Goal: Information Seeking & Learning: Learn about a topic

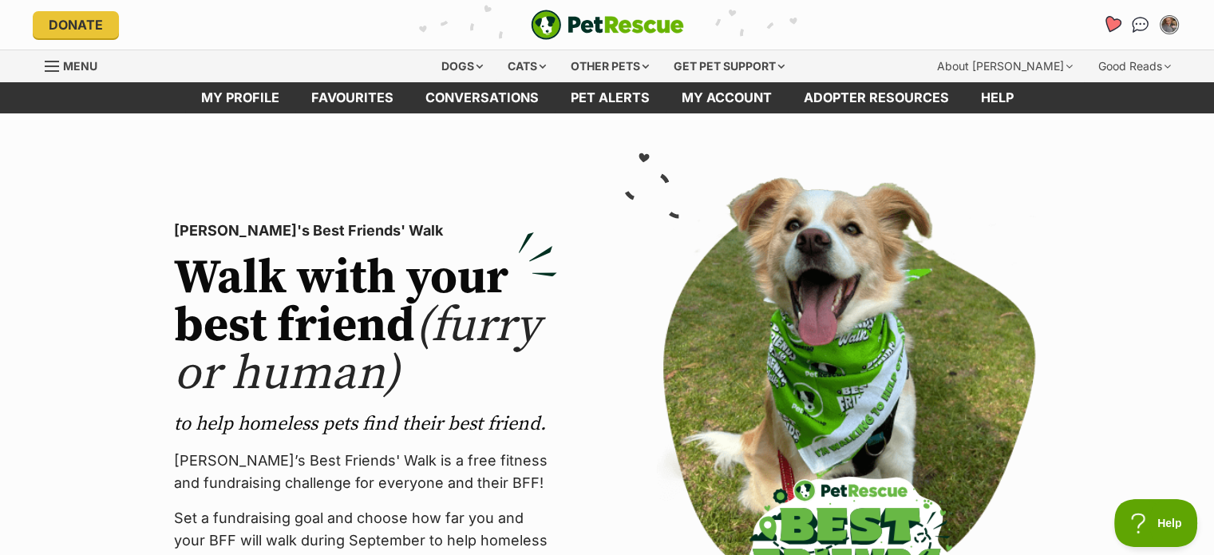
click at [1112, 19] on icon "Favourites" at bounding box center [1110, 24] width 19 height 18
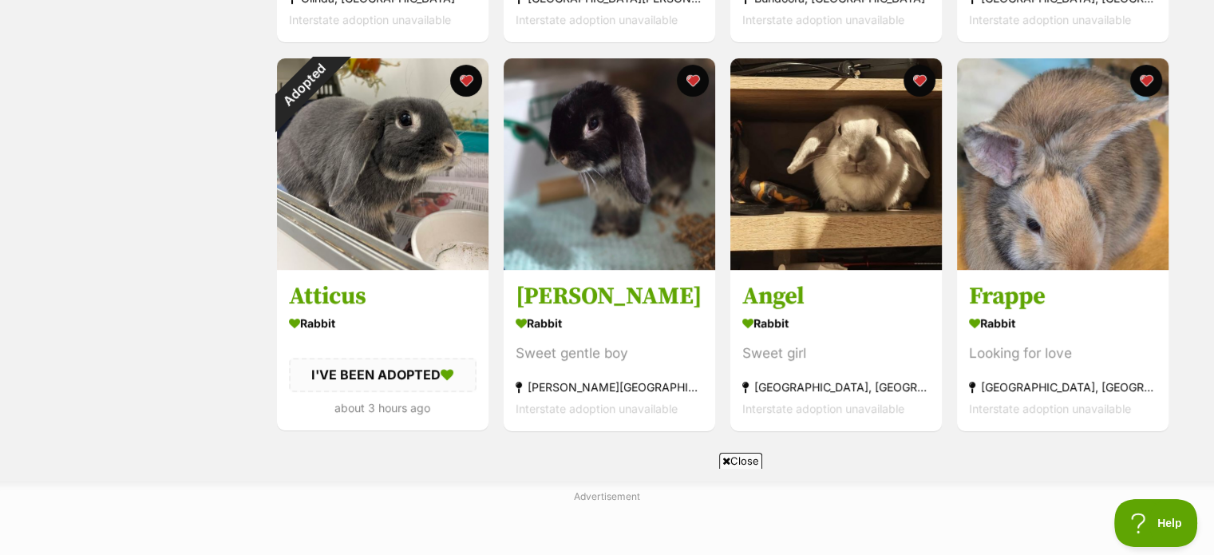
scroll to position [677, 0]
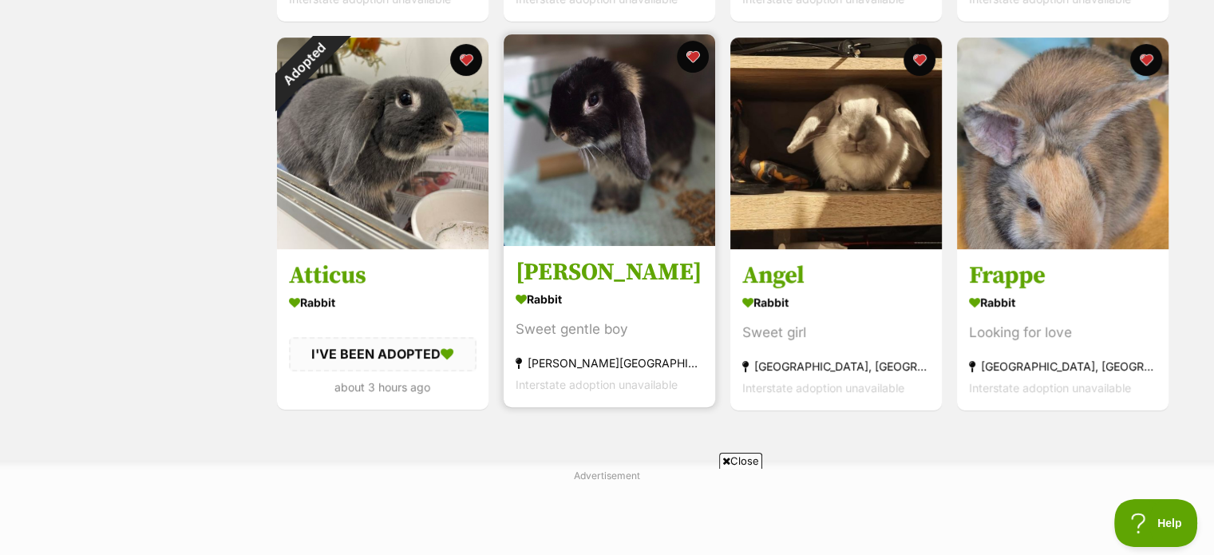
click at [635, 114] on img at bounding box center [608, 139] width 211 height 211
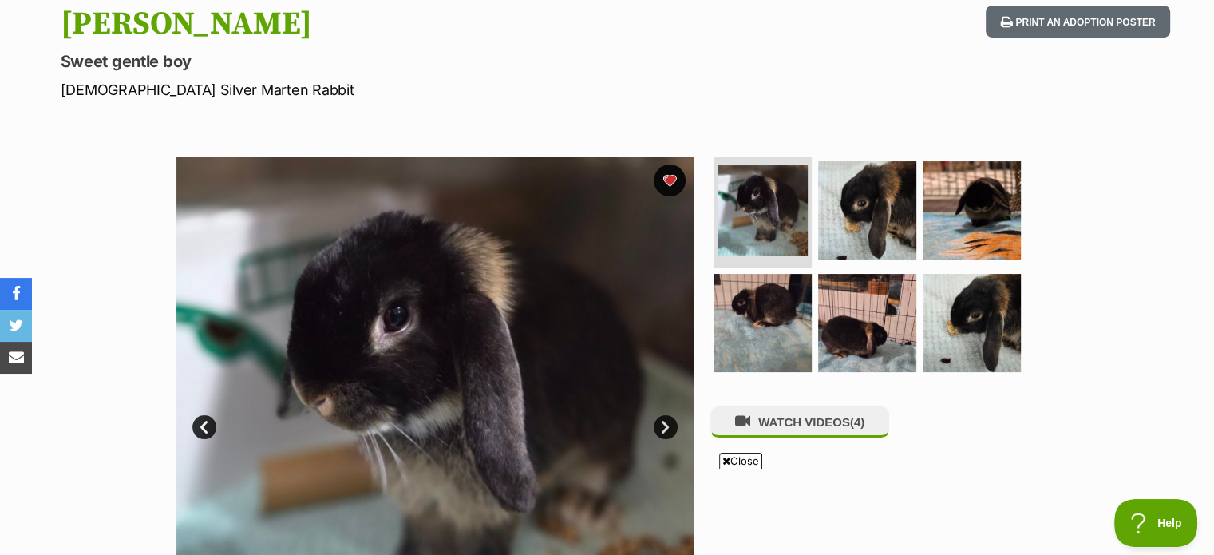
scroll to position [184, 0]
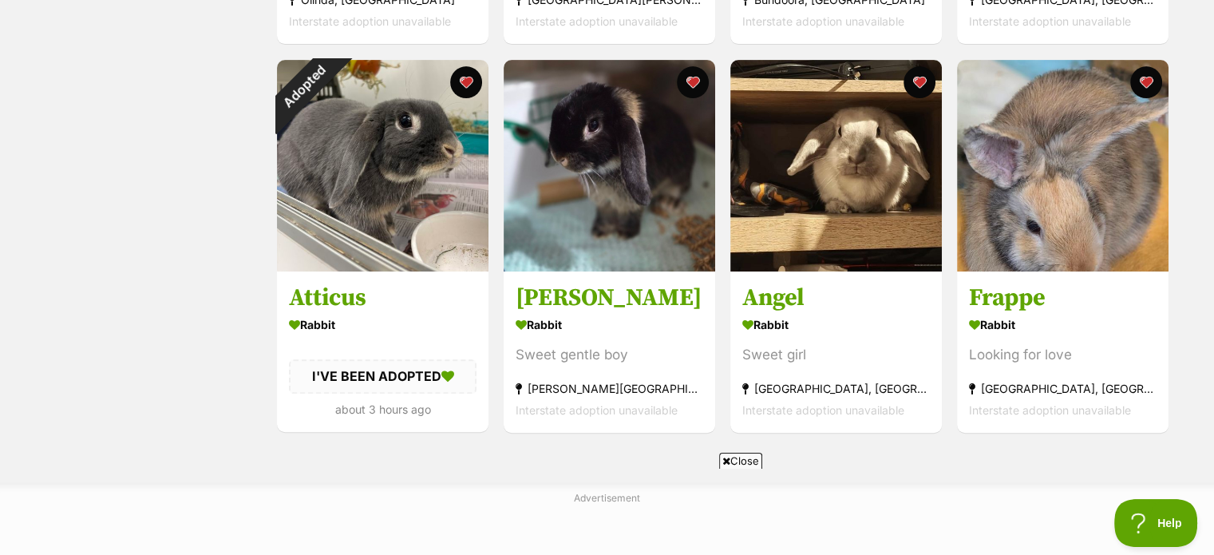
scroll to position [629, 0]
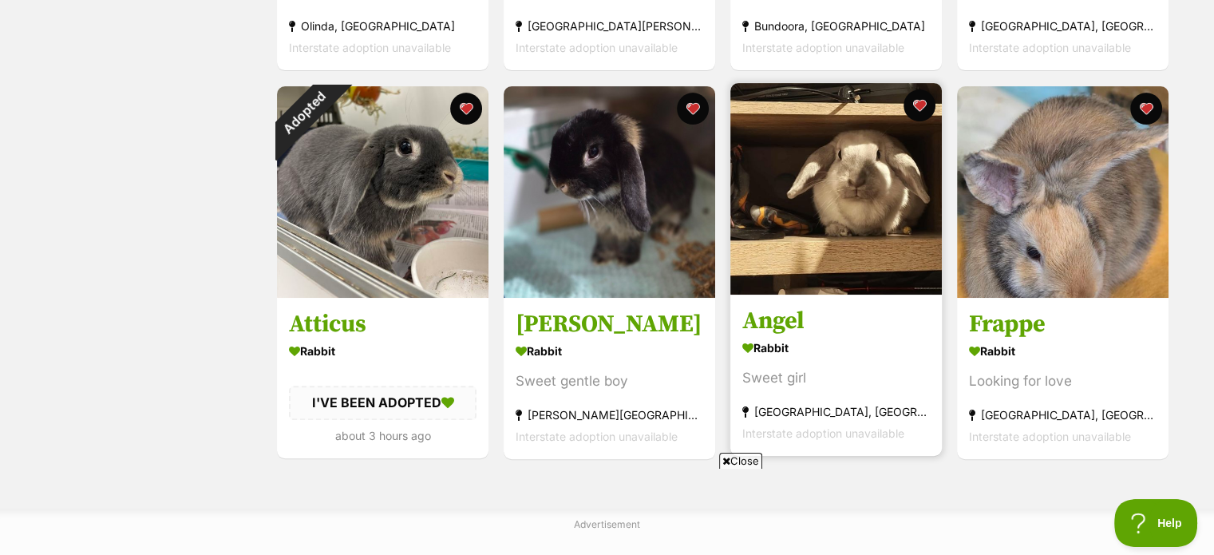
click at [782, 325] on h3 "Angel" at bounding box center [836, 321] width 188 height 30
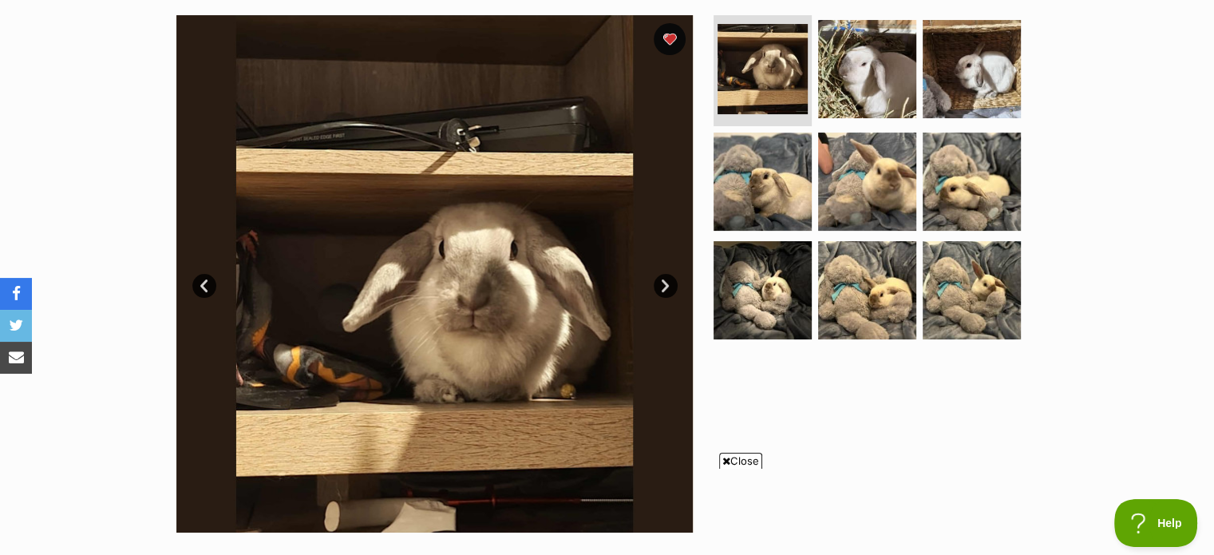
scroll to position [321, 0]
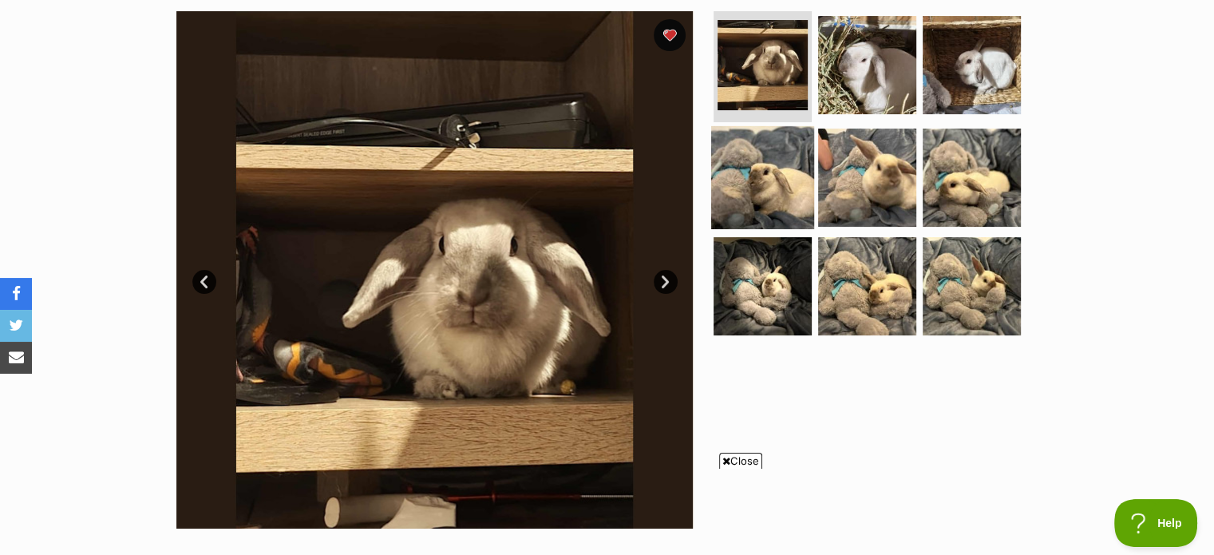
click at [788, 168] on img at bounding box center [762, 177] width 103 height 103
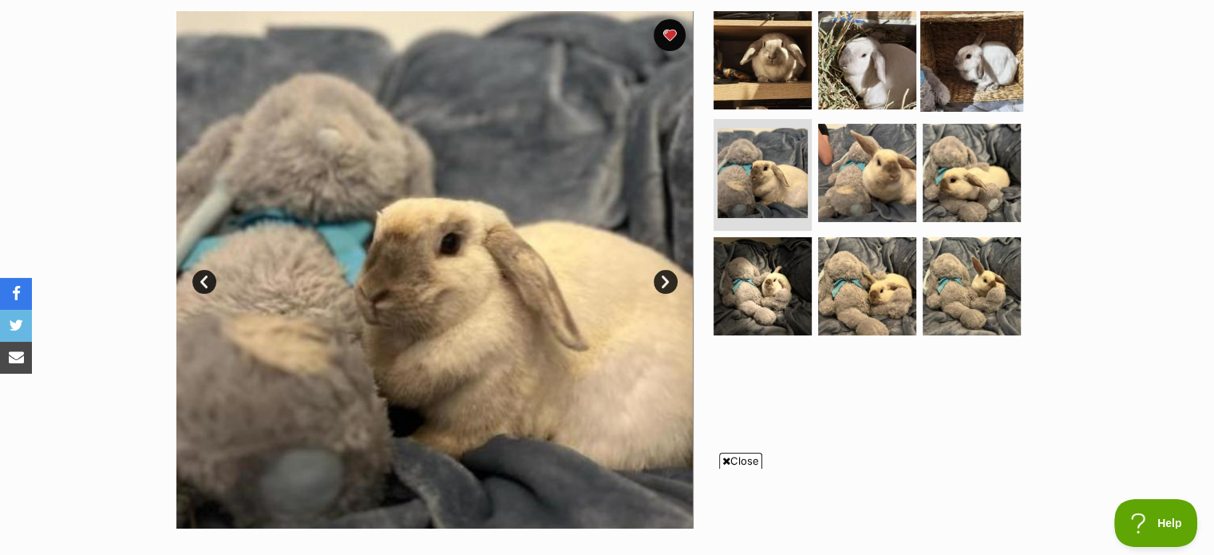
click at [957, 61] on img at bounding box center [971, 59] width 103 height 103
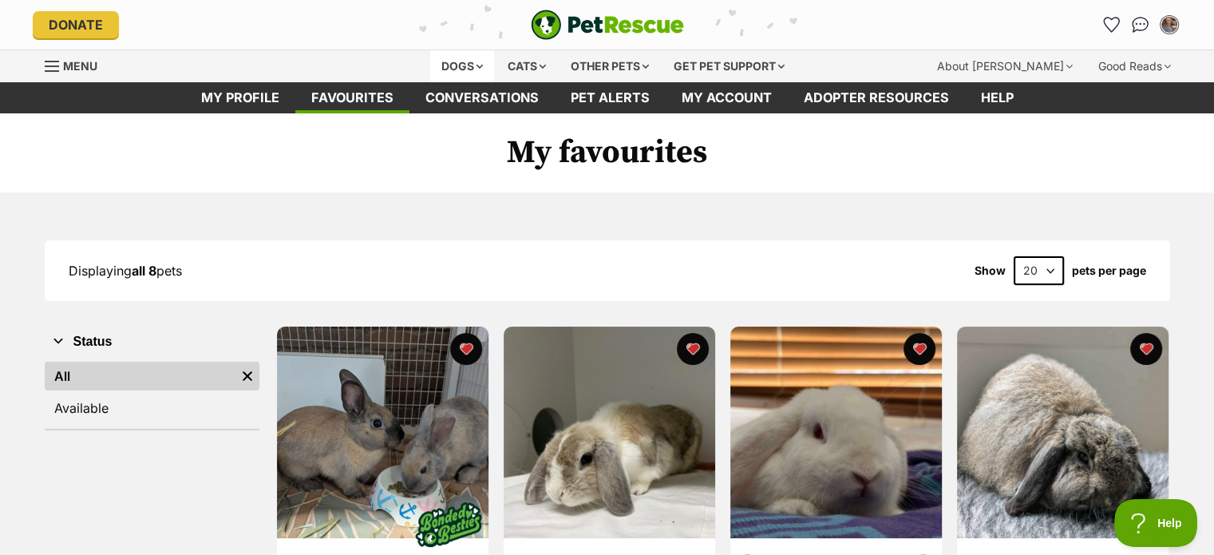
click at [455, 67] on div "Dogs" at bounding box center [462, 66] width 64 height 32
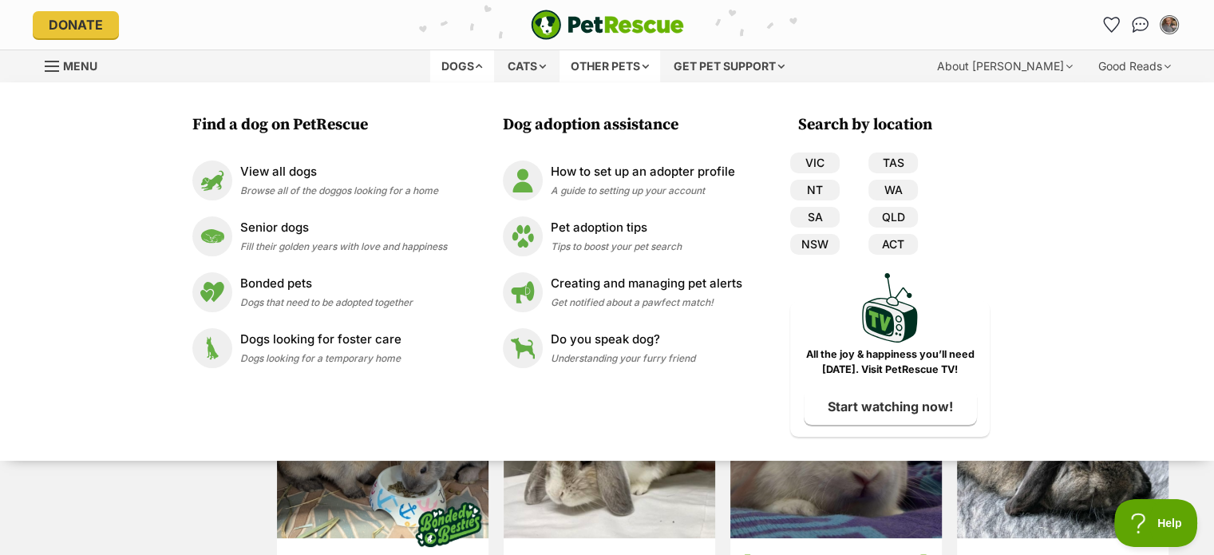
click at [614, 65] on div "Other pets" at bounding box center [609, 66] width 101 height 32
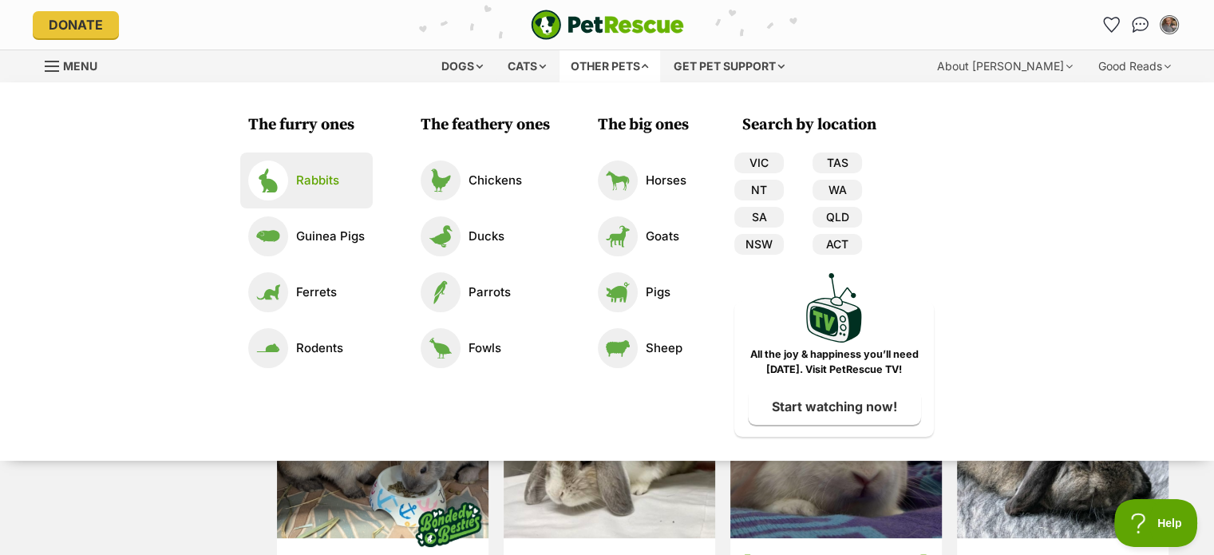
click at [307, 186] on p "Rabbits" at bounding box center [317, 181] width 43 height 18
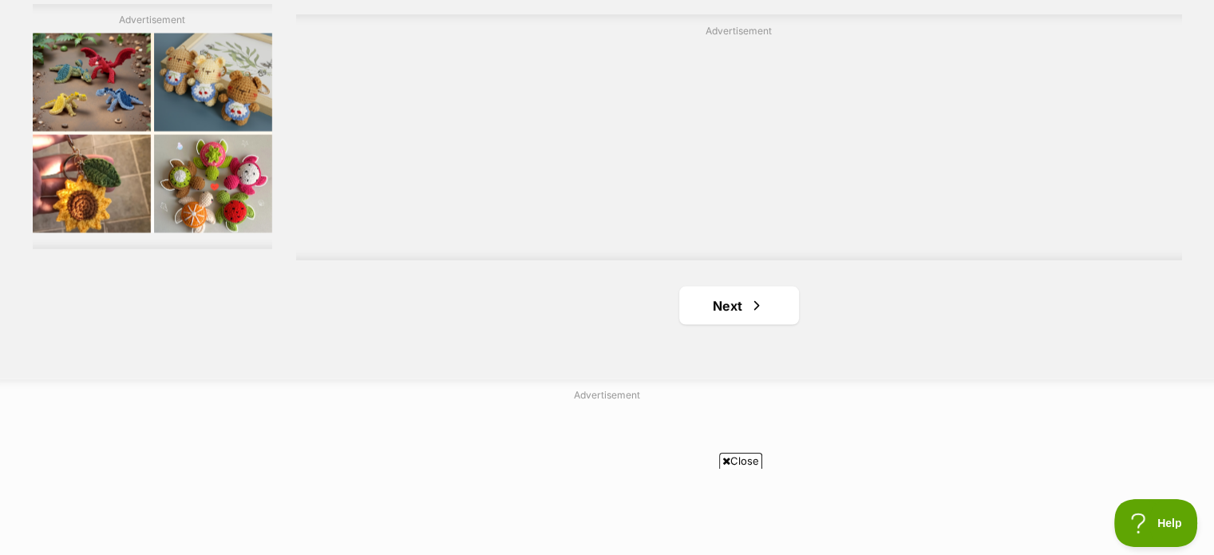
scroll to position [3025, 0]
click at [724, 286] on link "Next" at bounding box center [739, 288] width 120 height 38
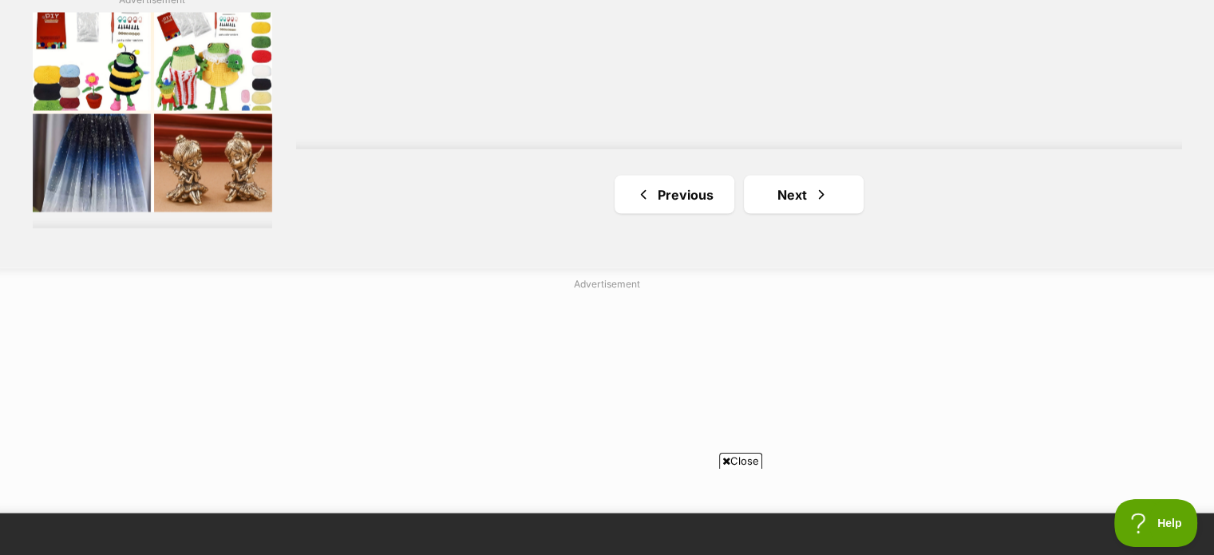
scroll to position [3123, 0]
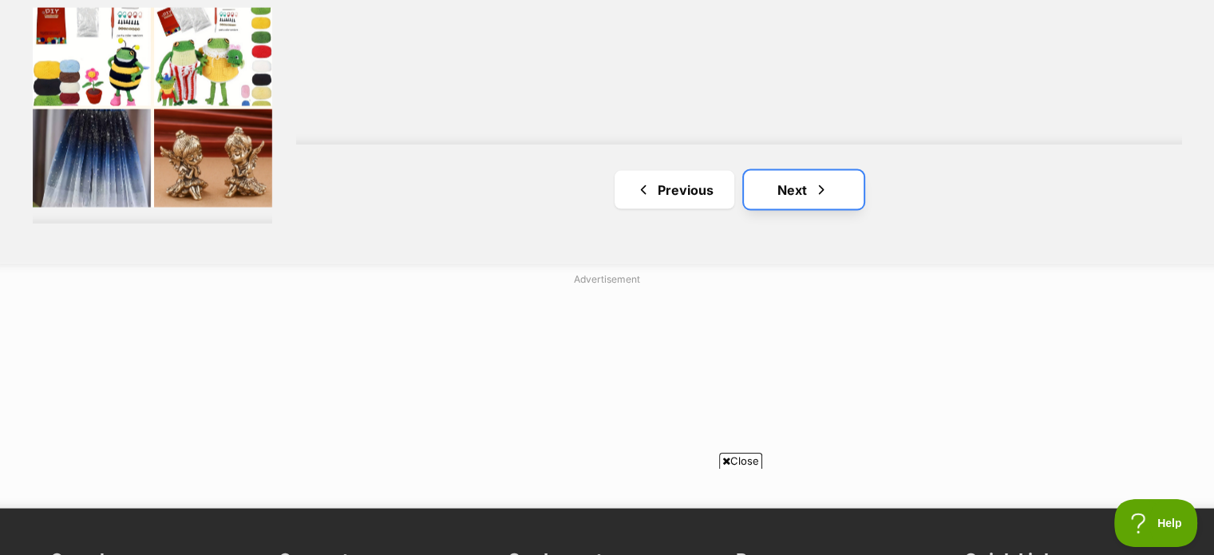
click at [831, 197] on link "Next" at bounding box center [804, 190] width 120 height 38
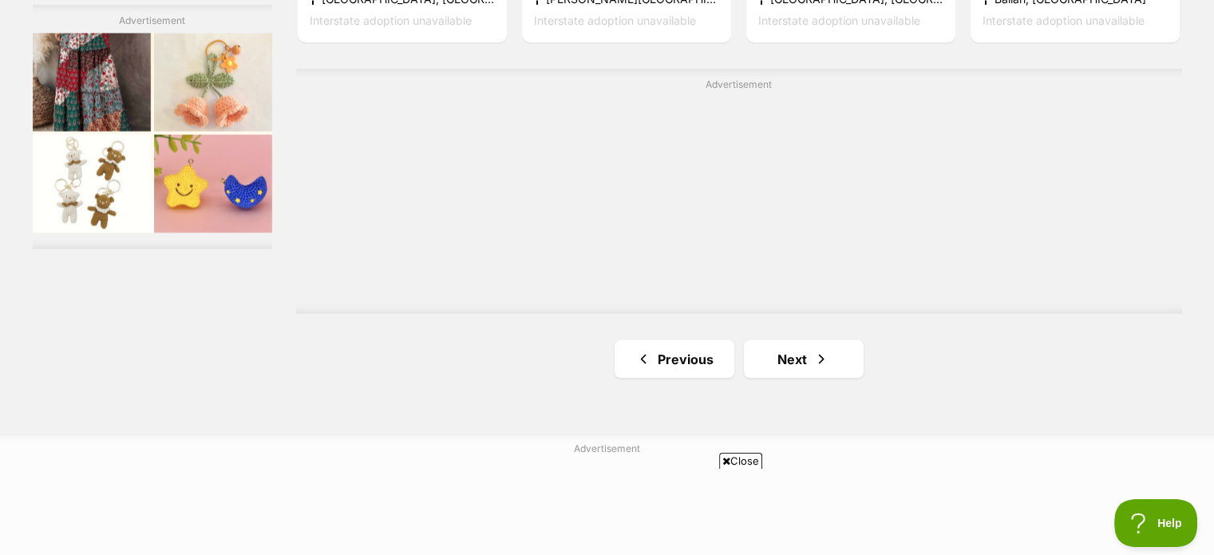
scroll to position [3066, 0]
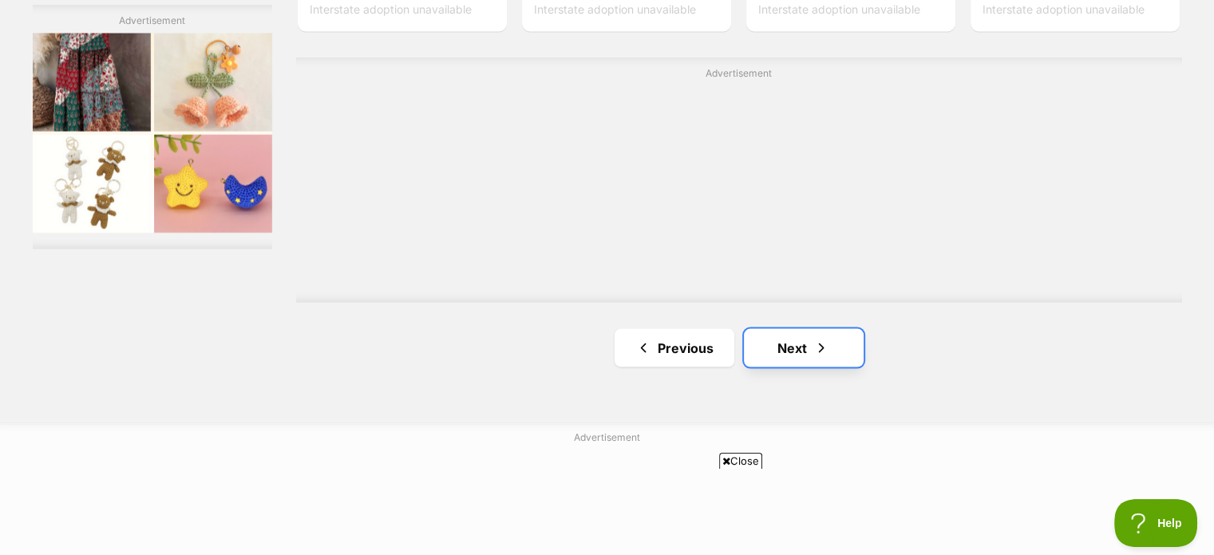
click at [819, 353] on span "Next page" at bounding box center [821, 347] width 16 height 19
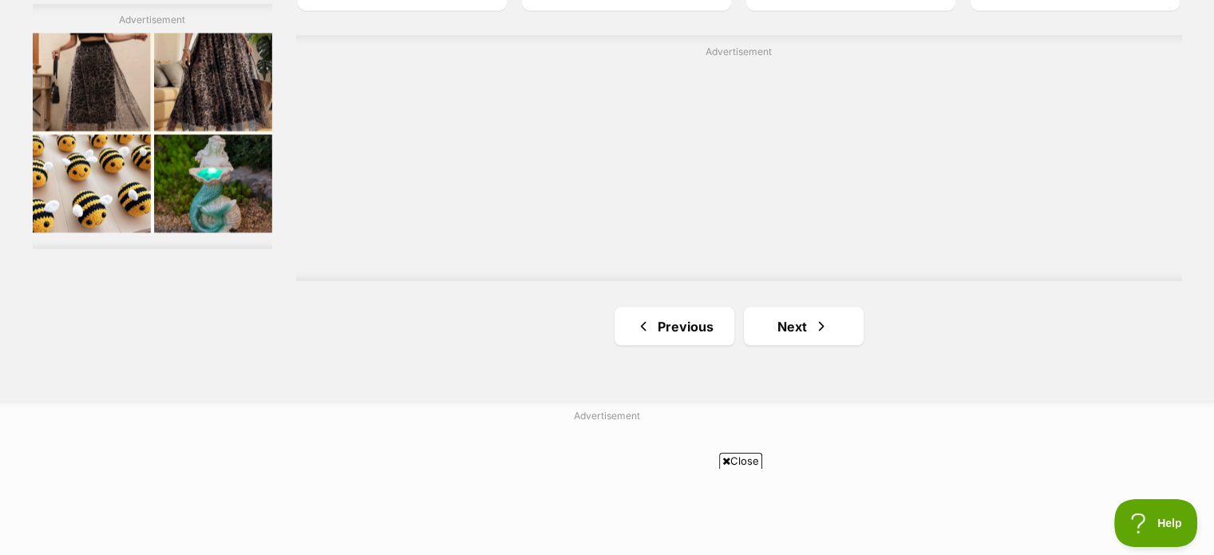
scroll to position [3042, 0]
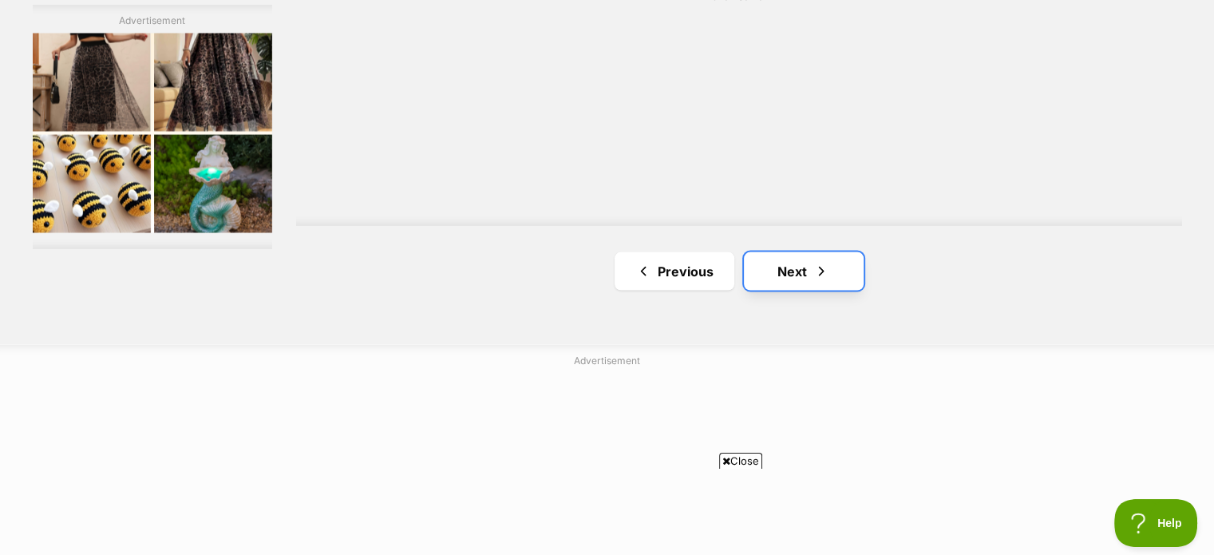
click at [807, 275] on link "Next" at bounding box center [804, 271] width 120 height 38
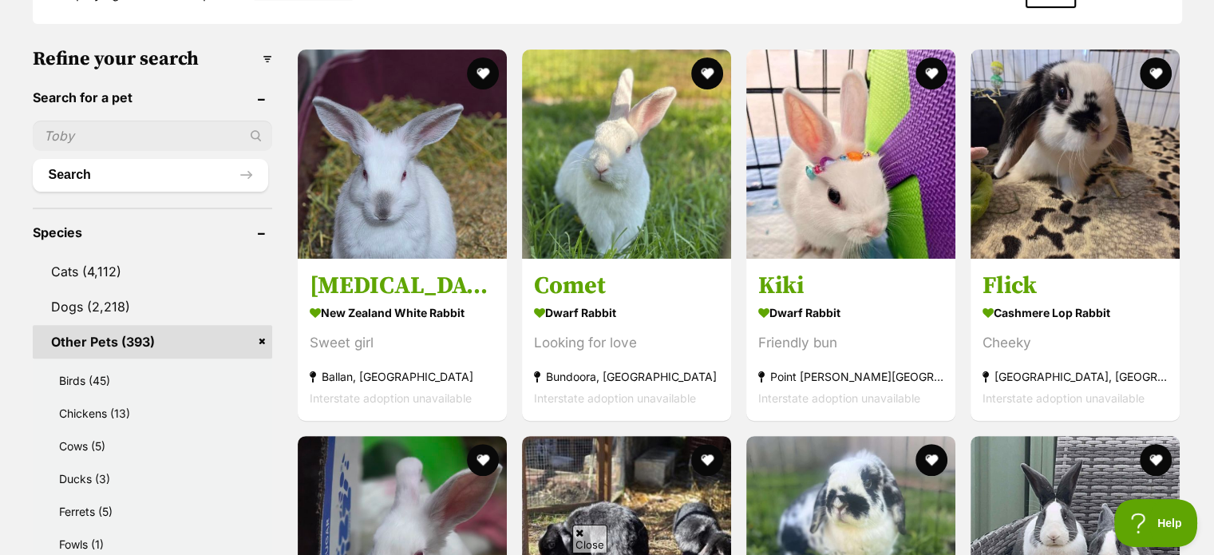
scroll to position [466, 0]
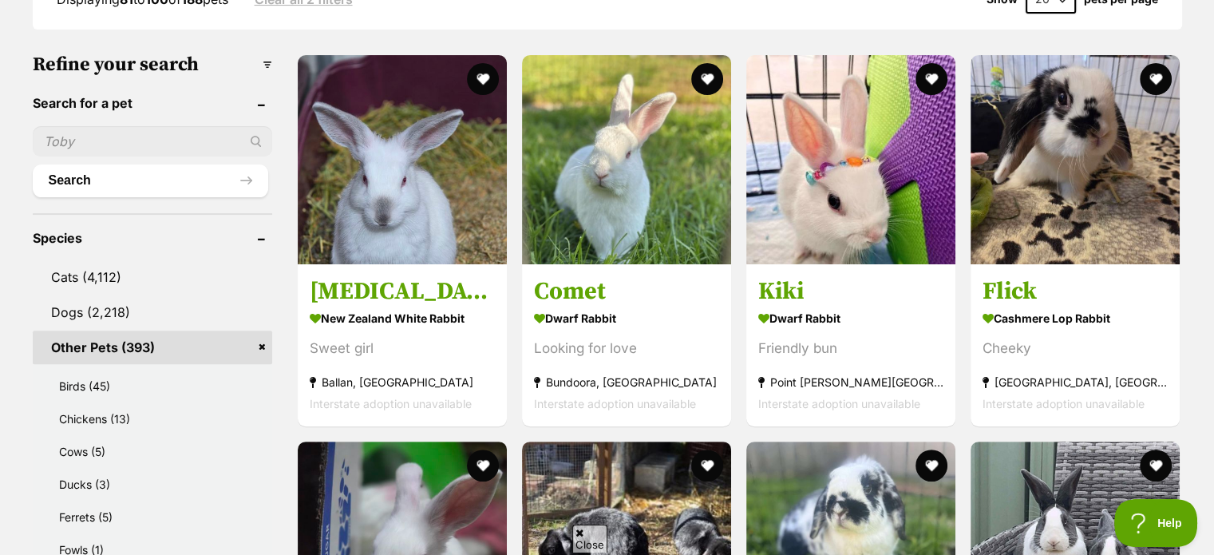
drag, startPoint x: 1219, startPoint y: 50, endPoint x: 1223, endPoint y: 112, distance: 61.6
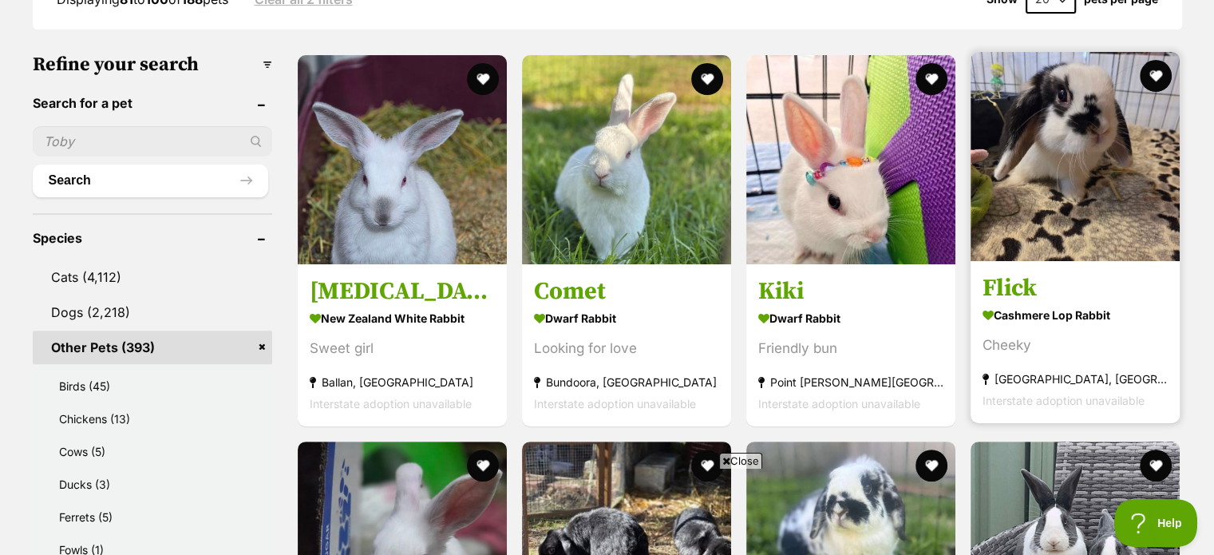
click at [1116, 128] on img at bounding box center [1074, 156] width 209 height 209
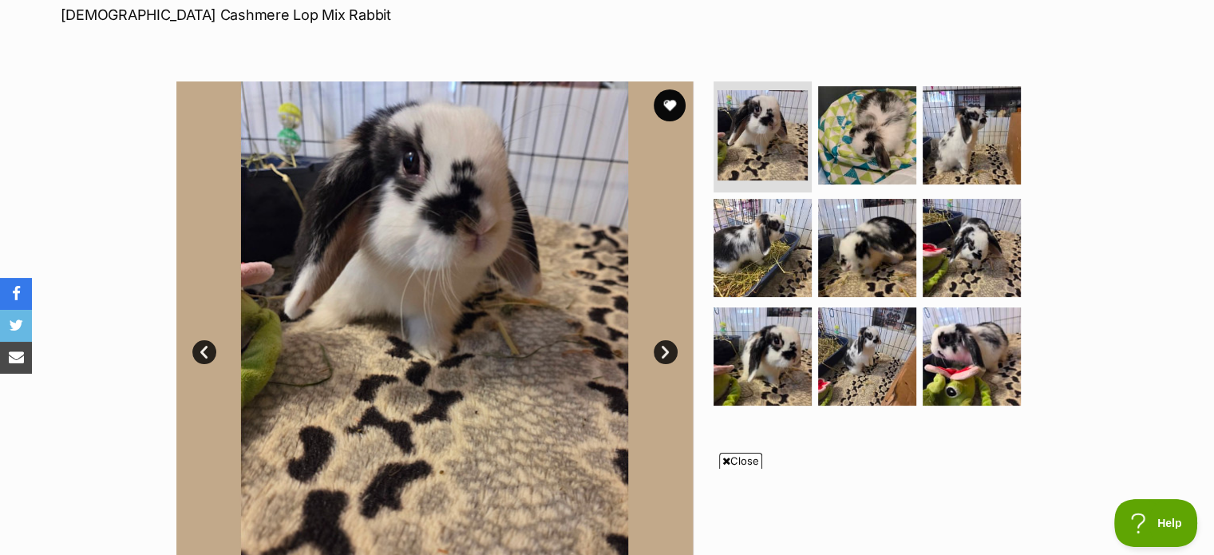
scroll to position [258, 0]
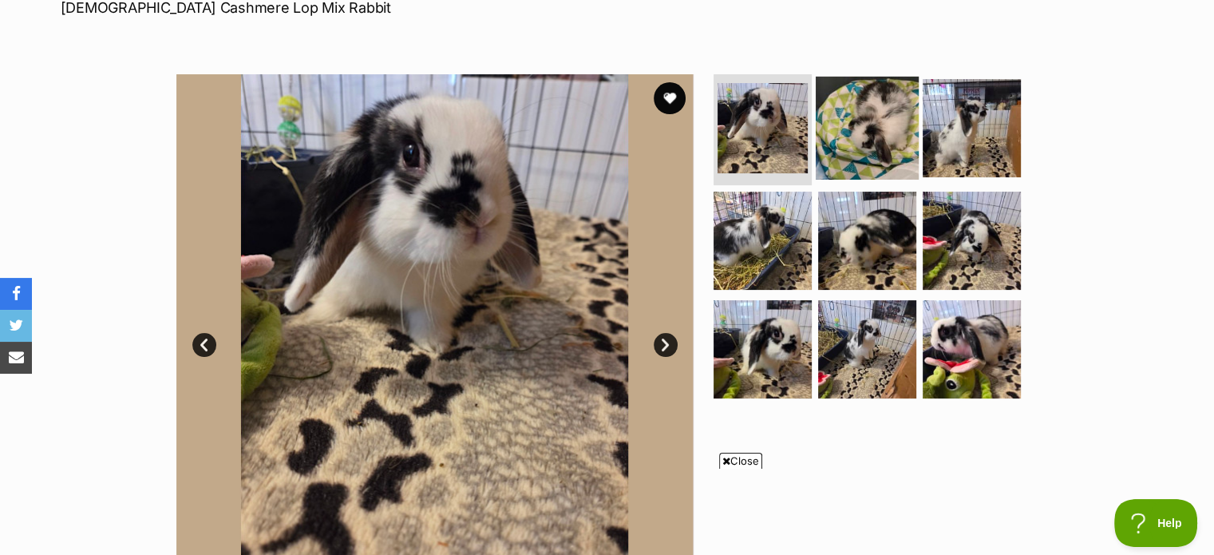
click at [871, 111] on img at bounding box center [866, 127] width 103 height 103
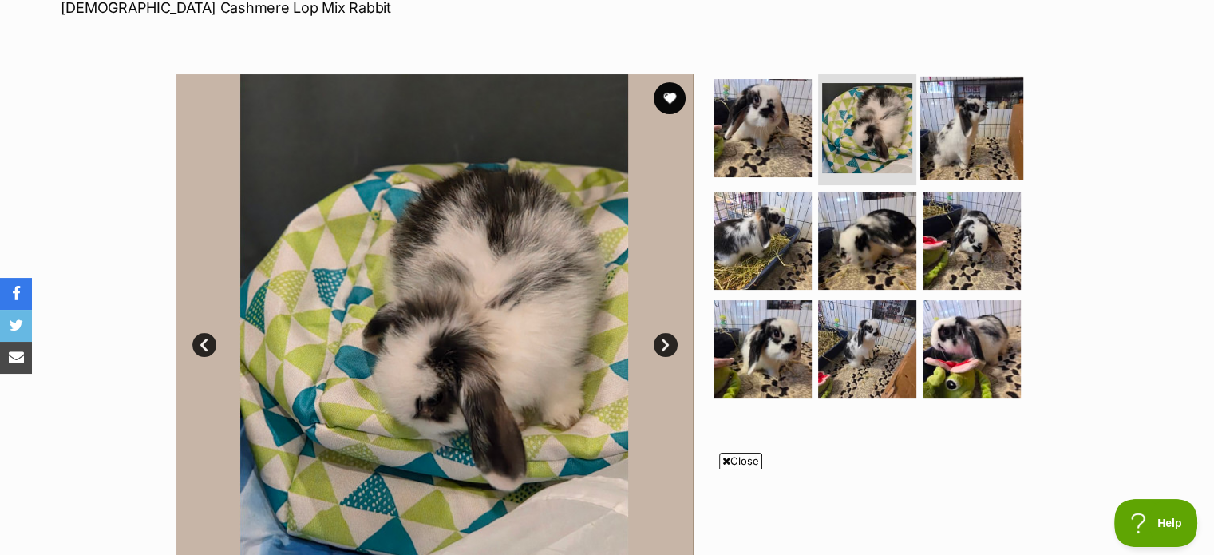
click at [946, 117] on img at bounding box center [971, 127] width 103 height 103
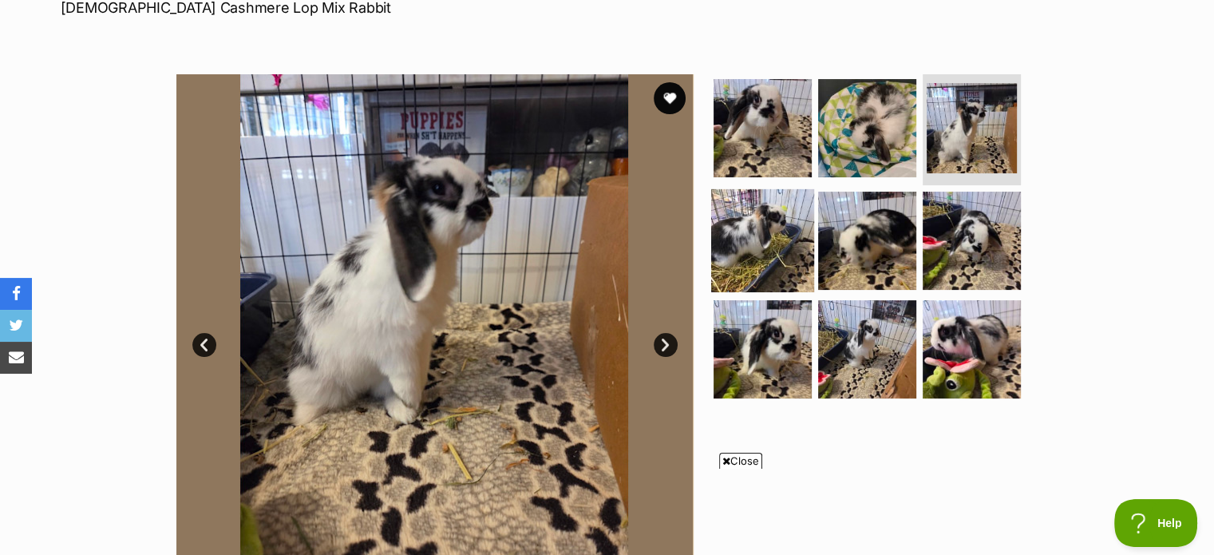
click at [763, 234] on img at bounding box center [762, 240] width 103 height 103
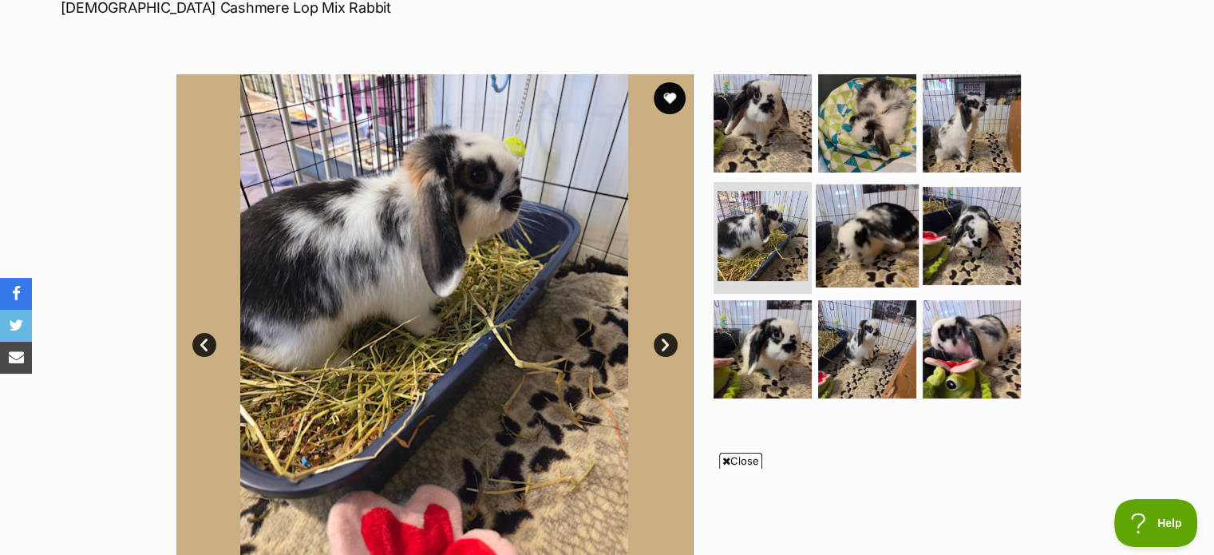
click at [852, 218] on img at bounding box center [866, 235] width 103 height 103
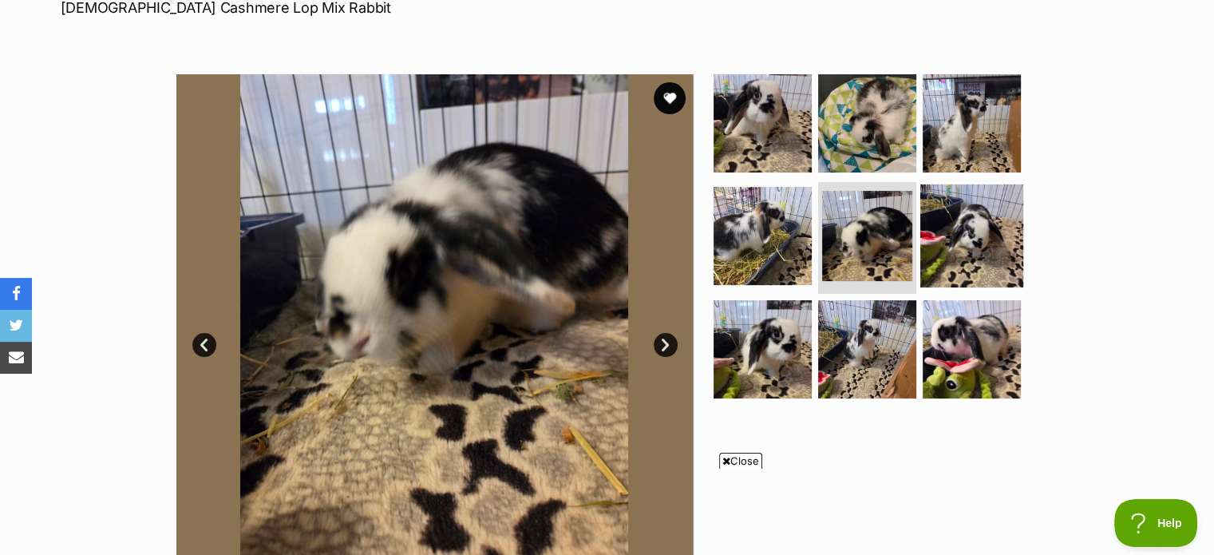
click at [973, 213] on img at bounding box center [971, 235] width 103 height 103
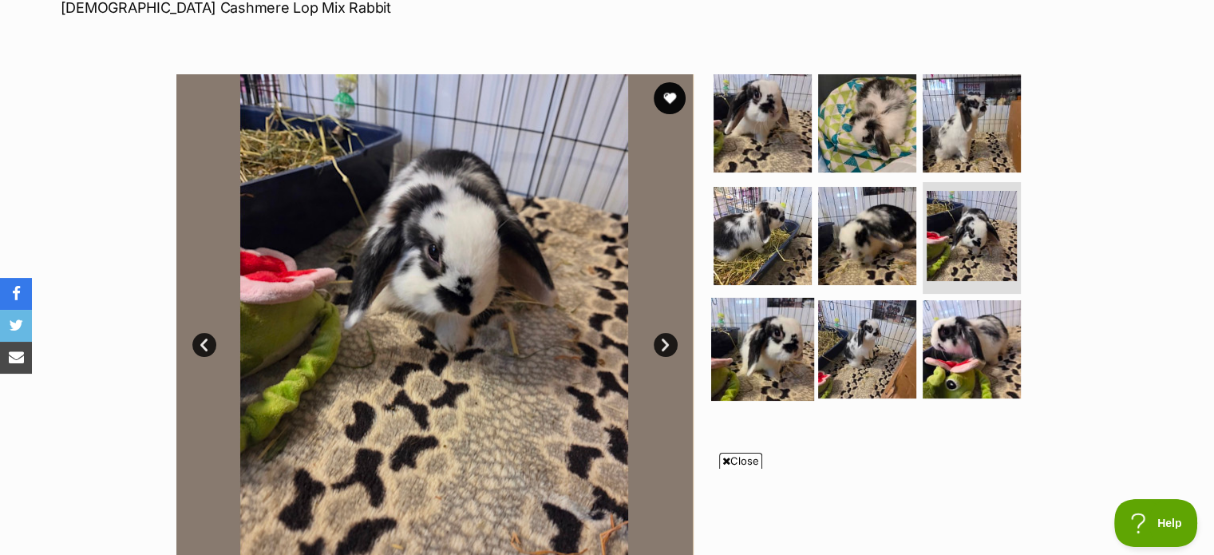
click at [780, 338] on img at bounding box center [762, 349] width 103 height 103
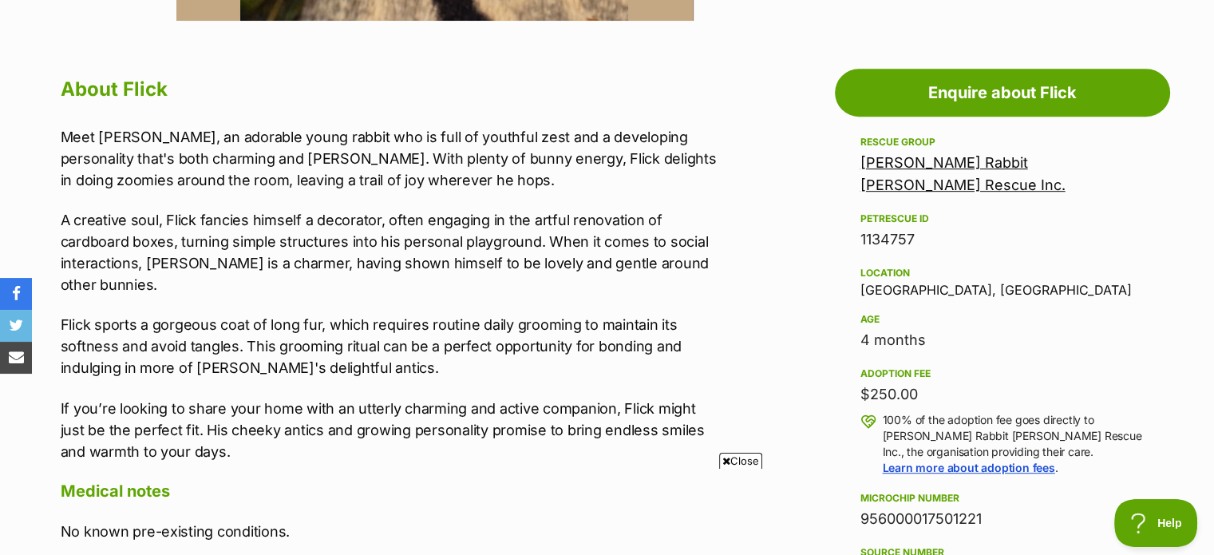
scroll to position [817, 0]
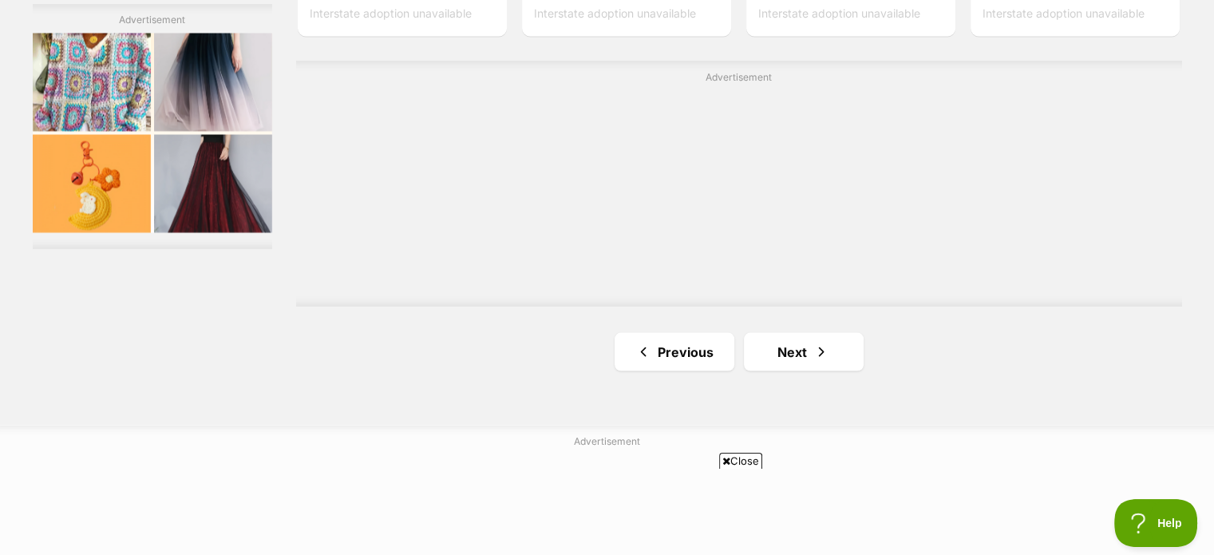
scroll to position [2984, 0]
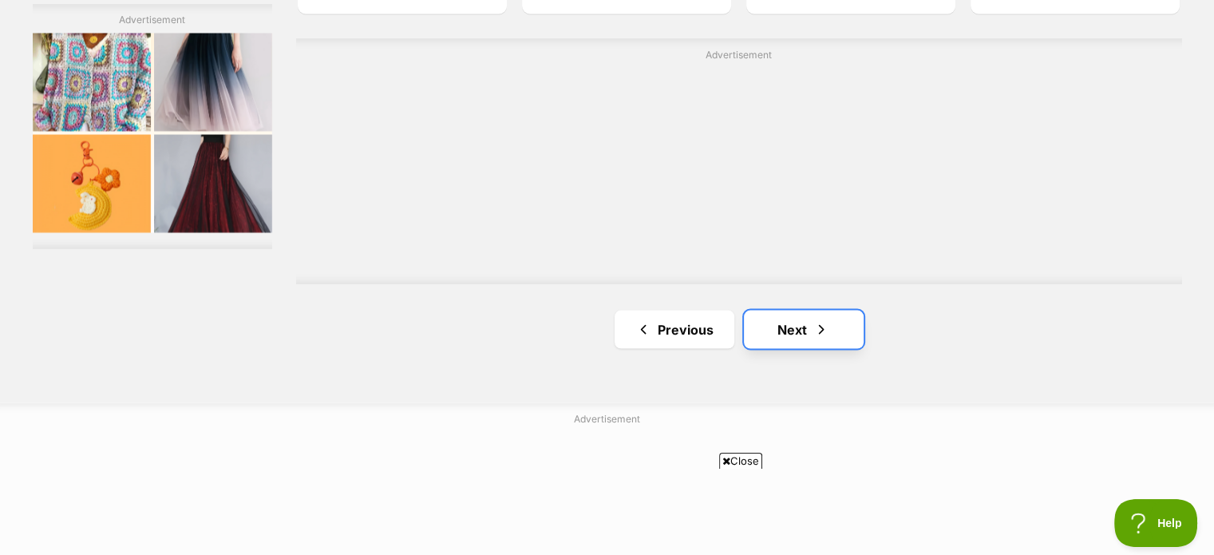
click at [798, 330] on link "Next" at bounding box center [804, 329] width 120 height 38
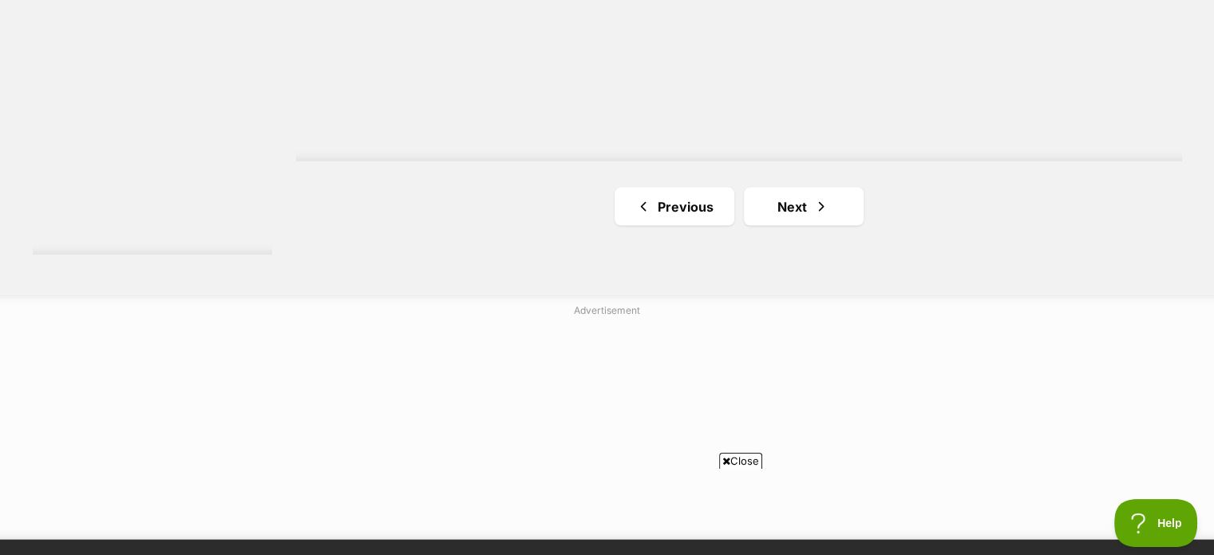
scroll to position [3218, 0]
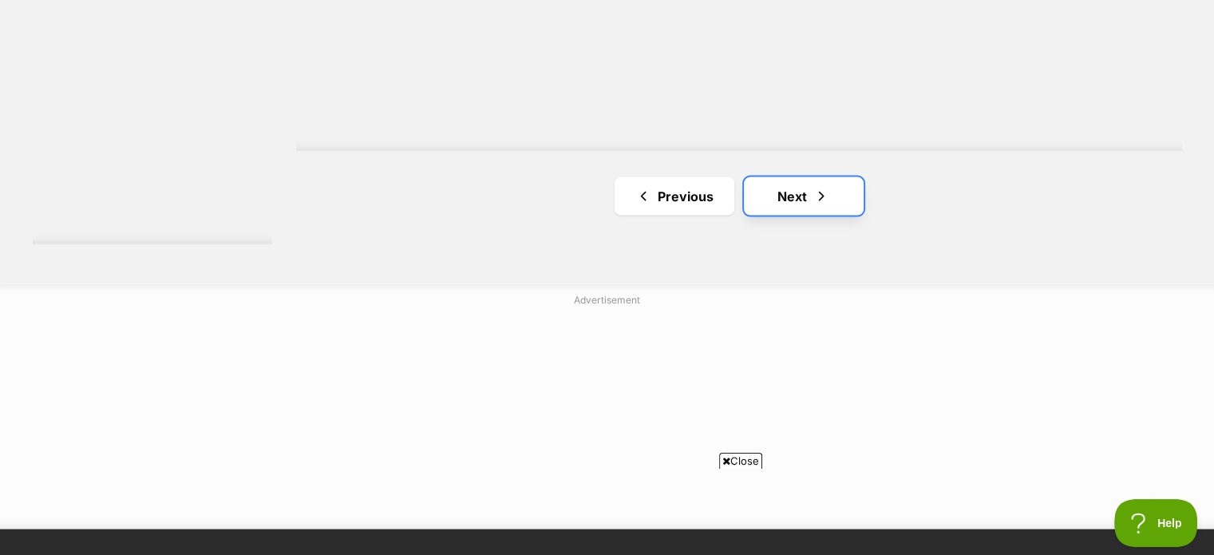
click at [798, 201] on link "Next" at bounding box center [804, 196] width 120 height 38
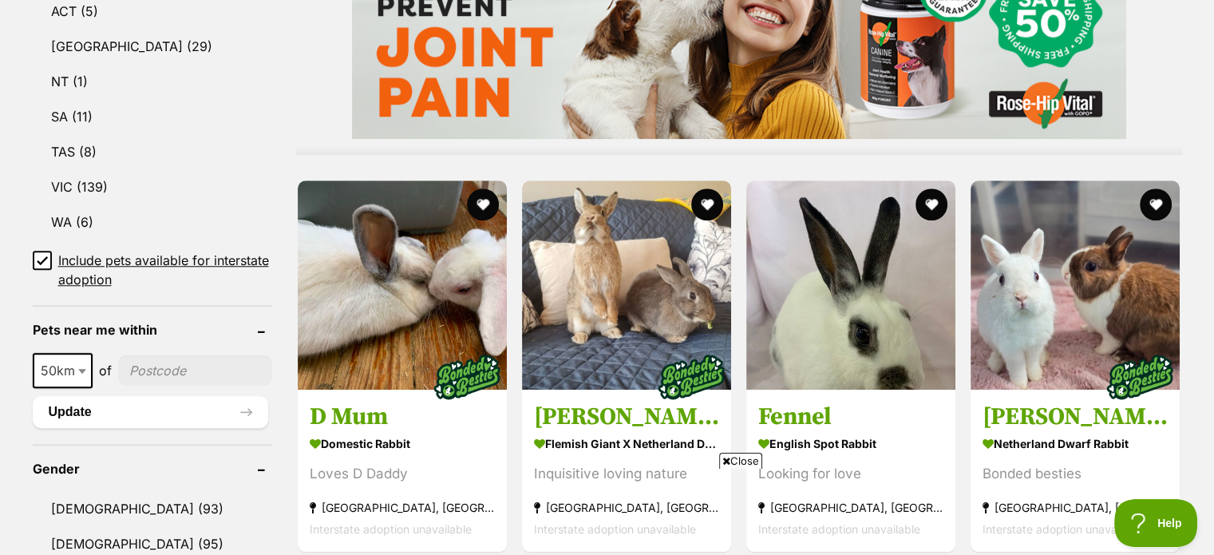
scroll to position [1534, 0]
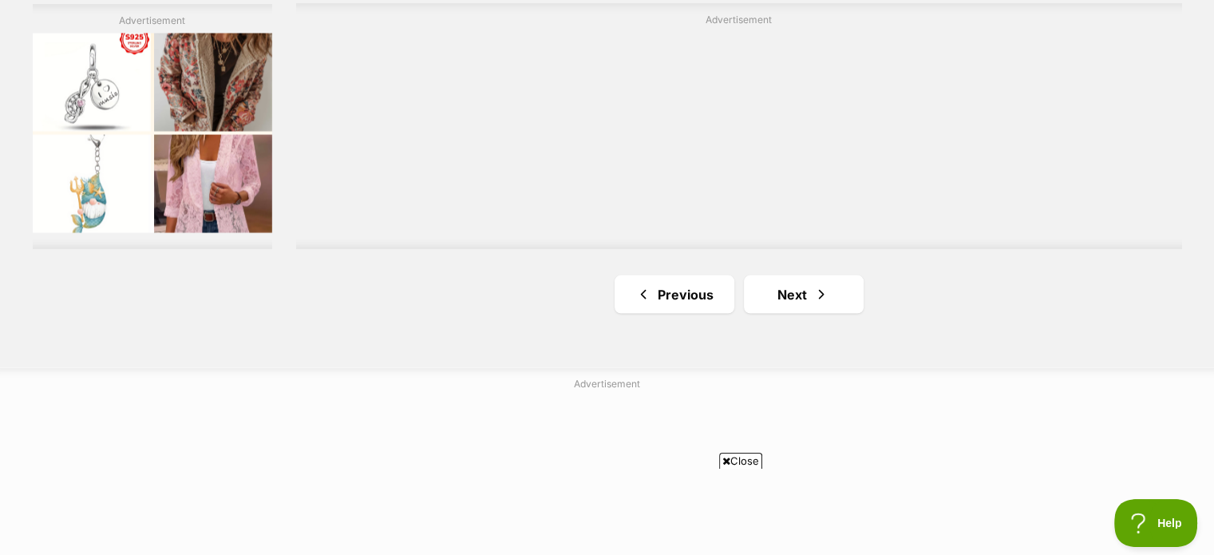
drag, startPoint x: 0, startPoint y: 0, endPoint x: 1222, endPoint y: 404, distance: 1286.6
click at [822, 273] on link "Next" at bounding box center [804, 284] width 120 height 38
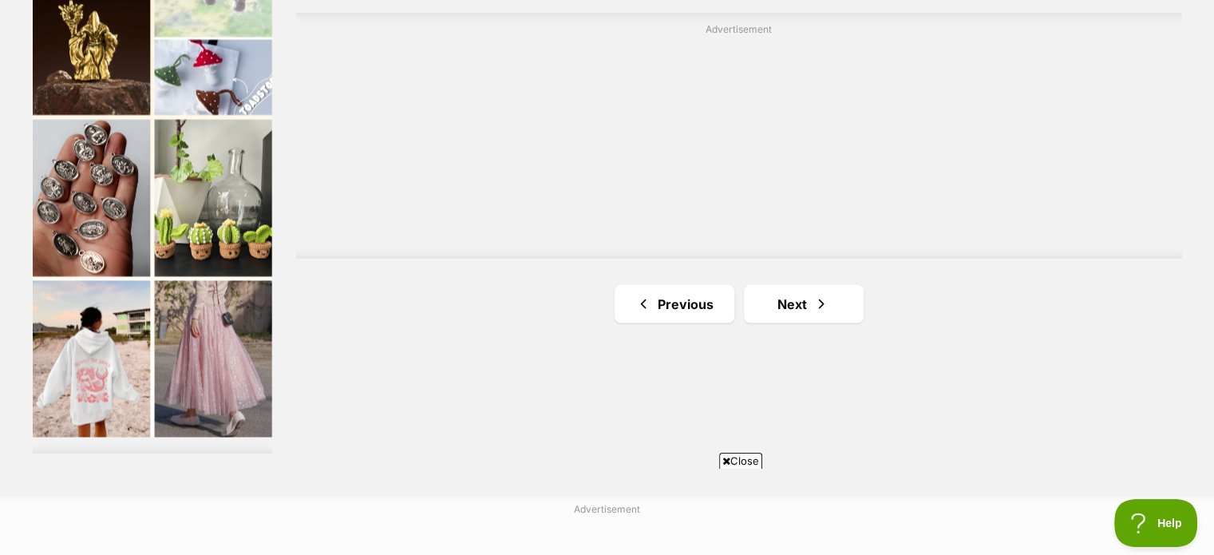
scroll to position [3125, 0]
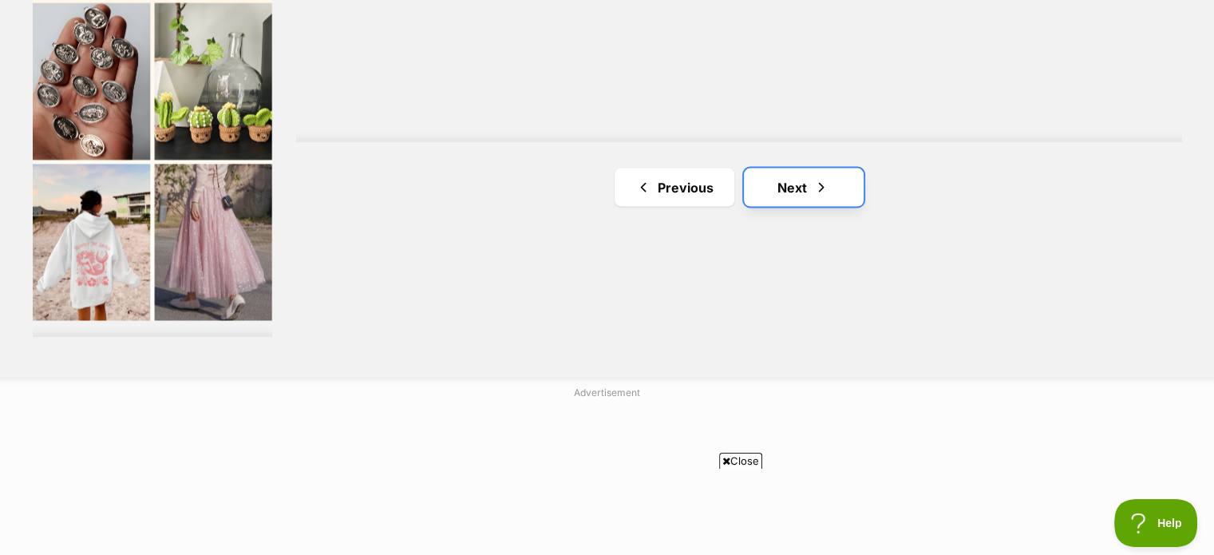
click at [827, 189] on span "Next page" at bounding box center [821, 187] width 16 height 19
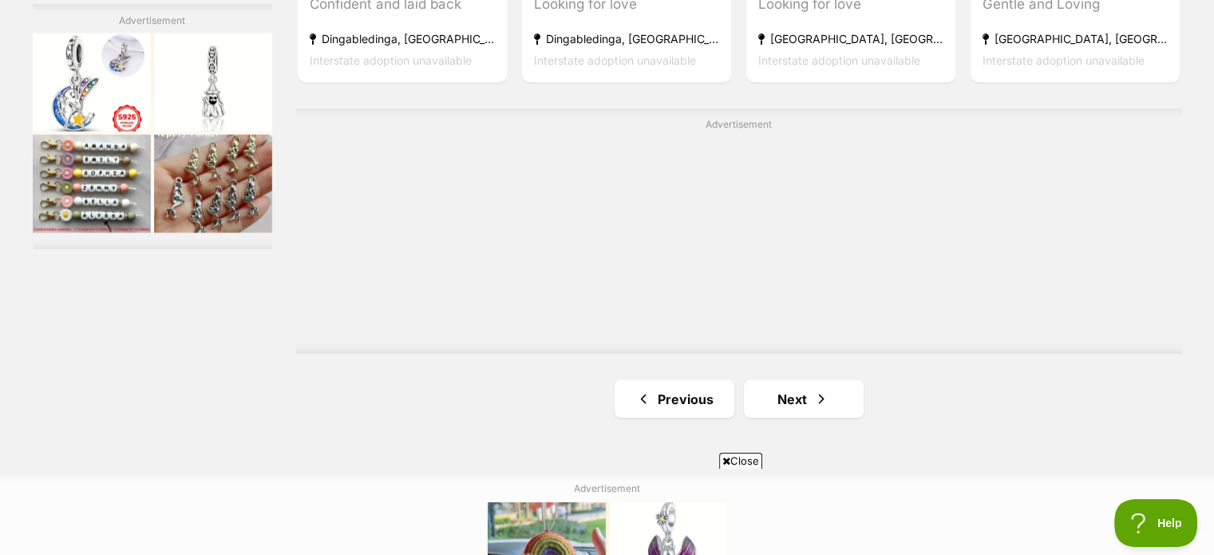
scroll to position [3065, 0]
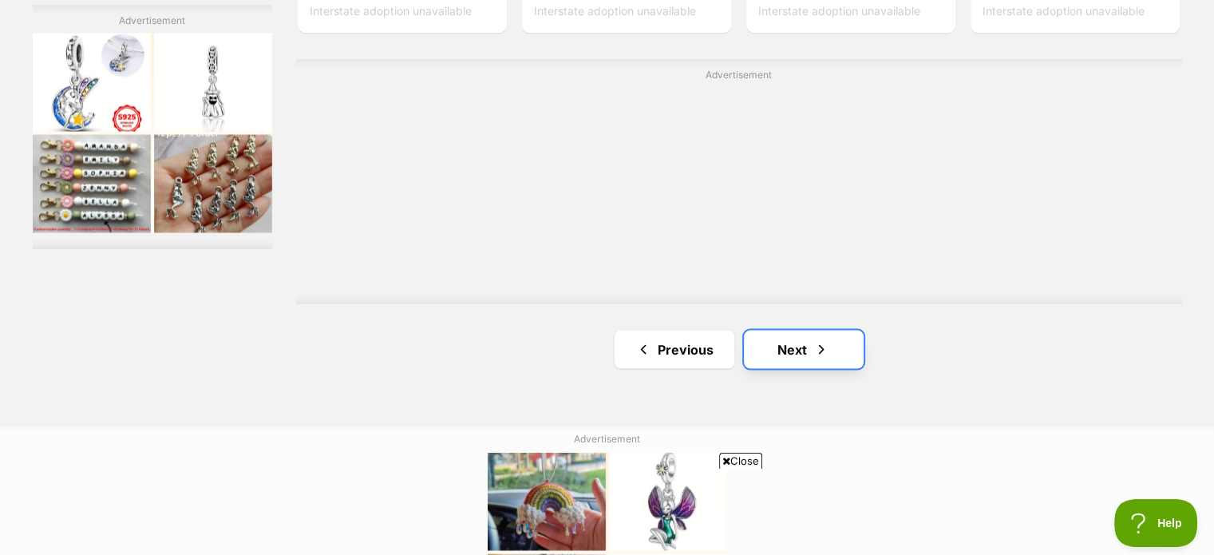
click at [801, 353] on link "Next" at bounding box center [804, 349] width 120 height 38
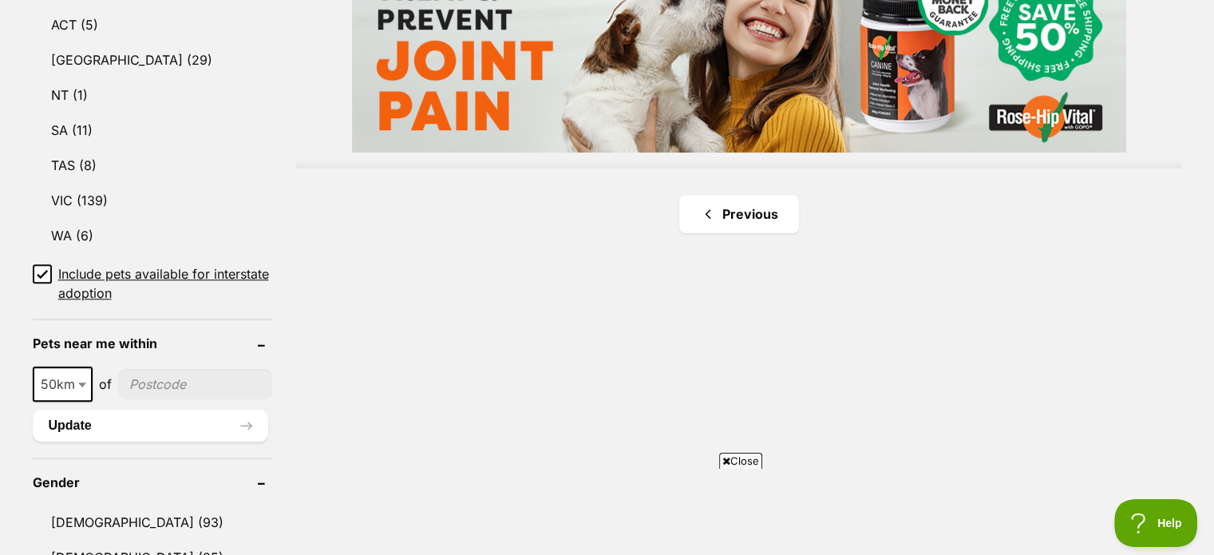
scroll to position [1359, 0]
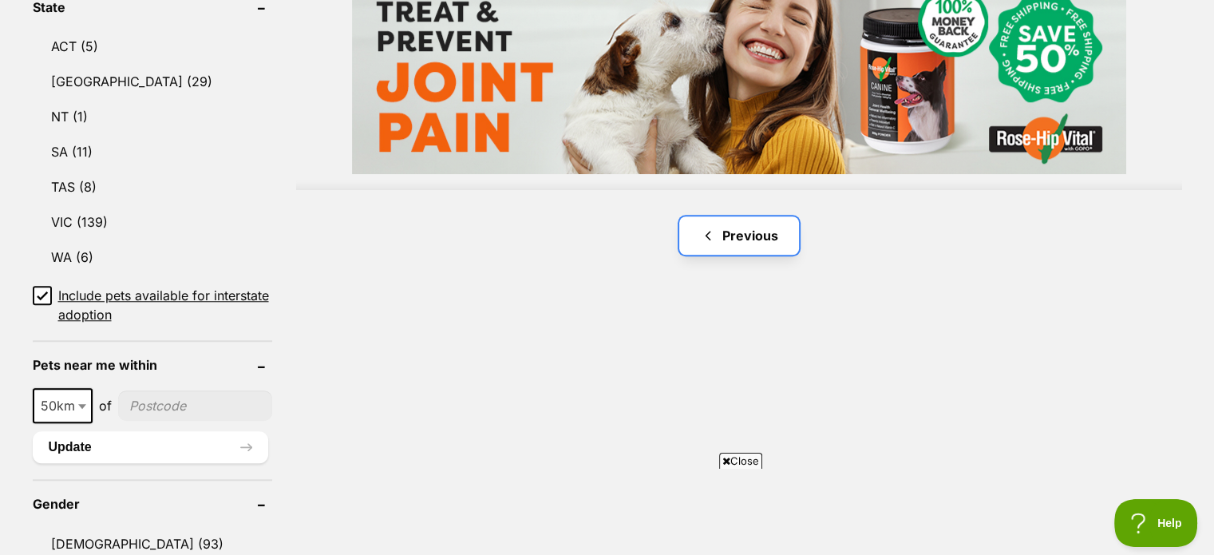
click at [750, 239] on link "Previous" at bounding box center [739, 235] width 120 height 38
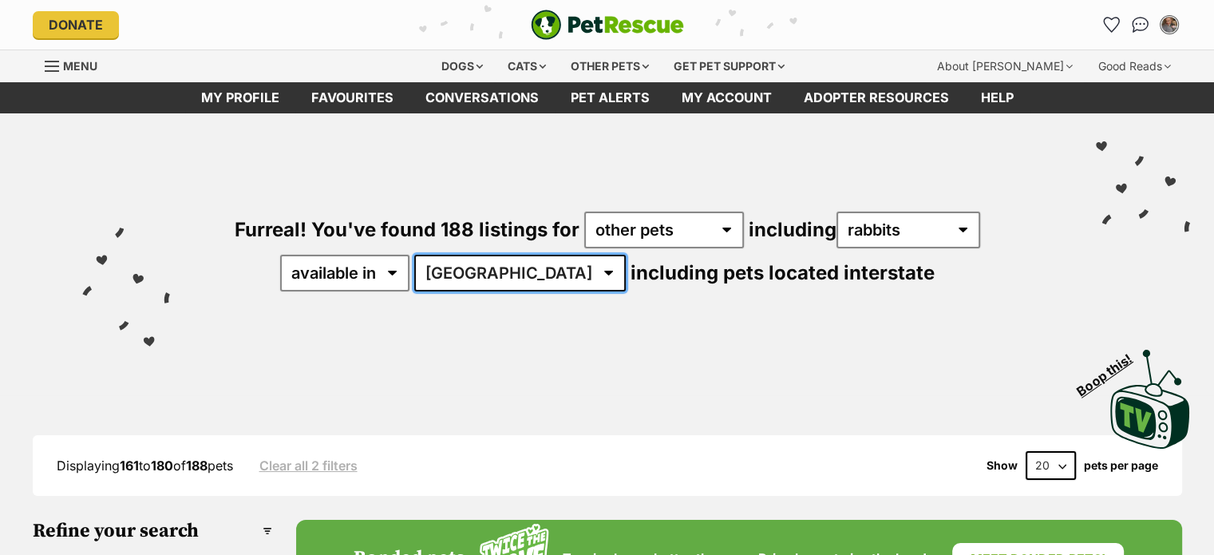
click at [514, 268] on select "Australia ACT NSW NT SA TAS VIC WA" at bounding box center [519, 273] width 211 height 37
select select "VIC"
click at [464, 255] on select "Australia ACT NSW NT SA TAS VIC WA" at bounding box center [519, 273] width 211 height 37
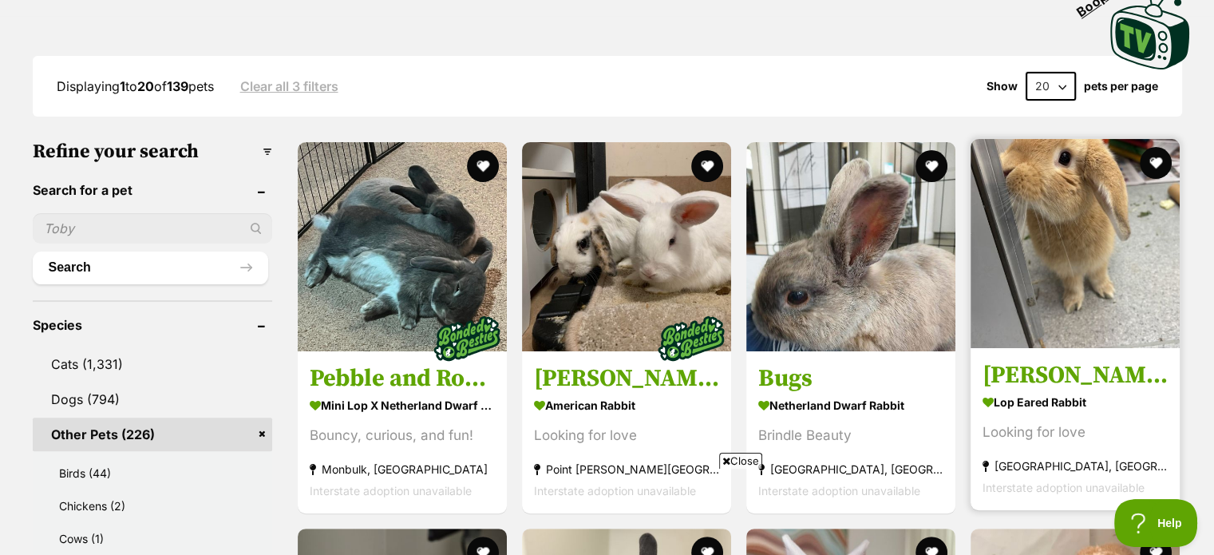
click at [1113, 217] on img at bounding box center [1074, 243] width 209 height 209
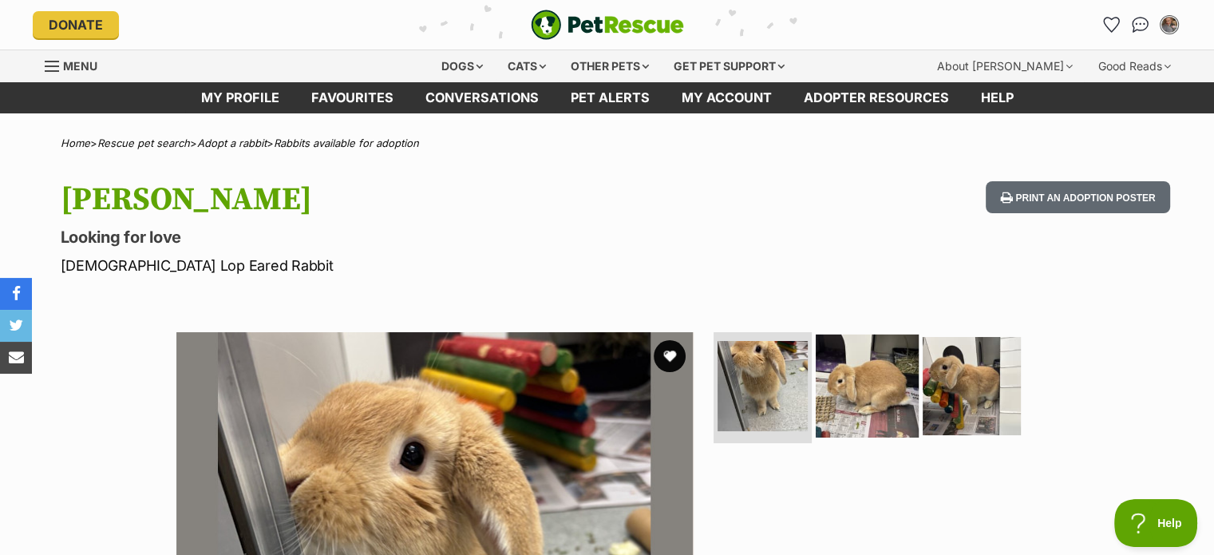
click at [855, 399] on img at bounding box center [866, 385] width 103 height 103
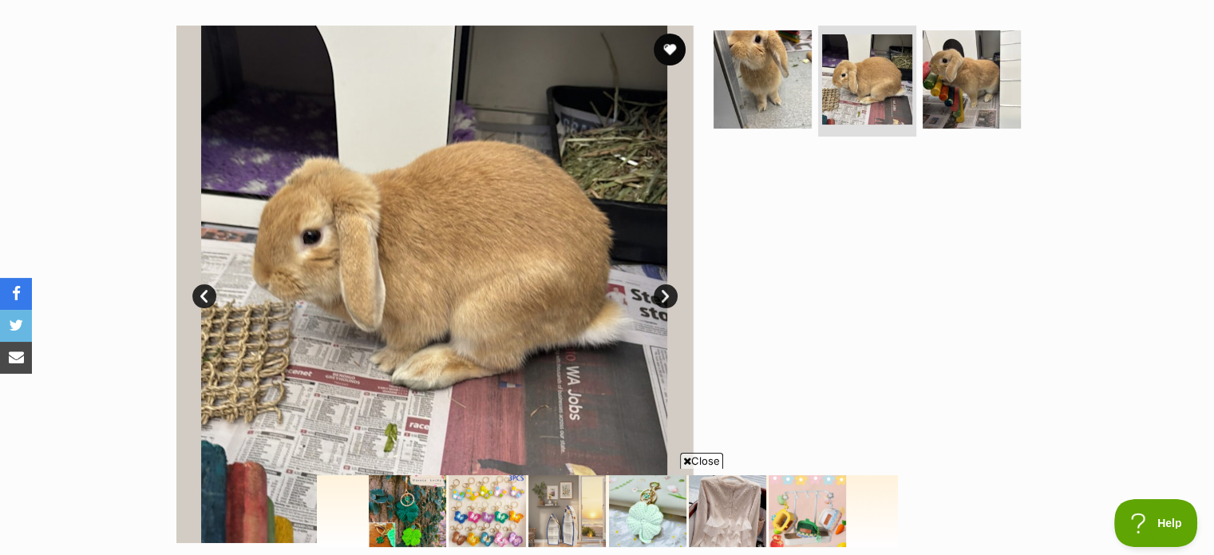
scroll to position [280, 0]
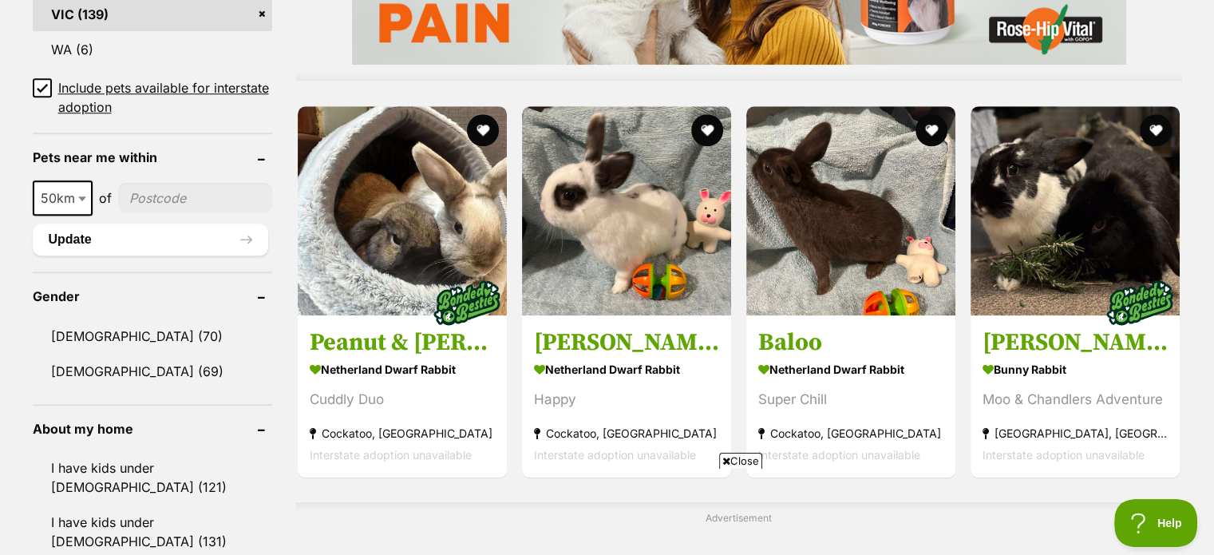
scroll to position [1490, 0]
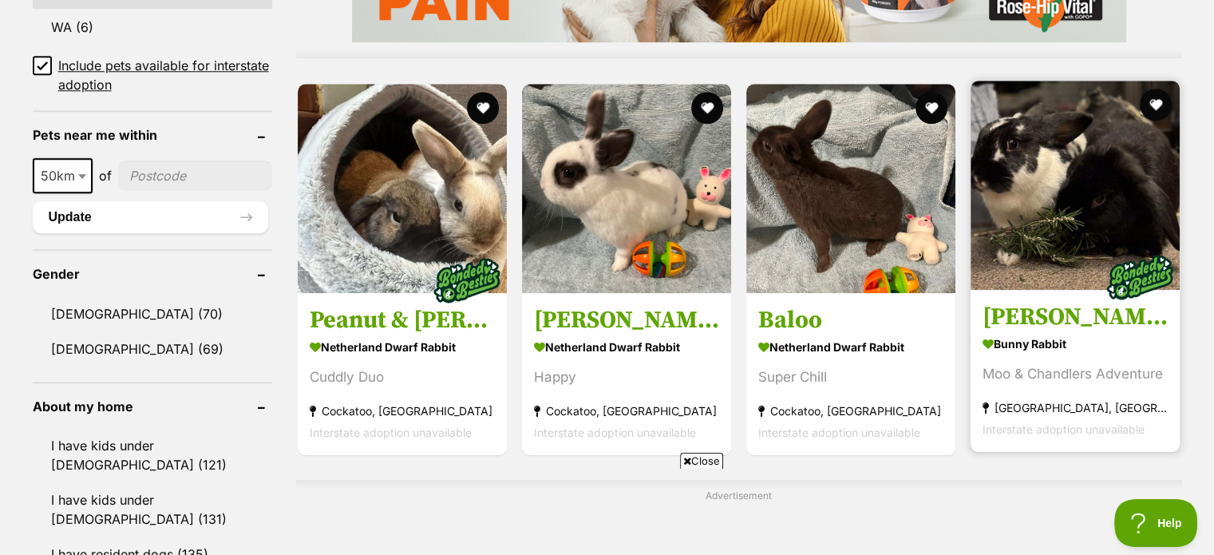
click at [1061, 228] on img at bounding box center [1074, 185] width 209 height 209
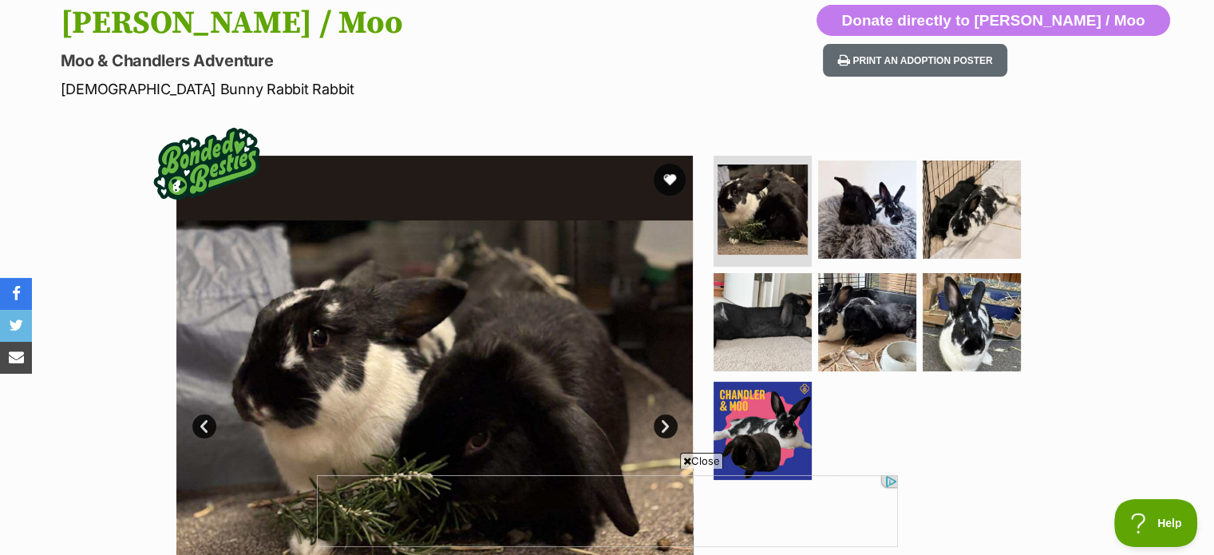
scroll to position [147, 0]
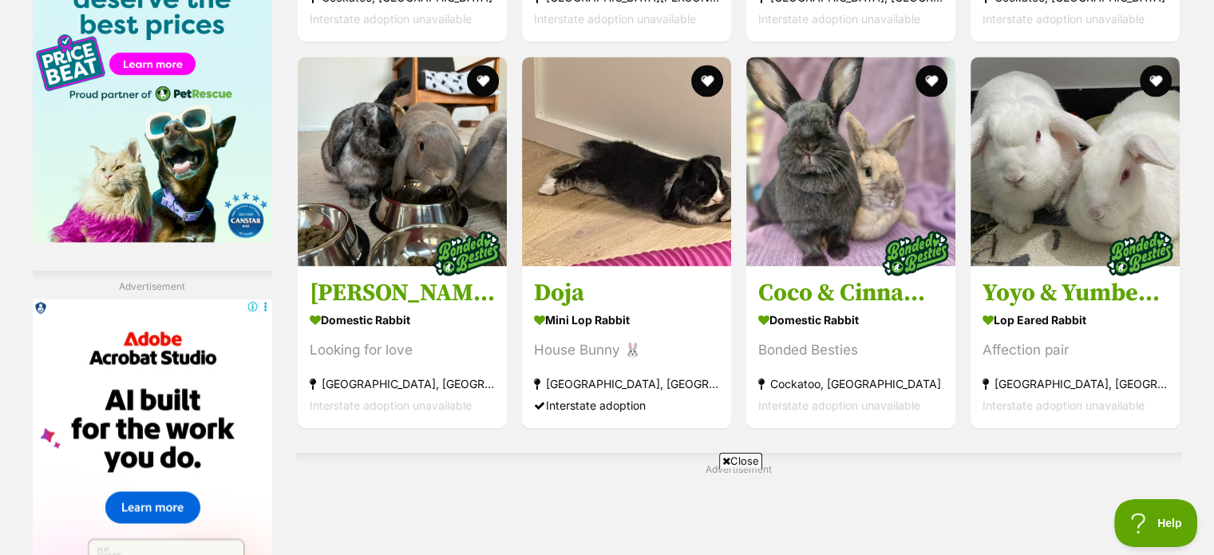
scroll to position [2581, 0]
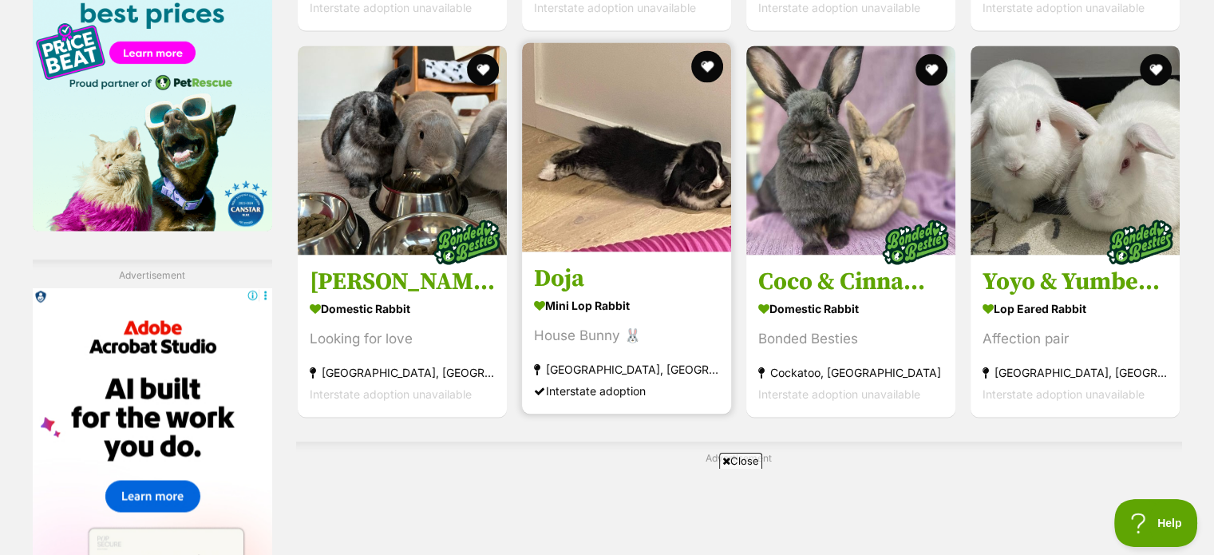
click at [636, 168] on img at bounding box center [626, 146] width 209 height 209
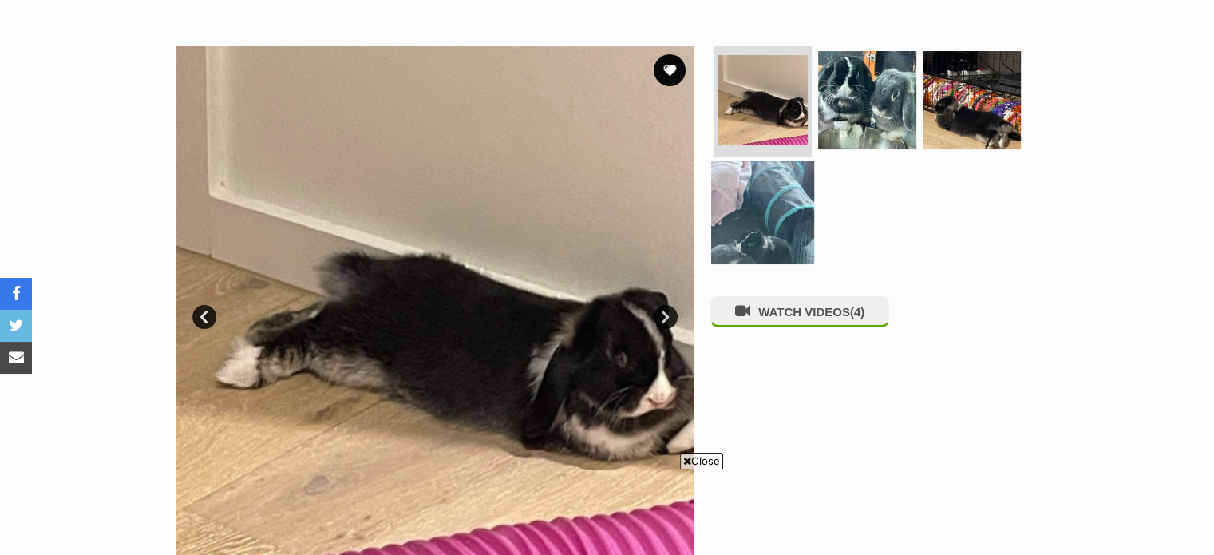
click at [766, 219] on img at bounding box center [762, 212] width 103 height 103
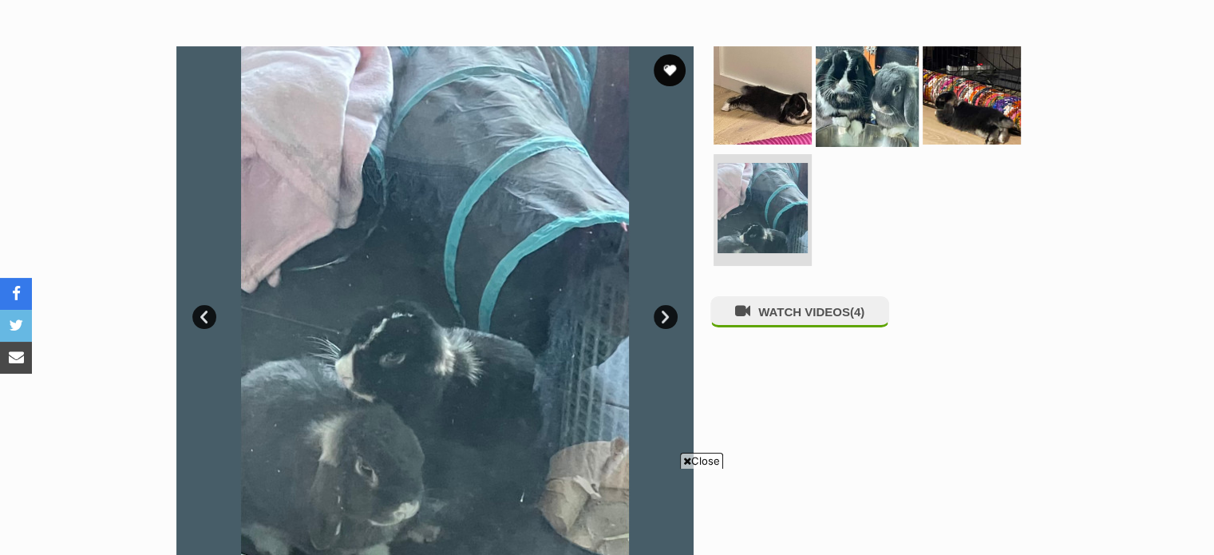
click at [865, 104] on img at bounding box center [866, 94] width 103 height 103
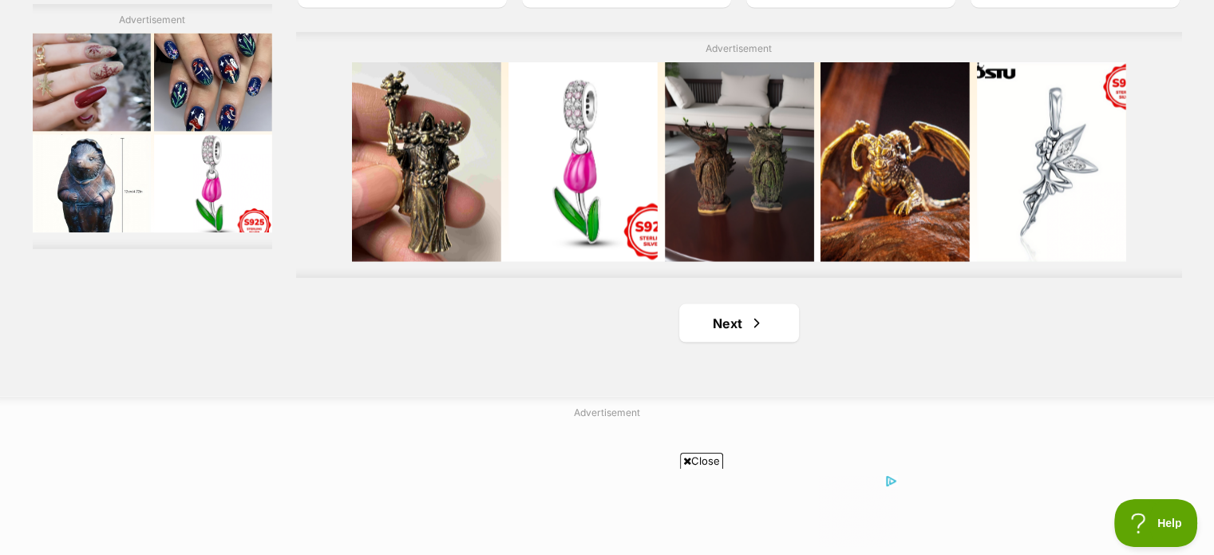
scroll to position [2959, 0]
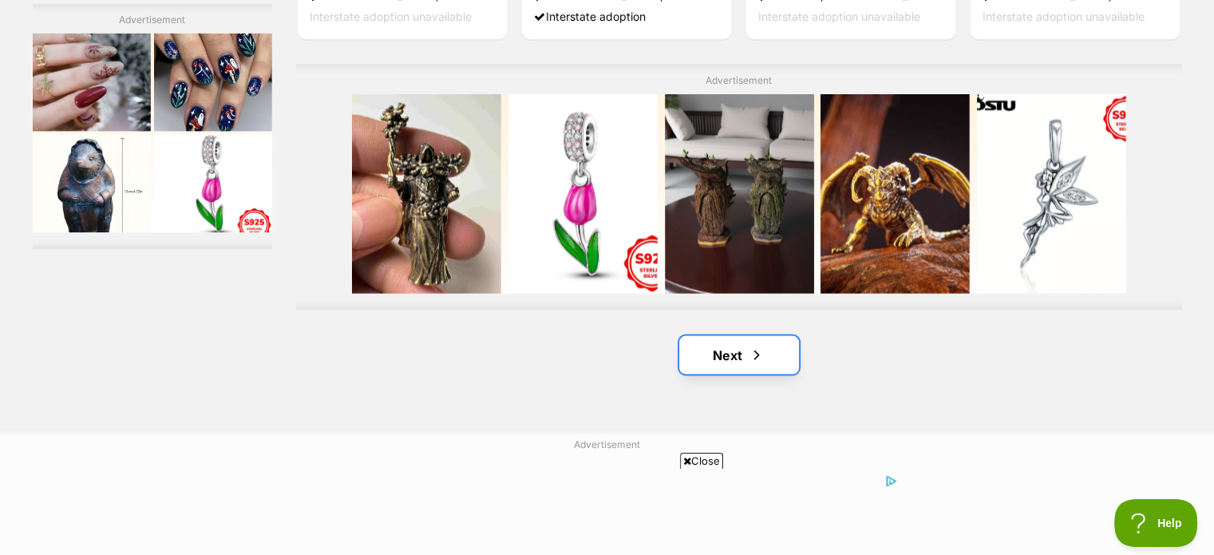
click at [763, 353] on span "Next page" at bounding box center [756, 354] width 16 height 19
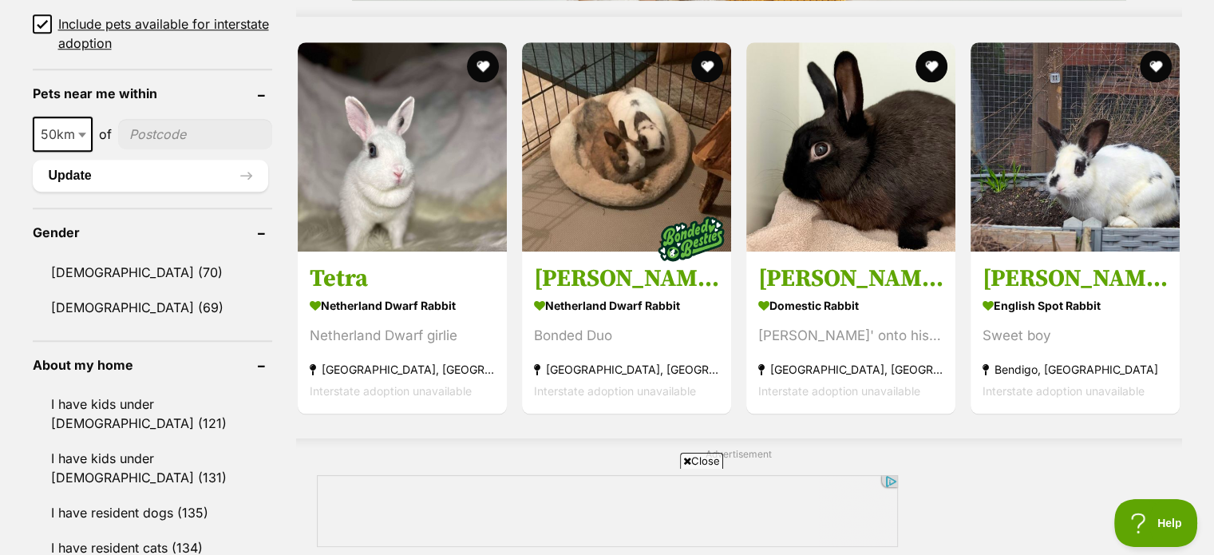
scroll to position [1537, 0]
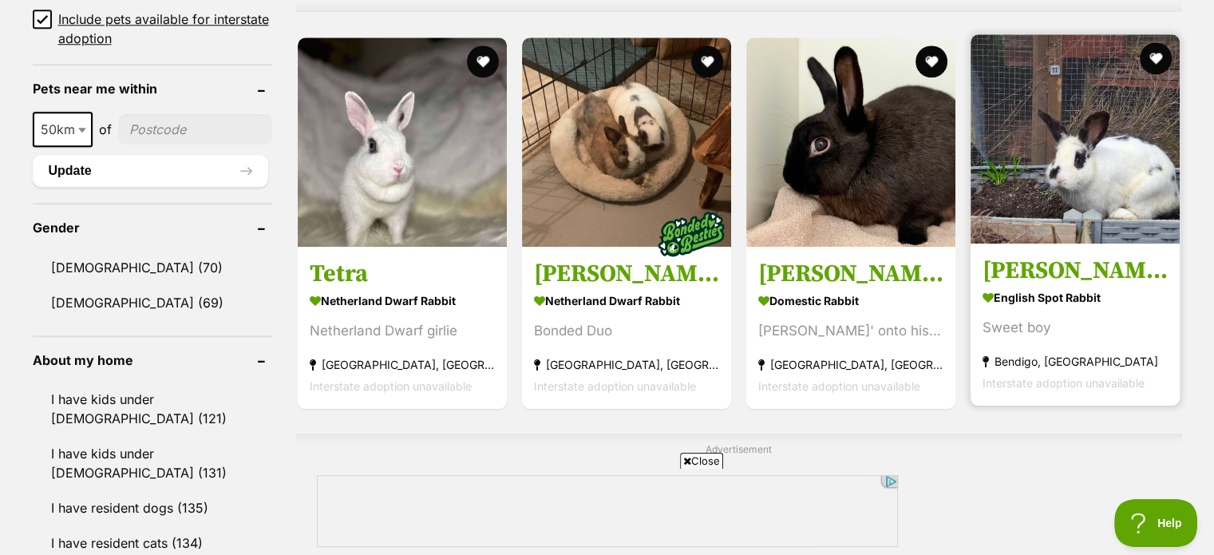
click at [1107, 163] on img at bounding box center [1074, 138] width 209 height 209
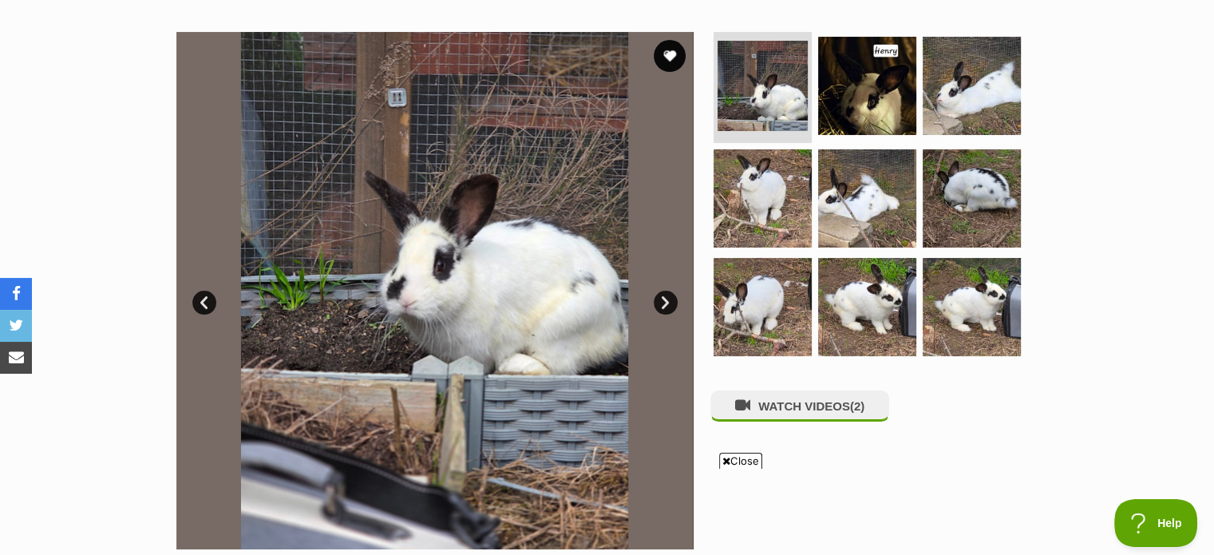
scroll to position [281, 0]
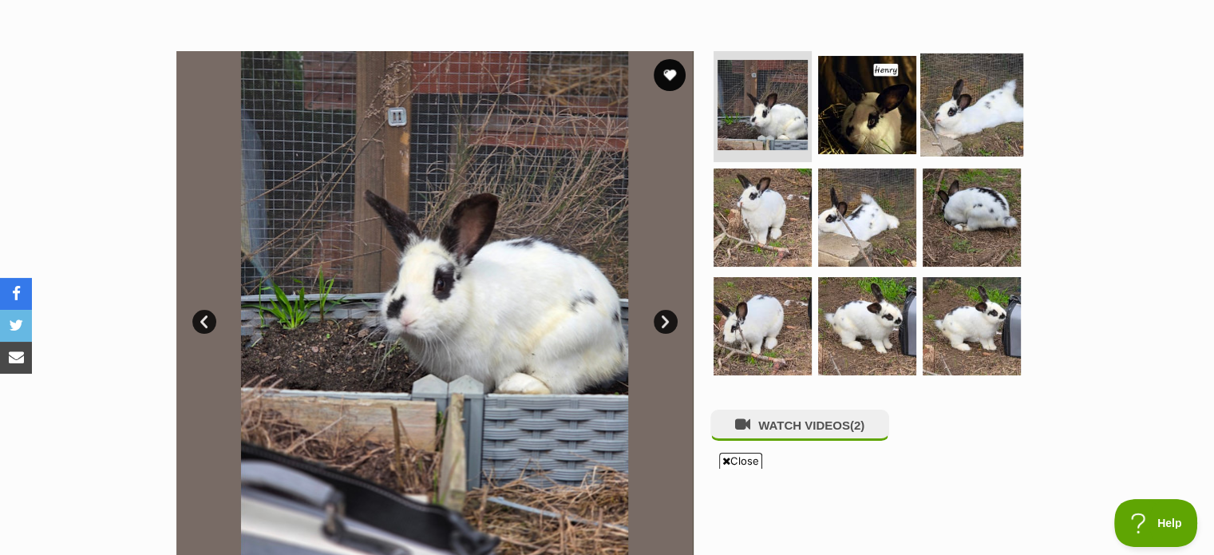
click at [965, 112] on img at bounding box center [971, 104] width 103 height 103
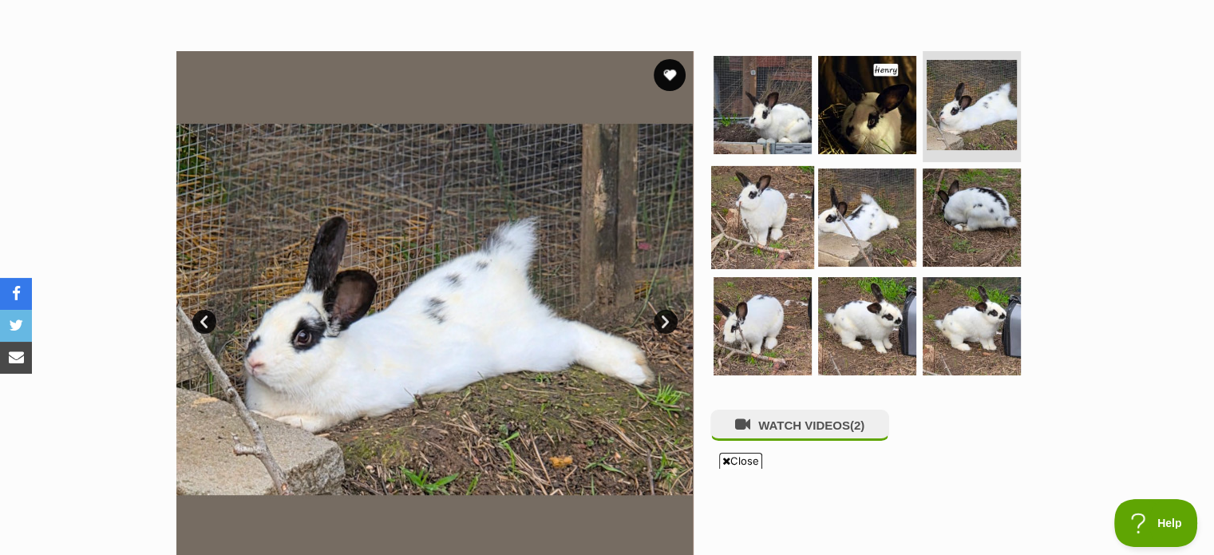
click at [762, 216] on img at bounding box center [762, 217] width 103 height 103
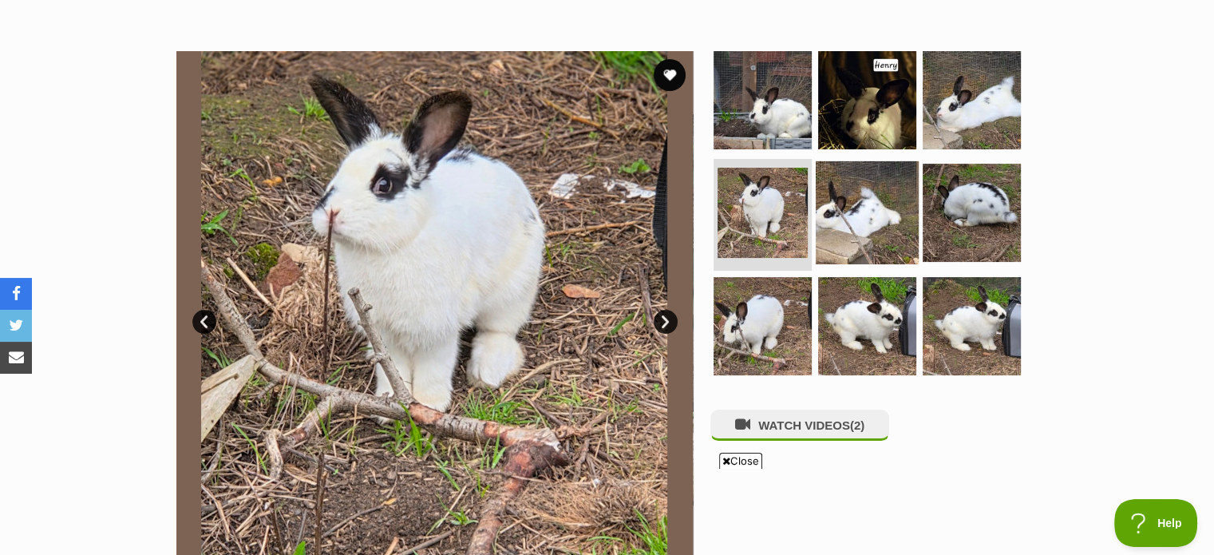
click at [865, 207] on img at bounding box center [866, 212] width 103 height 103
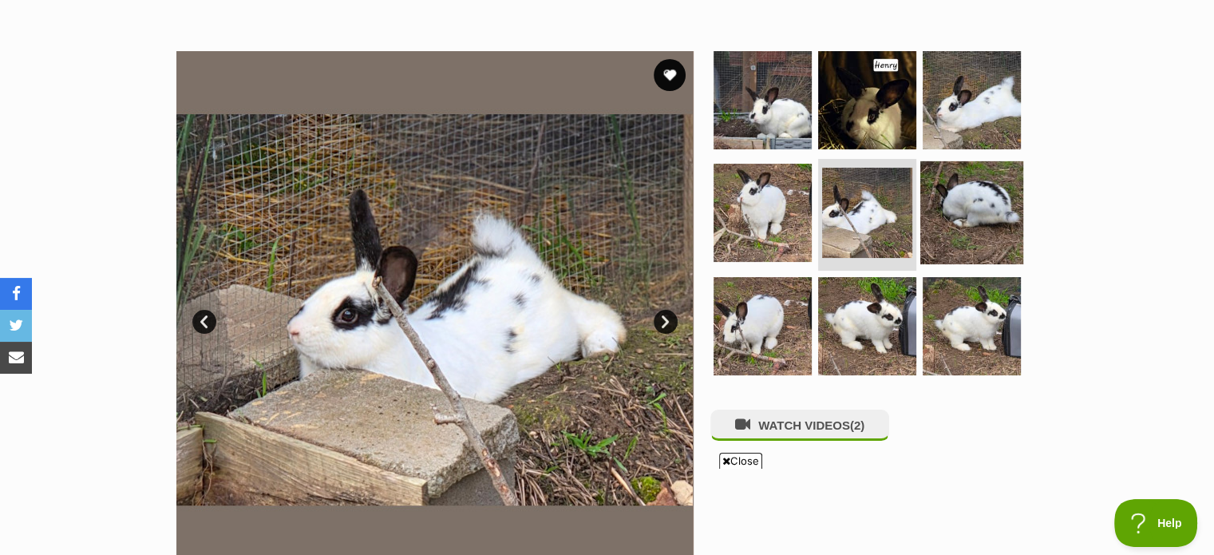
click at [981, 178] on img at bounding box center [971, 212] width 103 height 103
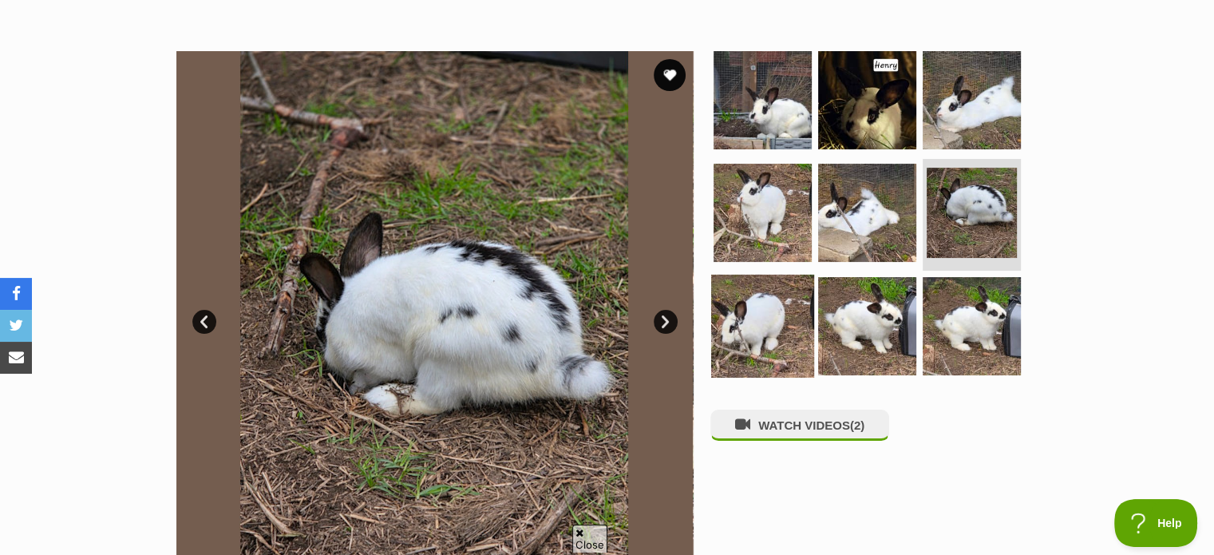
click at [775, 338] on img at bounding box center [762, 325] width 103 height 103
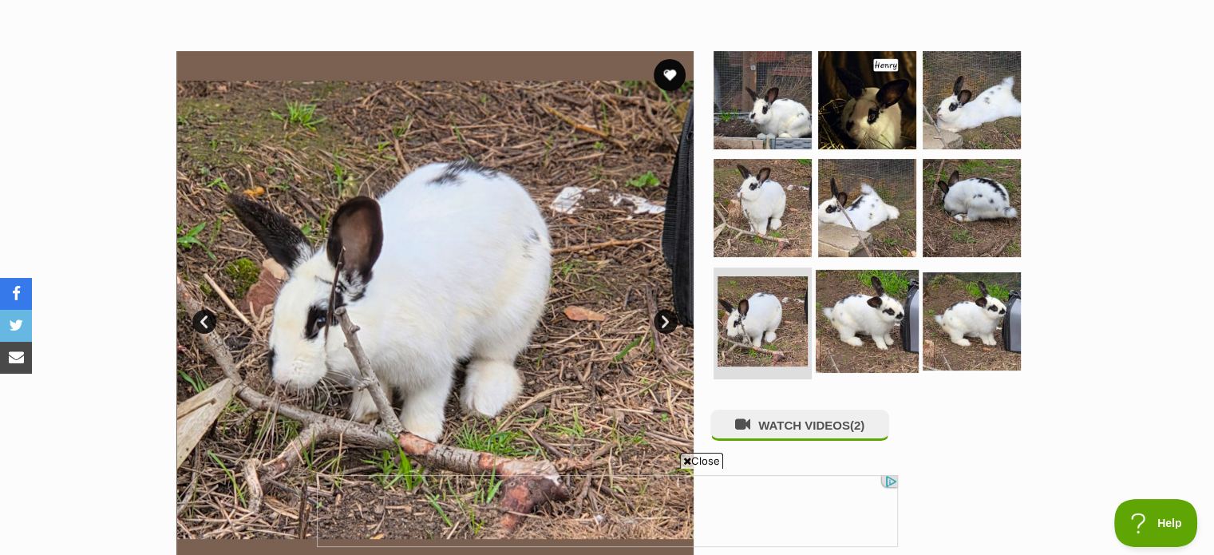
scroll to position [0, 0]
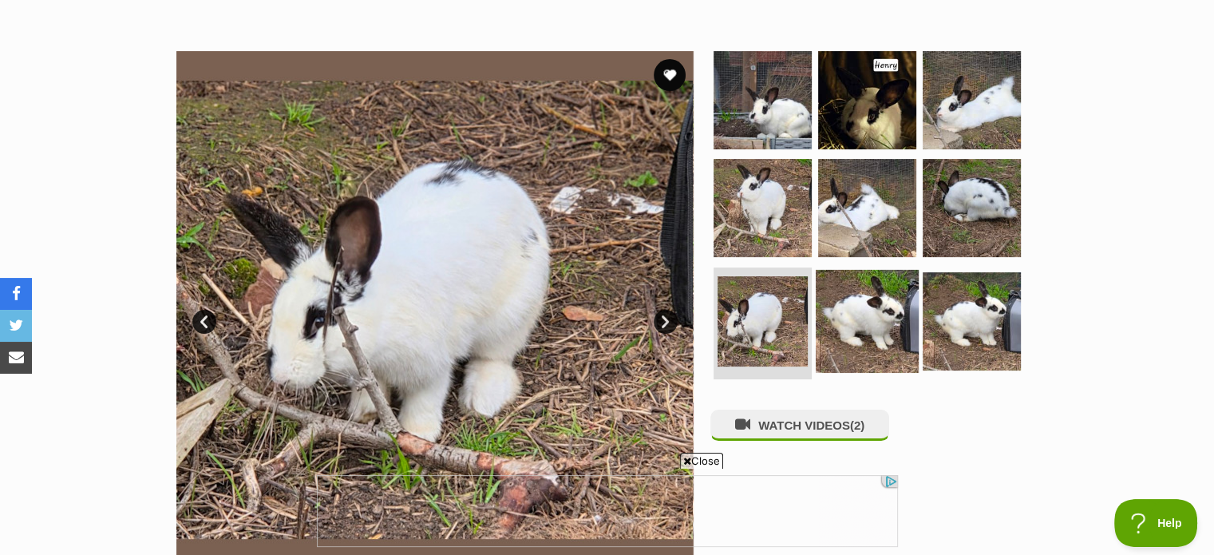
click at [892, 318] on img at bounding box center [866, 321] width 103 height 103
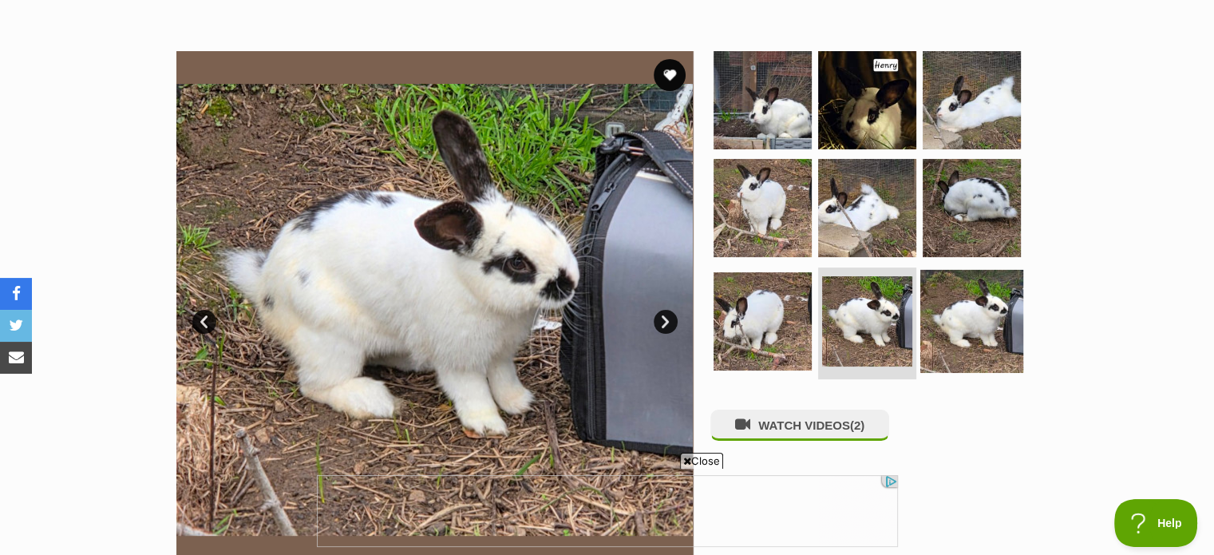
click at [978, 309] on img at bounding box center [971, 321] width 103 height 103
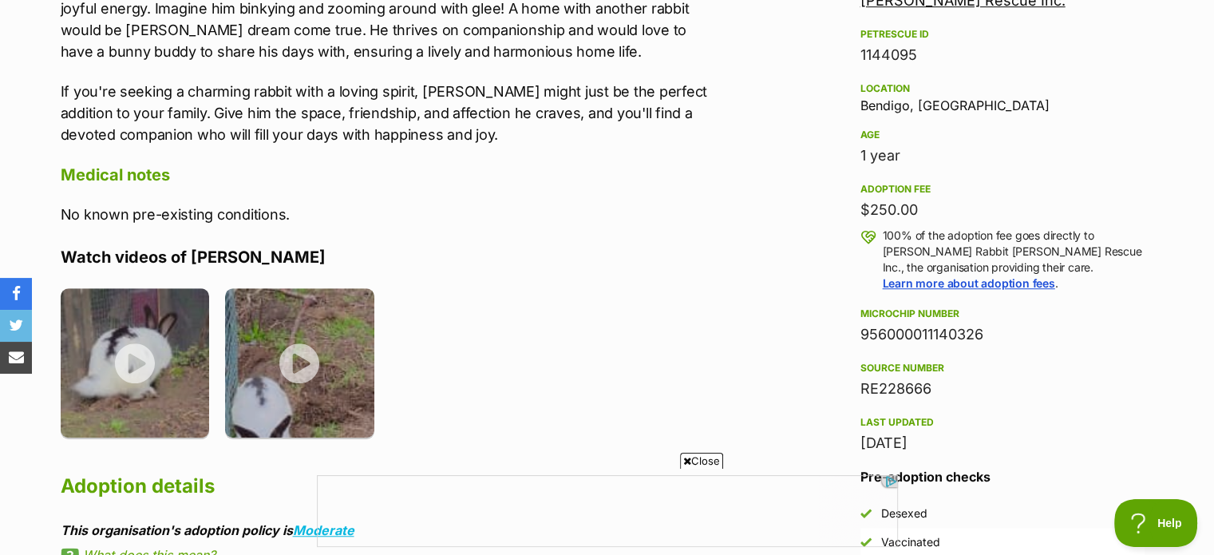
scroll to position [1123, 0]
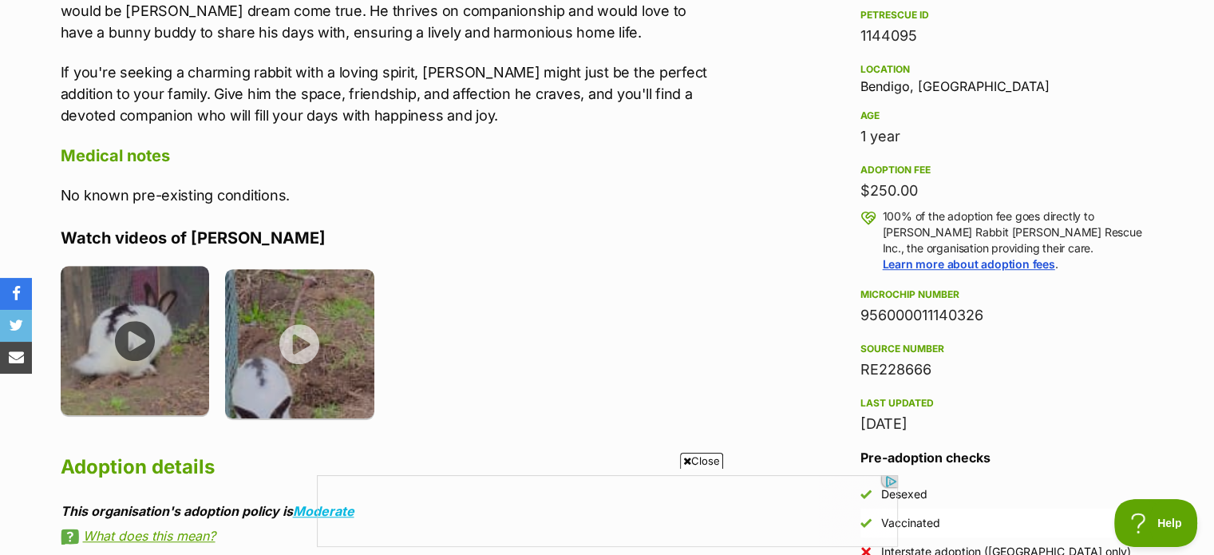
click at [136, 318] on img at bounding box center [135, 340] width 149 height 149
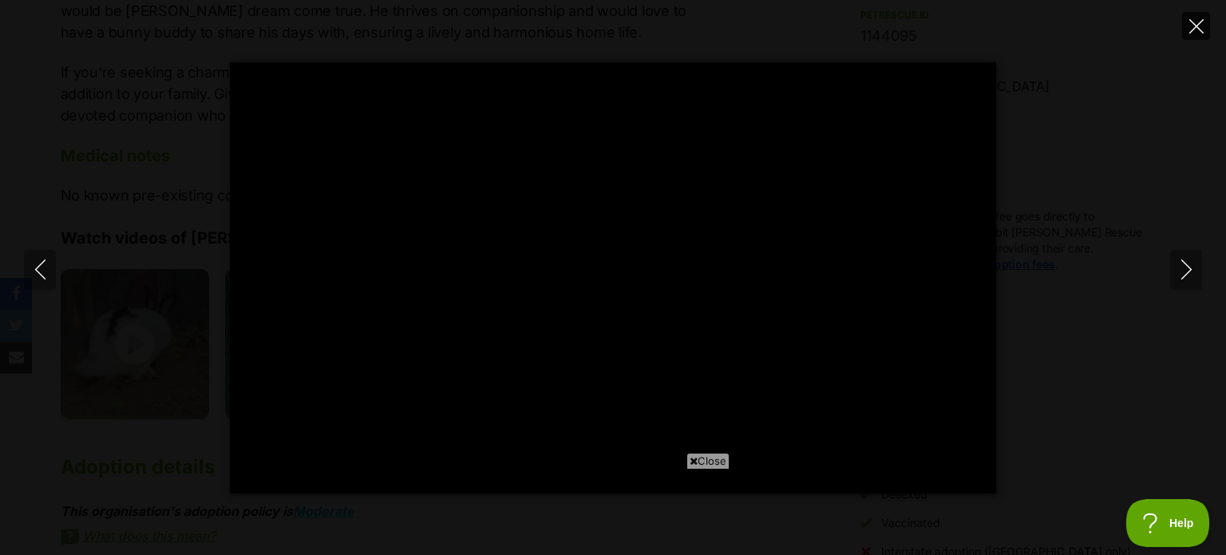
type input "100"
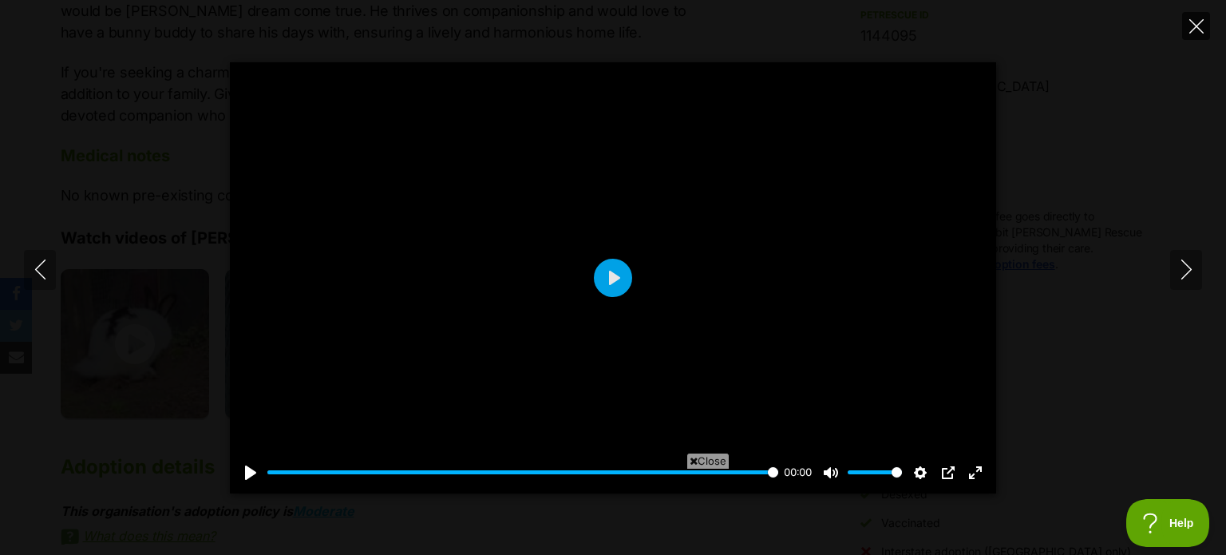
click at [1194, 26] on icon "Close" at bounding box center [1196, 26] width 14 height 14
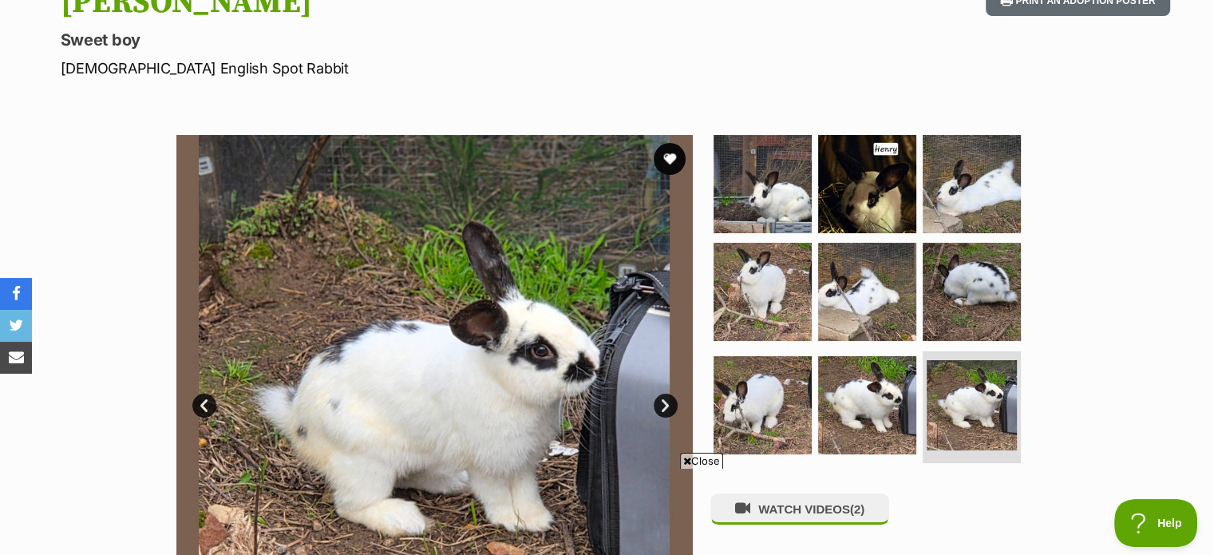
scroll to position [189, 0]
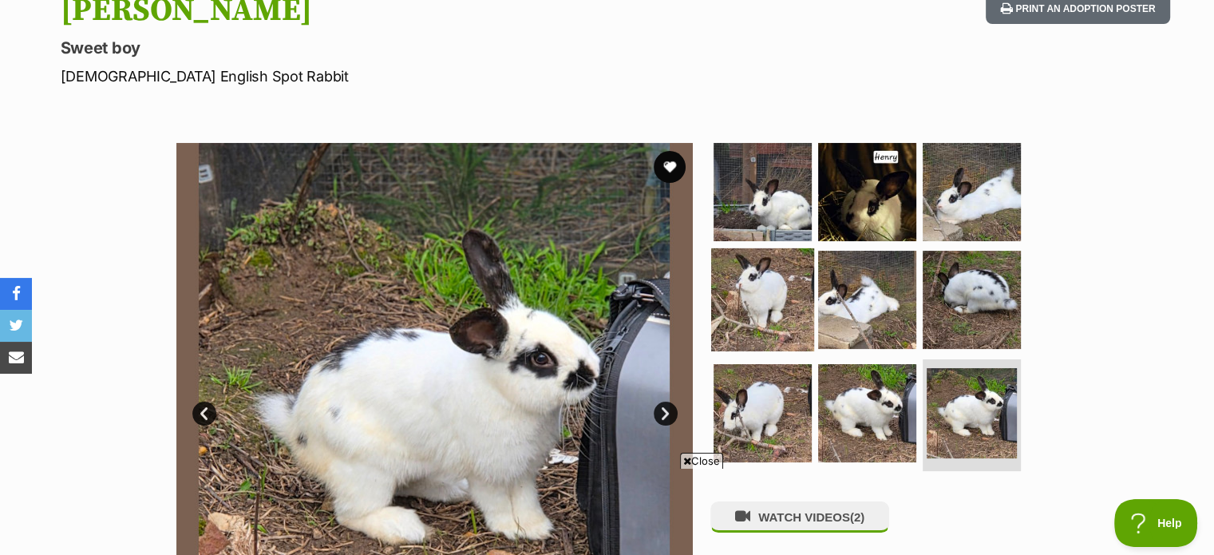
click at [740, 289] on img at bounding box center [762, 299] width 103 height 103
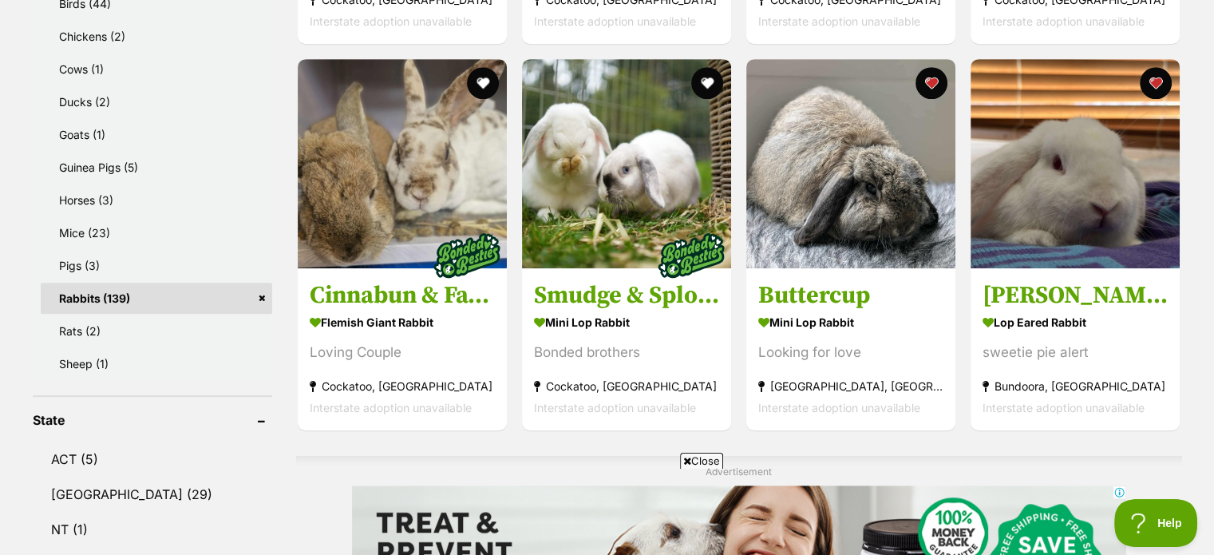
scroll to position [832, 0]
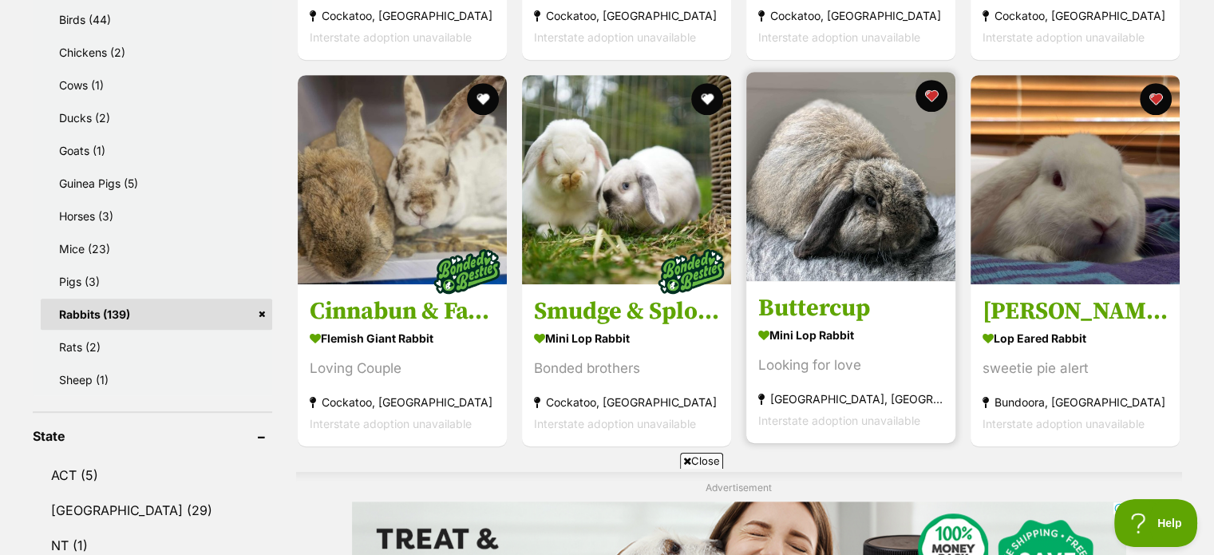
click at [877, 258] on img at bounding box center [850, 176] width 209 height 209
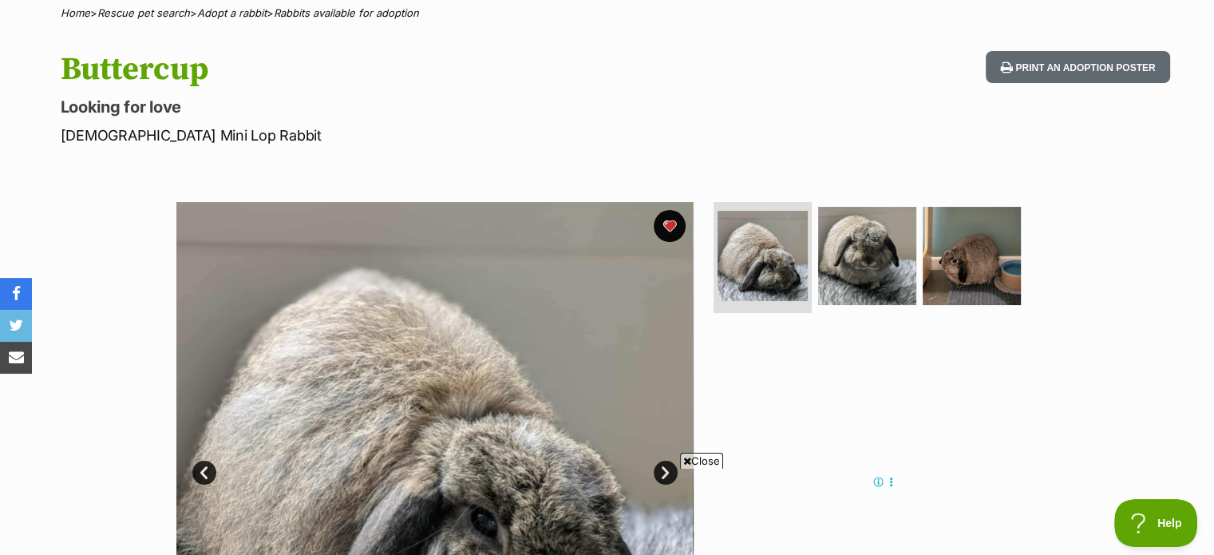
scroll to position [126, 0]
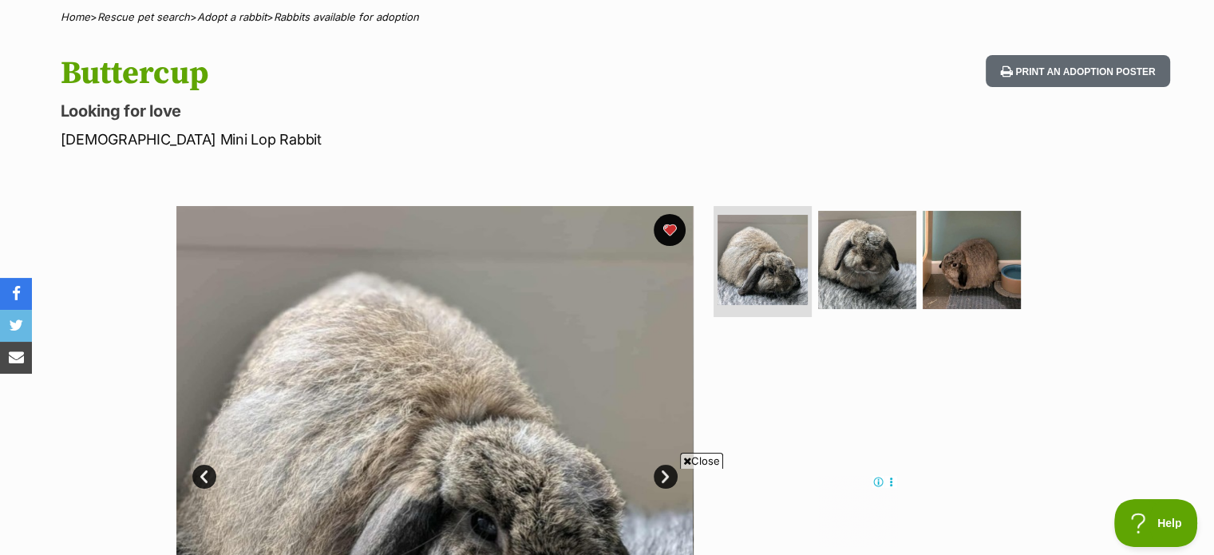
drag, startPoint x: 0, startPoint y: 0, endPoint x: 1225, endPoint y: 92, distance: 1228.2
click at [863, 260] on img at bounding box center [866, 258] width 103 height 103
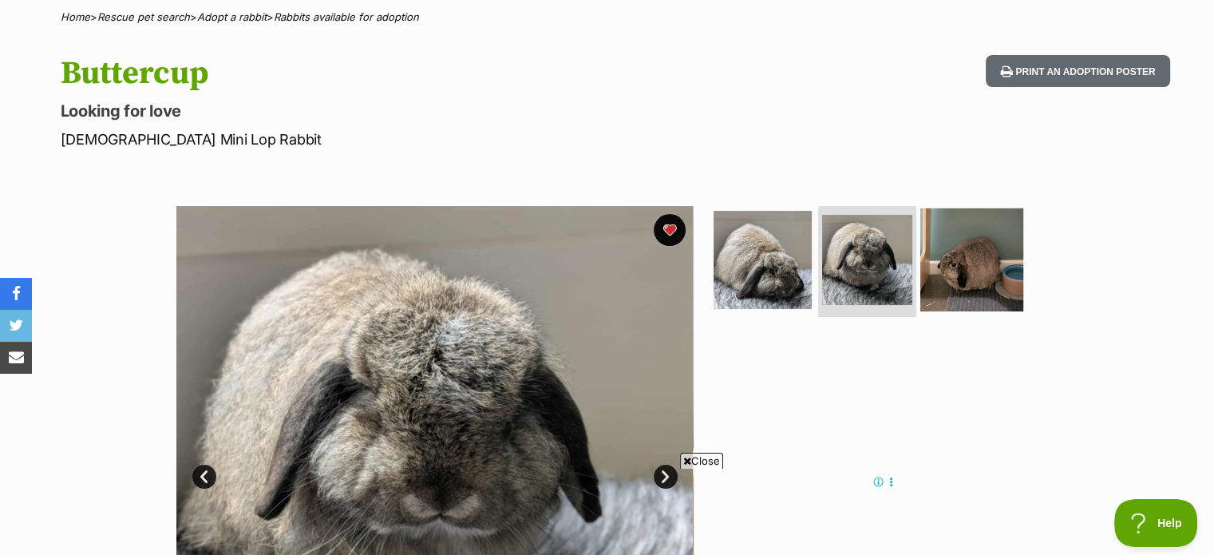
click at [932, 270] on img at bounding box center [971, 258] width 103 height 103
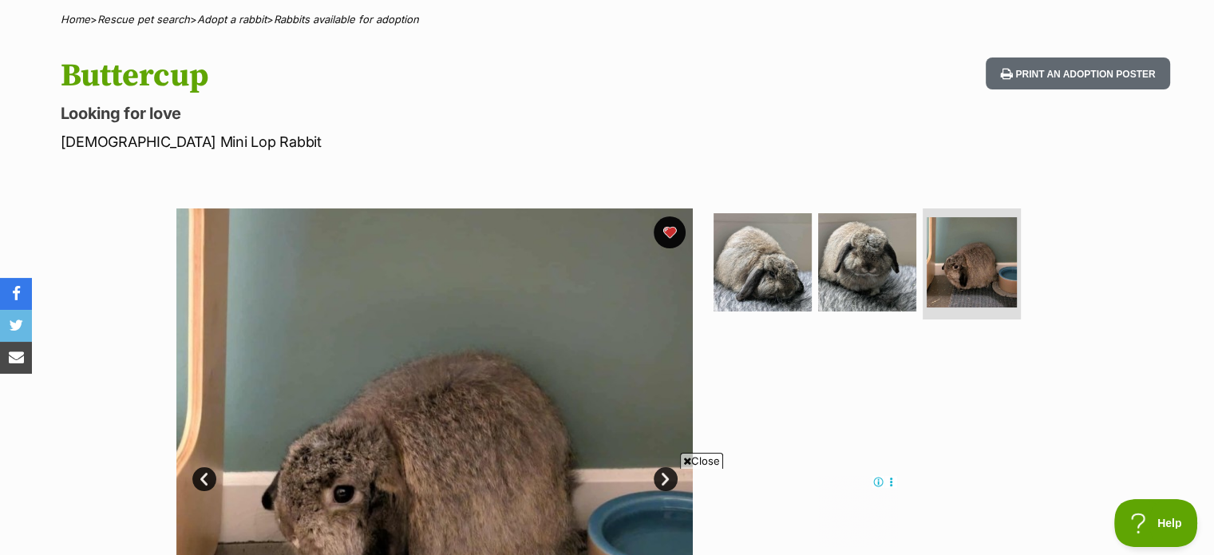
scroll to position [277, 0]
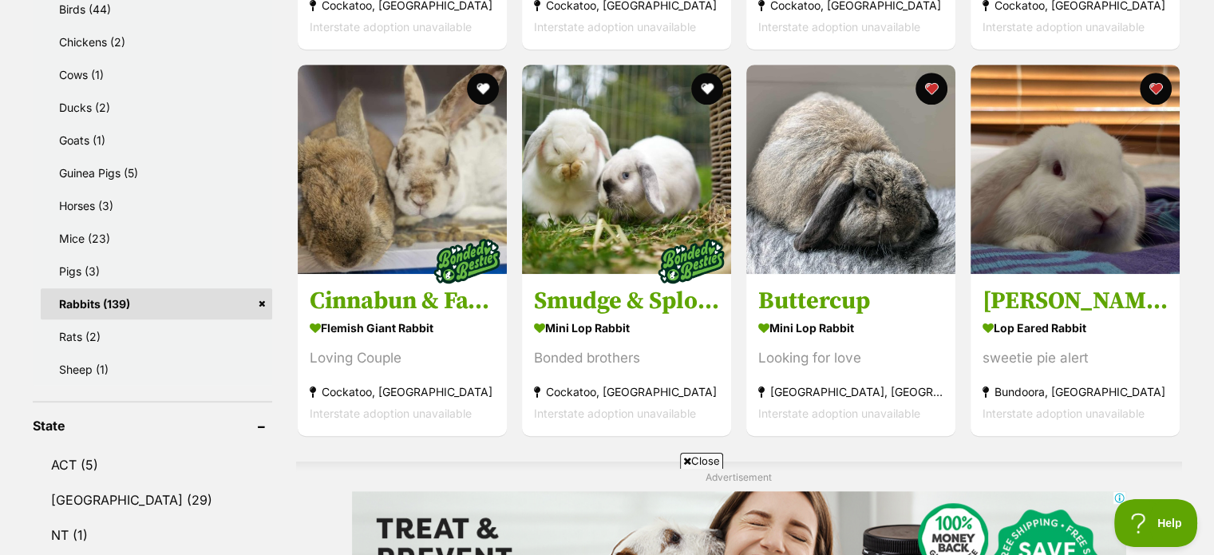
scroll to position [849, 0]
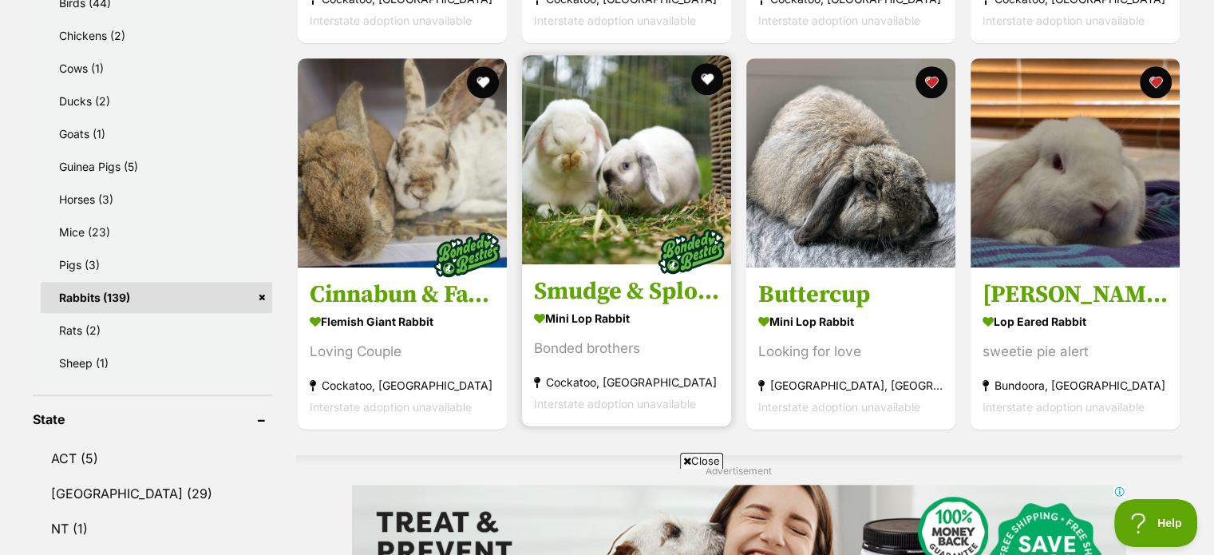
click at [641, 189] on img at bounding box center [626, 159] width 209 height 209
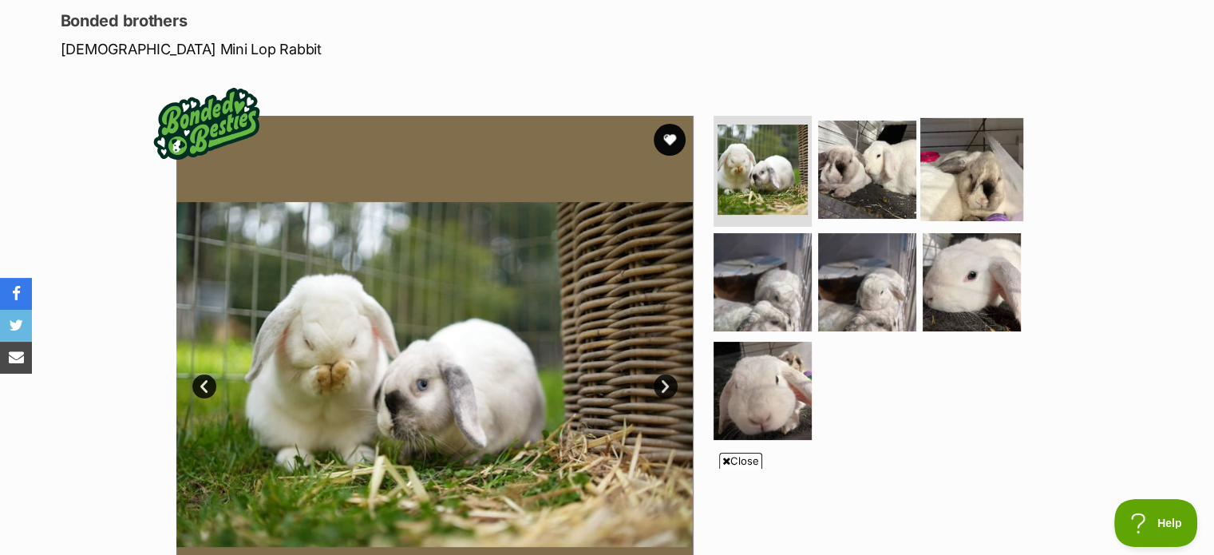
click at [967, 187] on img at bounding box center [971, 168] width 103 height 103
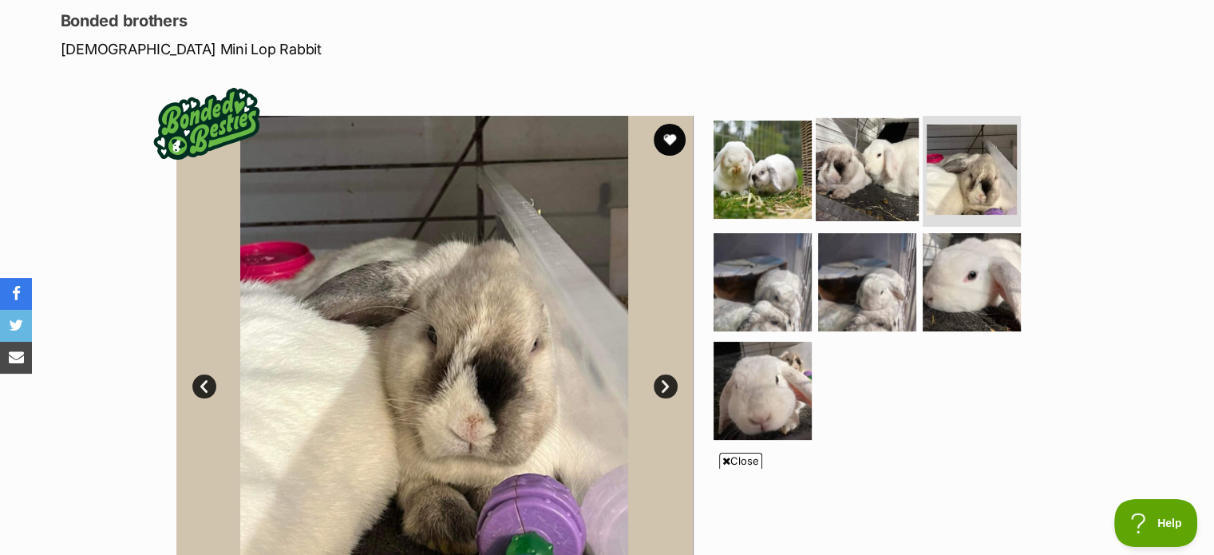
click at [868, 177] on img at bounding box center [866, 168] width 103 height 103
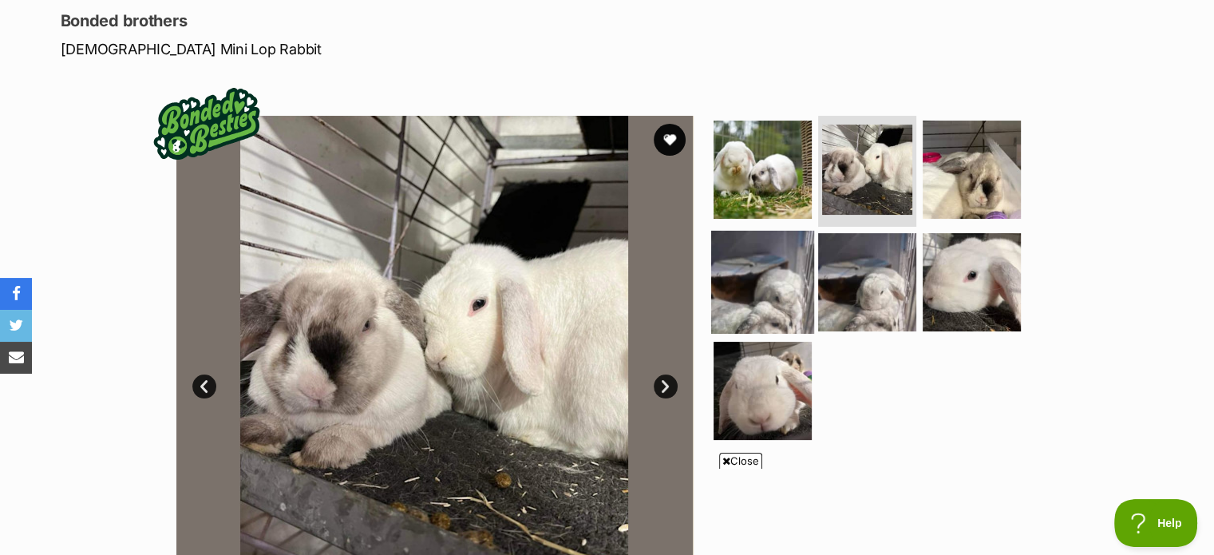
click at [763, 286] on img at bounding box center [762, 282] width 103 height 103
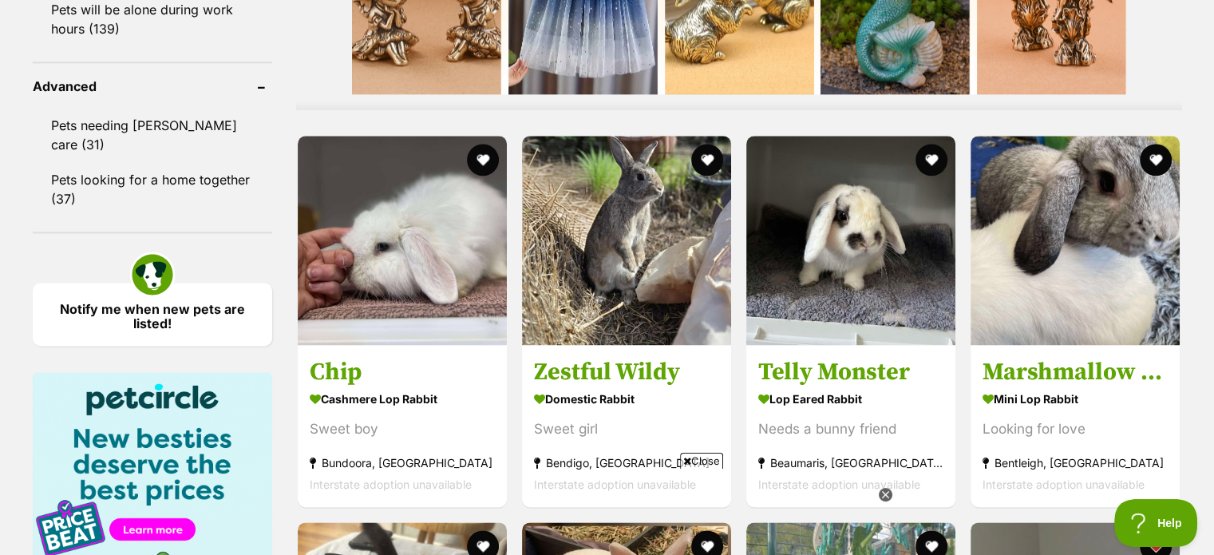
scroll to position [2110, 0]
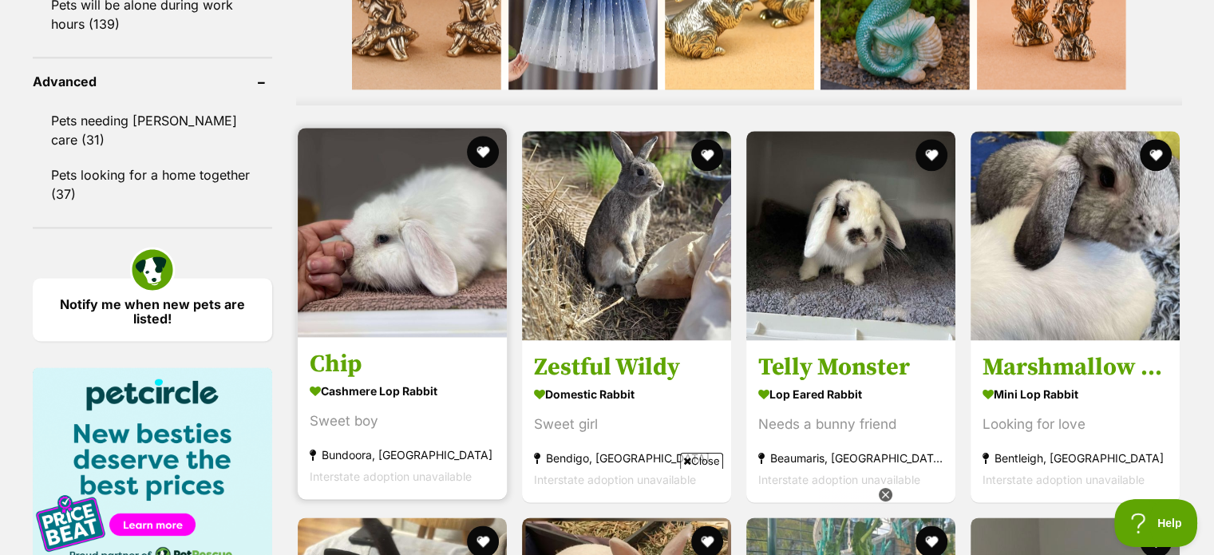
click at [442, 262] on img at bounding box center [402, 232] width 209 height 209
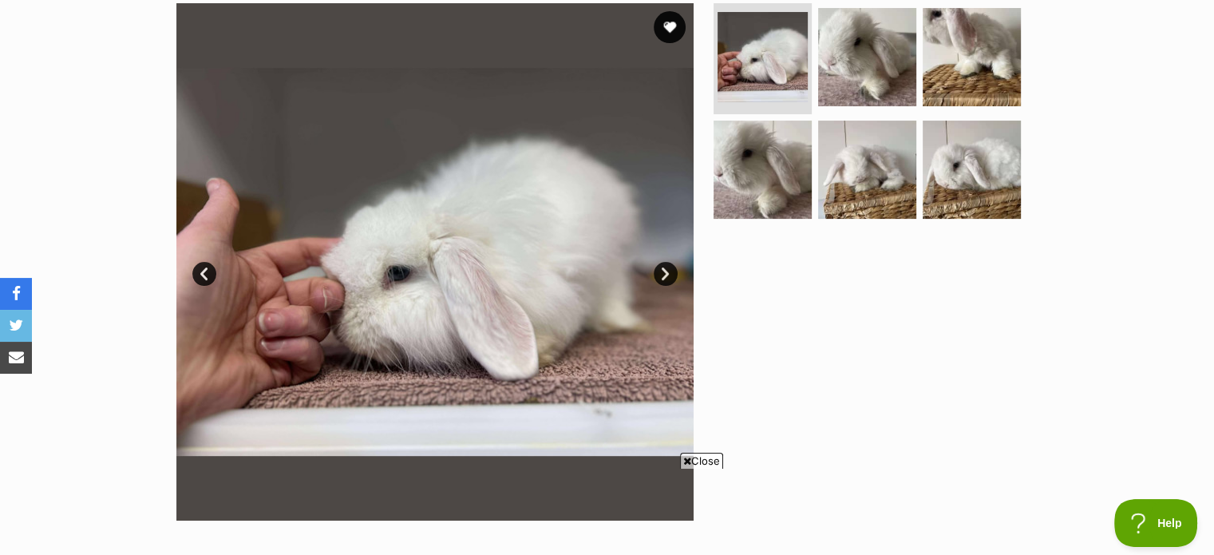
scroll to position [333, 0]
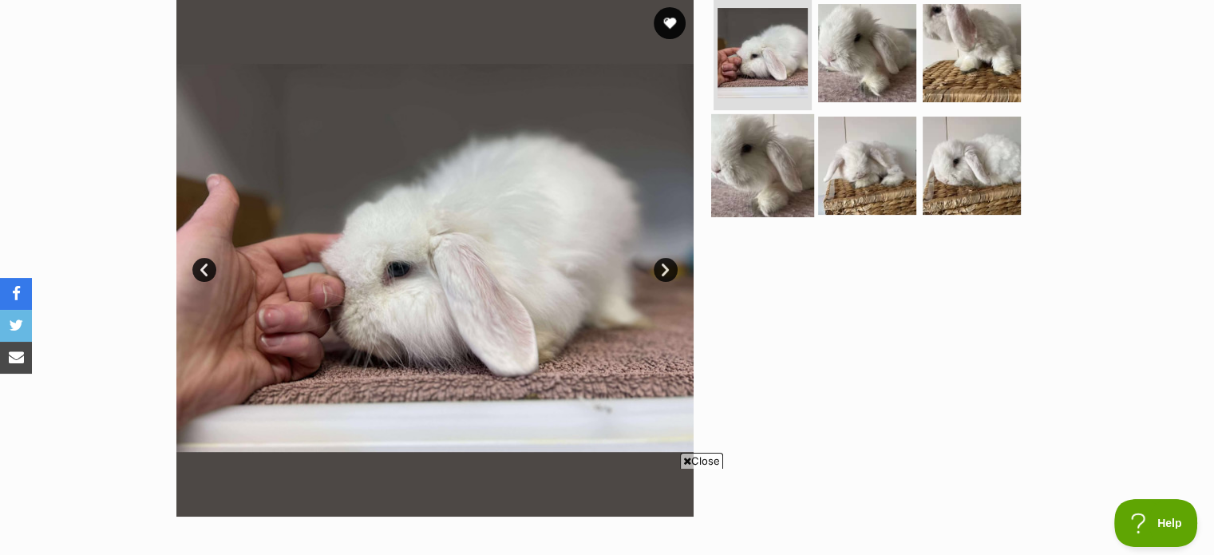
click at [763, 162] on img at bounding box center [762, 165] width 103 height 103
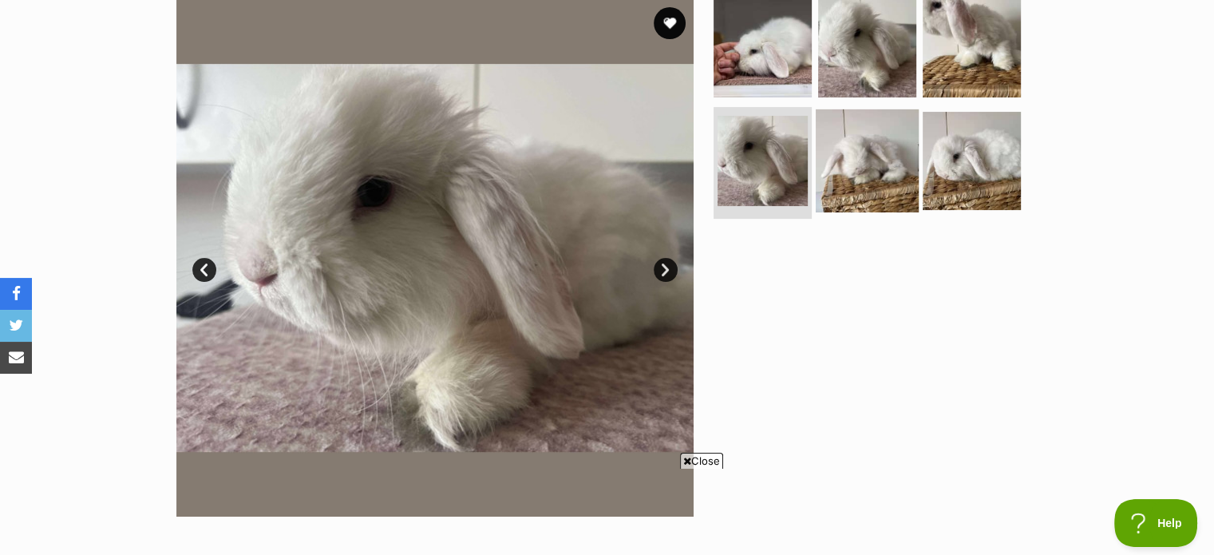
click at [878, 147] on img at bounding box center [866, 160] width 103 height 103
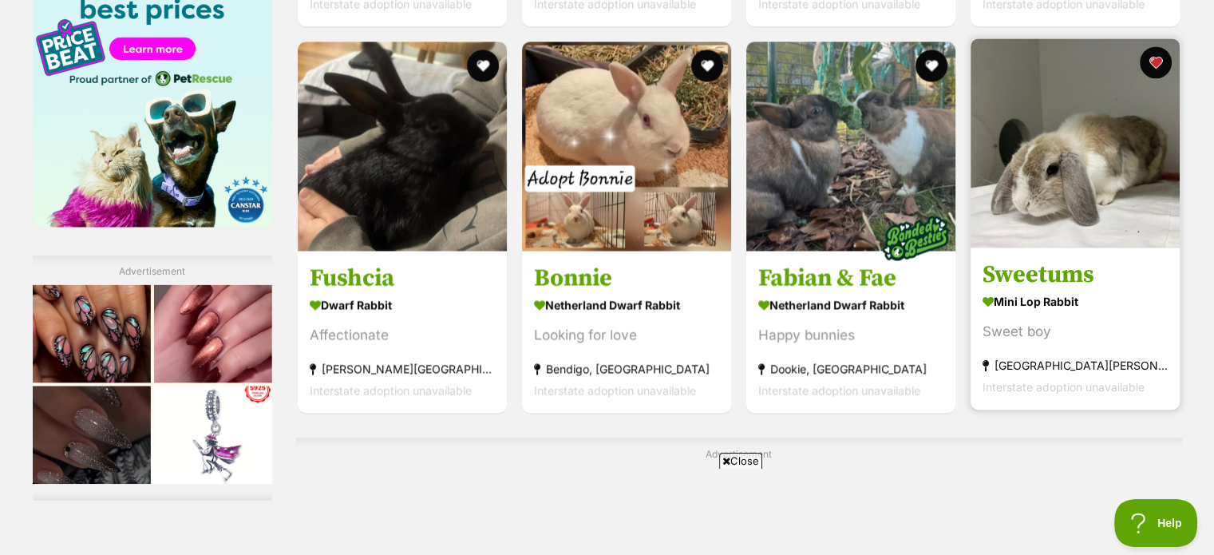
click at [1059, 211] on img at bounding box center [1074, 142] width 209 height 209
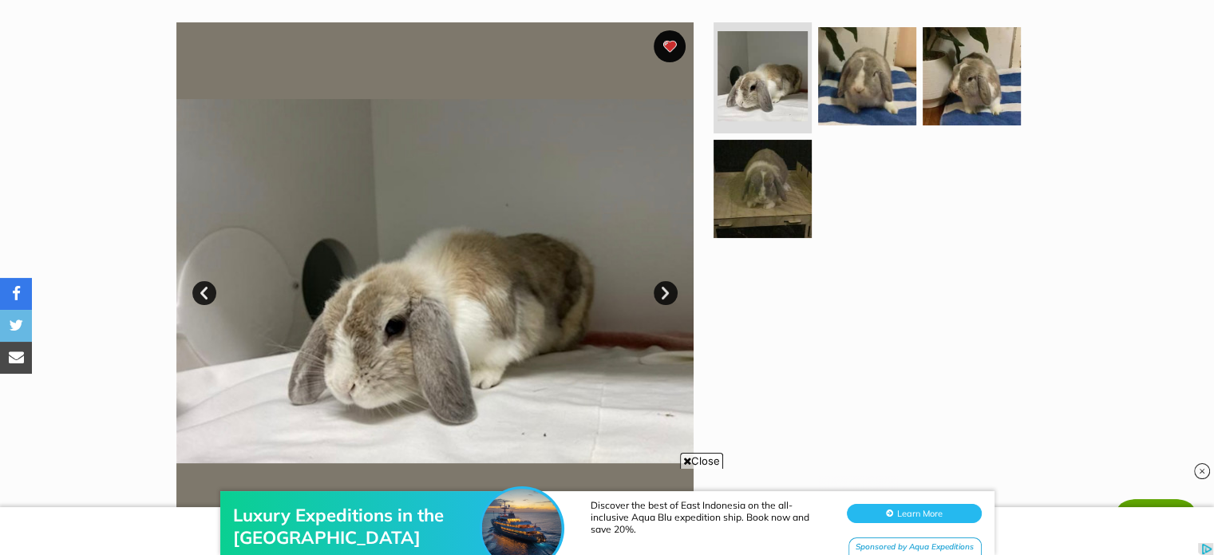
scroll to position [313, 0]
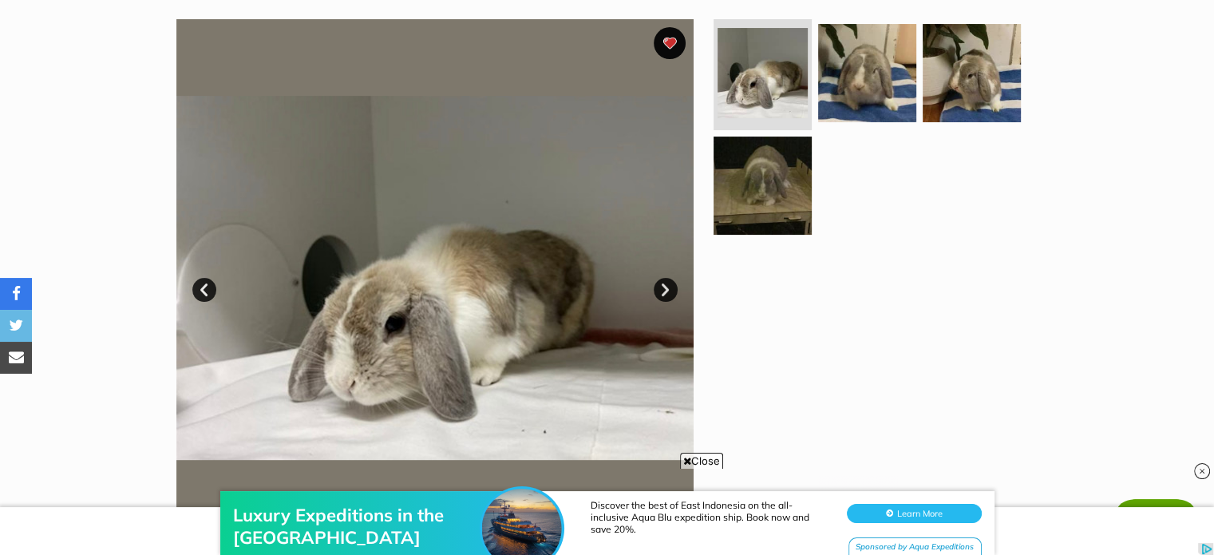
drag, startPoint x: 0, startPoint y: 0, endPoint x: 1225, endPoint y: 146, distance: 1233.4
click at [857, 60] on img at bounding box center [866, 72] width 103 height 103
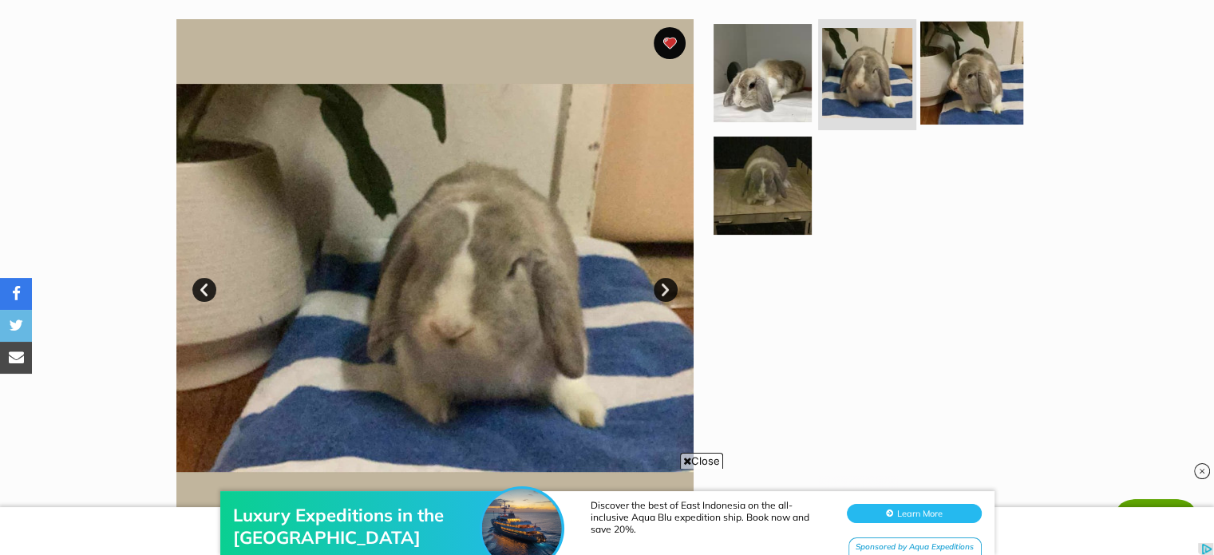
click at [981, 75] on img at bounding box center [971, 72] width 103 height 103
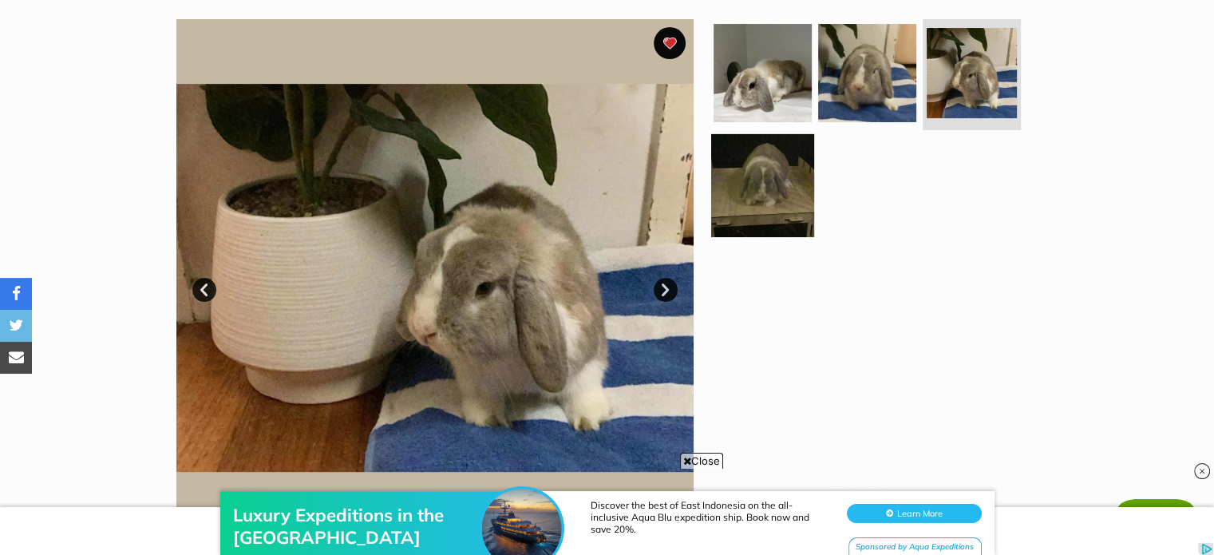
click at [779, 175] on img at bounding box center [762, 185] width 103 height 103
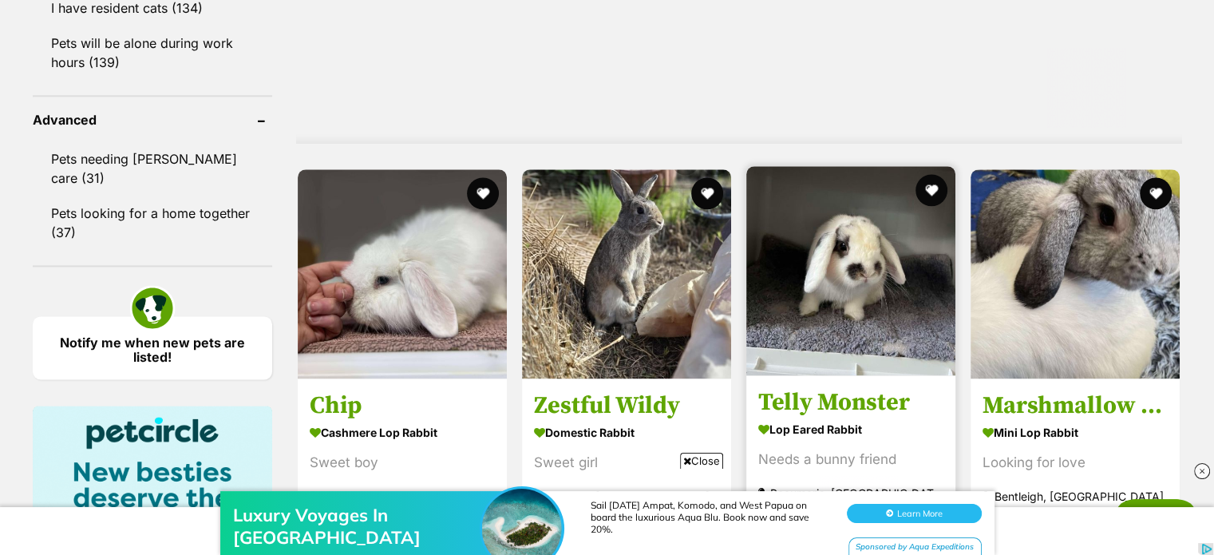
click at [858, 303] on img at bounding box center [850, 270] width 209 height 209
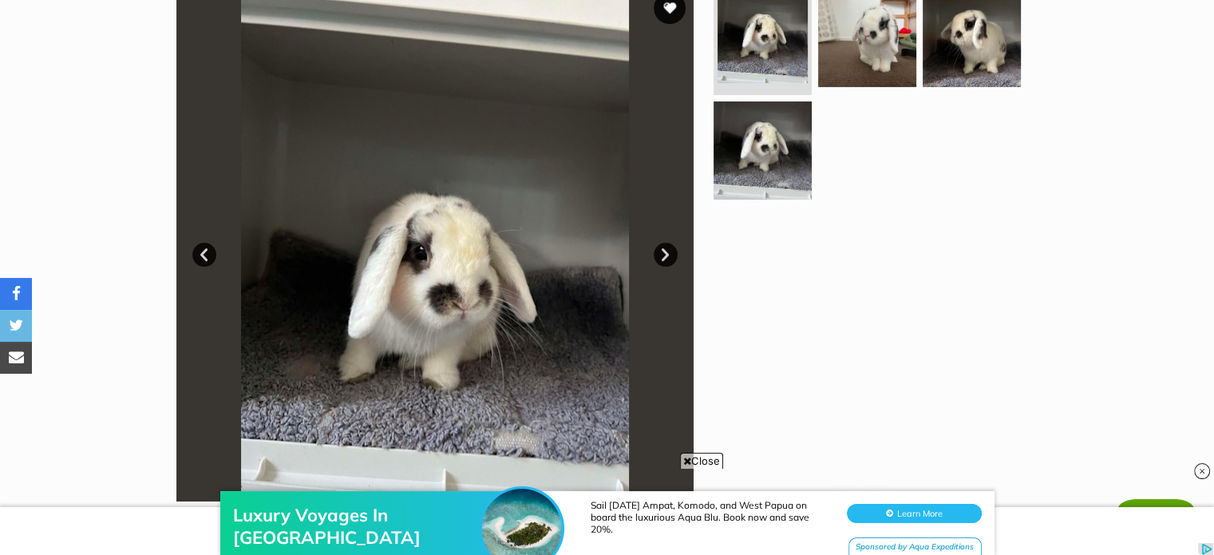
scroll to position [344, 0]
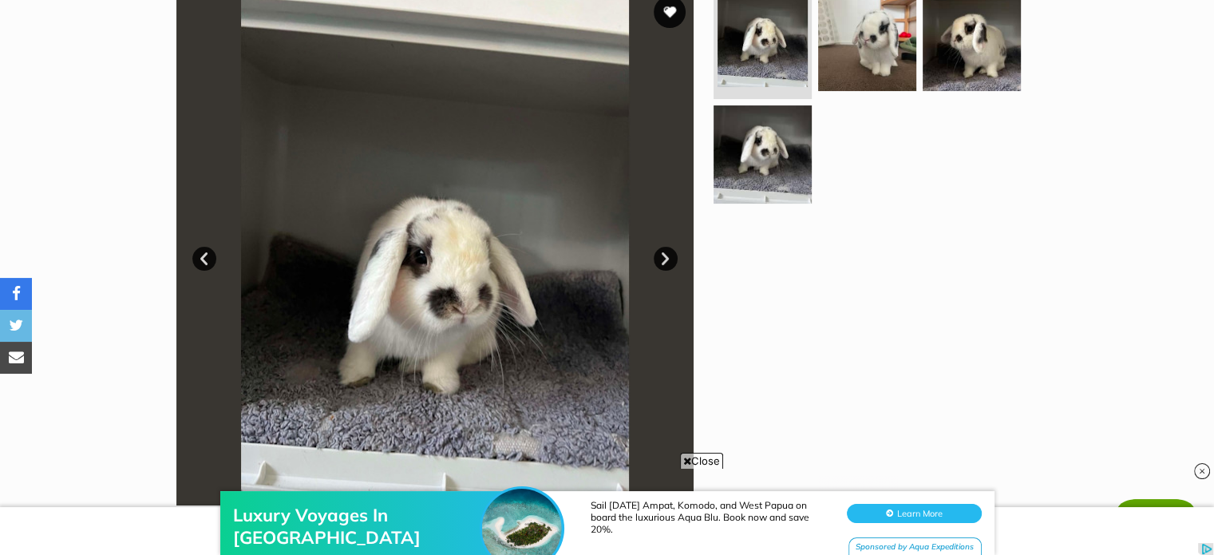
drag, startPoint x: 1222, startPoint y: 41, endPoint x: 1223, endPoint y: 115, distance: 73.4
click at [887, 36] on img at bounding box center [866, 41] width 103 height 103
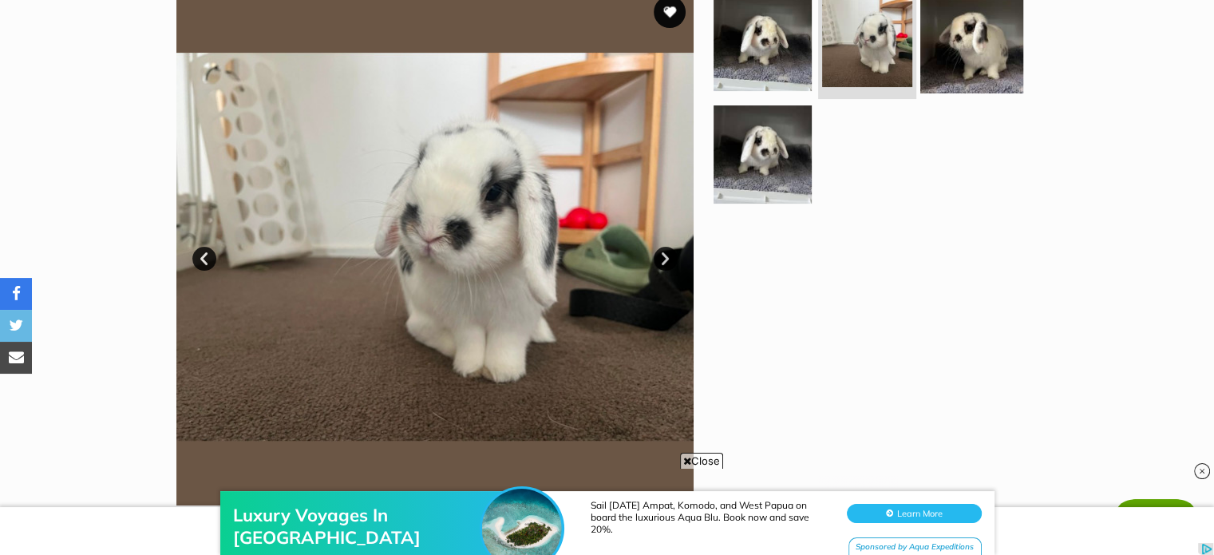
click at [975, 44] on img at bounding box center [971, 41] width 103 height 103
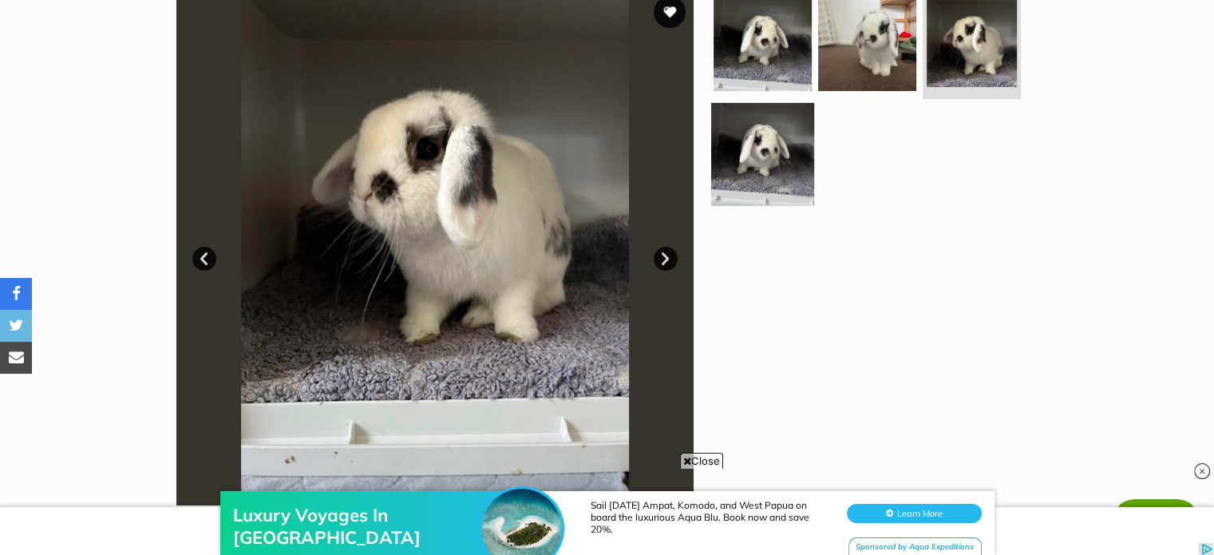
click at [765, 152] on img at bounding box center [762, 154] width 103 height 103
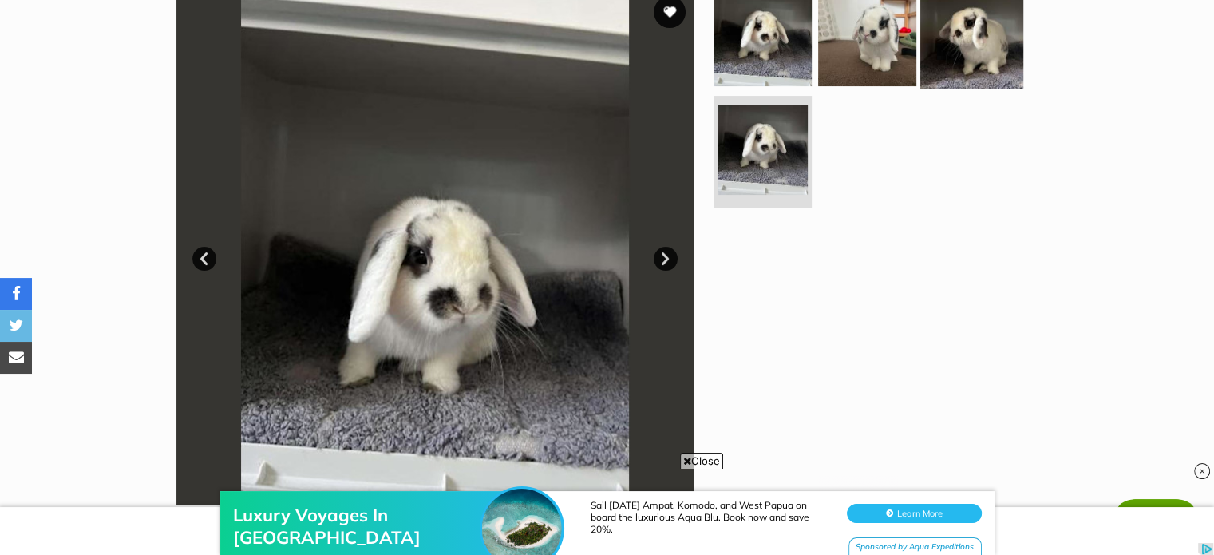
click at [961, 34] on img at bounding box center [971, 36] width 103 height 103
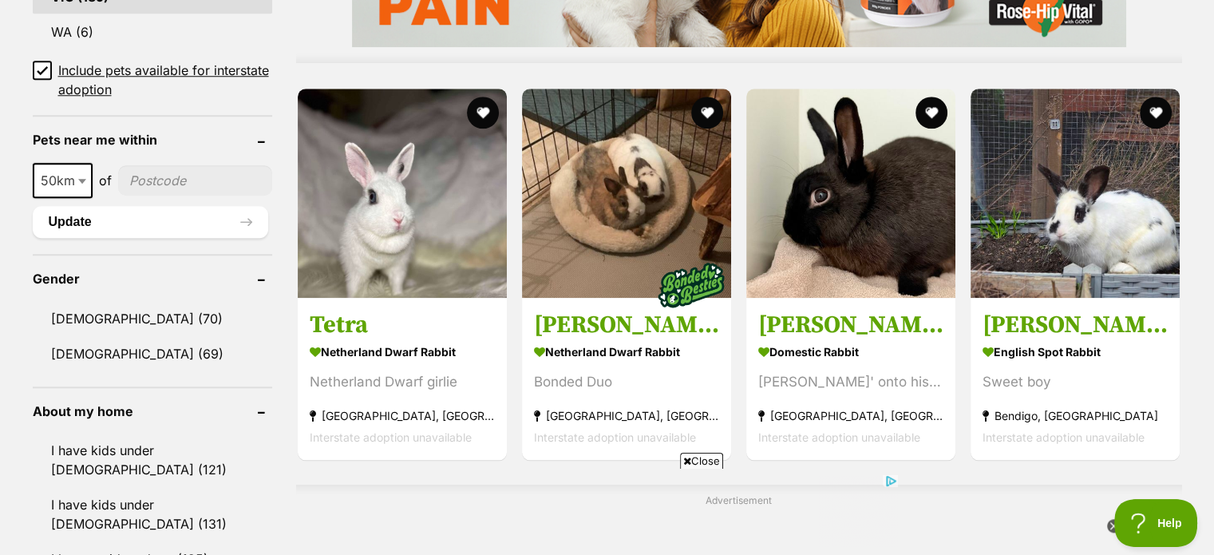
scroll to position [1507, 0]
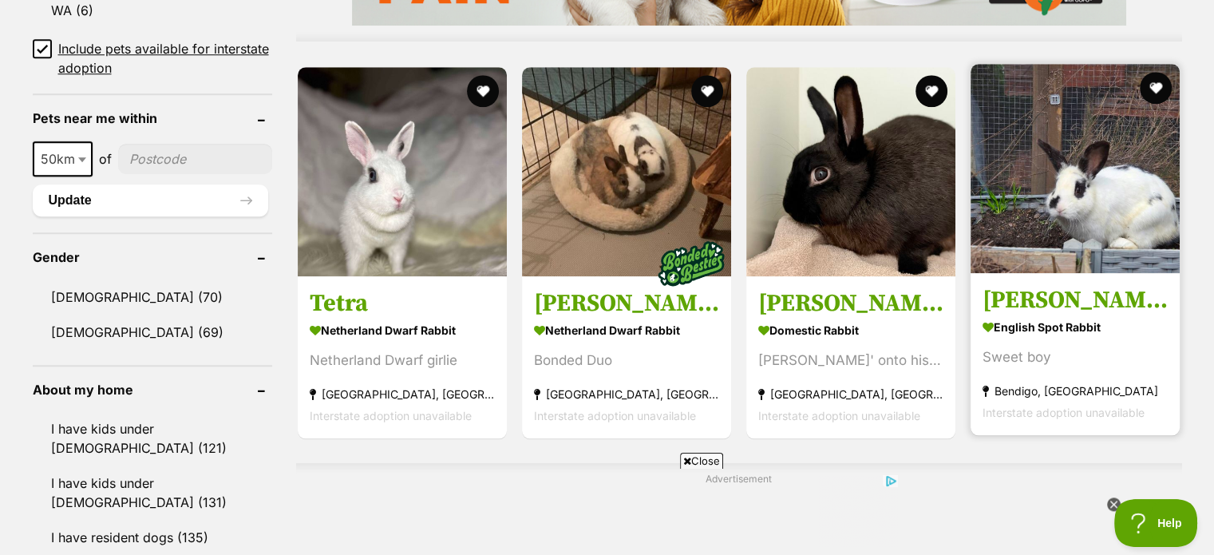
click at [1099, 223] on img at bounding box center [1074, 168] width 209 height 209
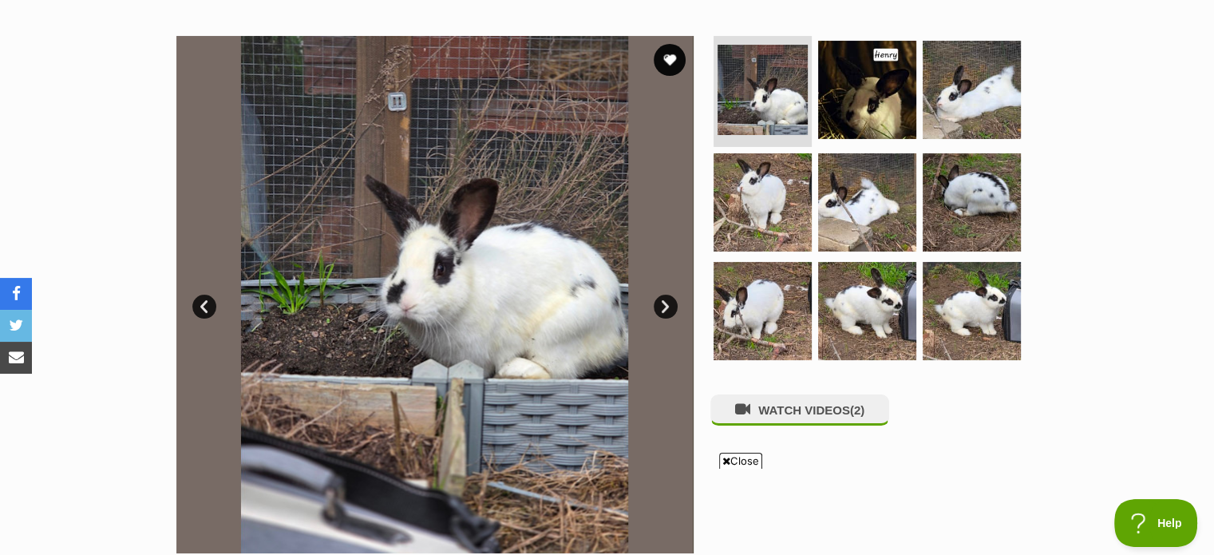
scroll to position [288, 0]
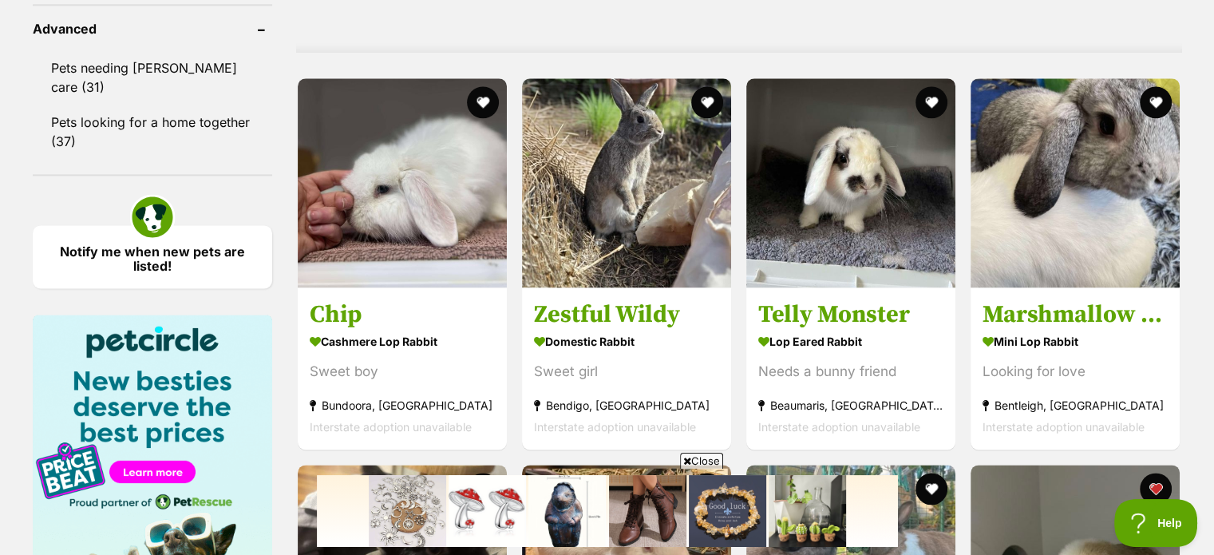
scroll to position [2195, 0]
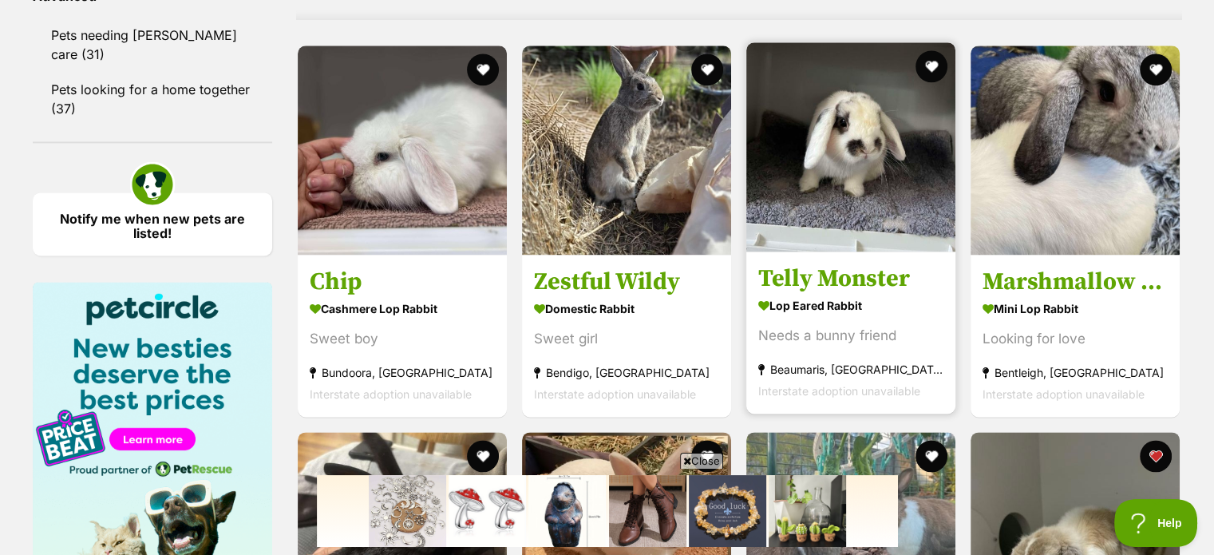
click at [819, 136] on img at bounding box center [850, 146] width 209 height 209
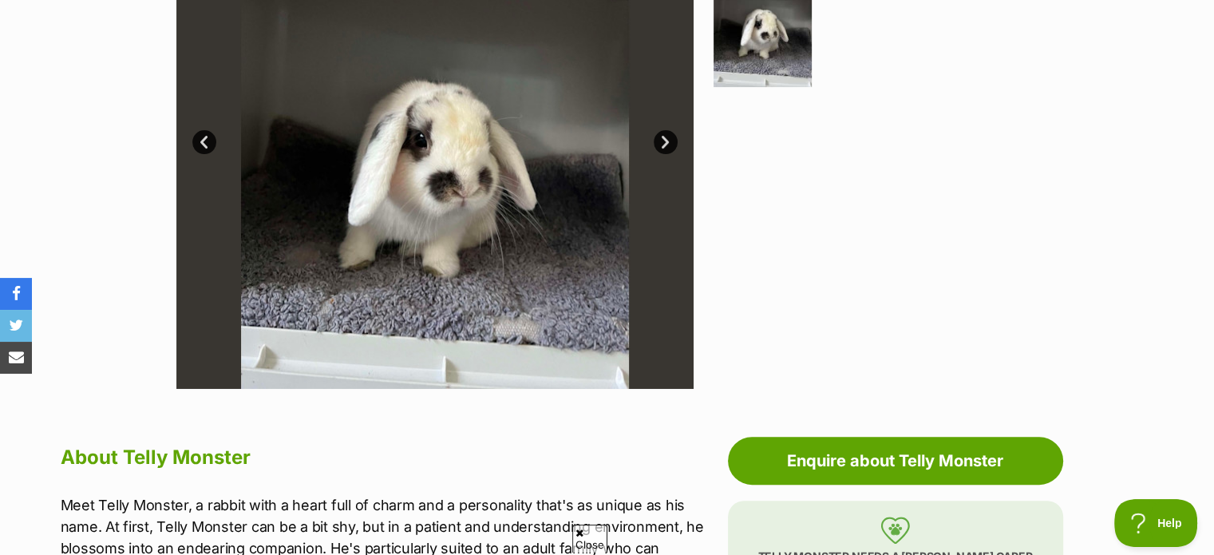
scroll to position [464, 0]
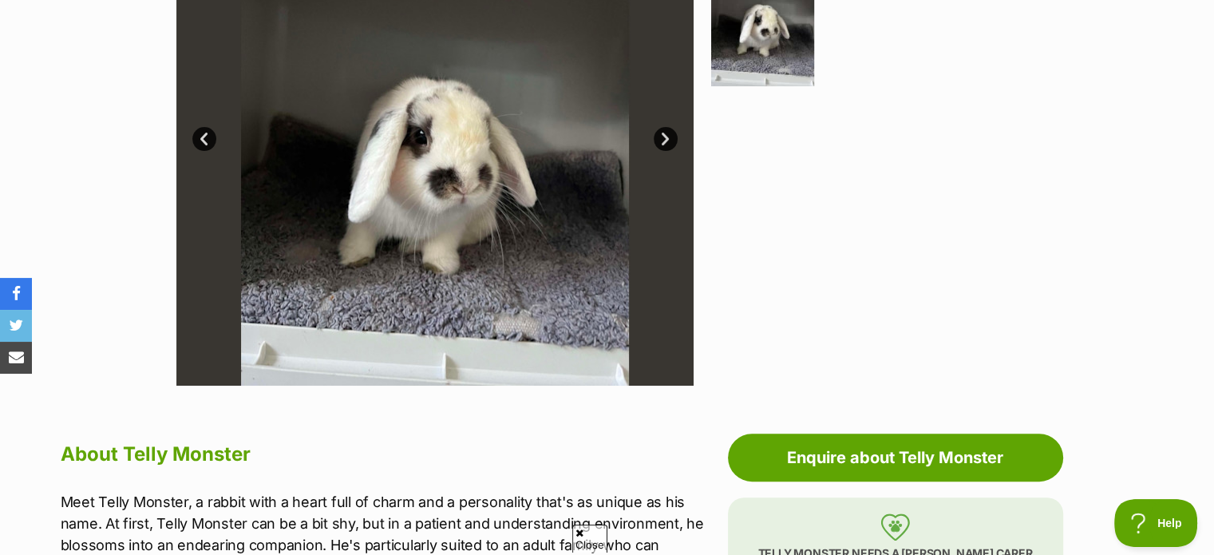
click at [763, 29] on img at bounding box center [762, 34] width 103 height 103
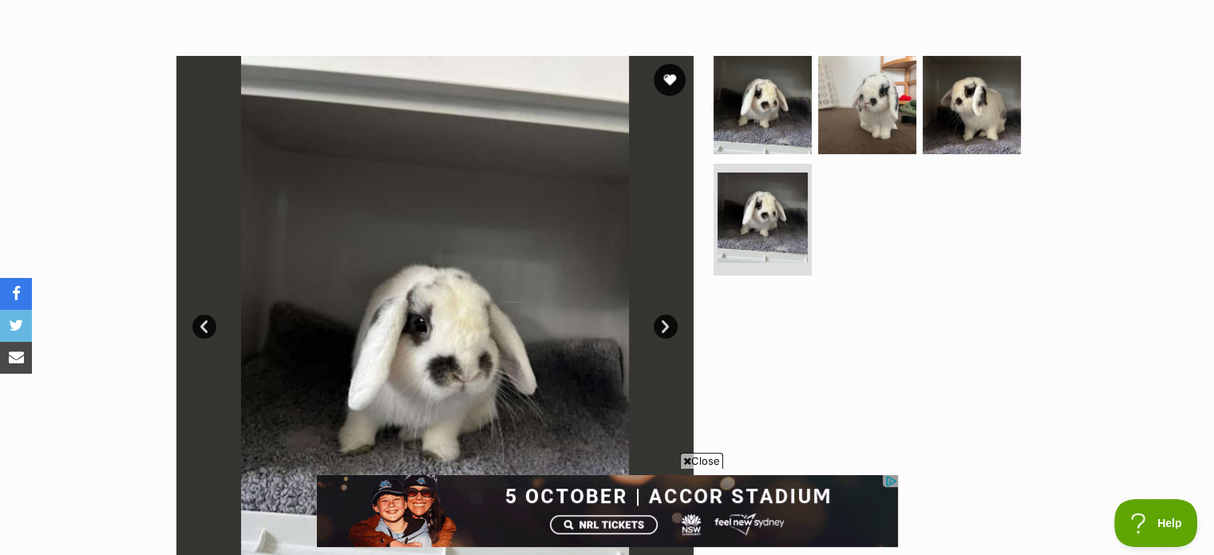
scroll to position [218, 0]
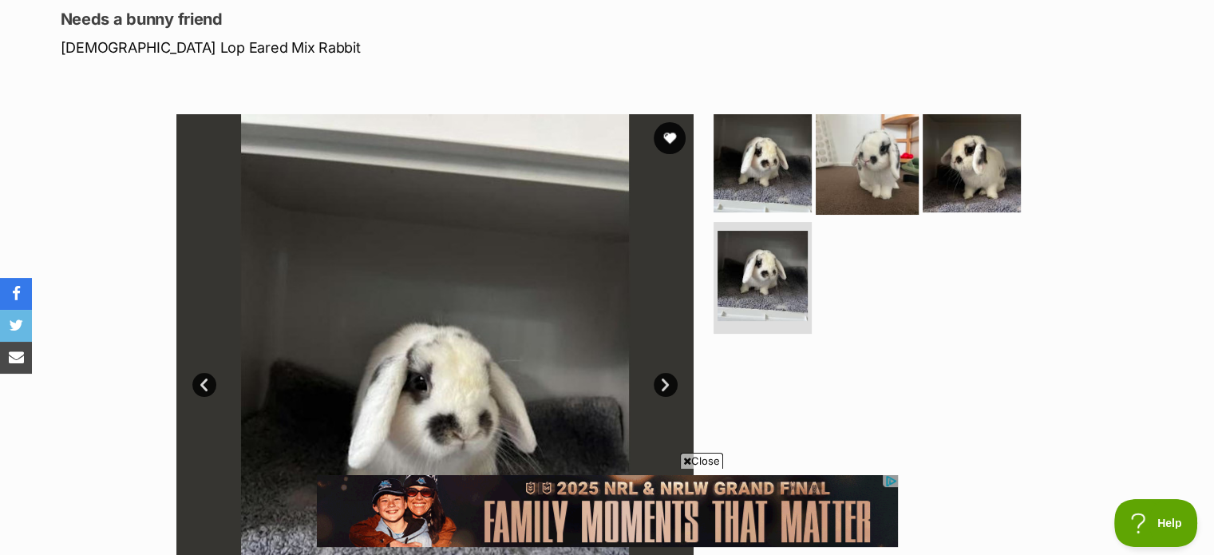
click at [875, 154] on img at bounding box center [866, 162] width 103 height 103
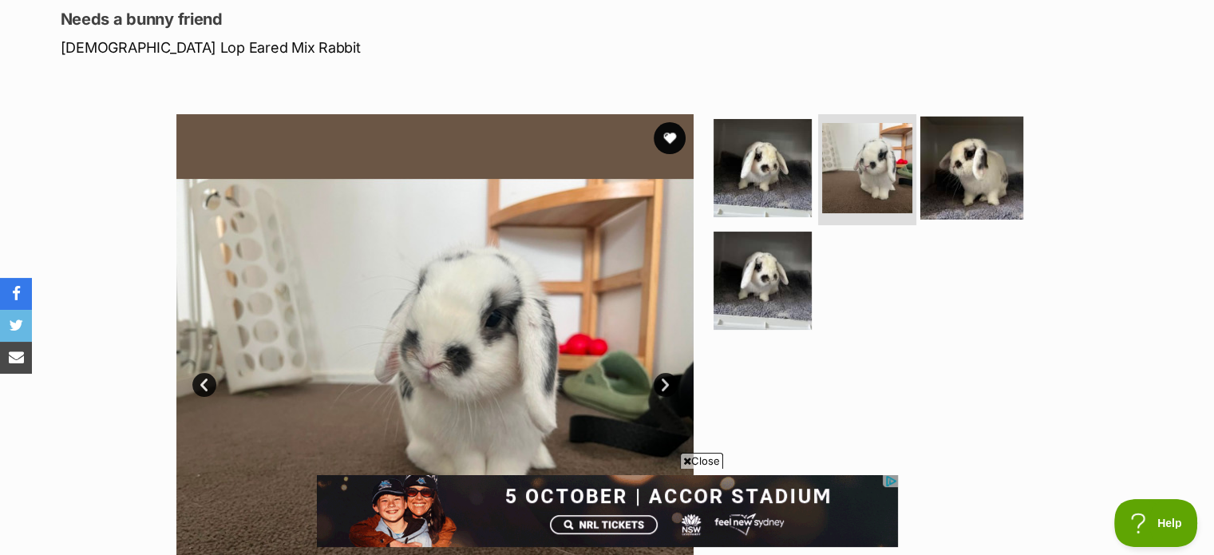
click at [973, 162] on img at bounding box center [971, 167] width 103 height 103
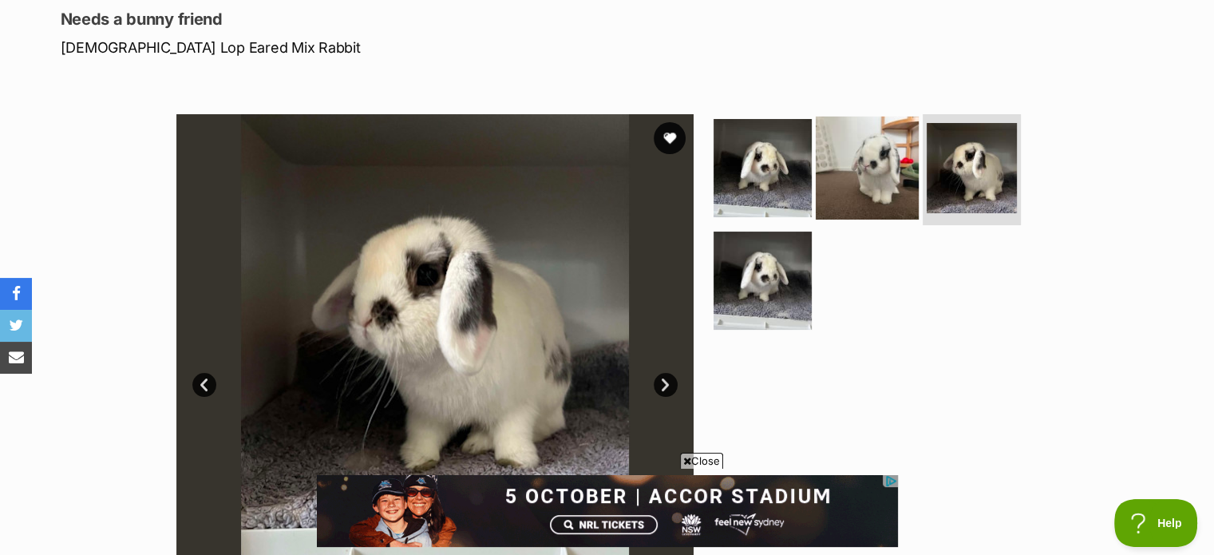
click at [887, 172] on img at bounding box center [866, 167] width 103 height 103
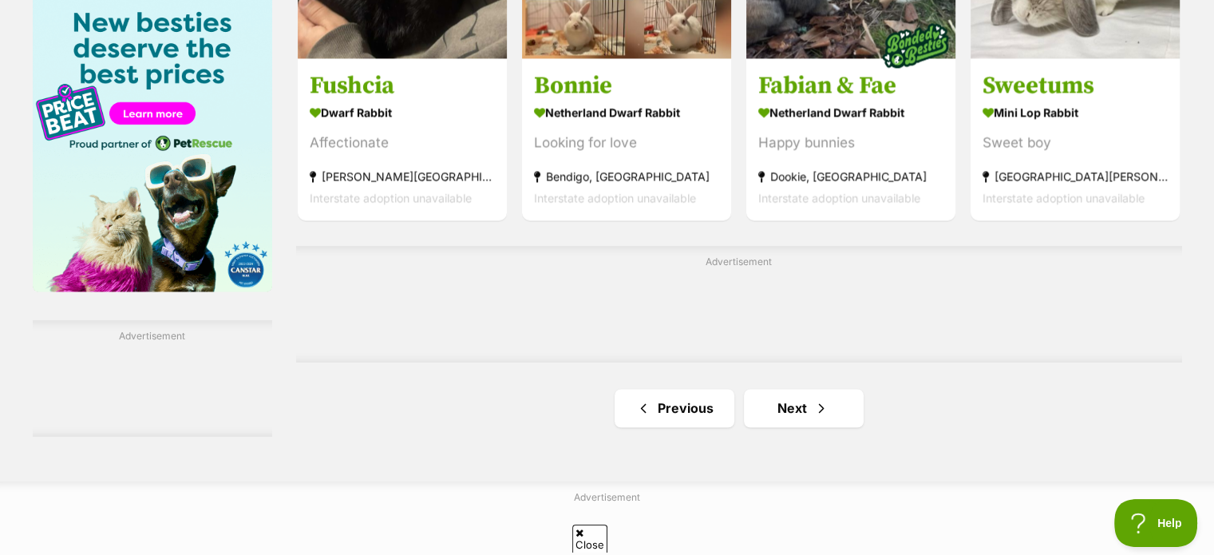
scroll to position [2540, 0]
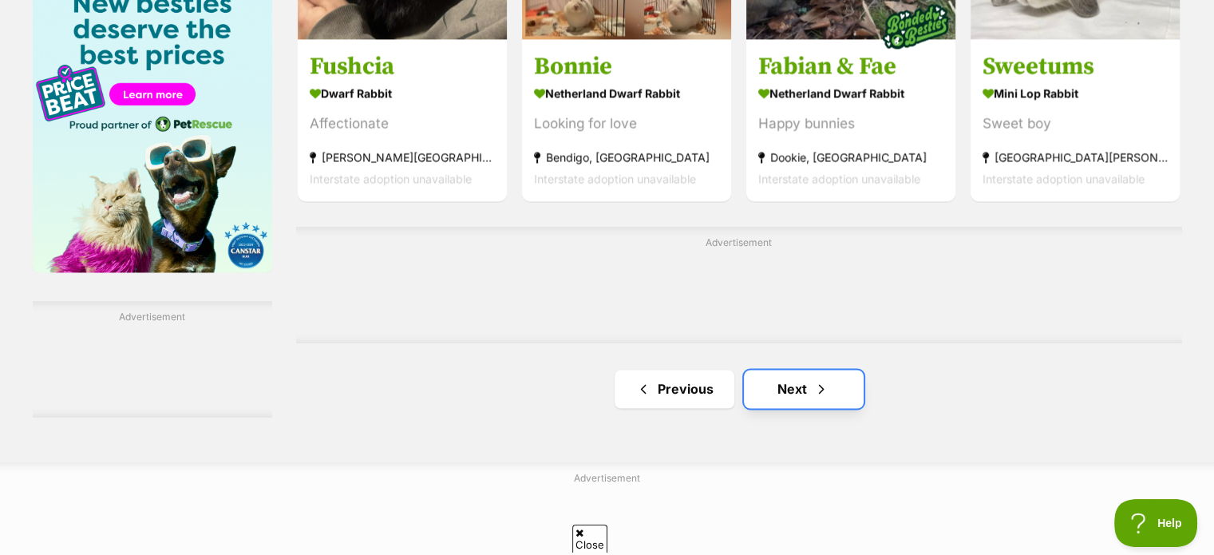
click at [827, 389] on span "Next page" at bounding box center [821, 388] width 16 height 19
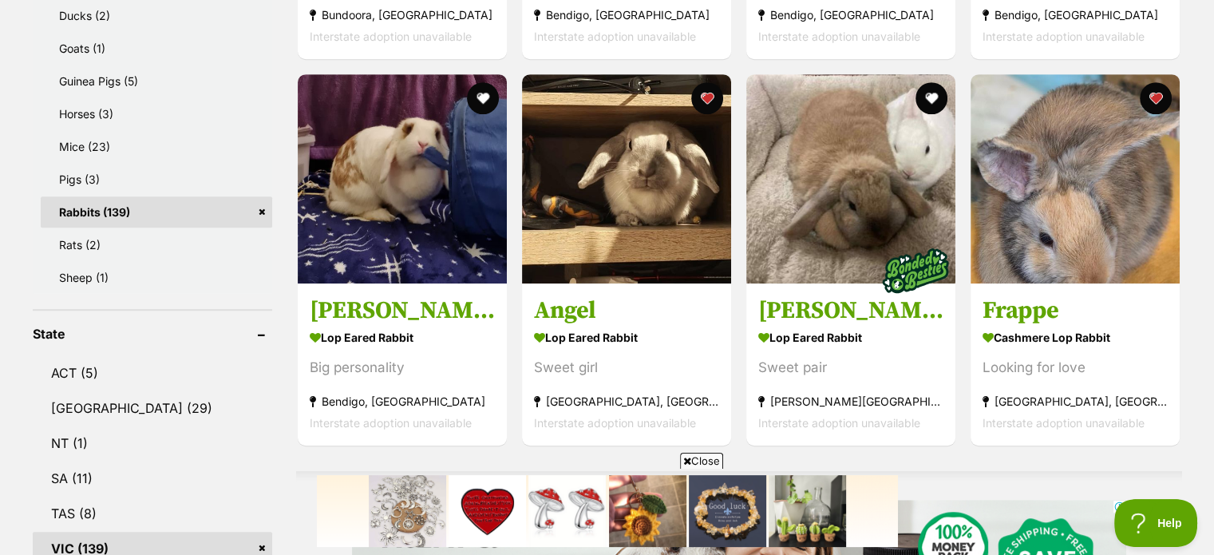
scroll to position [950, 0]
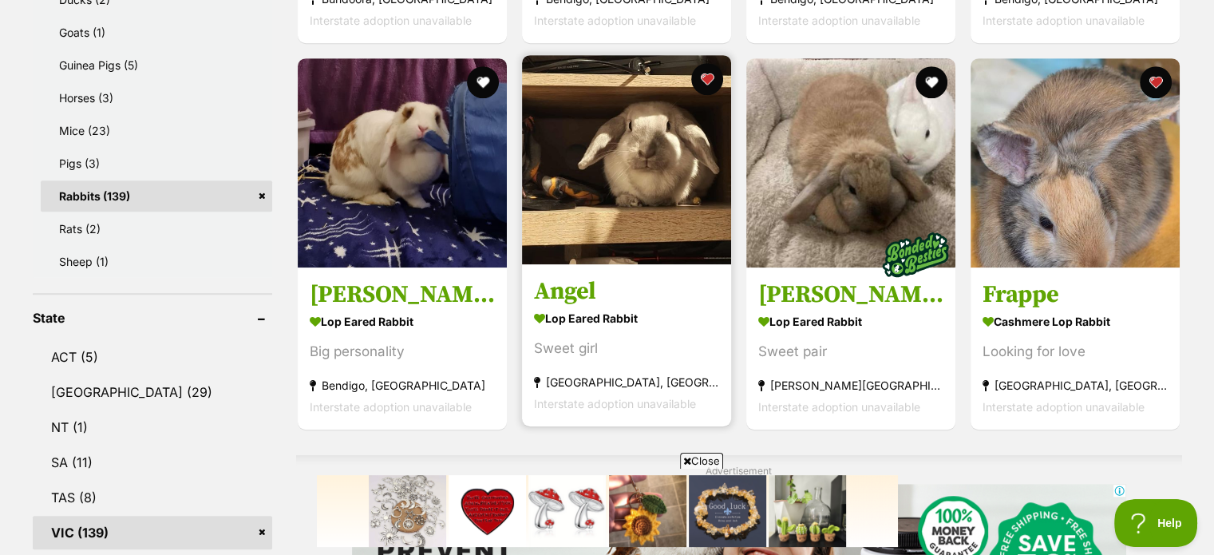
click at [626, 160] on img at bounding box center [626, 159] width 209 height 209
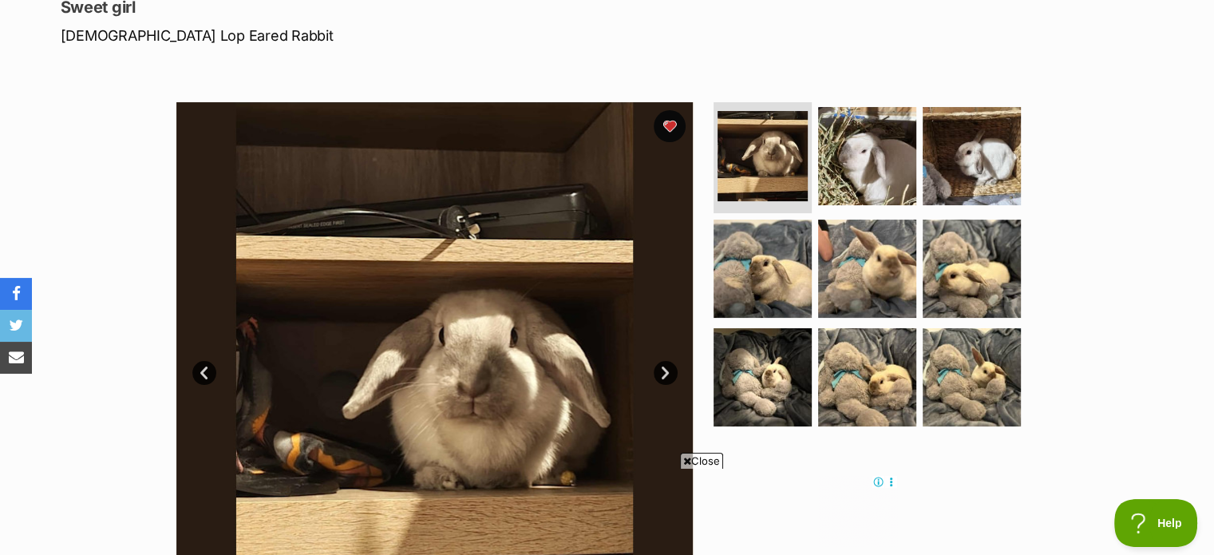
scroll to position [223, 0]
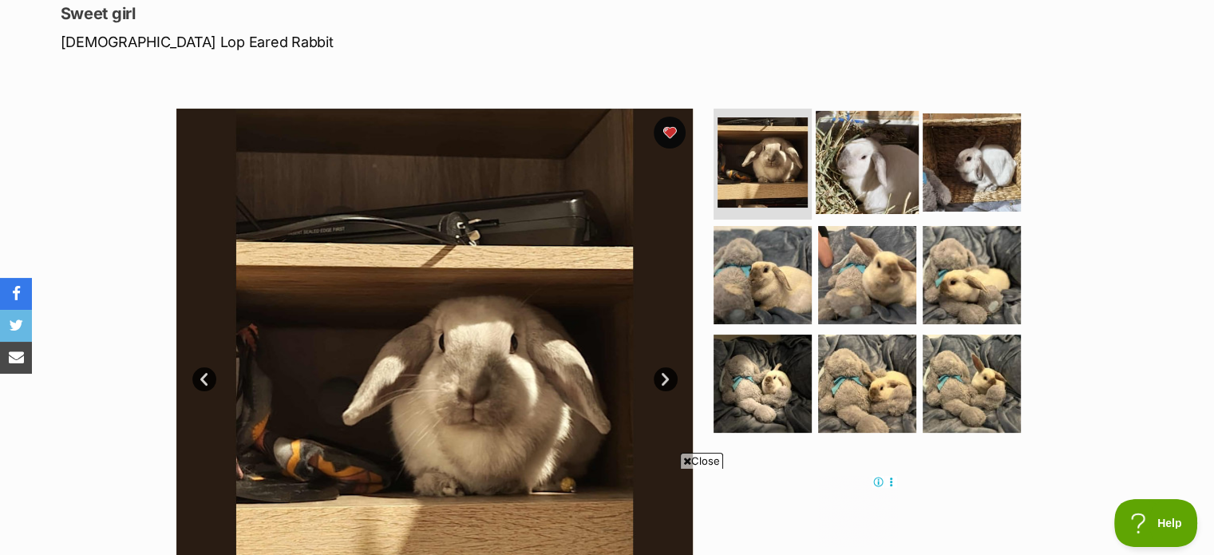
click at [854, 162] on img at bounding box center [866, 161] width 103 height 103
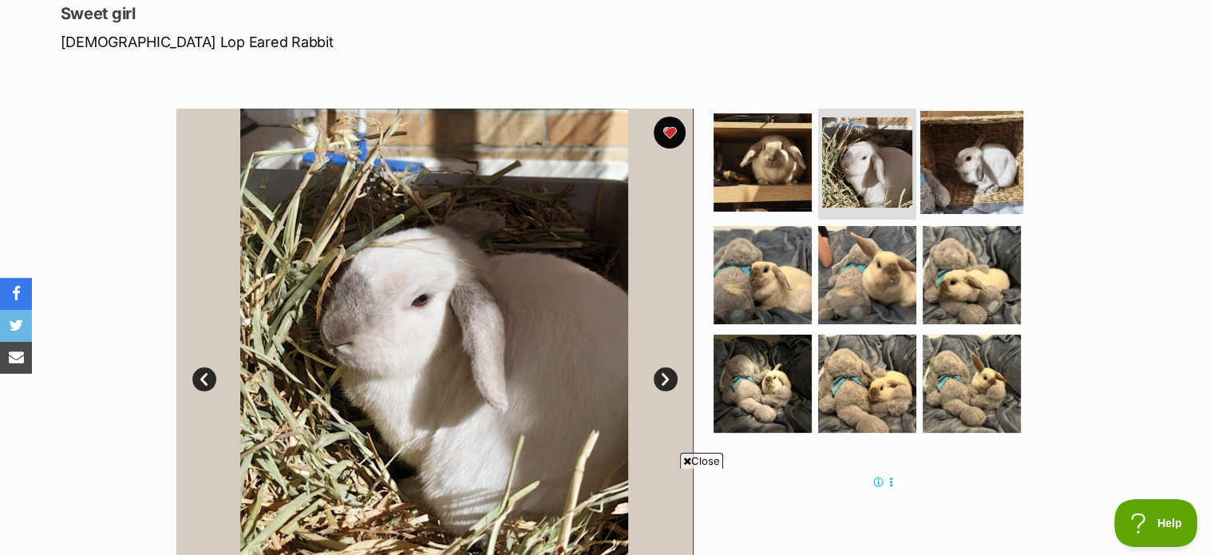
click at [973, 159] on img at bounding box center [971, 161] width 103 height 103
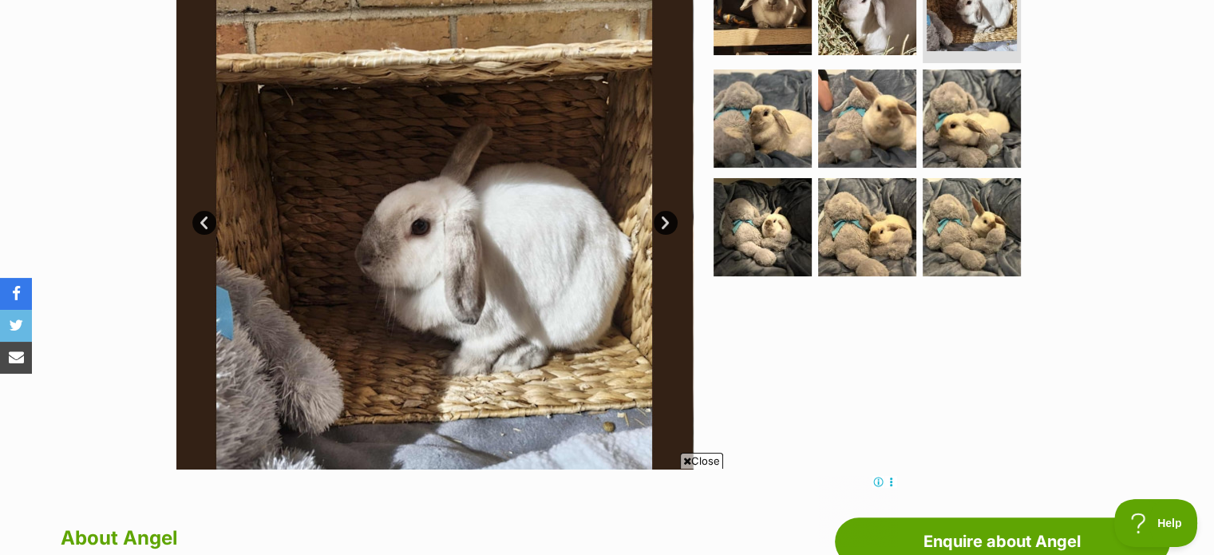
scroll to position [383, 0]
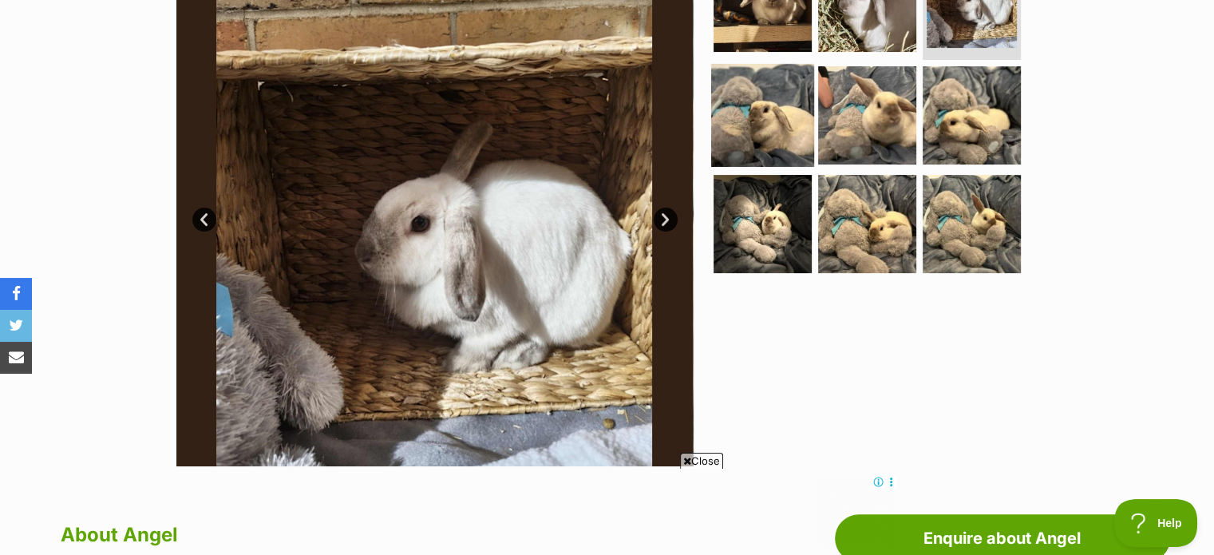
click at [764, 124] on img at bounding box center [762, 115] width 103 height 103
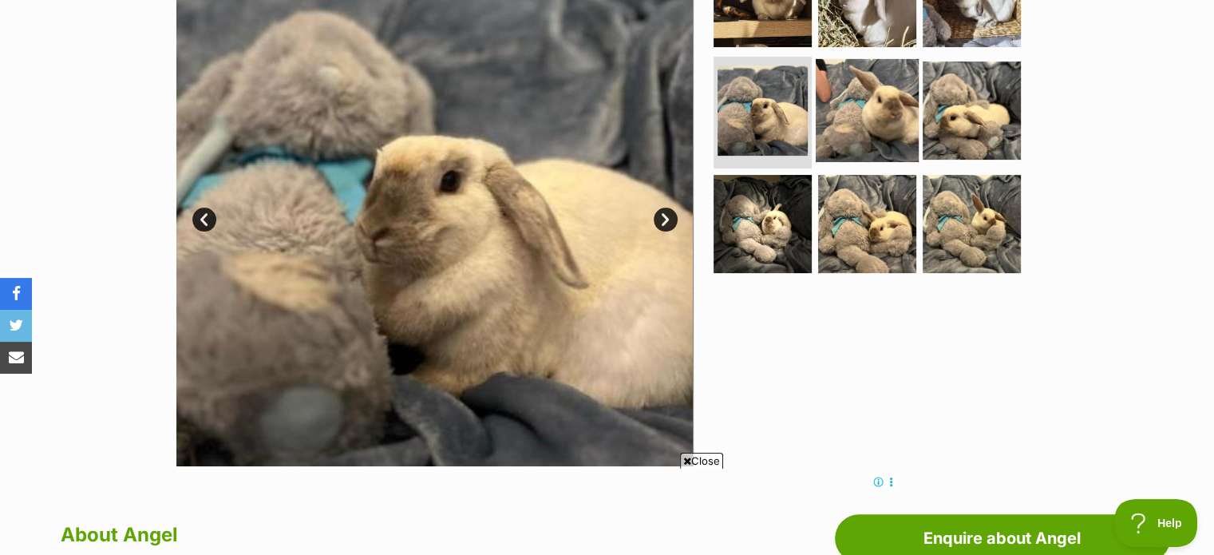
click at [882, 95] on img at bounding box center [866, 110] width 103 height 103
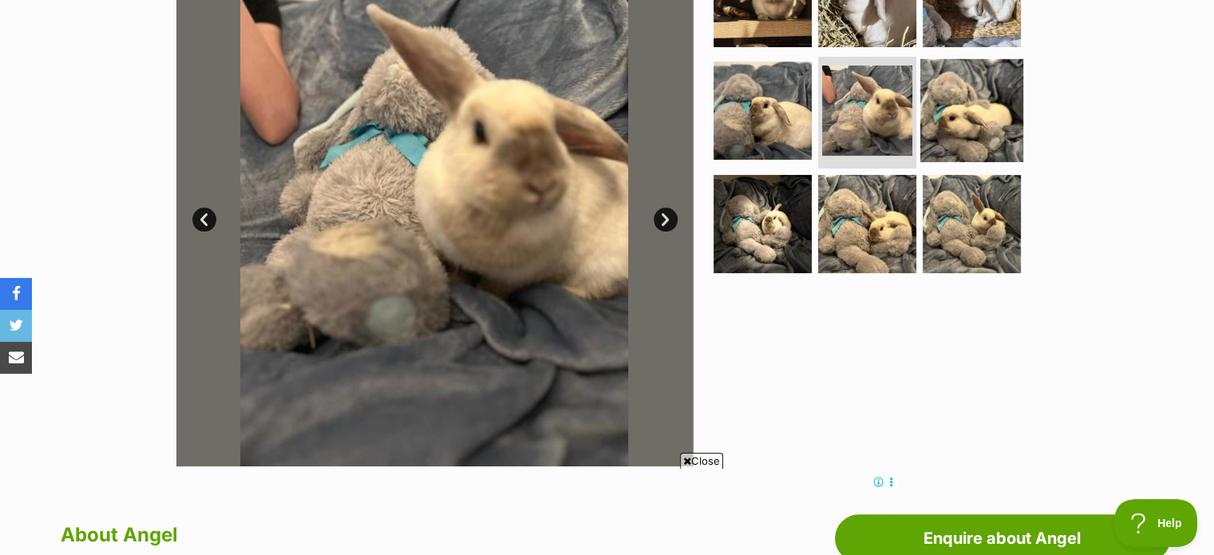
click at [985, 93] on img at bounding box center [971, 110] width 103 height 103
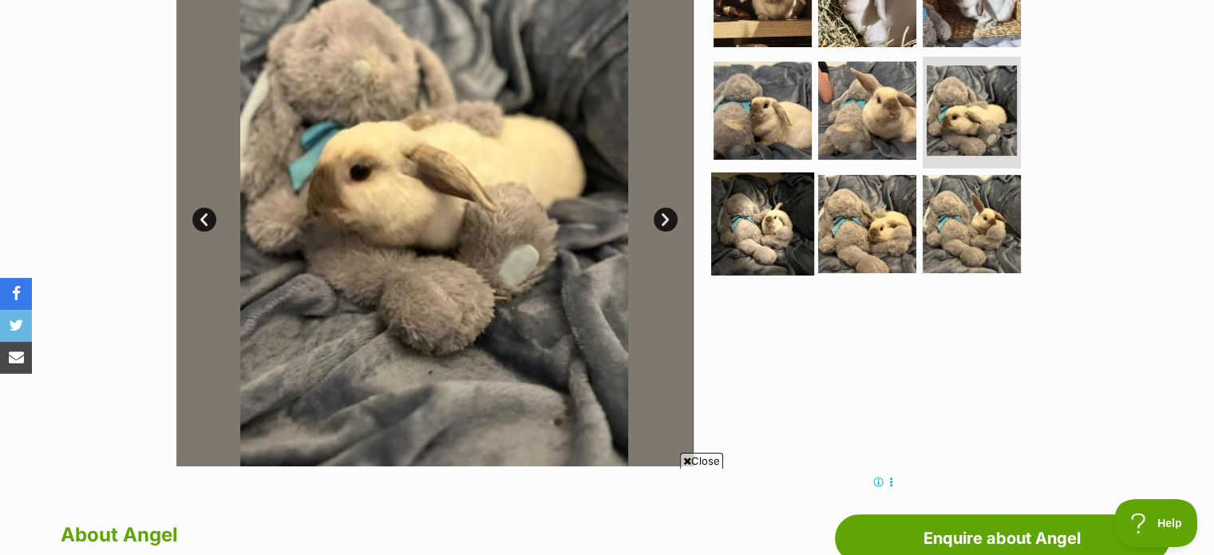
click at [760, 212] on img at bounding box center [762, 223] width 103 height 103
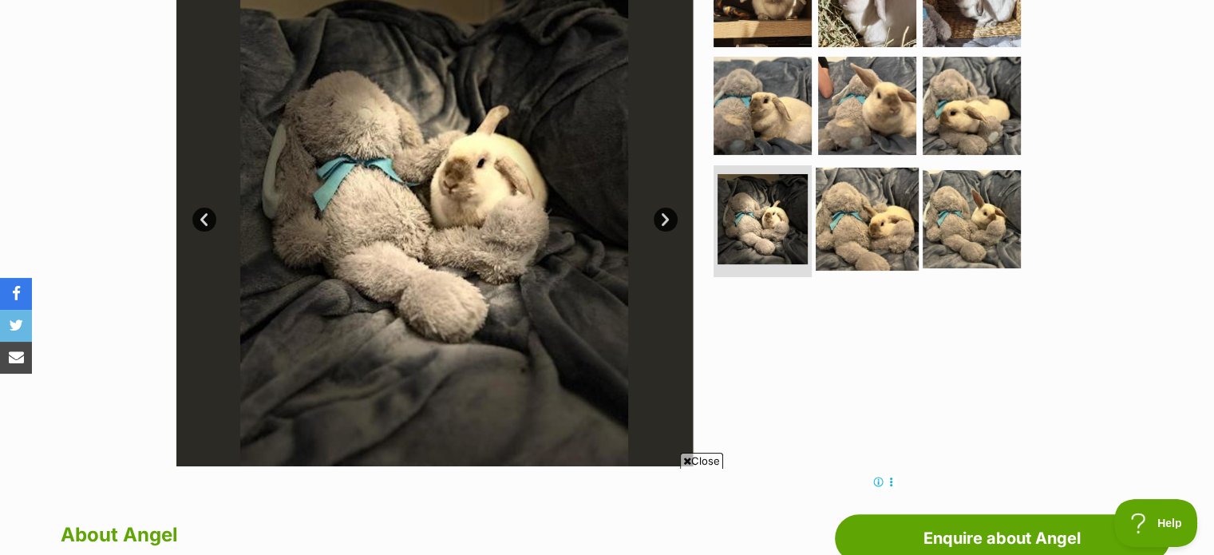
click at [900, 194] on img at bounding box center [866, 219] width 103 height 103
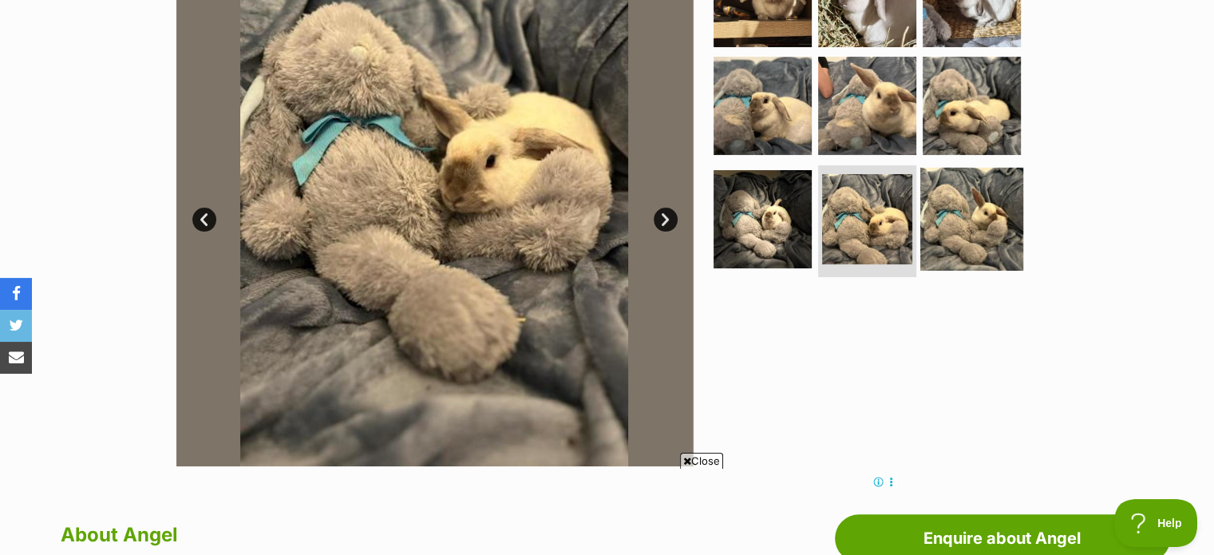
click at [994, 214] on img at bounding box center [971, 219] width 103 height 103
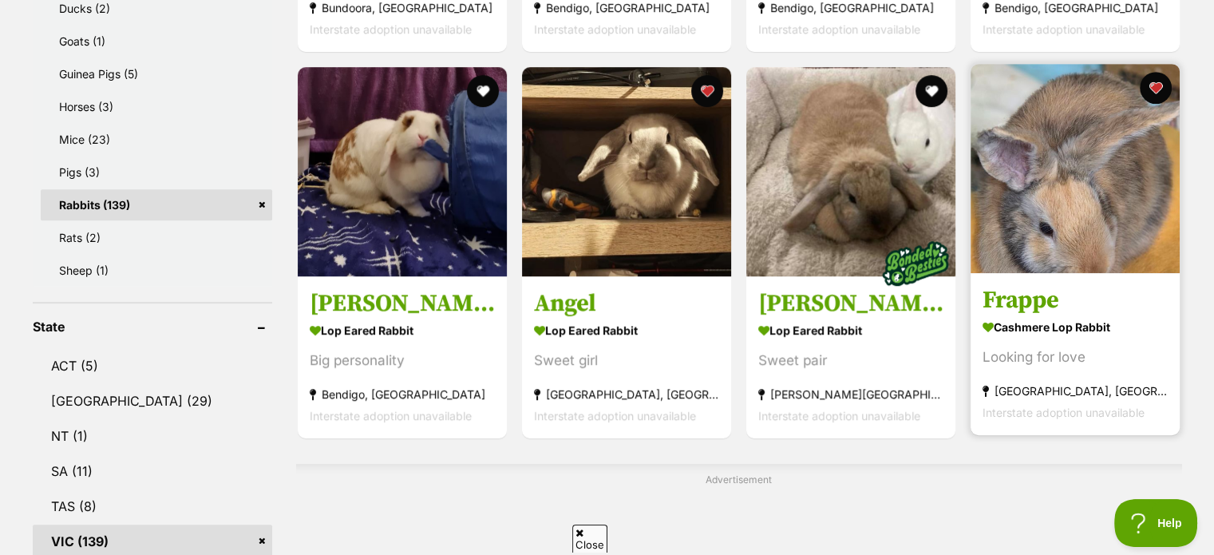
click at [1087, 229] on img at bounding box center [1074, 168] width 209 height 209
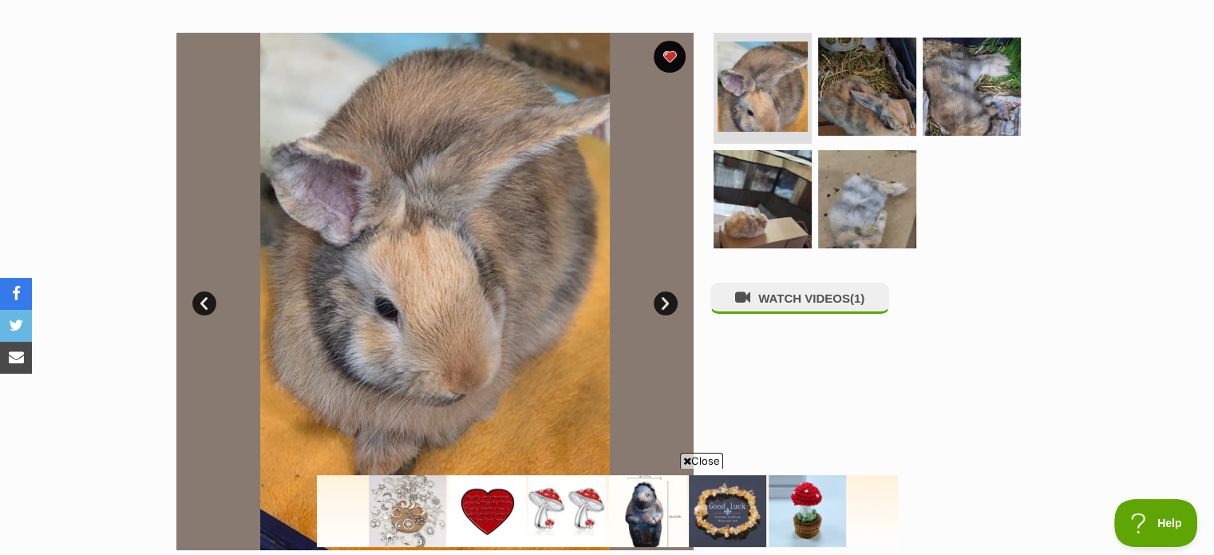
click at [665, 296] on link "Next" at bounding box center [665, 303] width 24 height 24
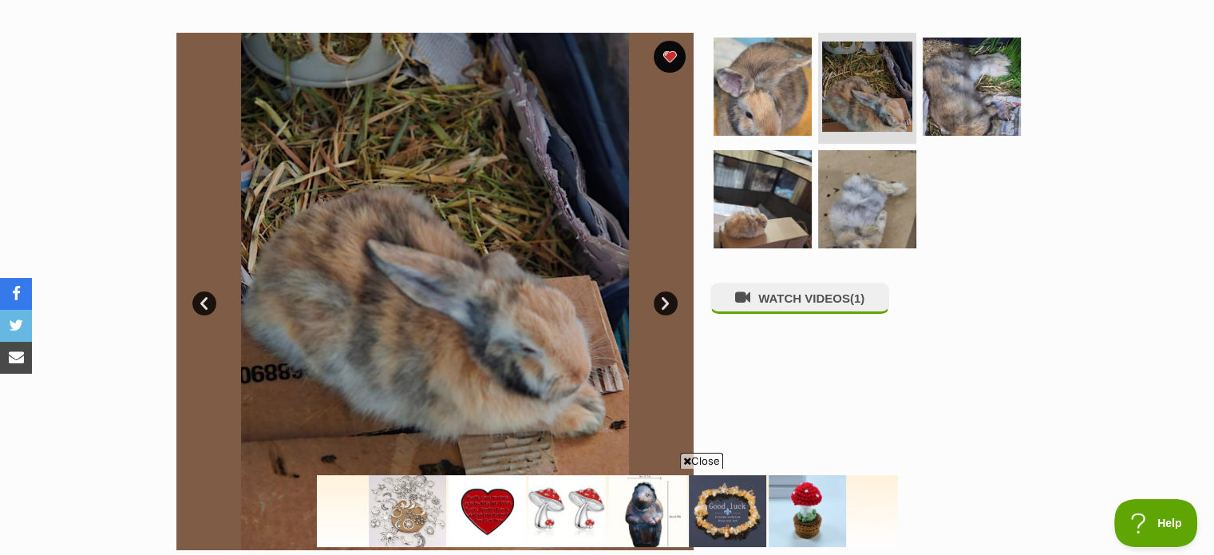
click at [665, 296] on link "Next" at bounding box center [665, 303] width 24 height 24
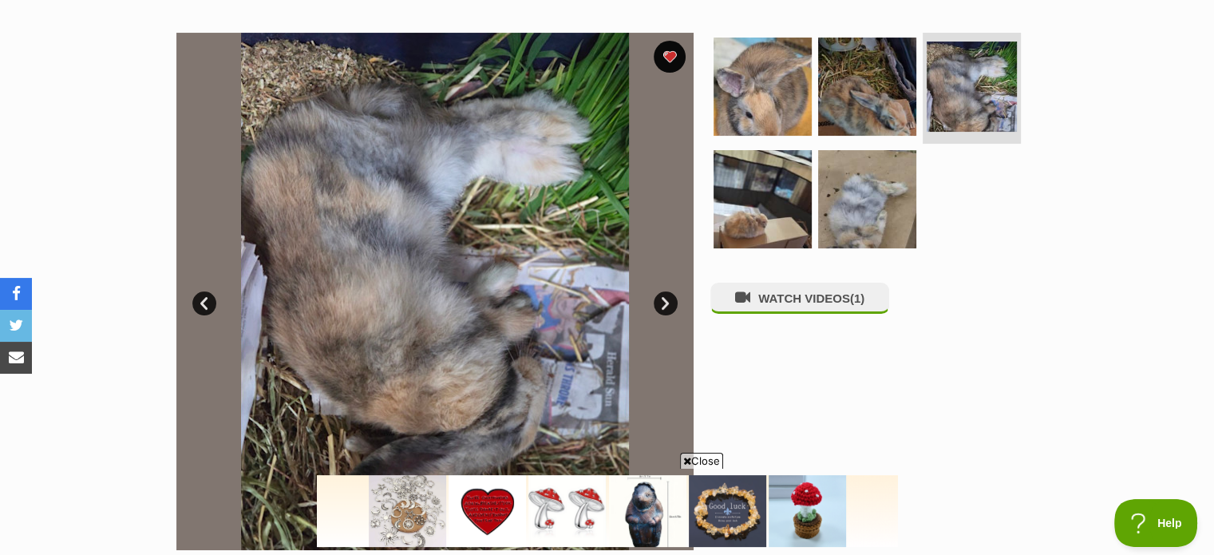
click at [665, 296] on link "Next" at bounding box center [665, 303] width 24 height 24
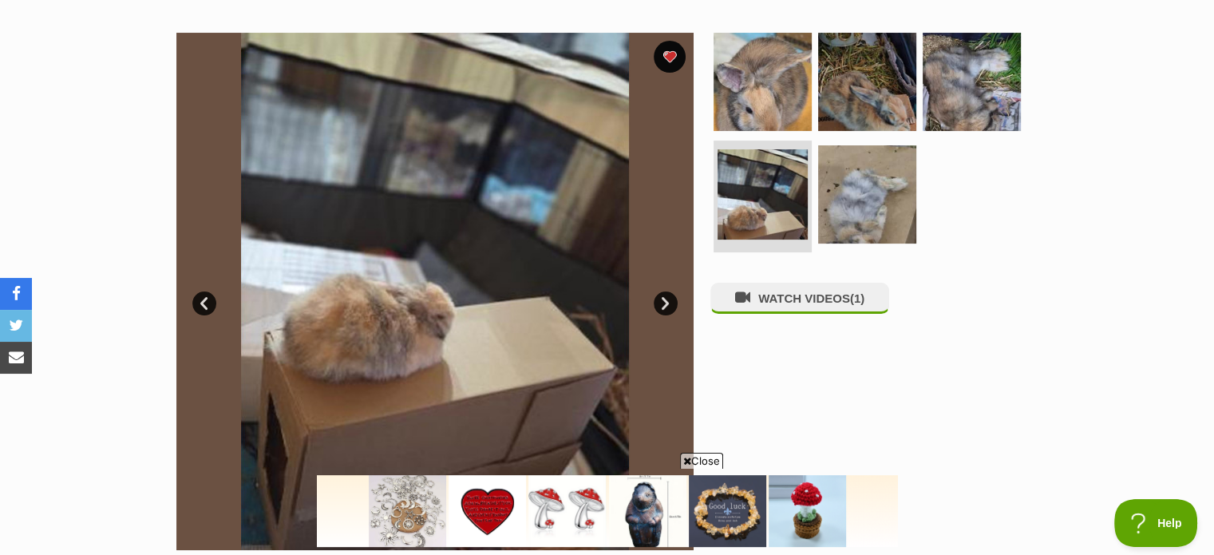
click at [665, 296] on link "Next" at bounding box center [665, 303] width 24 height 24
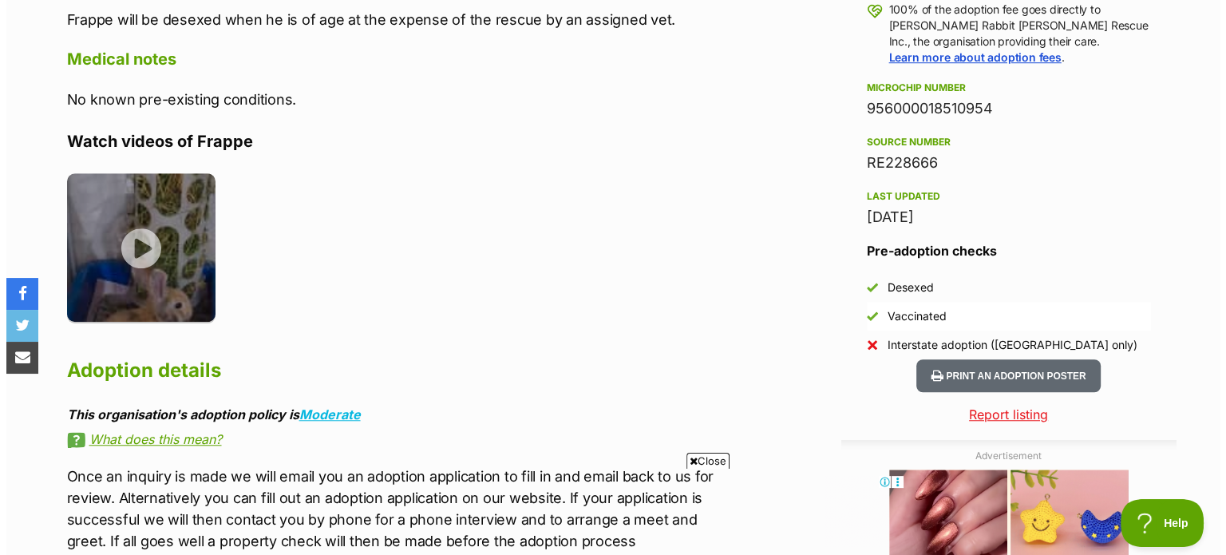
scroll to position [1257, 0]
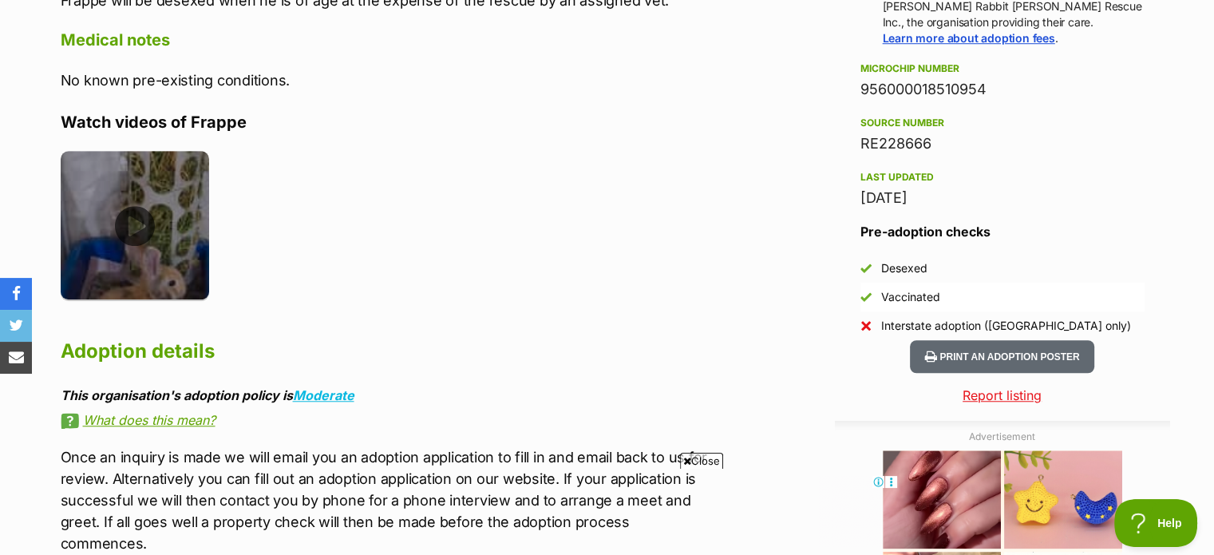
click at [133, 226] on img at bounding box center [135, 225] width 149 height 149
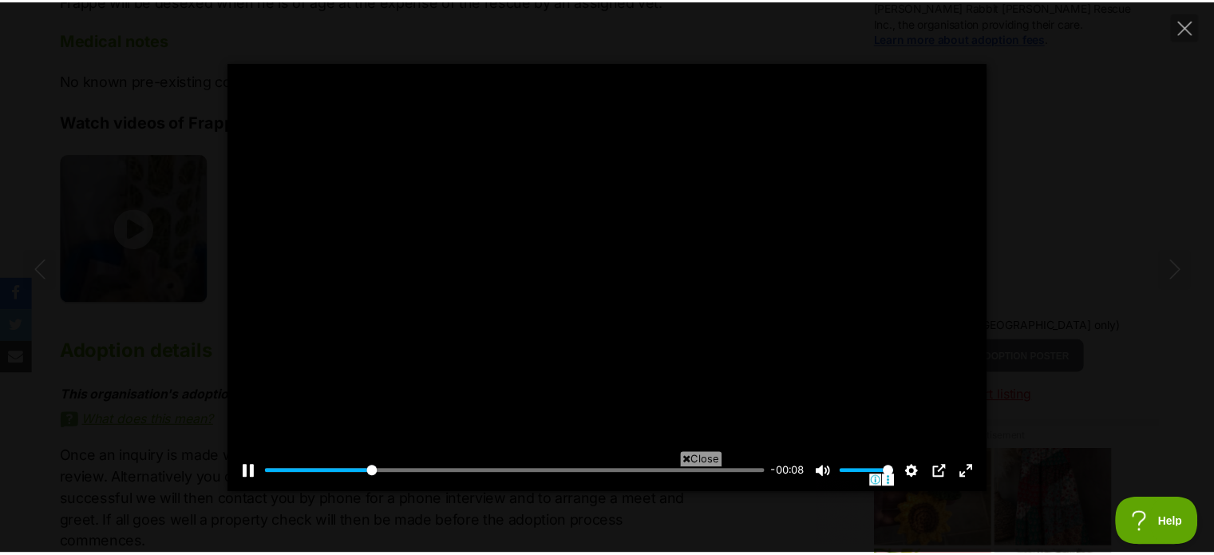
scroll to position [0, 0]
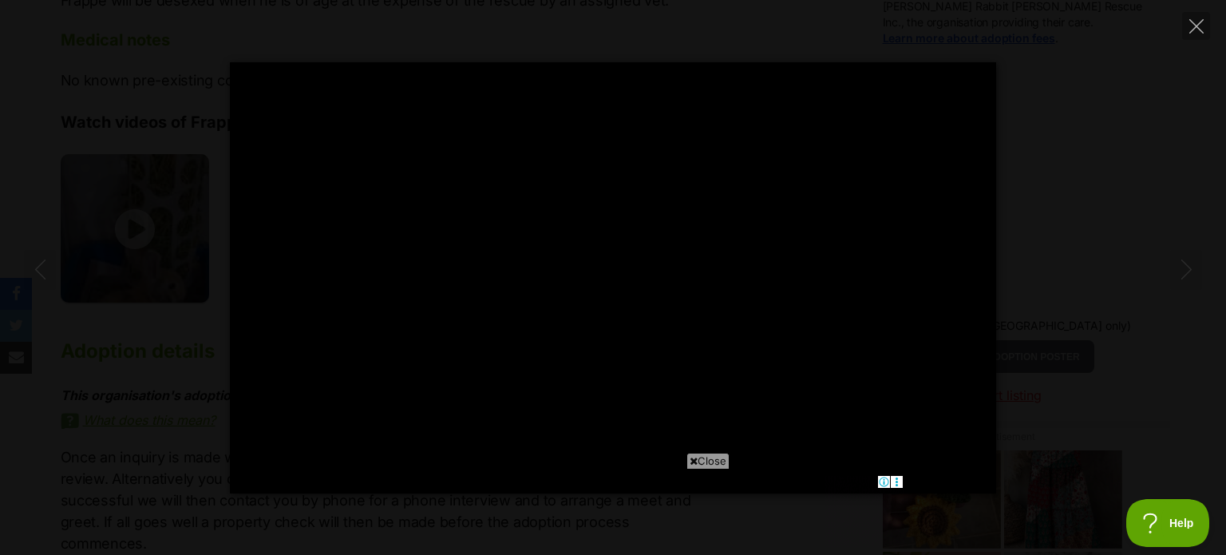
type input "100"
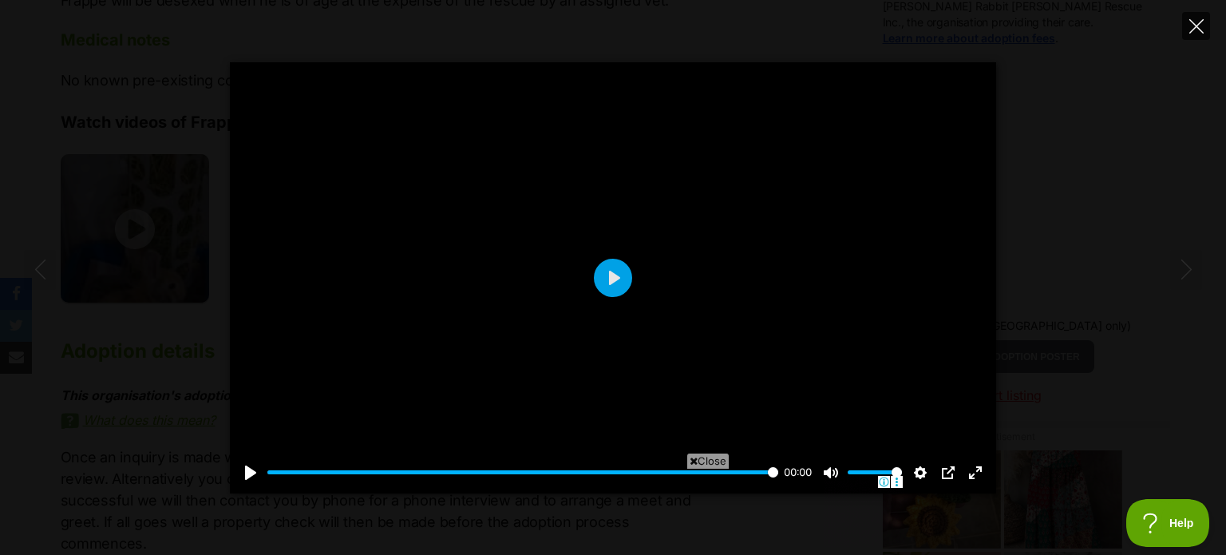
click at [1186, 22] on button "Close" at bounding box center [1196, 26] width 28 height 28
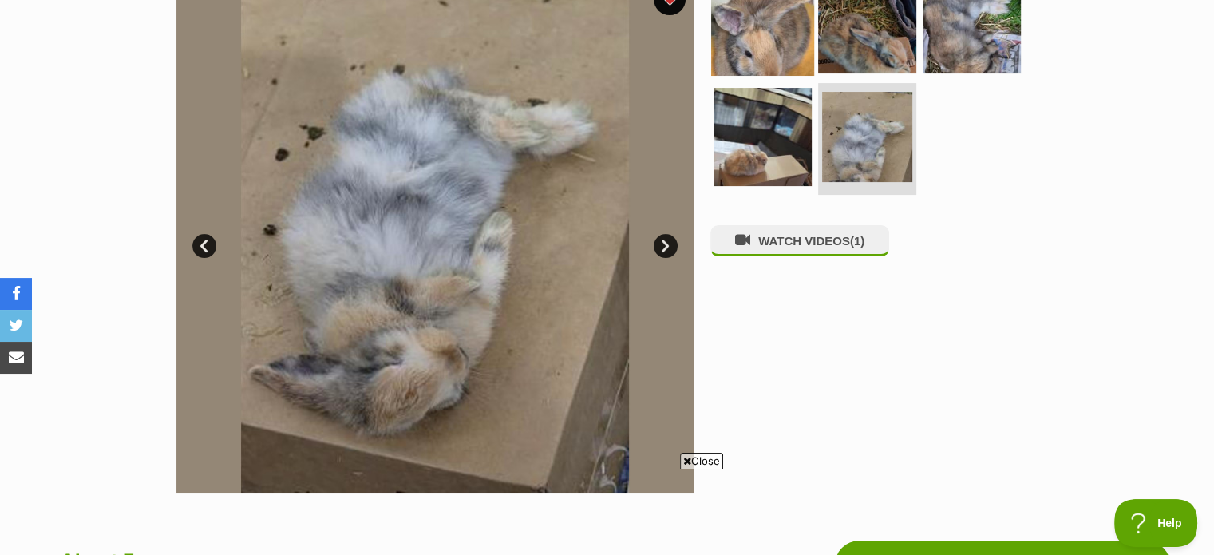
click at [748, 32] on img at bounding box center [762, 23] width 103 height 103
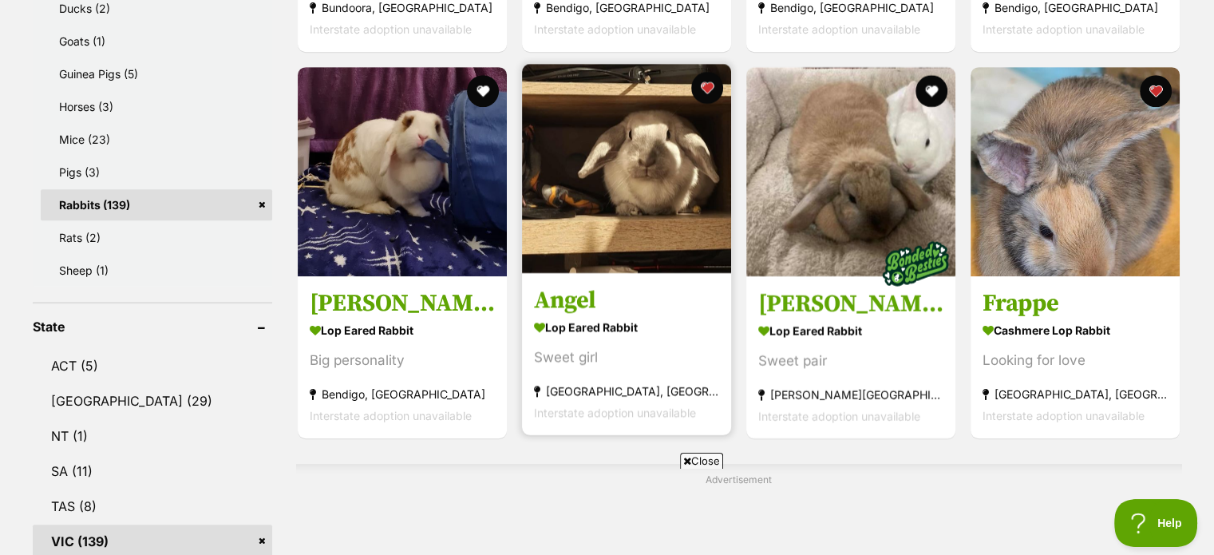
click at [648, 222] on img at bounding box center [626, 168] width 209 height 209
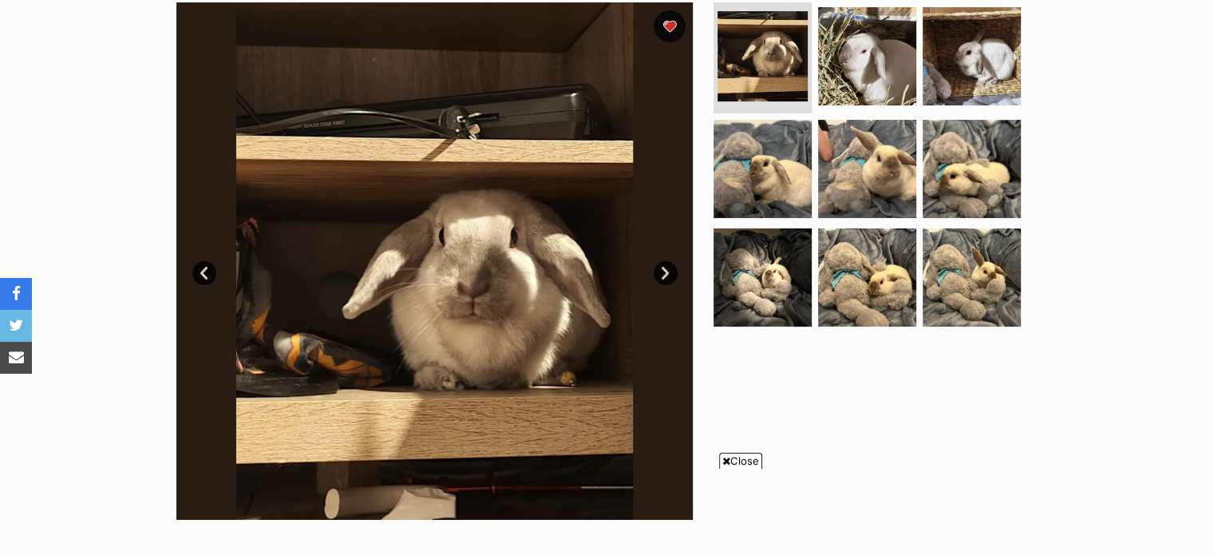
scroll to position [326, 0]
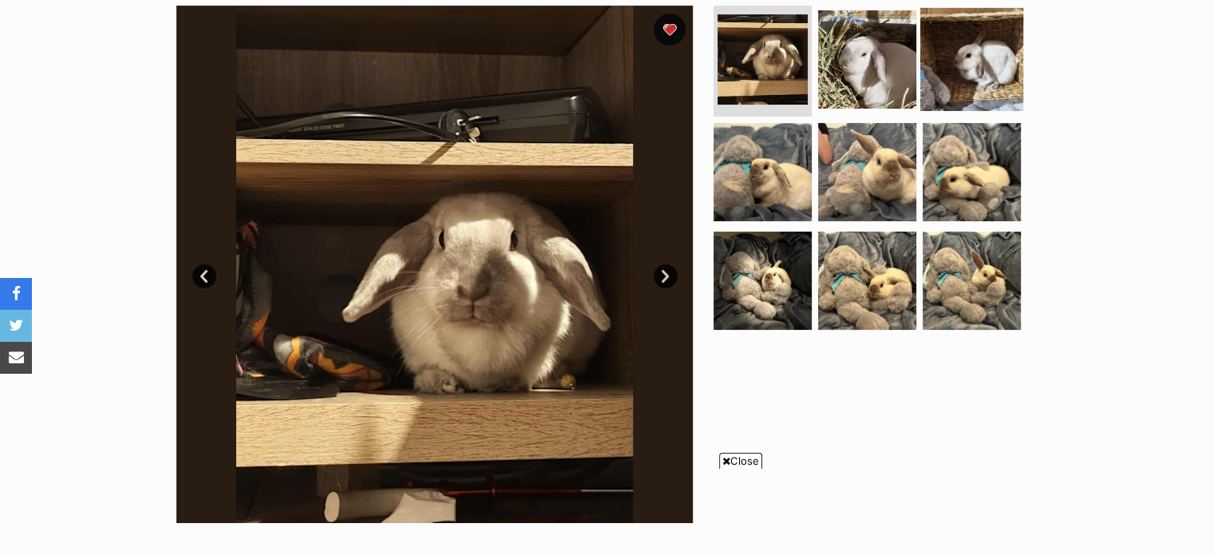
click at [970, 63] on img at bounding box center [971, 58] width 103 height 103
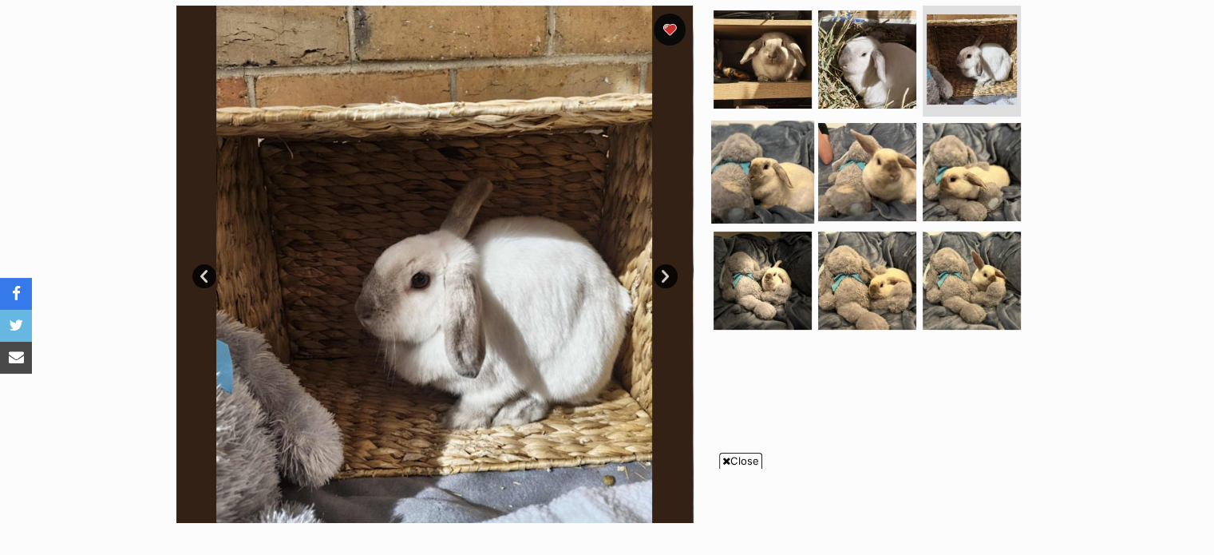
scroll to position [0, 0]
click at [763, 178] on img at bounding box center [762, 171] width 103 height 103
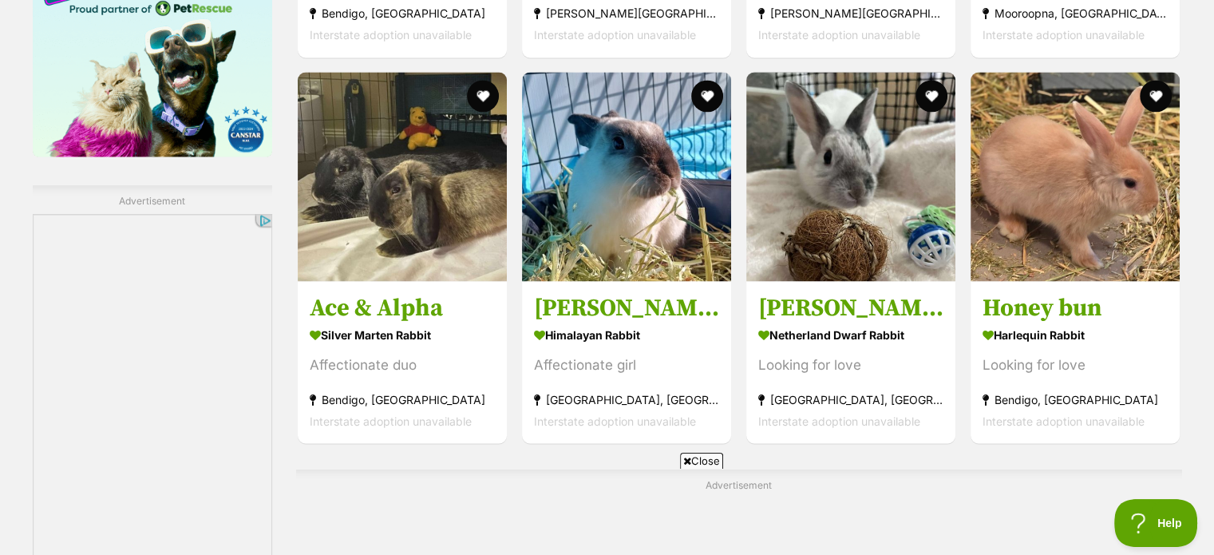
scroll to position [2667, 0]
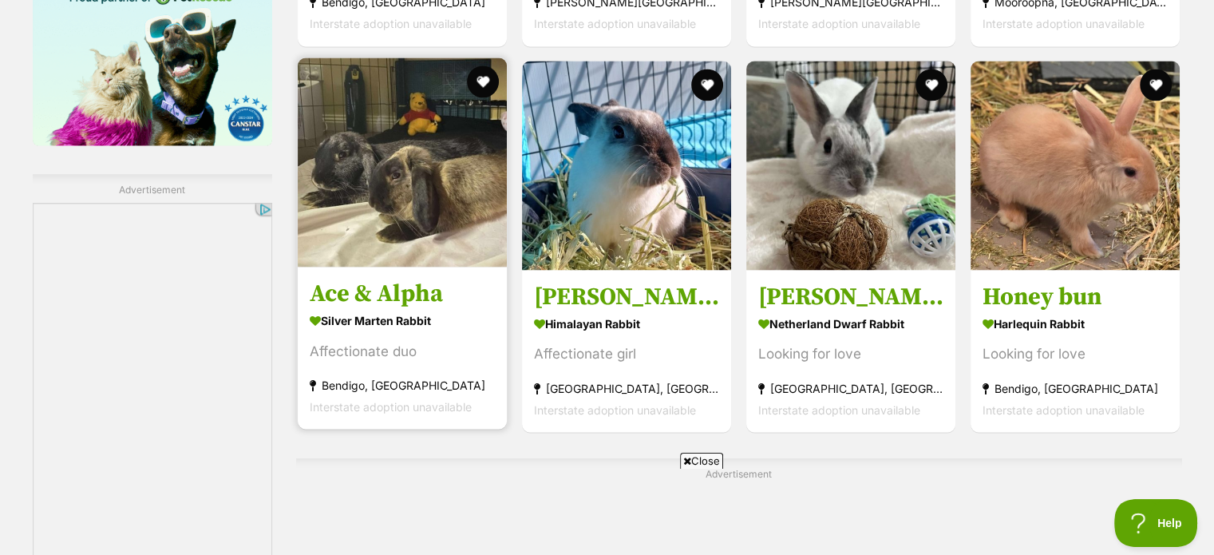
click at [429, 201] on img at bounding box center [402, 161] width 209 height 209
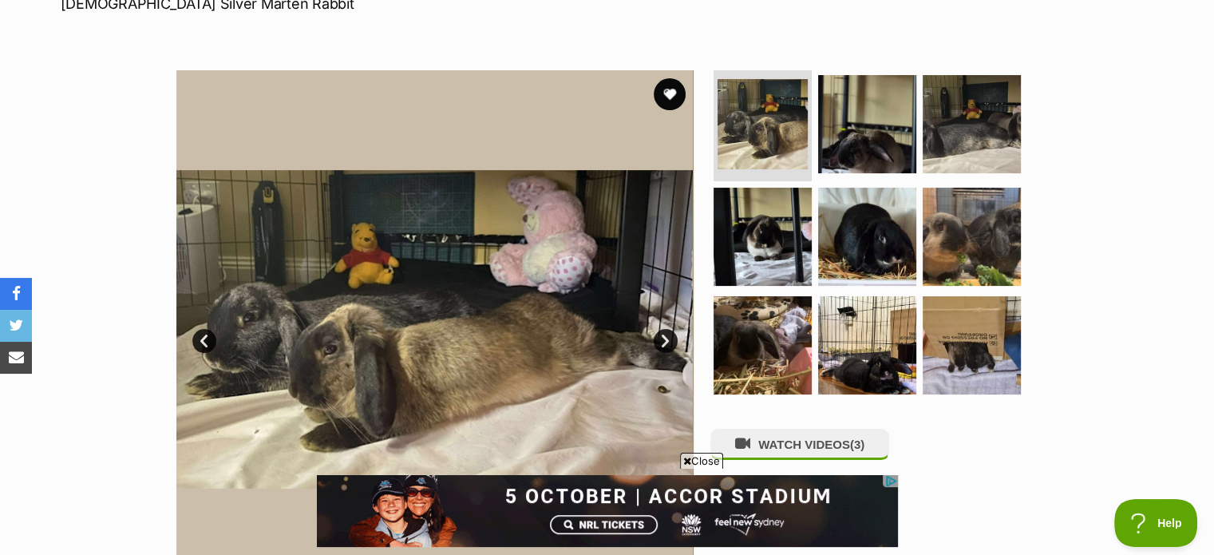
scroll to position [265, 0]
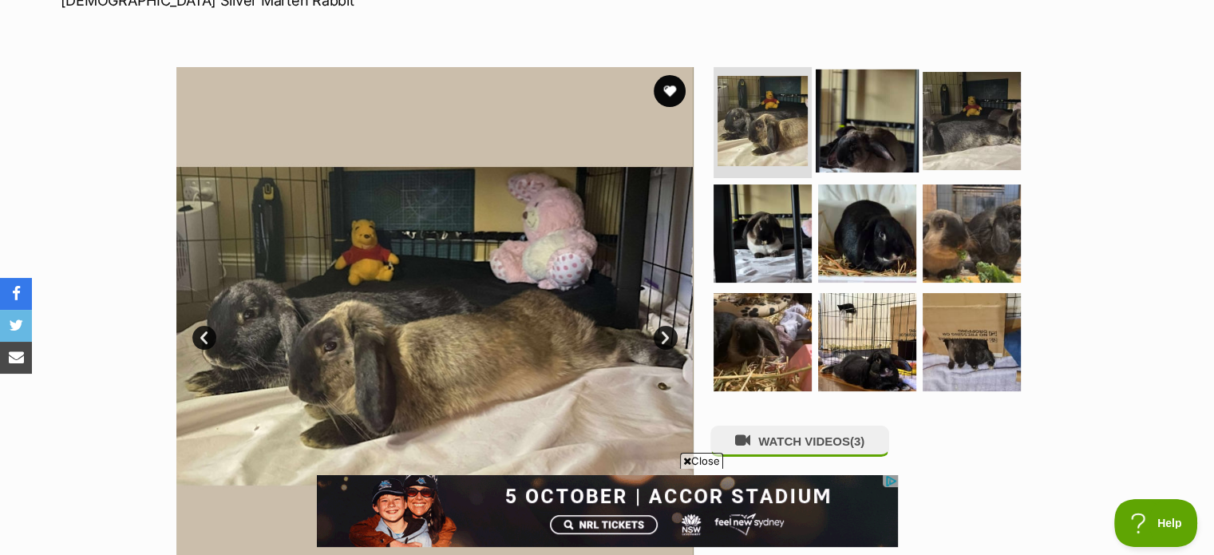
click at [888, 124] on img at bounding box center [866, 120] width 103 height 103
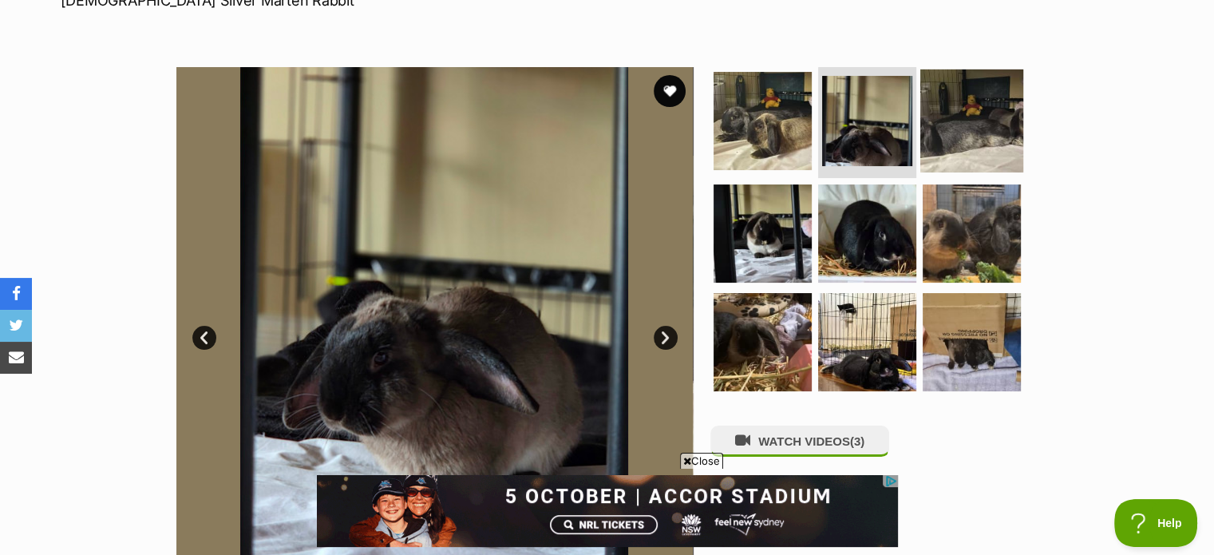
click at [999, 125] on img at bounding box center [971, 120] width 103 height 103
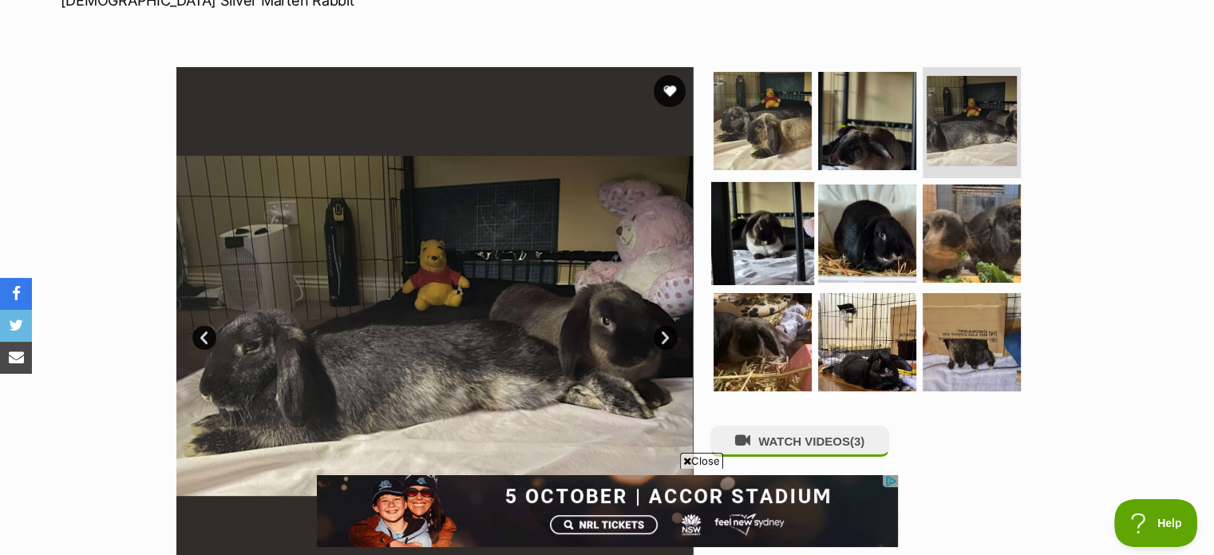
click at [776, 213] on img at bounding box center [762, 233] width 103 height 103
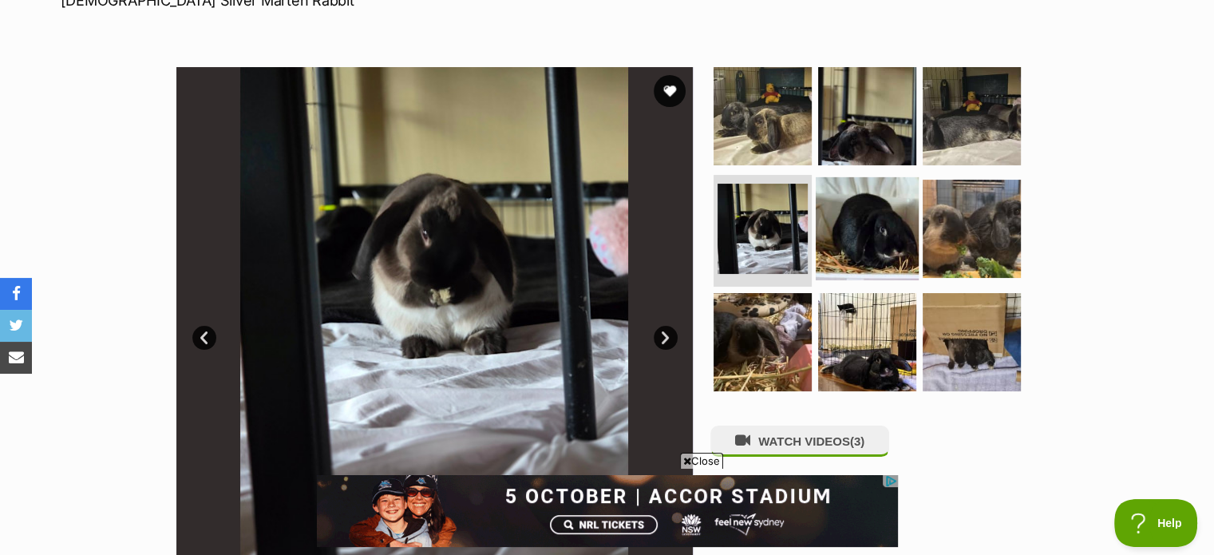
click at [862, 232] on img at bounding box center [866, 228] width 103 height 103
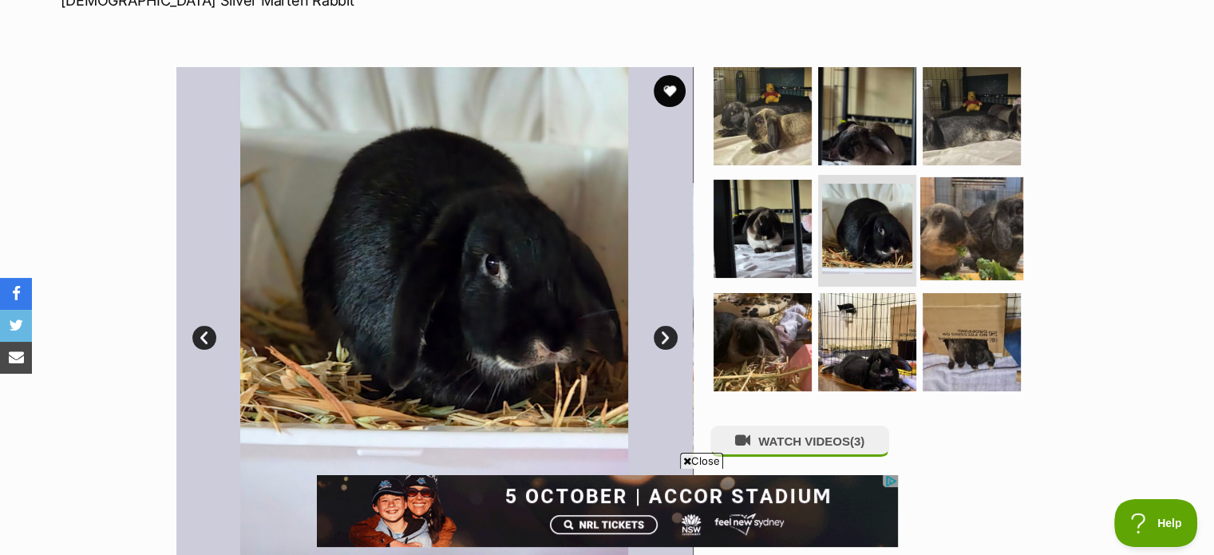
click at [983, 211] on img at bounding box center [971, 228] width 103 height 103
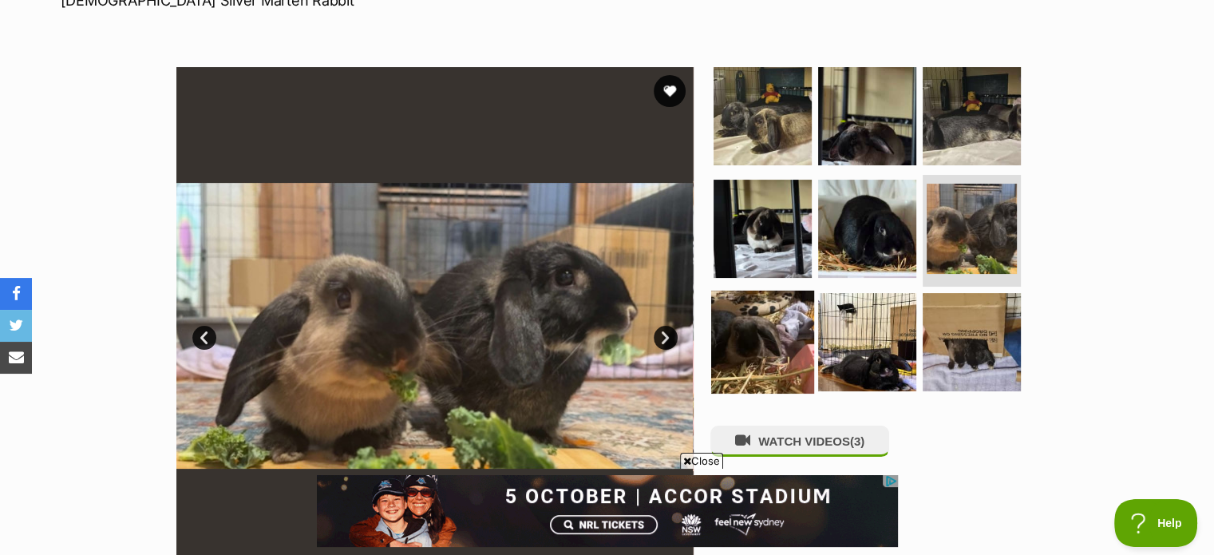
click at [756, 320] on img at bounding box center [762, 341] width 103 height 103
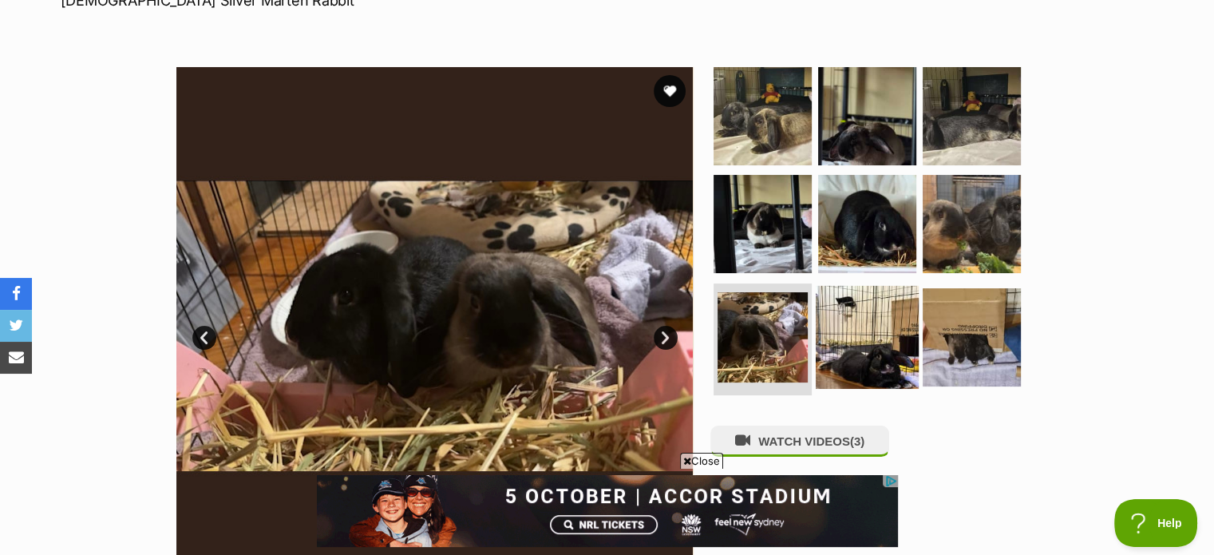
click at [883, 332] on img at bounding box center [866, 337] width 103 height 103
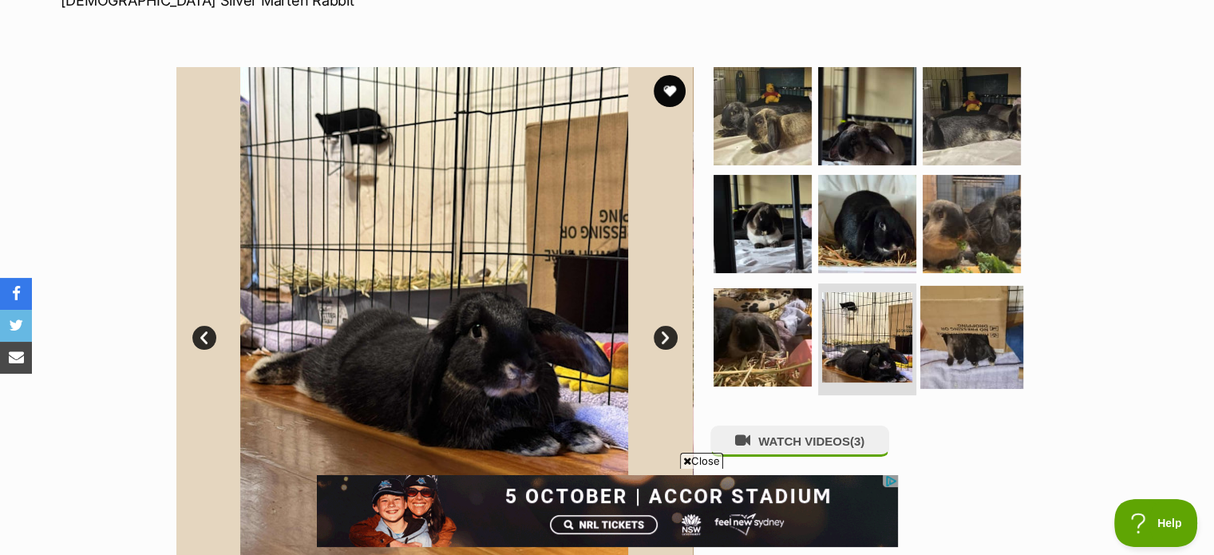
click at [990, 337] on img at bounding box center [971, 337] width 103 height 103
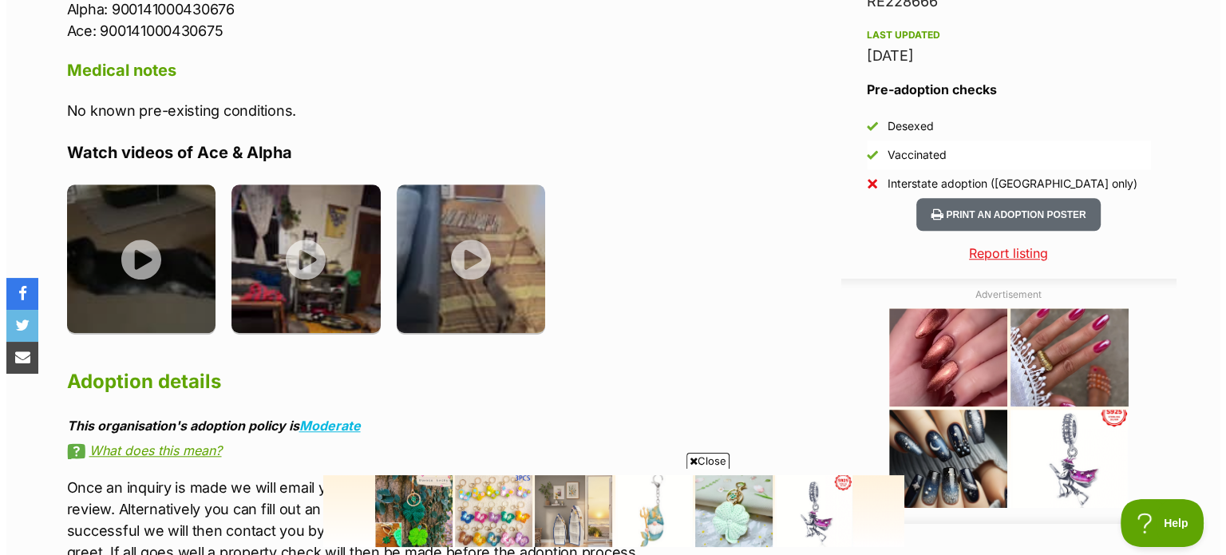
scroll to position [1439, 0]
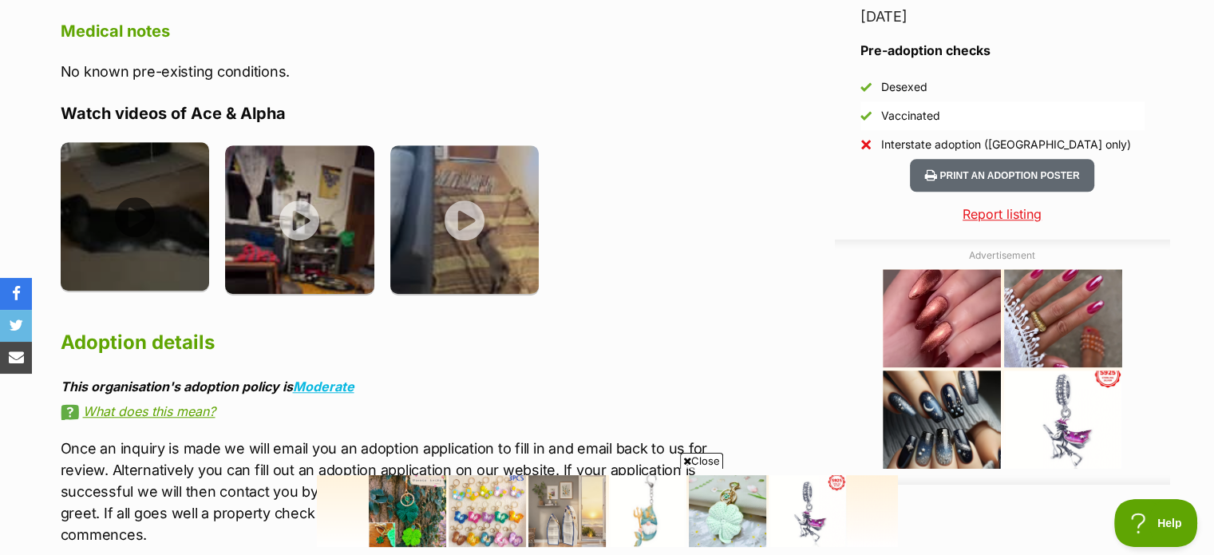
click at [136, 191] on img at bounding box center [135, 216] width 149 height 149
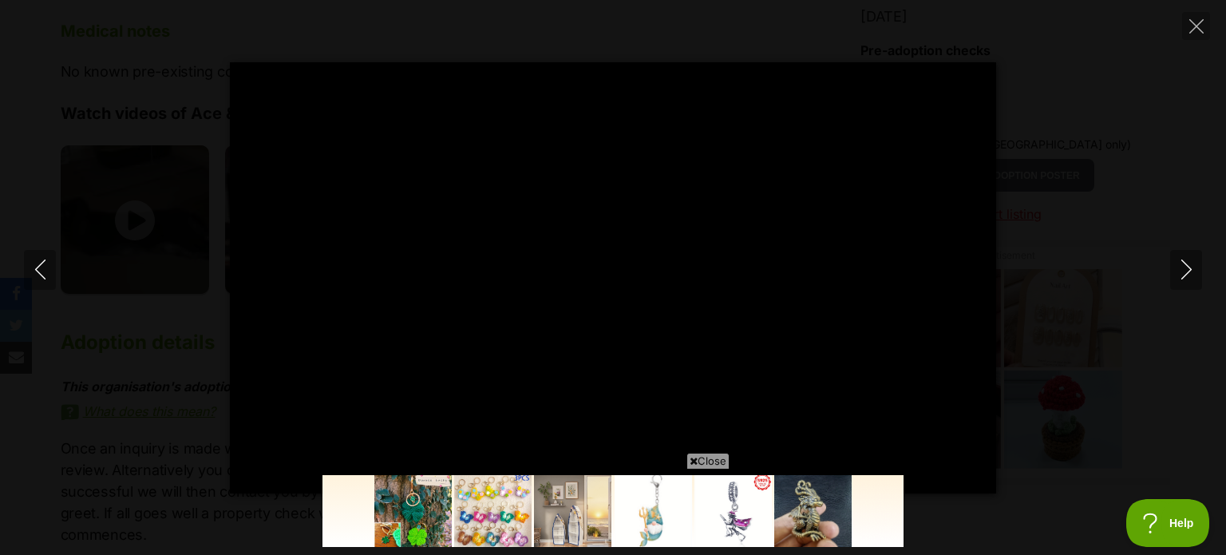
scroll to position [0, 0]
type input "100"
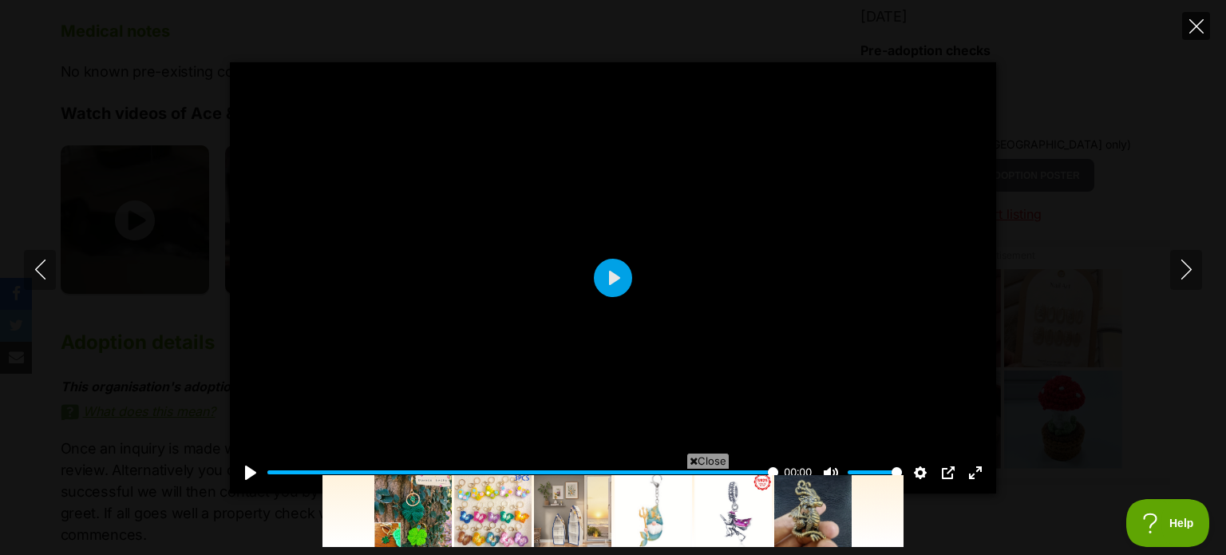
click at [1196, 23] on icon "Close" at bounding box center [1196, 26] width 14 height 14
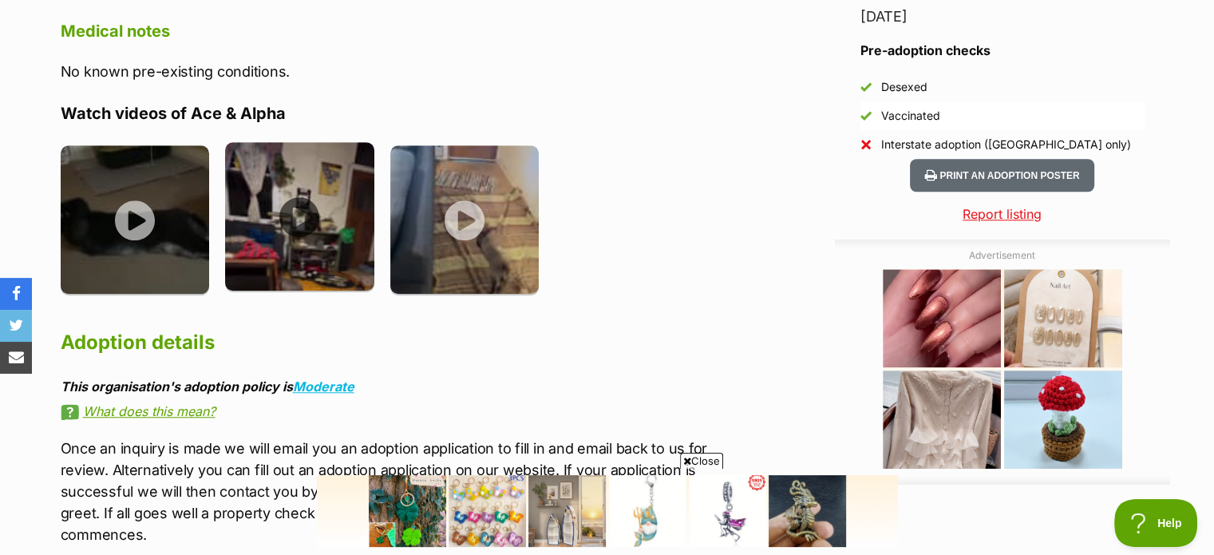
click at [303, 188] on img at bounding box center [299, 216] width 149 height 149
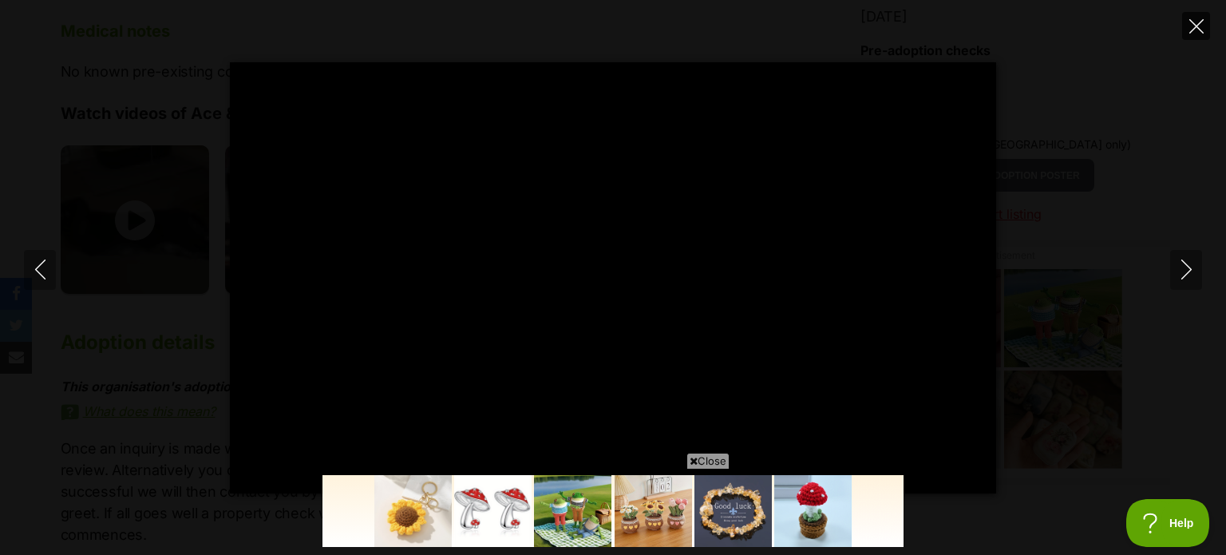
click at [1195, 22] on icon "Close" at bounding box center [1196, 26] width 14 height 14
type input "37.45"
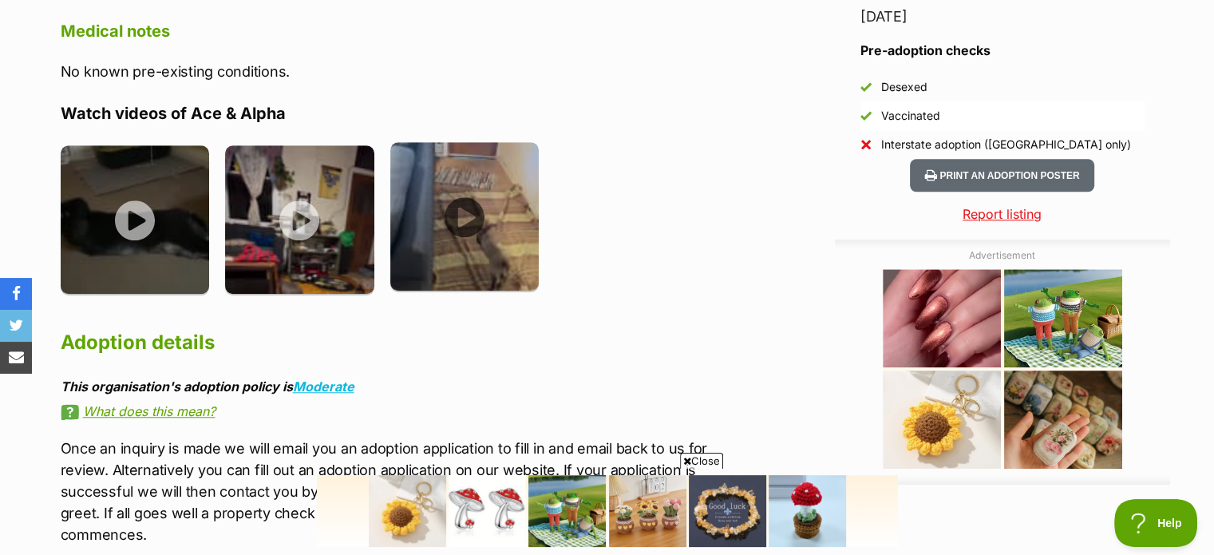
click at [469, 190] on img at bounding box center [464, 216] width 149 height 149
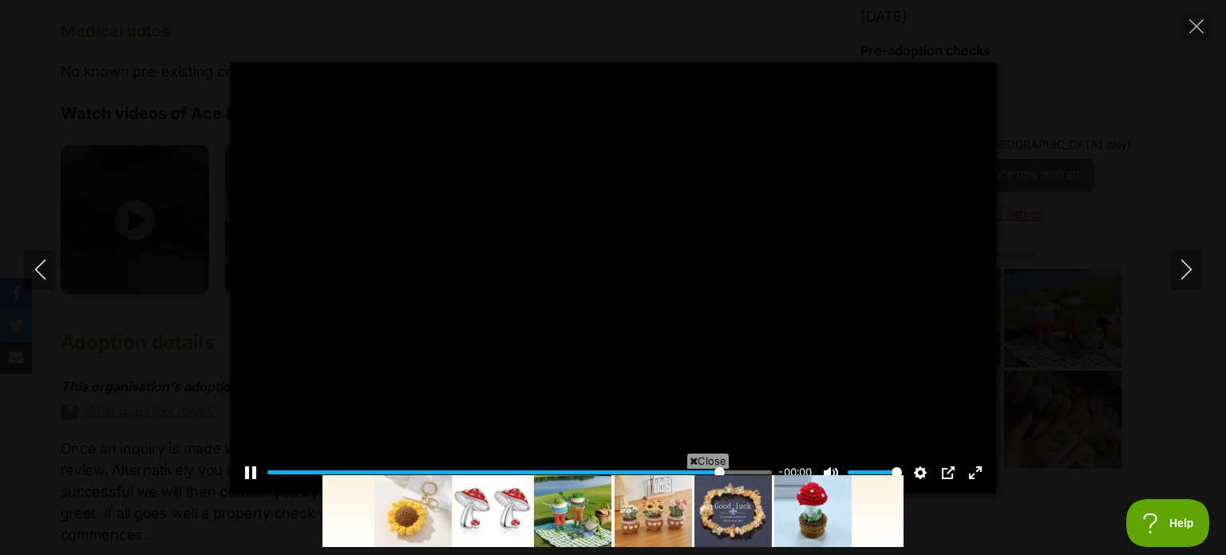
type input "100"
click at [1198, 24] on icon "Close" at bounding box center [1196, 26] width 14 height 14
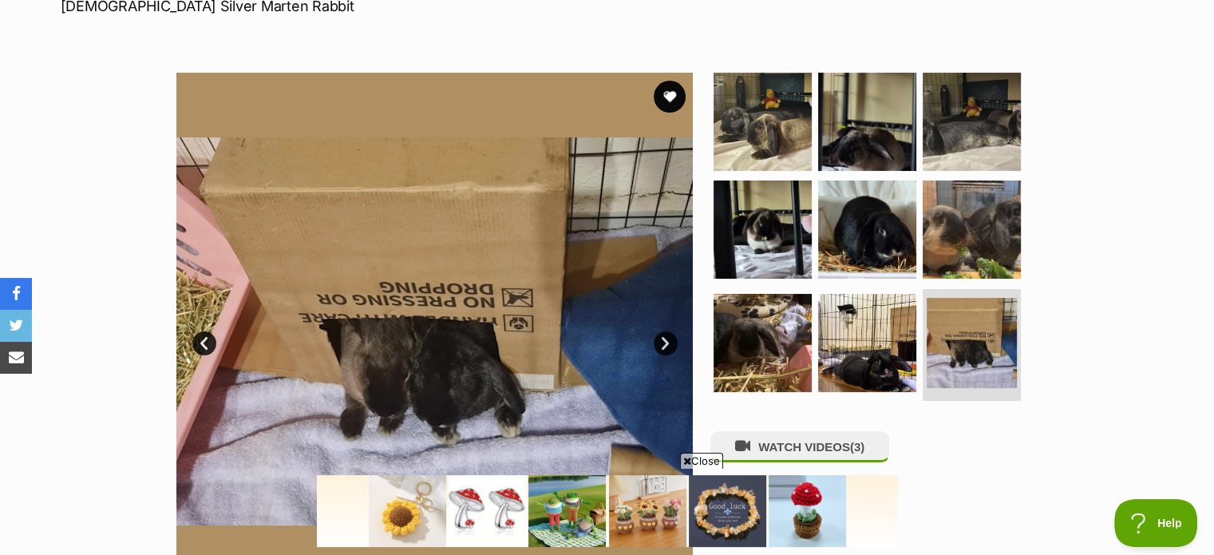
scroll to position [263, 0]
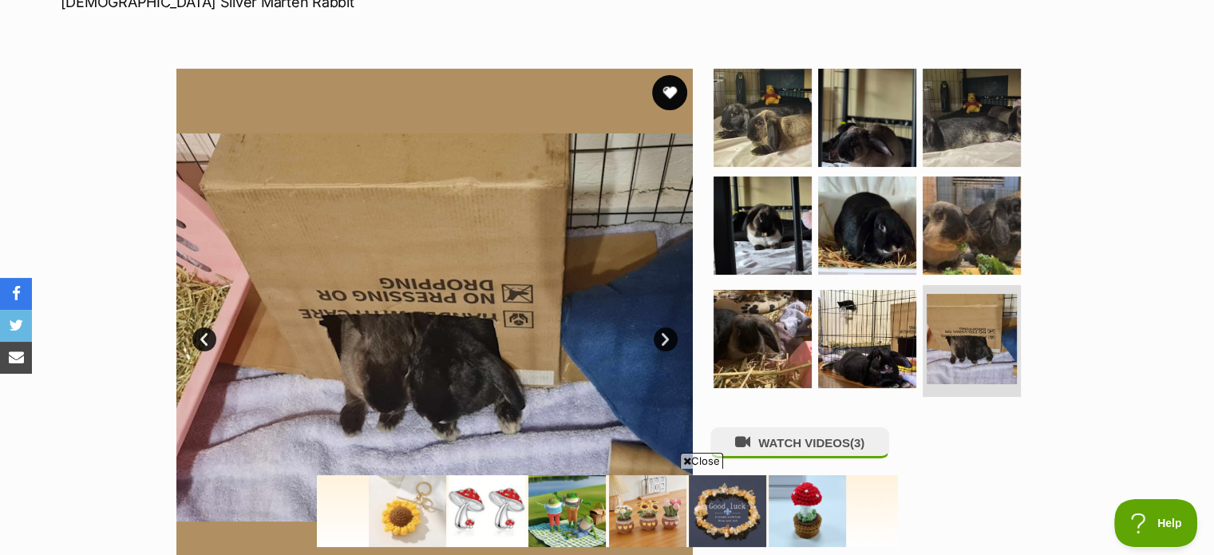
click at [669, 86] on button "favourite" at bounding box center [669, 92] width 35 height 35
click at [863, 225] on img at bounding box center [866, 225] width 103 height 103
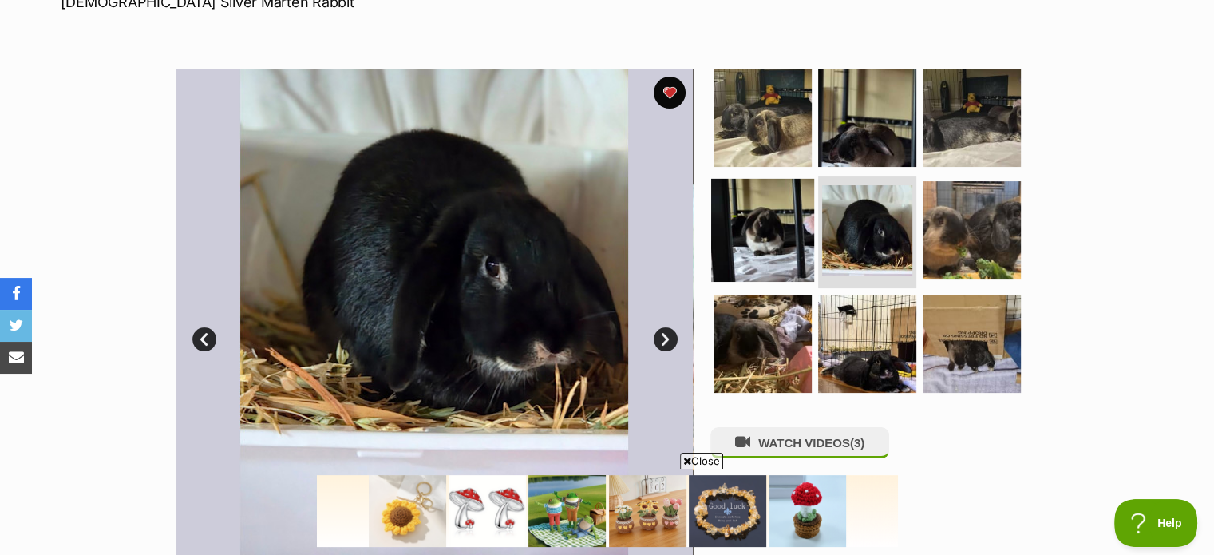
click at [763, 215] on img at bounding box center [762, 230] width 103 height 103
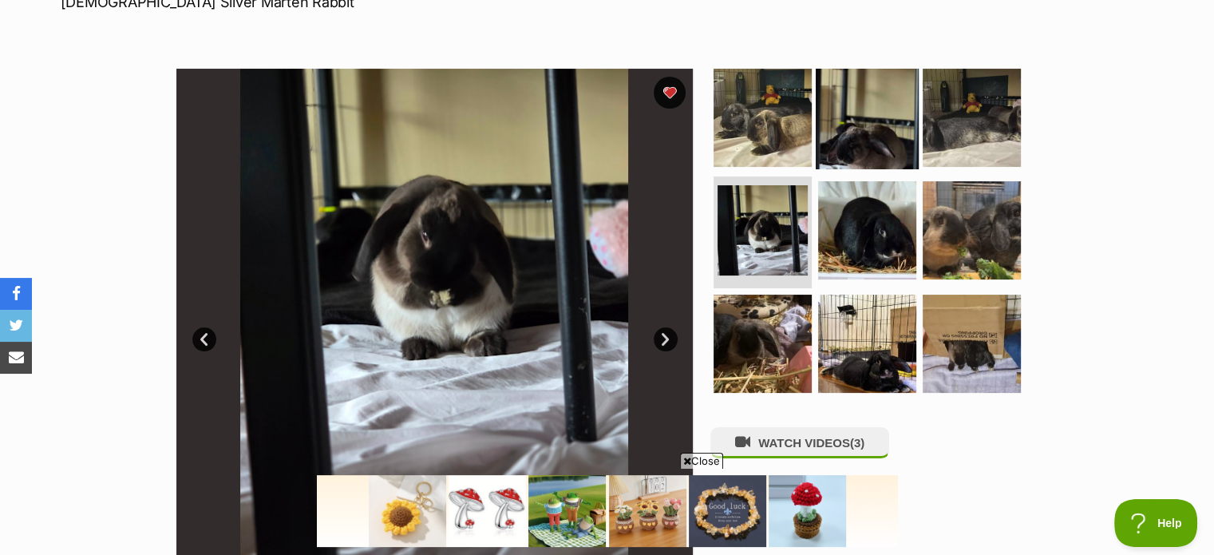
click at [876, 121] on img at bounding box center [866, 116] width 103 height 103
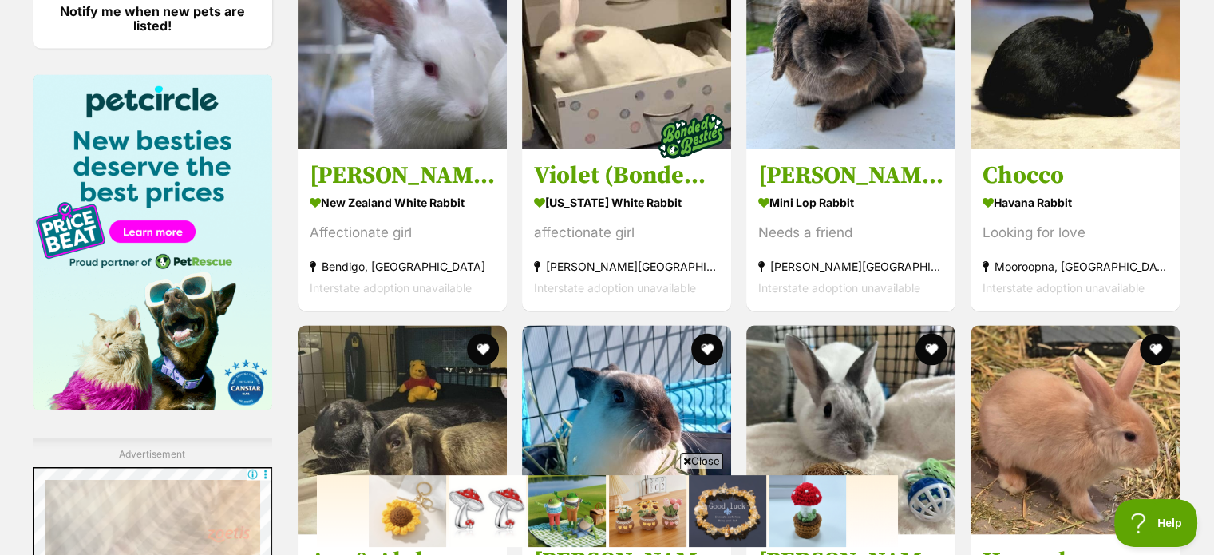
scroll to position [2413, 0]
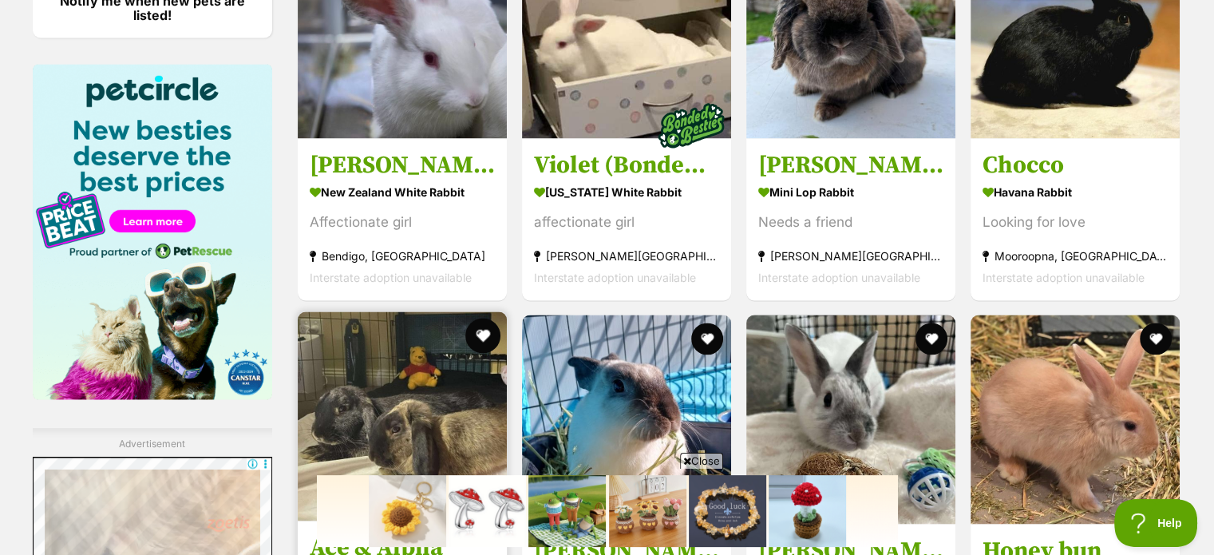
click at [477, 318] on button "favourite" at bounding box center [482, 335] width 35 height 35
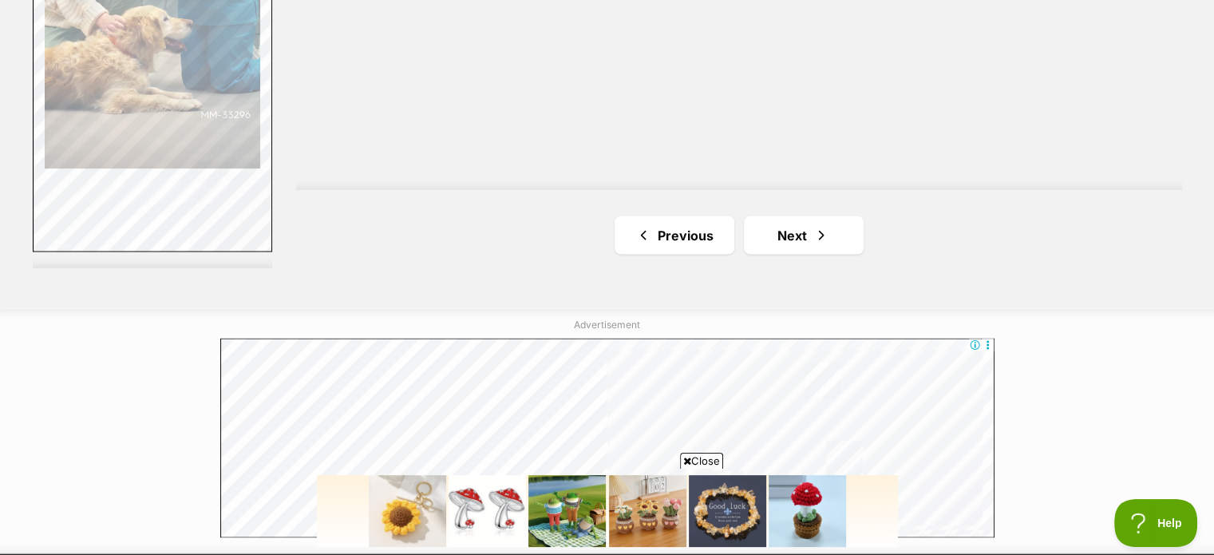
scroll to position [3184, 0]
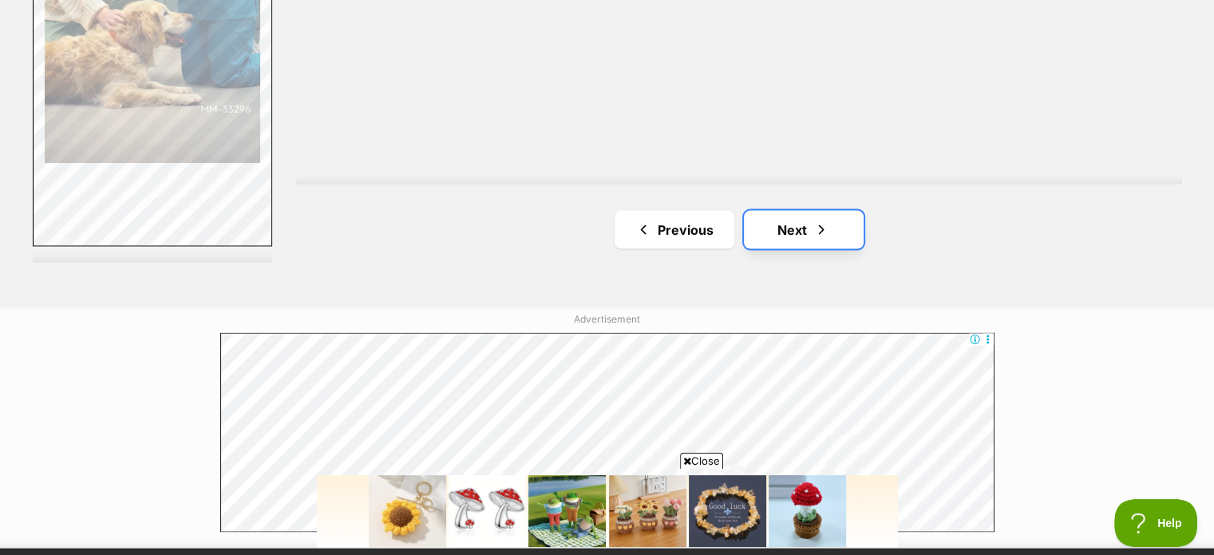
click at [788, 222] on link "Next" at bounding box center [804, 230] width 120 height 38
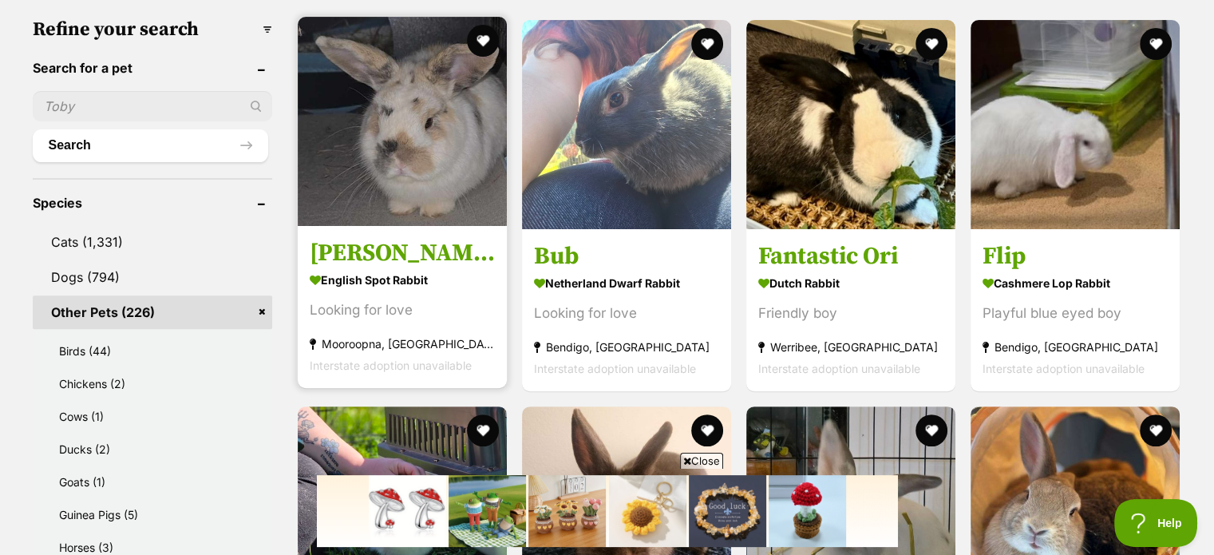
click at [408, 143] on img at bounding box center [402, 121] width 209 height 209
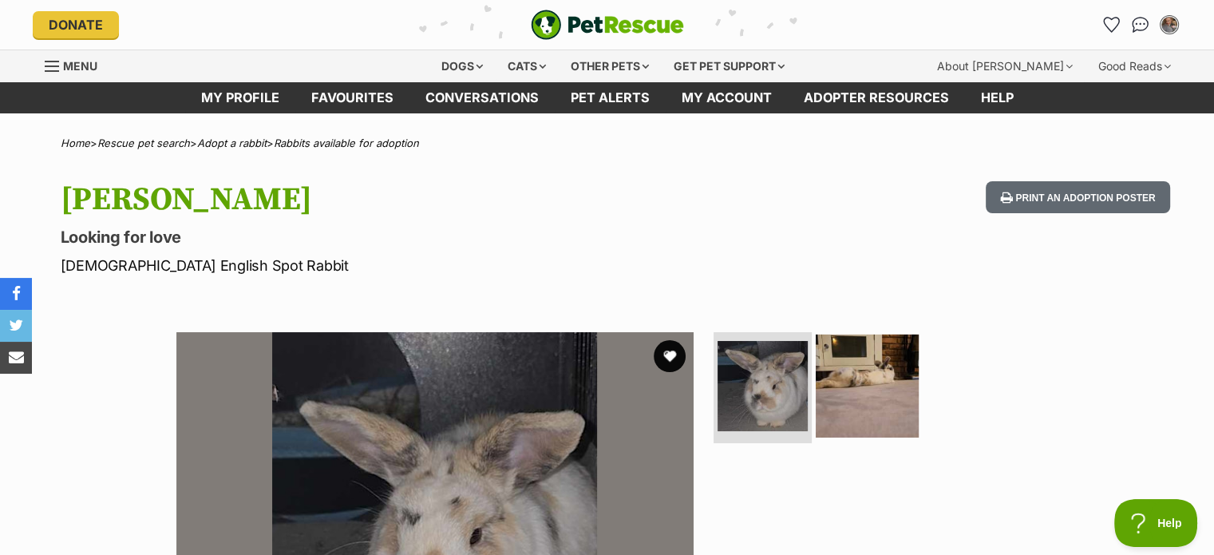
click at [867, 381] on img at bounding box center [866, 385] width 103 height 103
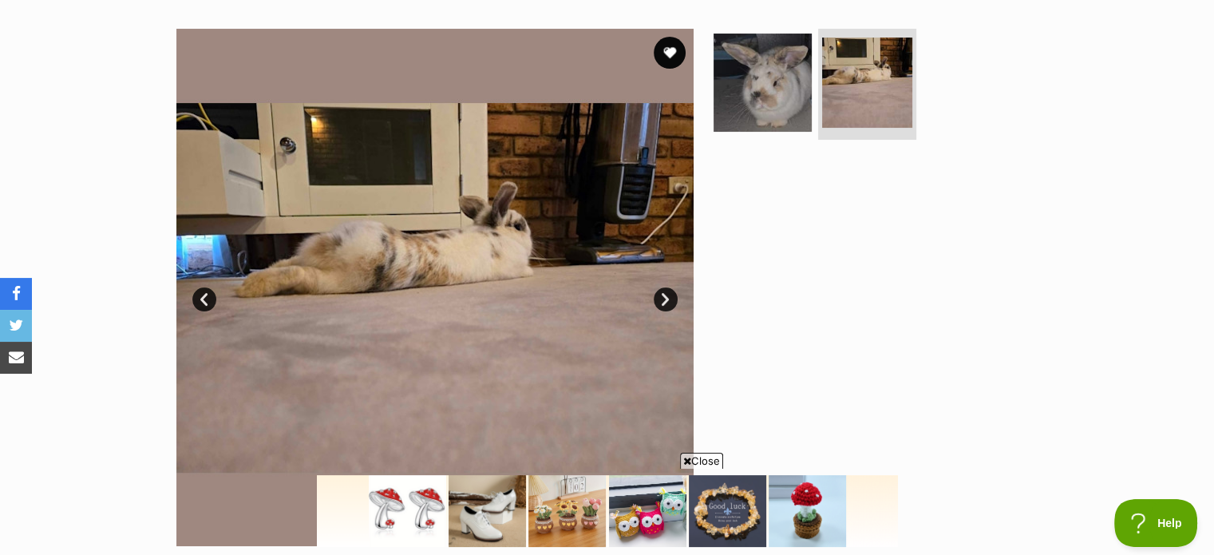
scroll to position [306, 0]
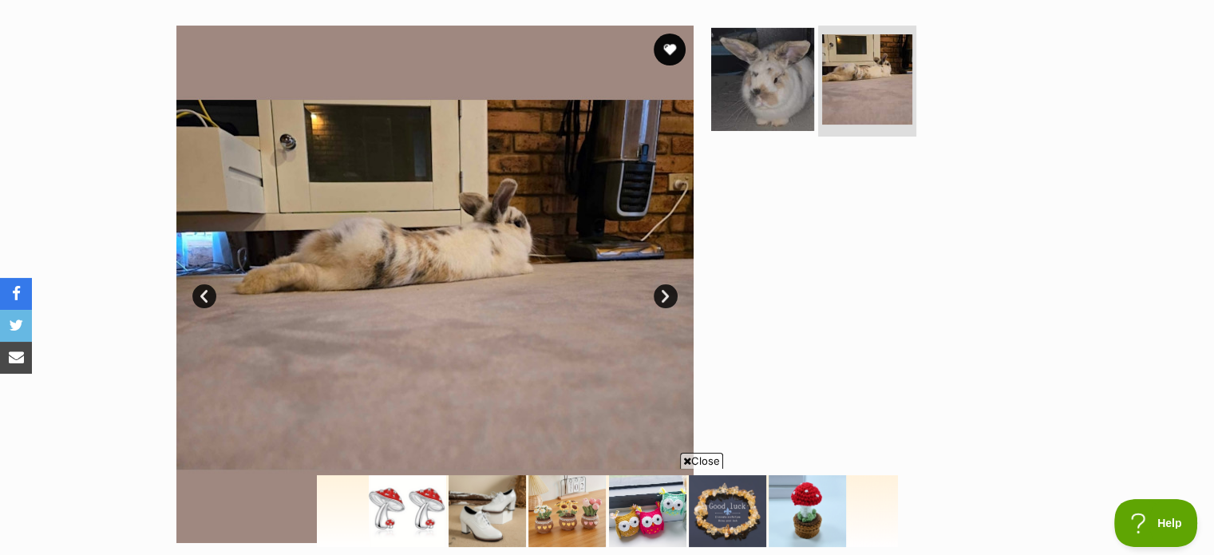
click at [774, 89] on img at bounding box center [762, 78] width 103 height 103
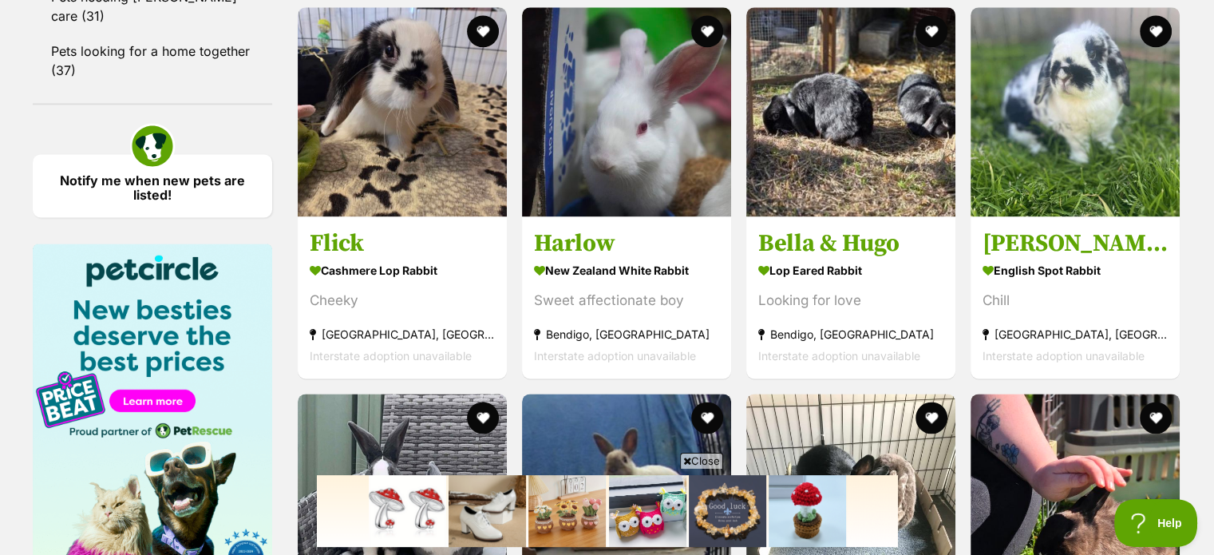
scroll to position [2265, 0]
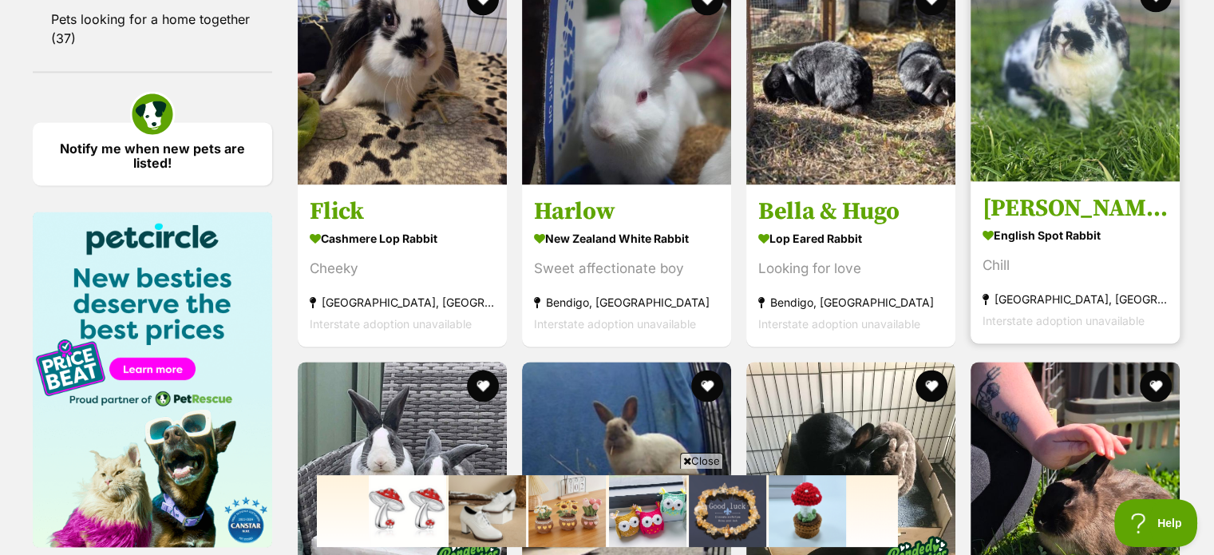
click at [1080, 161] on img at bounding box center [1074, 76] width 209 height 209
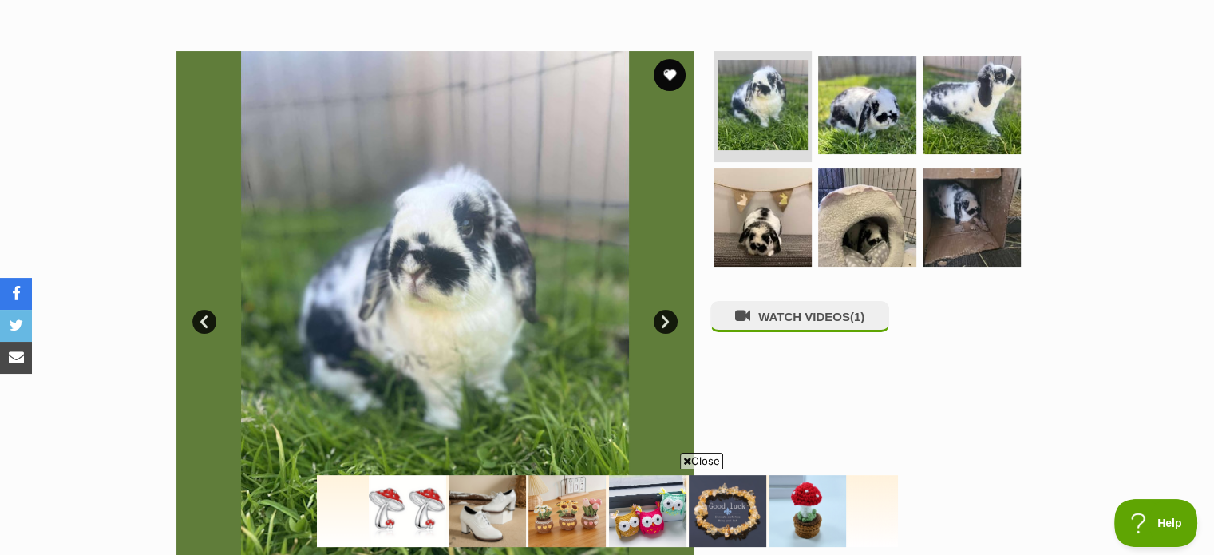
scroll to position [277, 0]
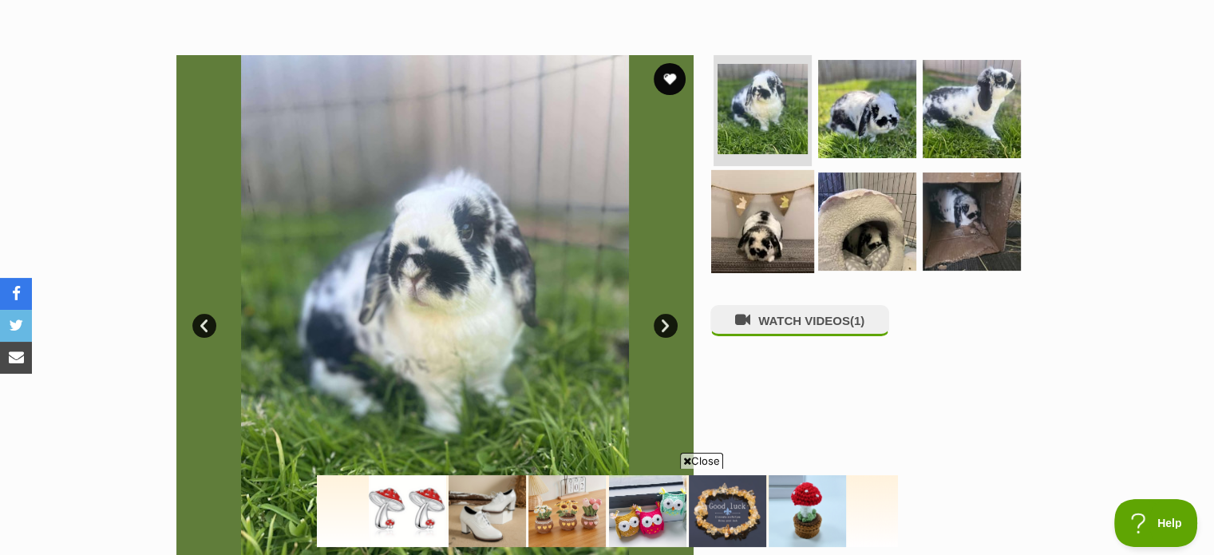
click at [766, 223] on img at bounding box center [762, 221] width 103 height 103
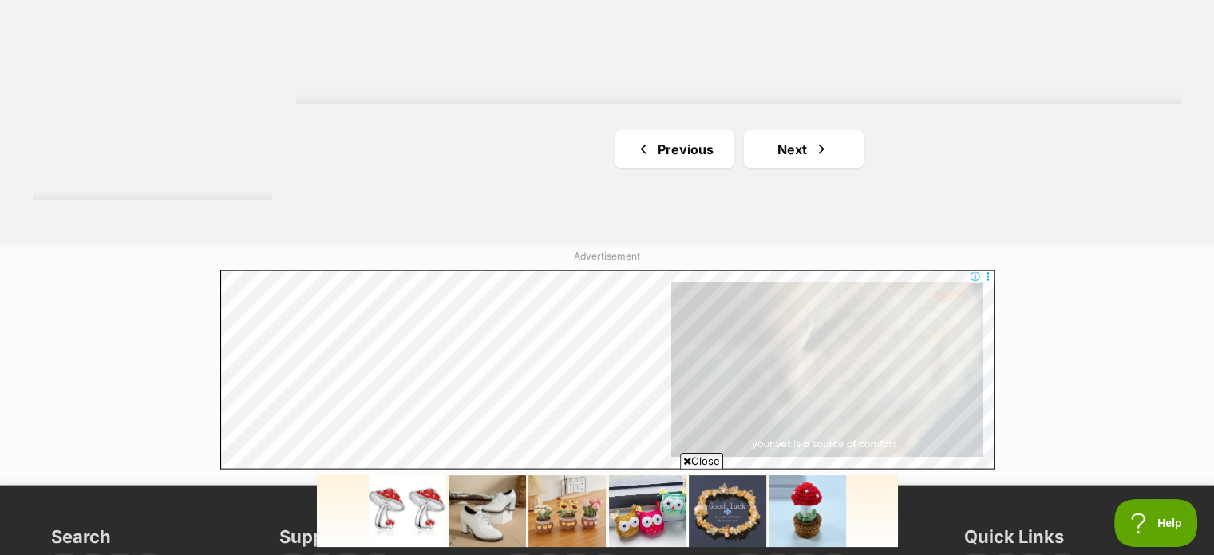
scroll to position [3261, 0]
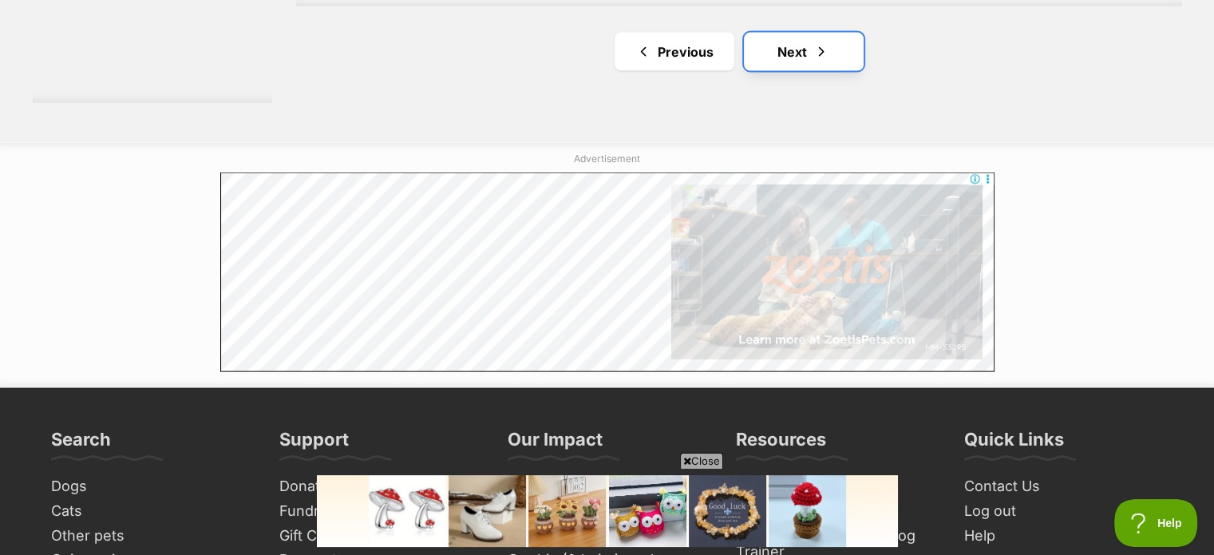
click at [798, 55] on link "Next" at bounding box center [804, 52] width 120 height 38
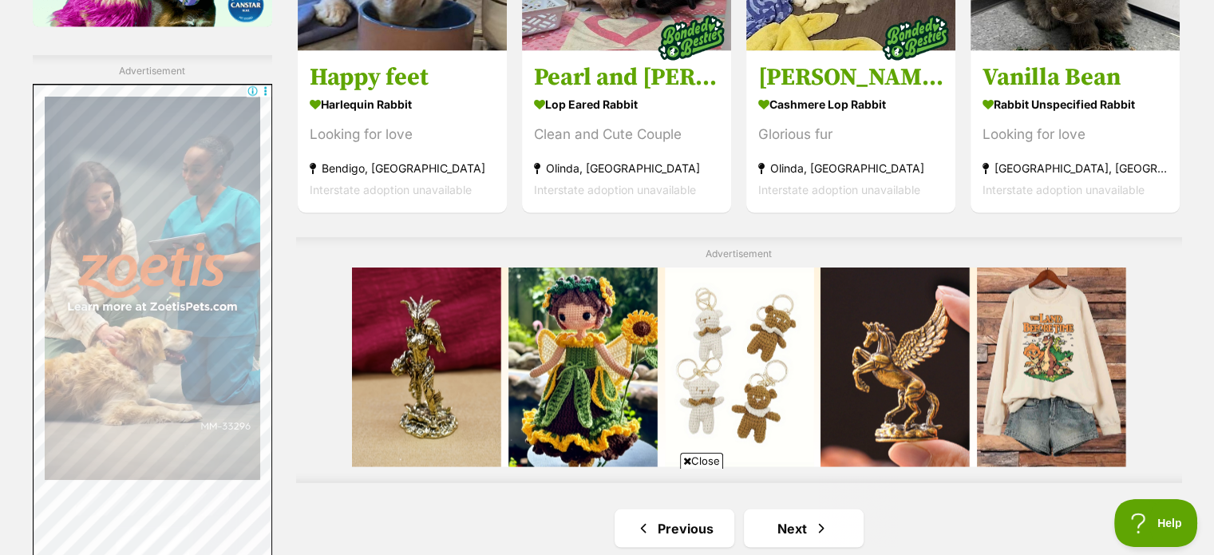
click at [701, 475] on html at bounding box center [606, 475] width 581 height 0
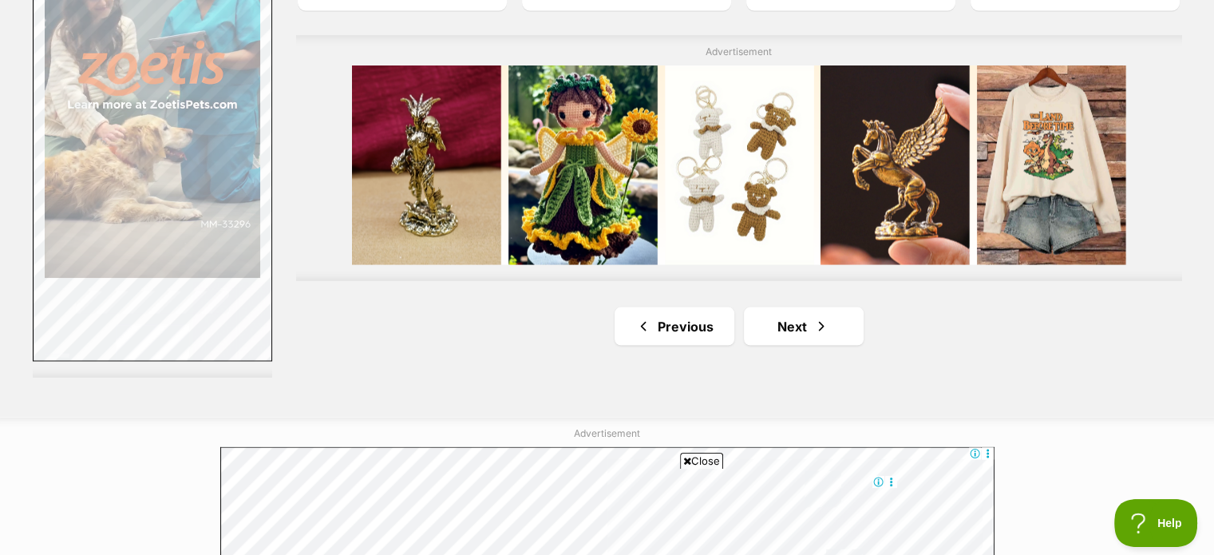
scroll to position [2982, 0]
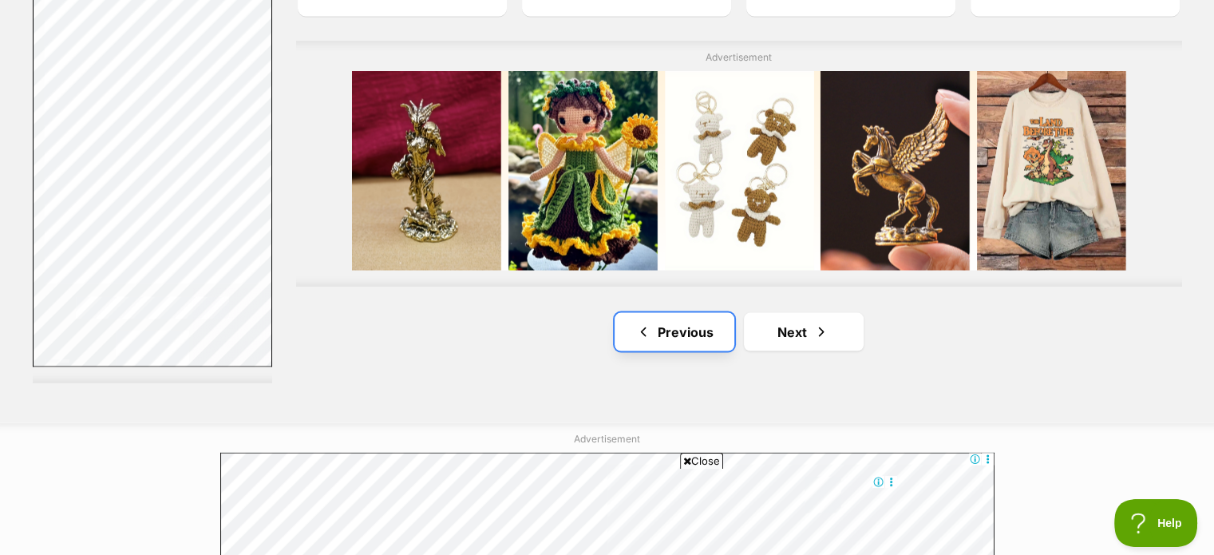
click at [652, 332] on link "Previous" at bounding box center [674, 331] width 120 height 38
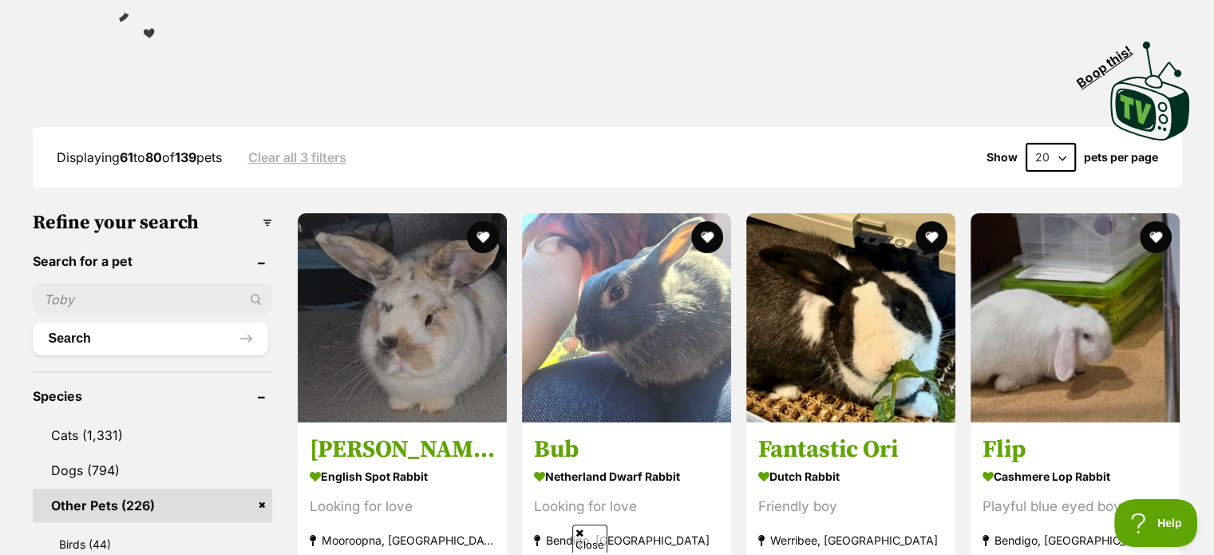
scroll to position [303, 0]
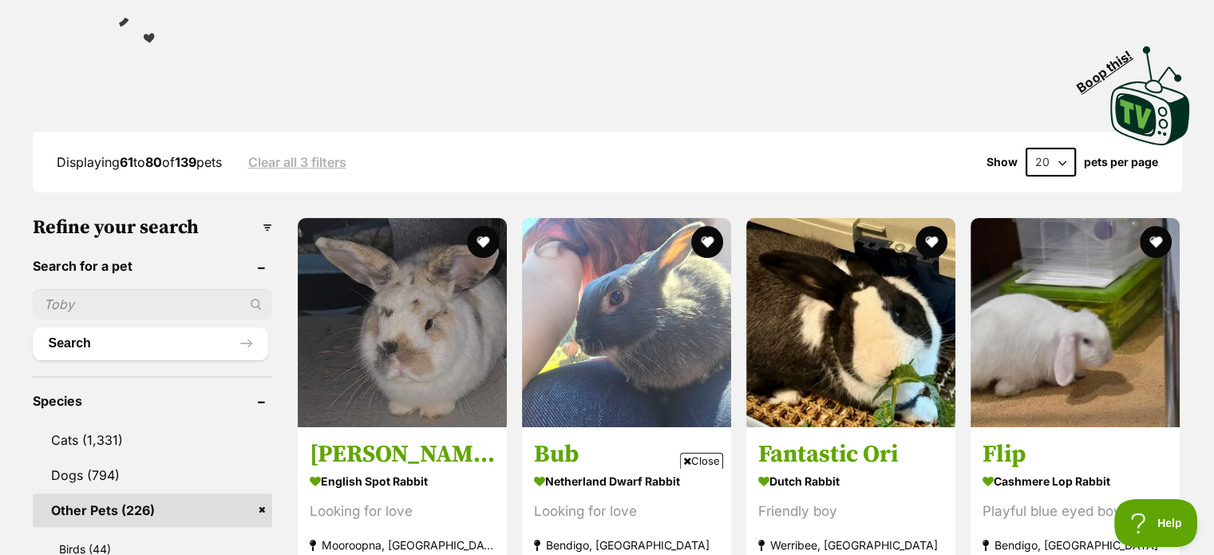
drag, startPoint x: 1216, startPoint y: 55, endPoint x: 1222, endPoint y: 117, distance: 62.6
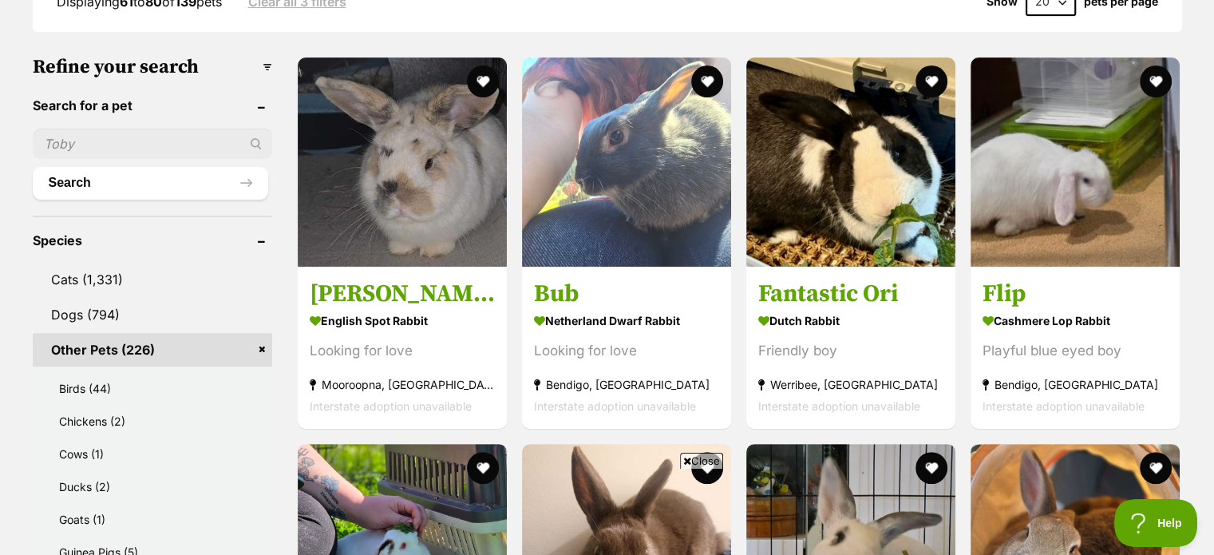
scroll to position [0, 0]
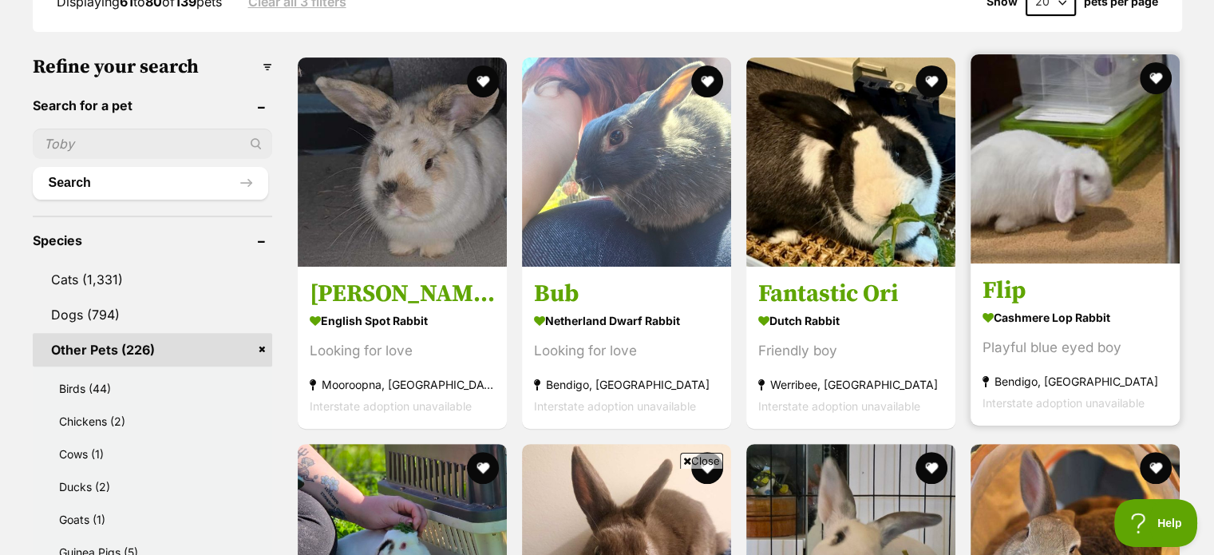
click at [1068, 143] on img at bounding box center [1074, 158] width 209 height 209
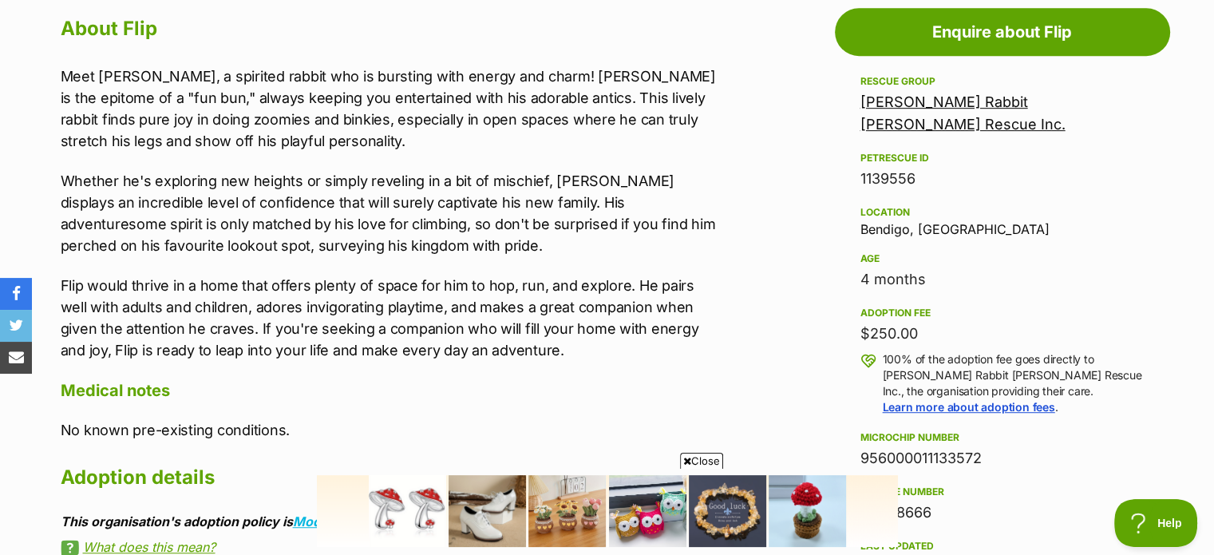
scroll to position [889, 0]
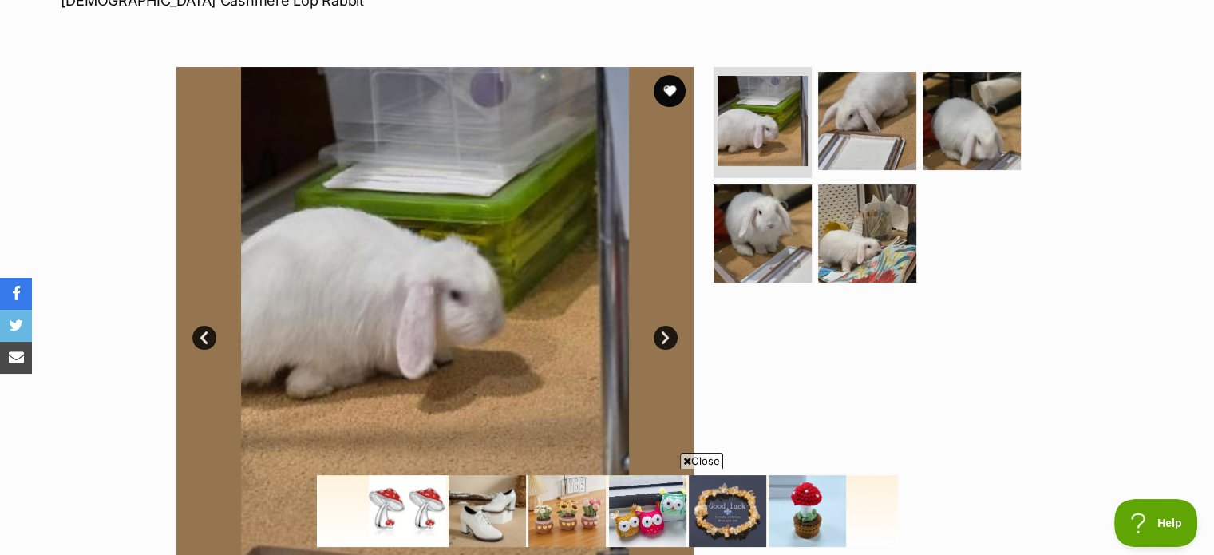
drag, startPoint x: 1219, startPoint y: 54, endPoint x: 1220, endPoint y: 116, distance: 62.2
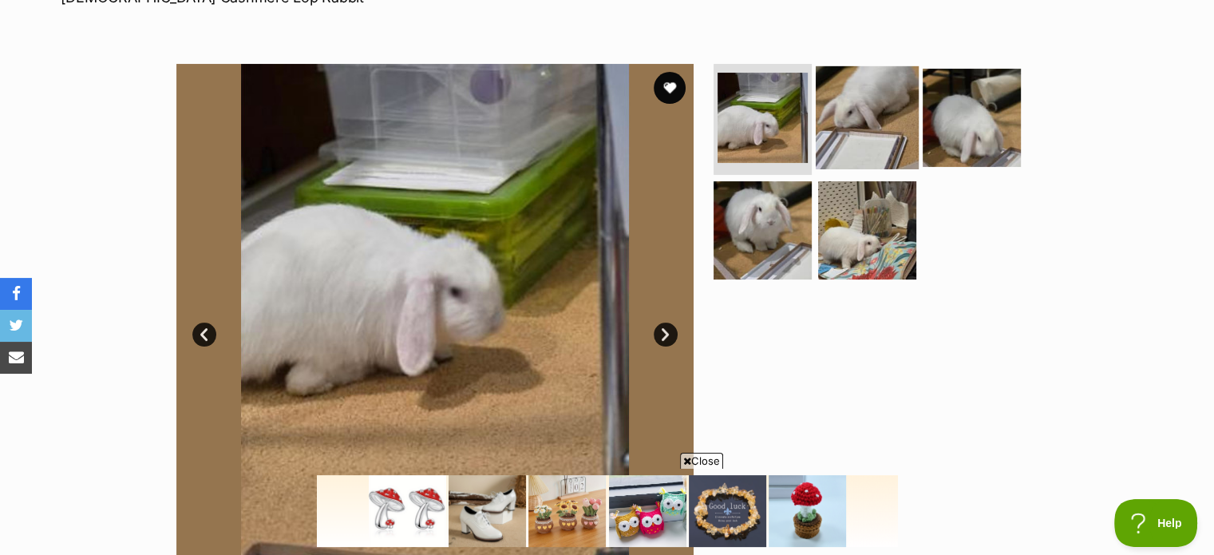
click at [863, 108] on img at bounding box center [866, 116] width 103 height 103
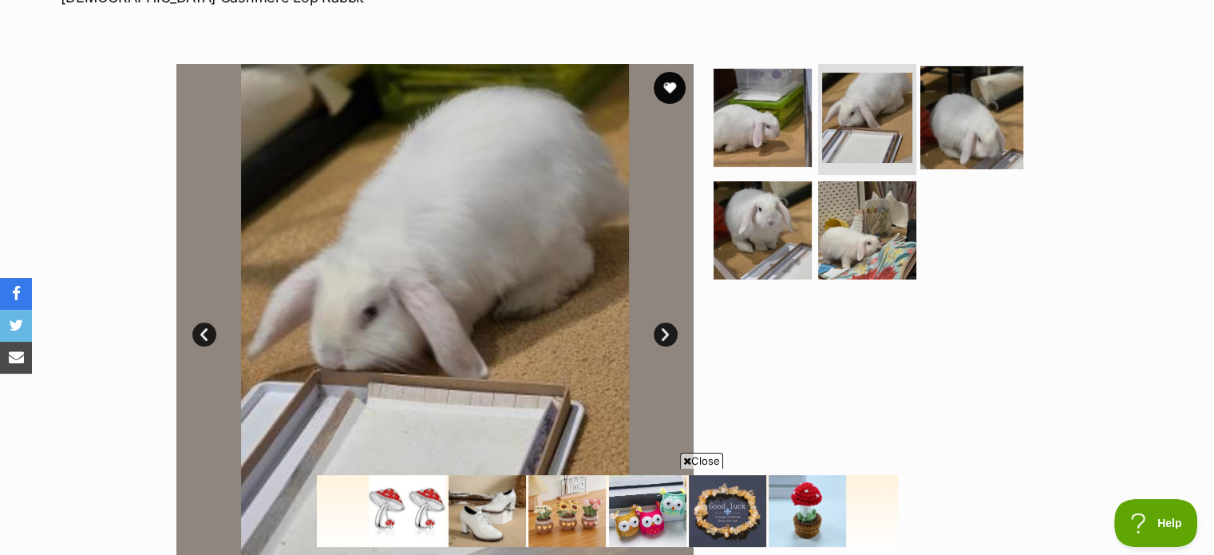
click at [989, 89] on img at bounding box center [971, 116] width 103 height 103
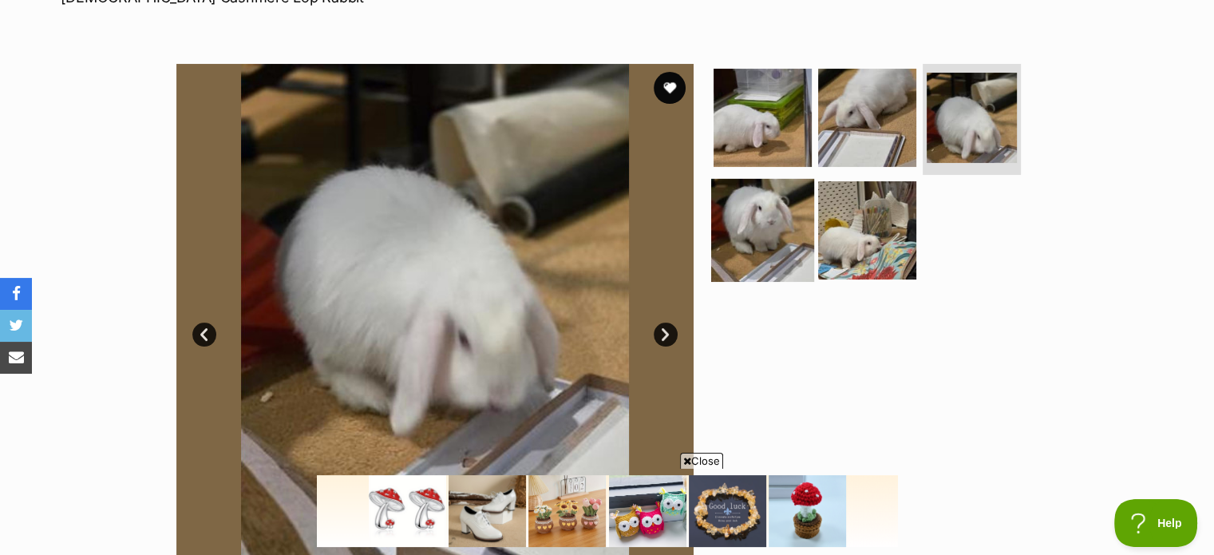
click at [744, 227] on img at bounding box center [762, 230] width 103 height 103
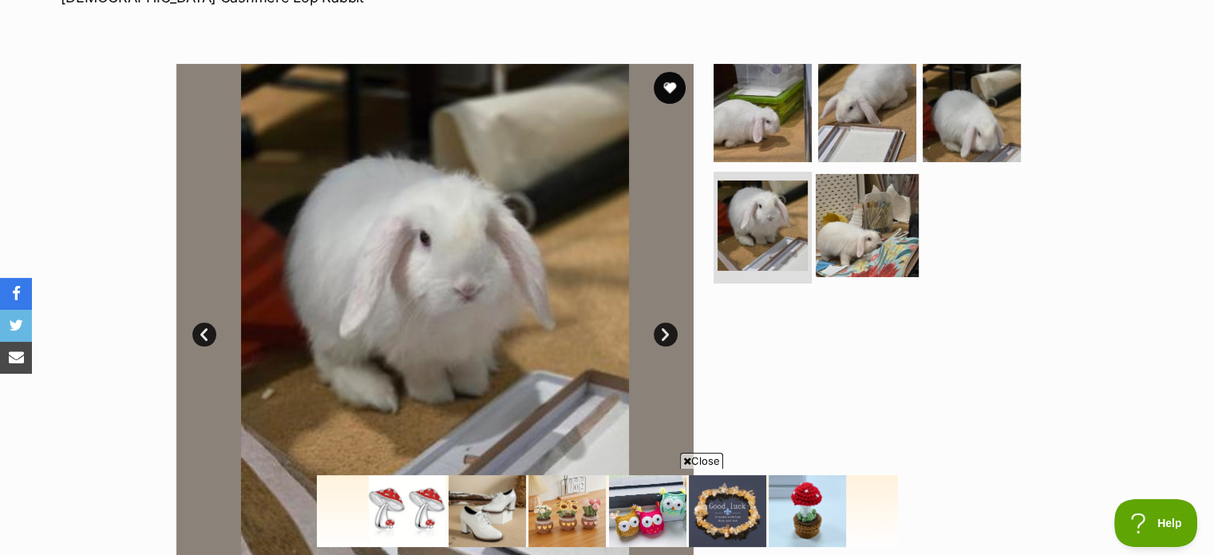
click at [886, 235] on img at bounding box center [866, 225] width 103 height 103
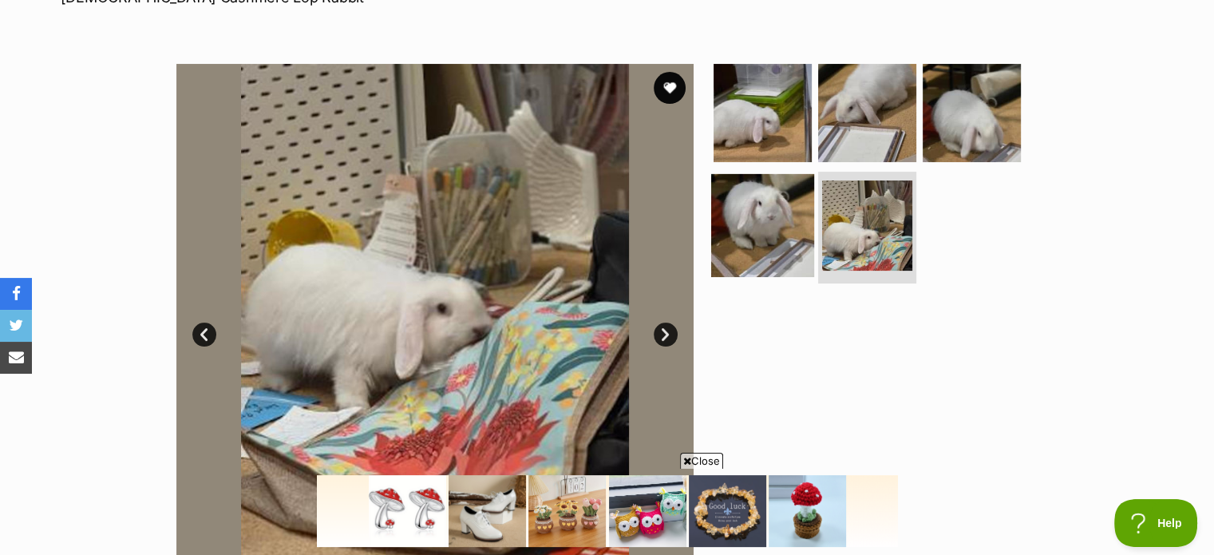
click at [768, 220] on img at bounding box center [762, 225] width 103 height 103
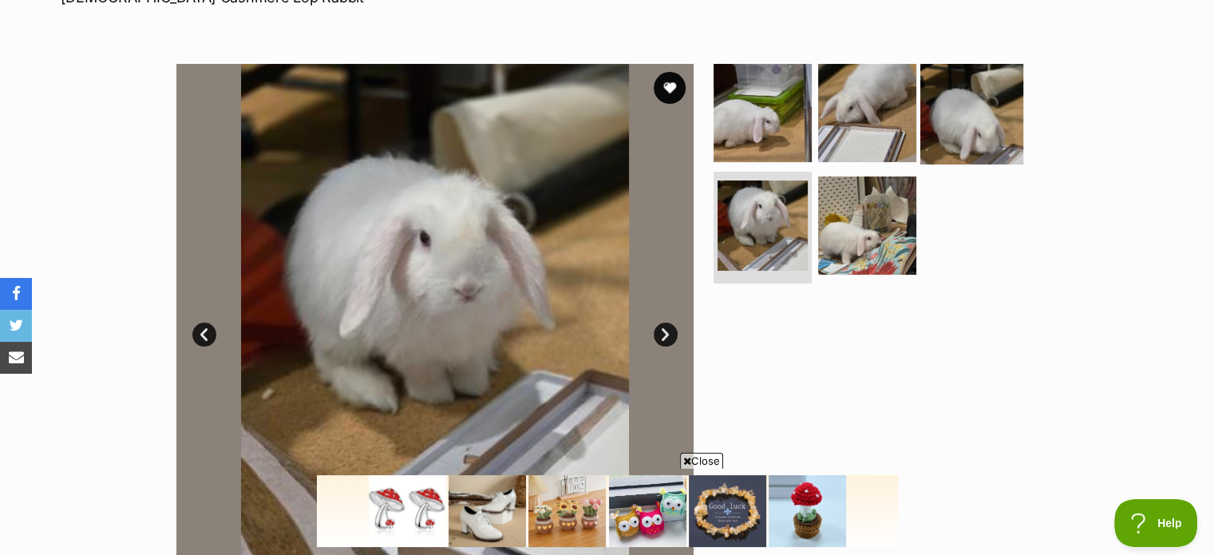
click at [954, 124] on img at bounding box center [971, 112] width 103 height 103
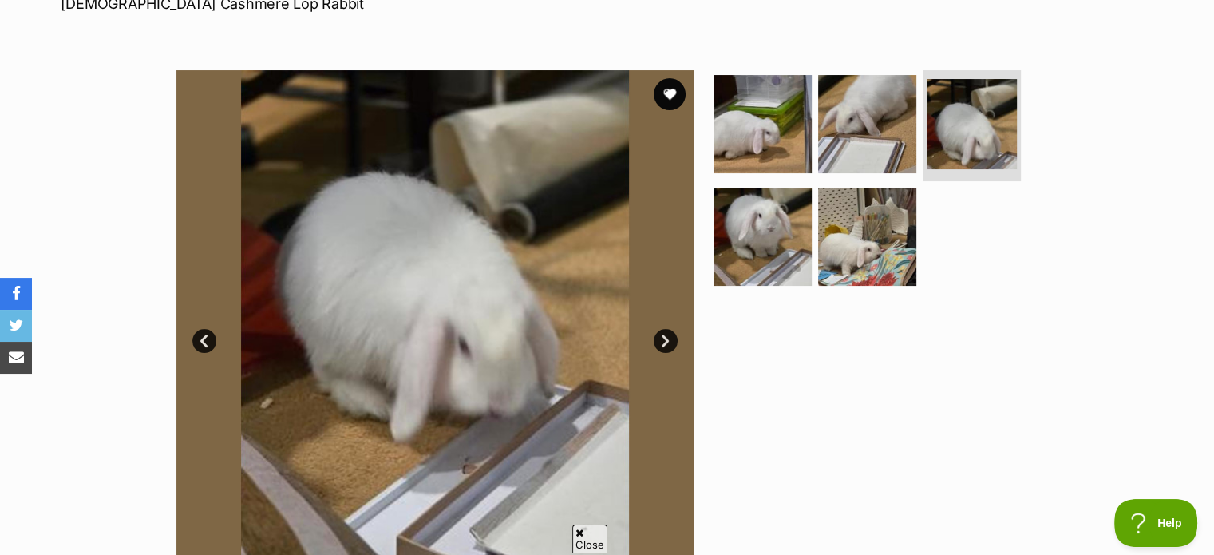
scroll to position [0, 0]
click at [858, 121] on img at bounding box center [866, 123] width 103 height 103
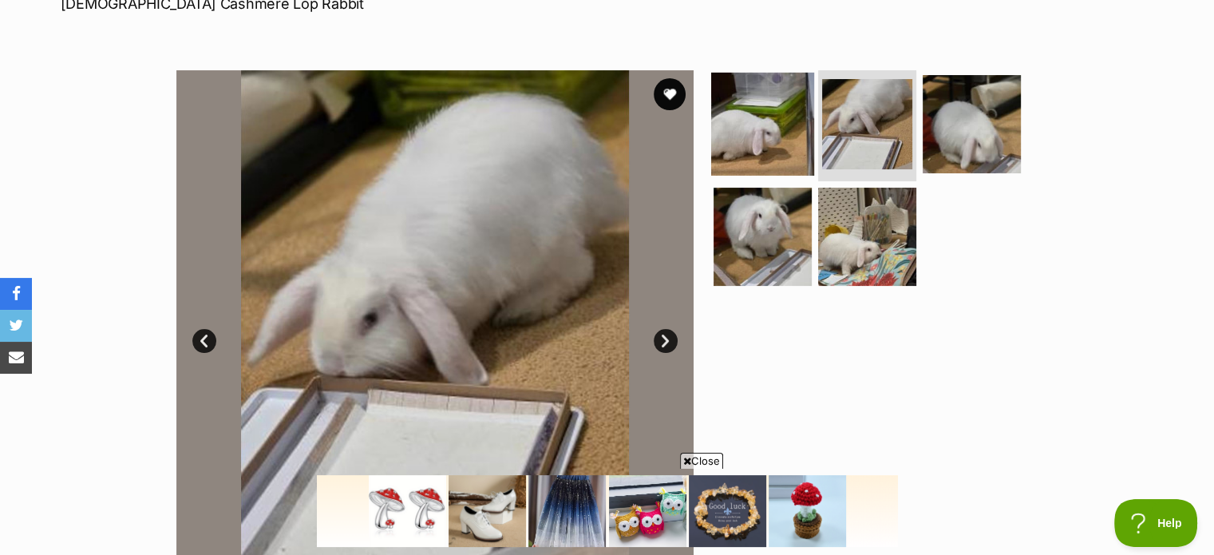
click at [750, 130] on img at bounding box center [762, 123] width 103 height 103
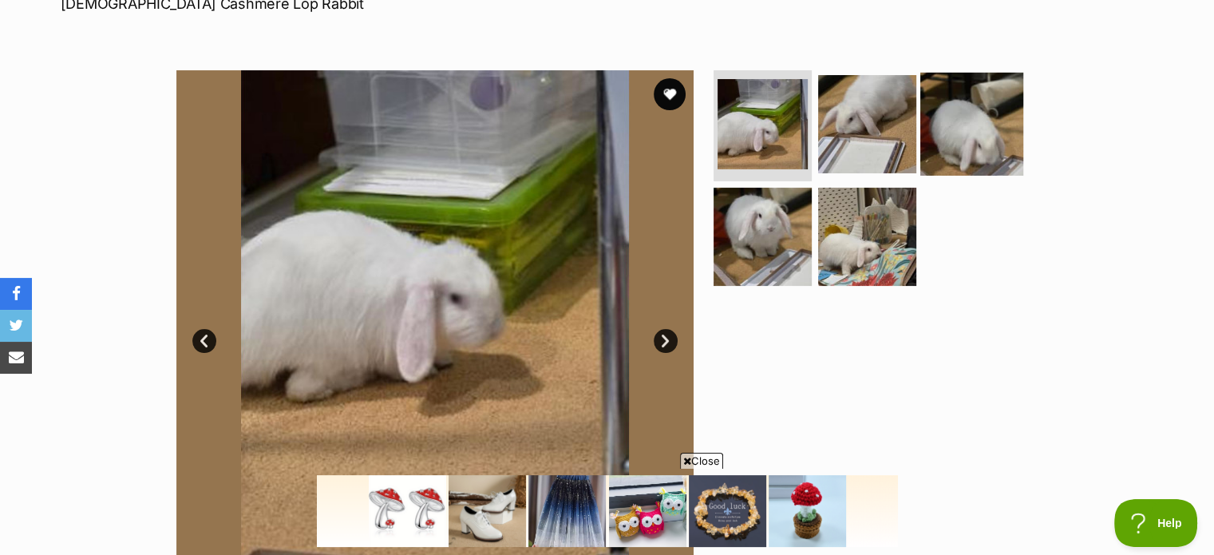
click at [972, 136] on img at bounding box center [971, 123] width 103 height 103
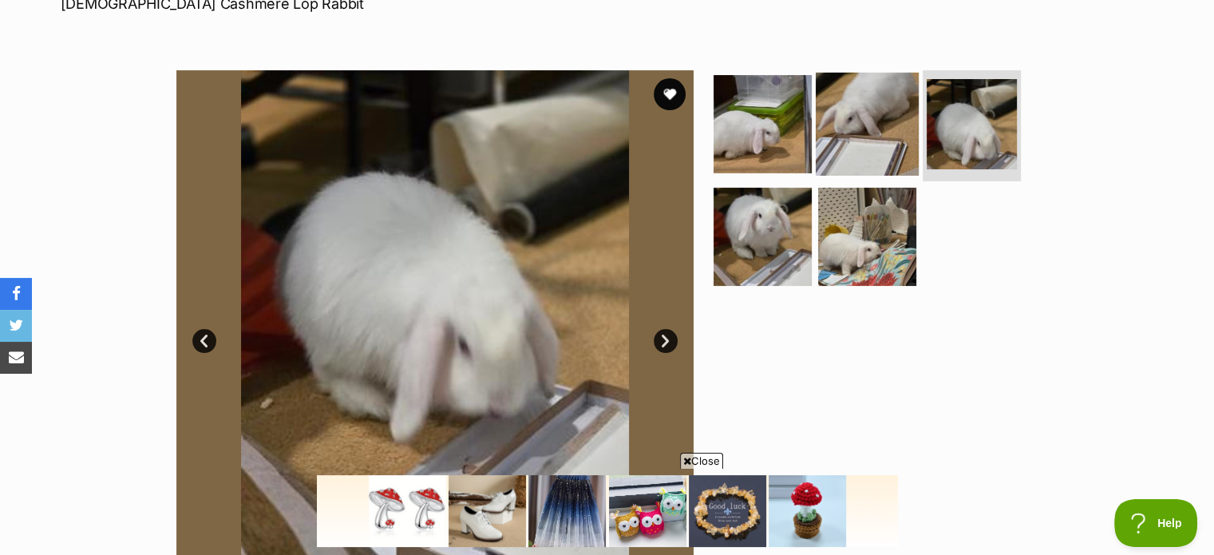
click at [863, 116] on img at bounding box center [866, 123] width 103 height 103
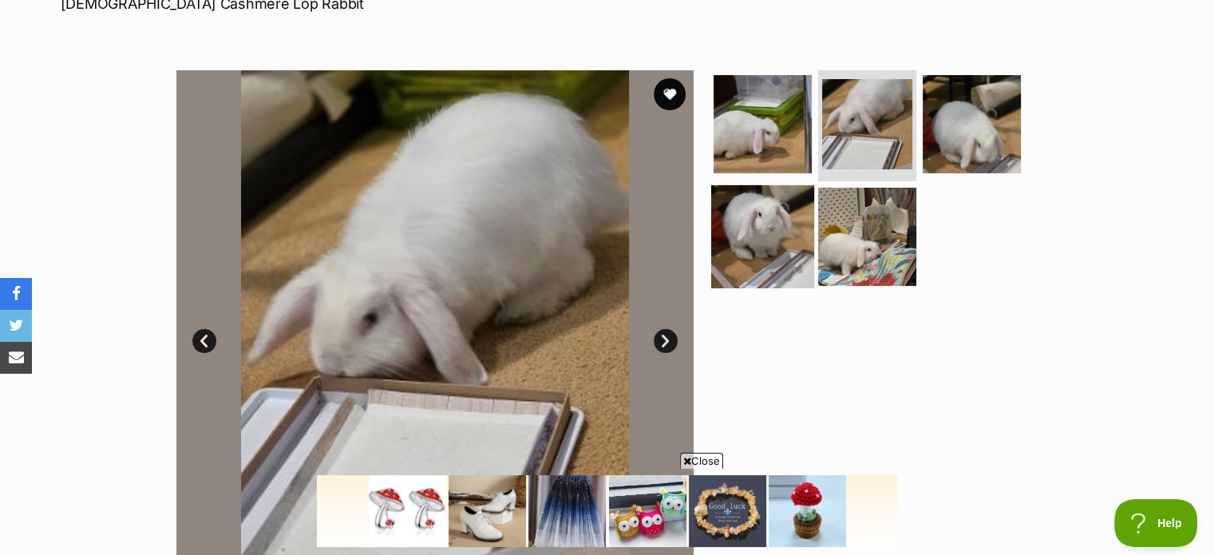
click at [763, 221] on img at bounding box center [762, 236] width 103 height 103
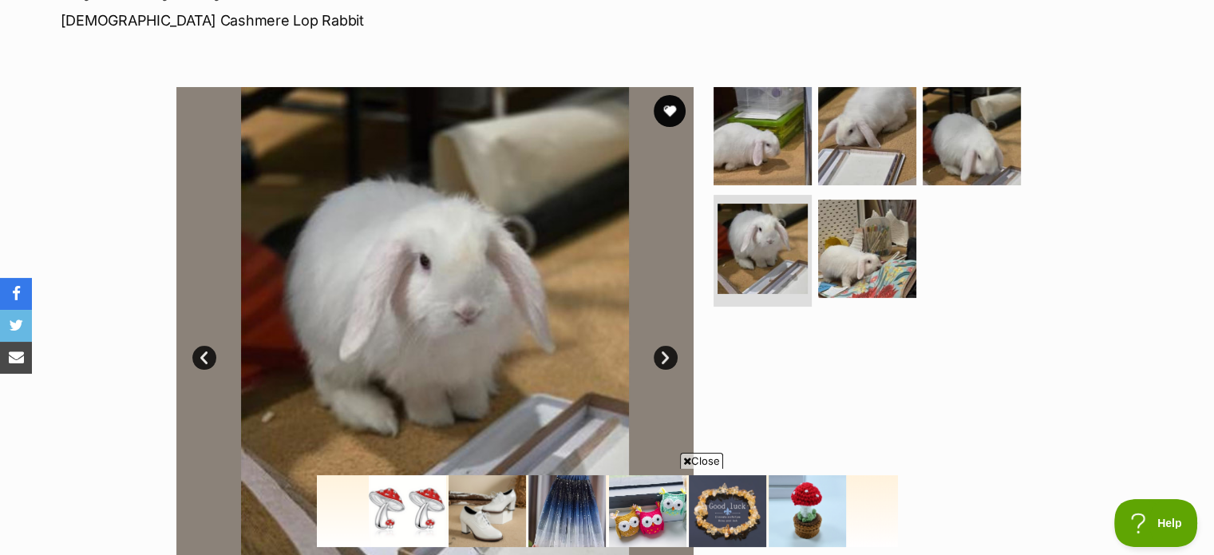
scroll to position [234, 0]
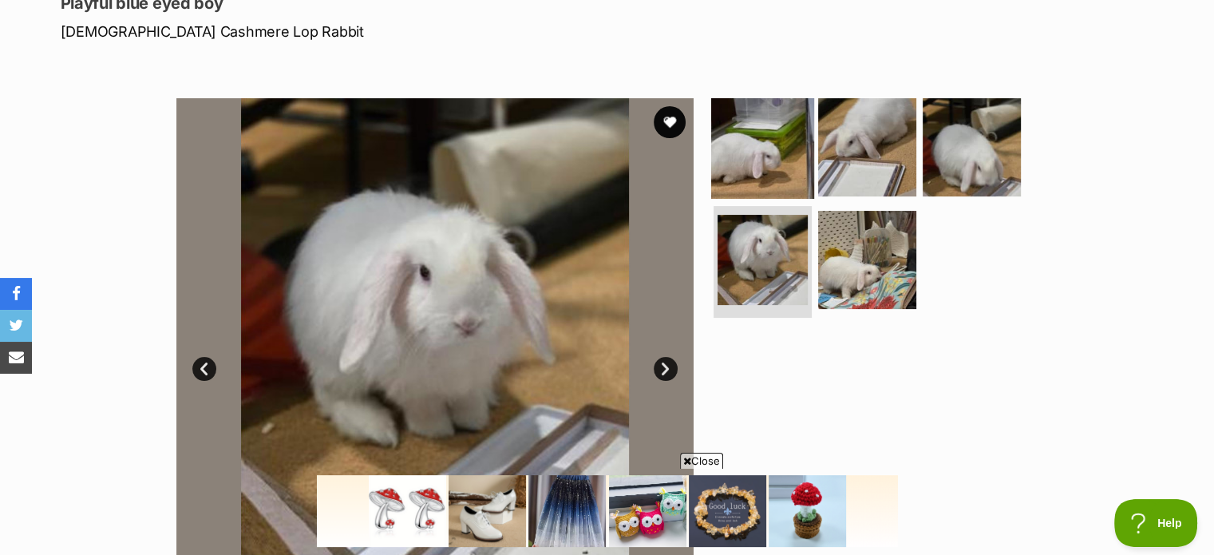
click at [780, 125] on img at bounding box center [762, 146] width 103 height 103
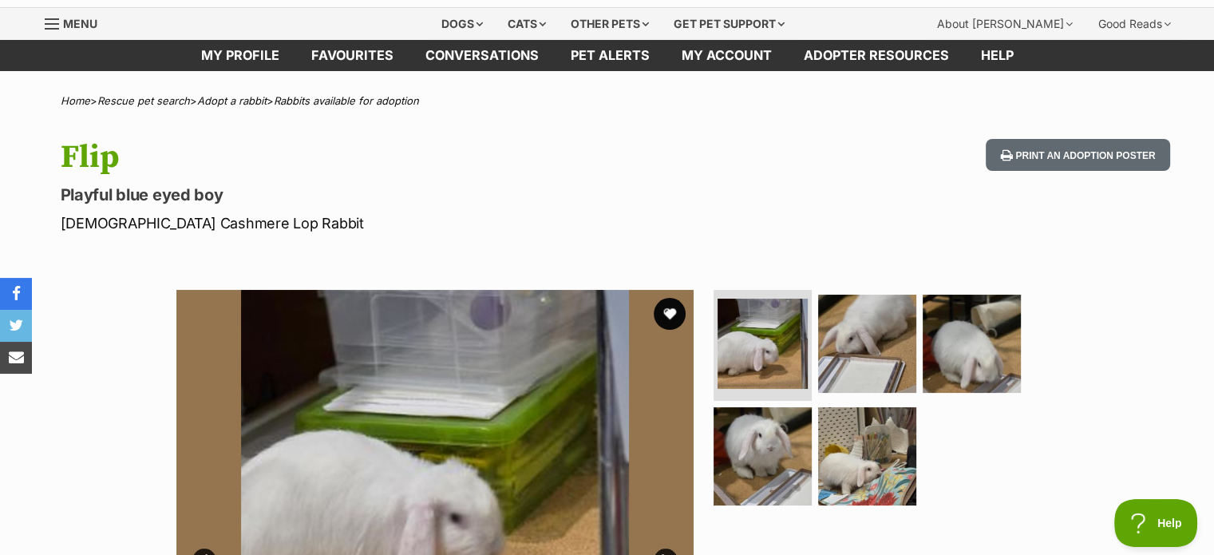
scroll to position [0, 0]
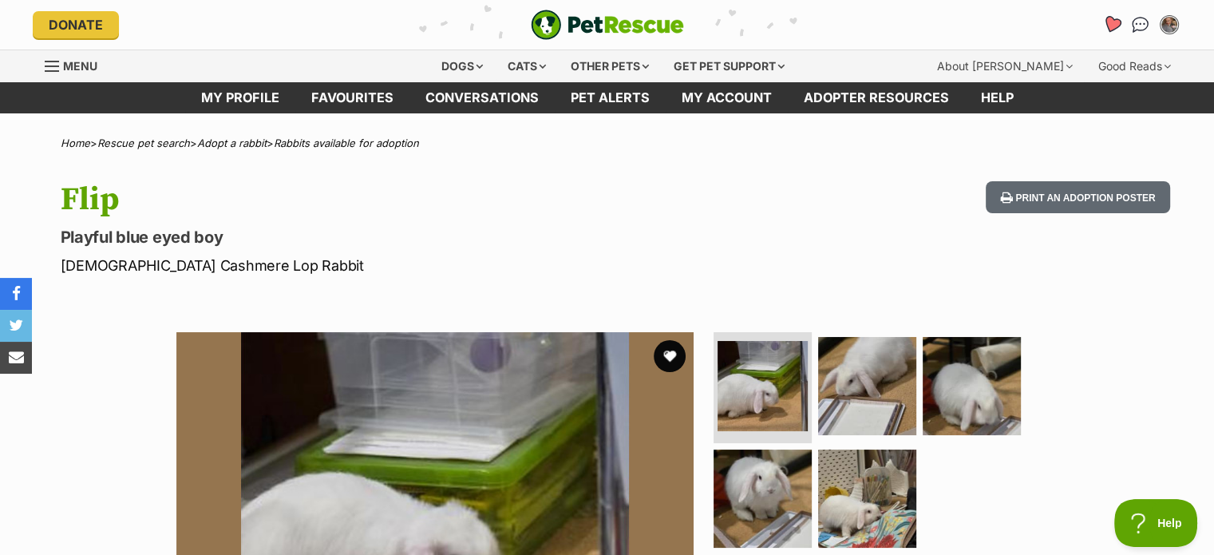
click at [1111, 25] on icon "Favourites" at bounding box center [1110, 24] width 19 height 18
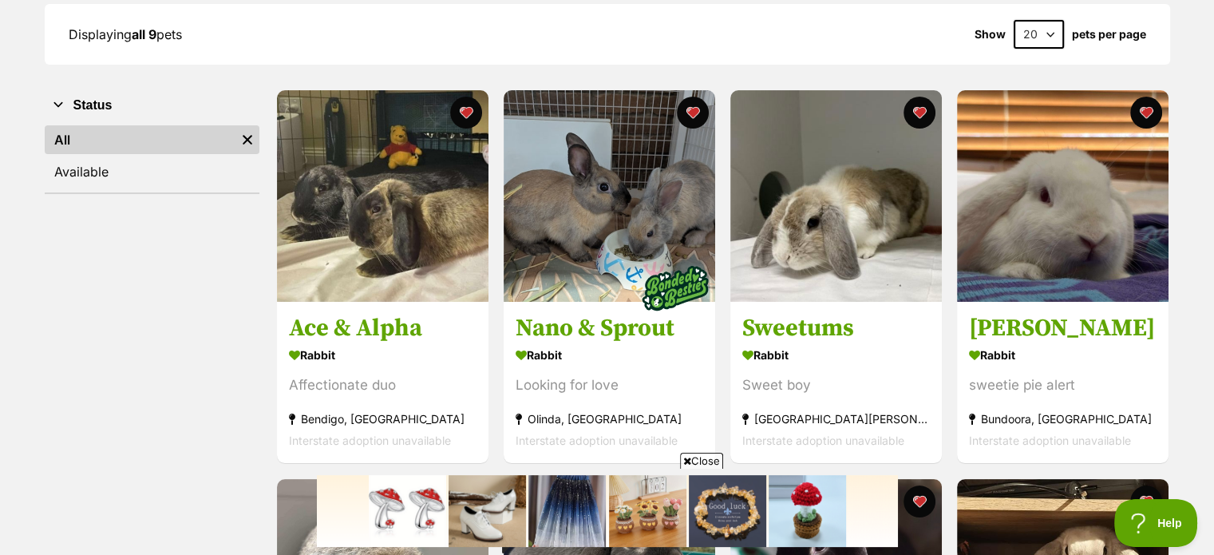
scroll to position [239, 0]
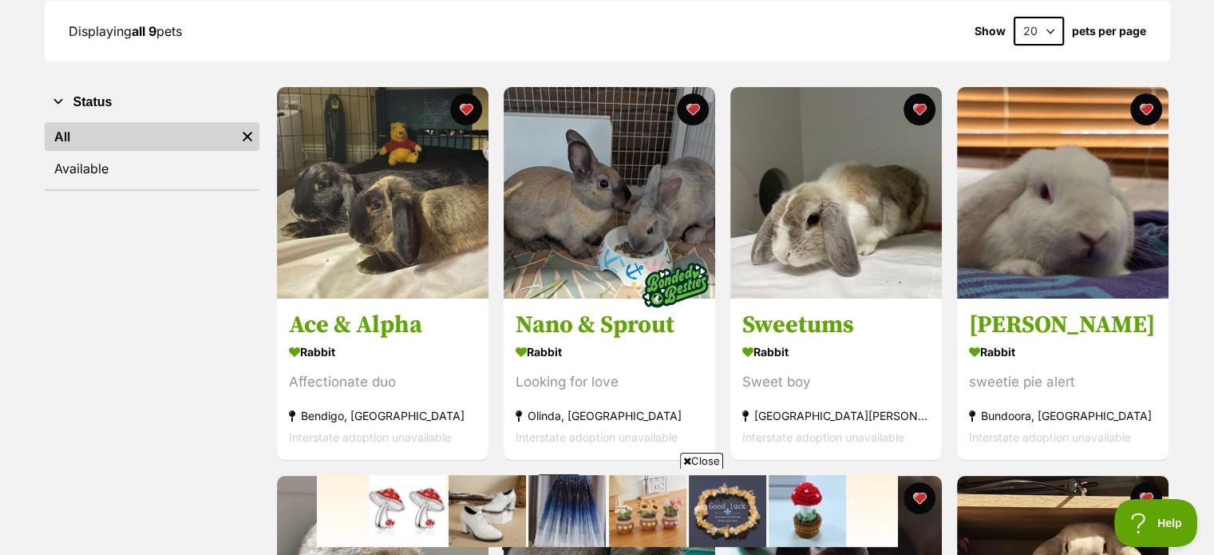
drag, startPoint x: 1218, startPoint y: 44, endPoint x: 1225, endPoint y: 97, distance: 53.1
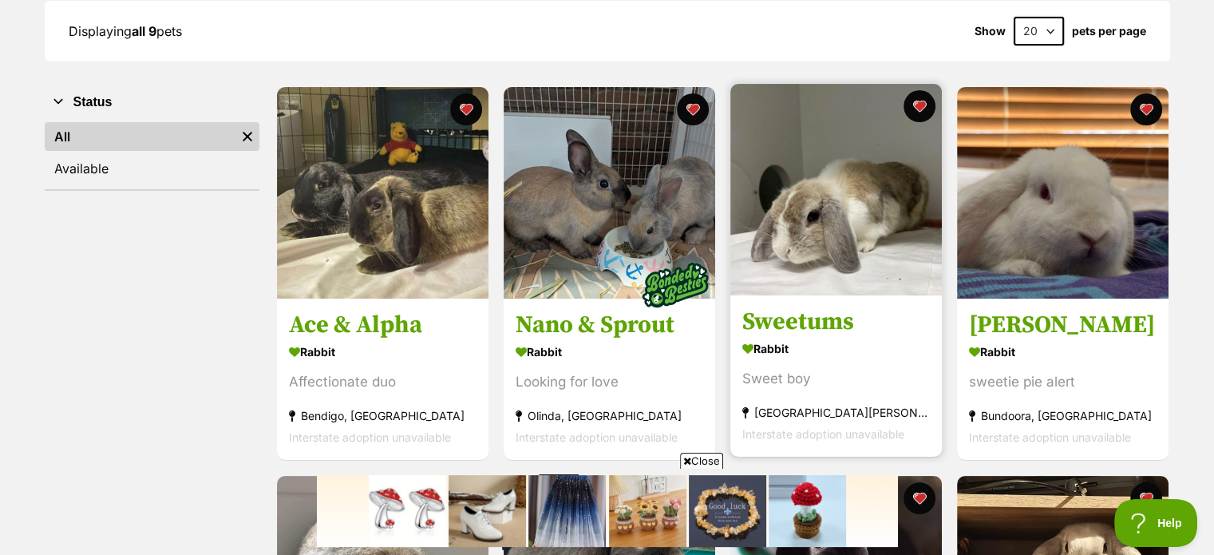
click at [807, 203] on img at bounding box center [835, 189] width 211 height 211
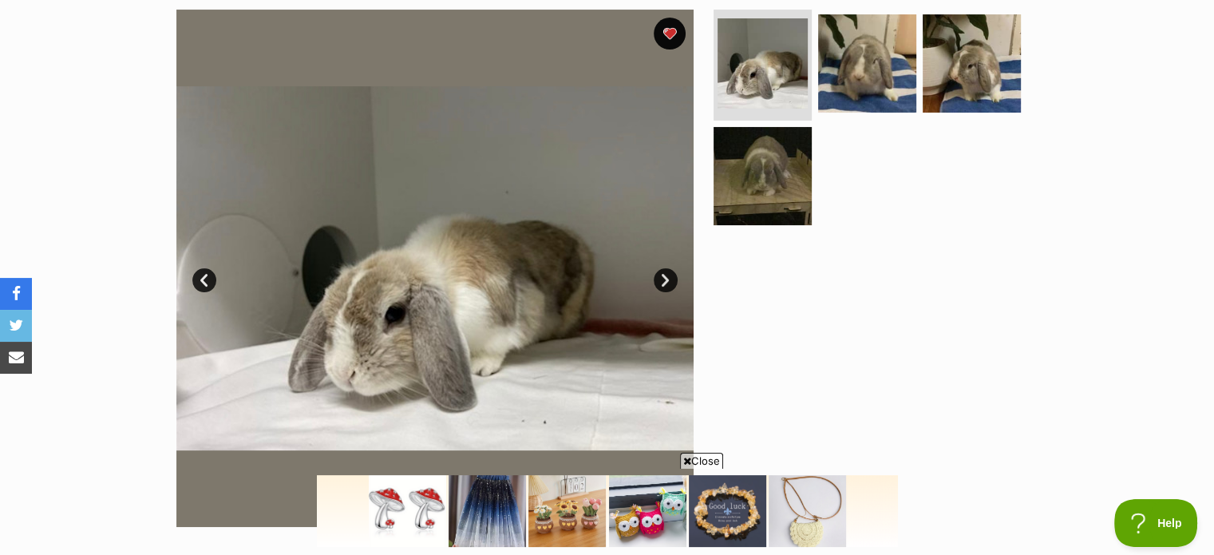
scroll to position [220, 0]
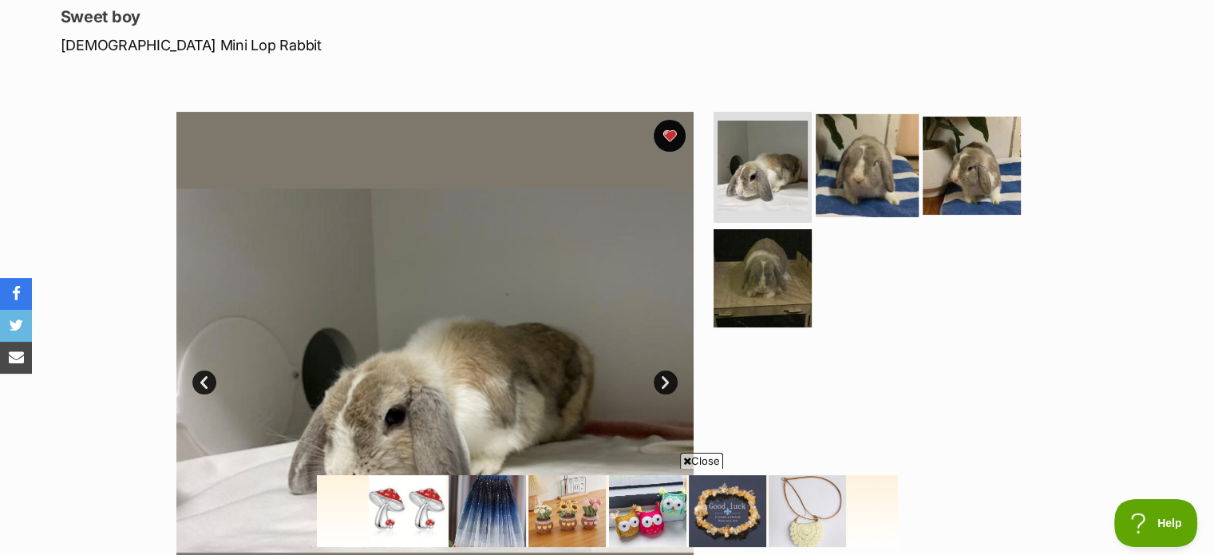
click at [866, 170] on img at bounding box center [866, 164] width 103 height 103
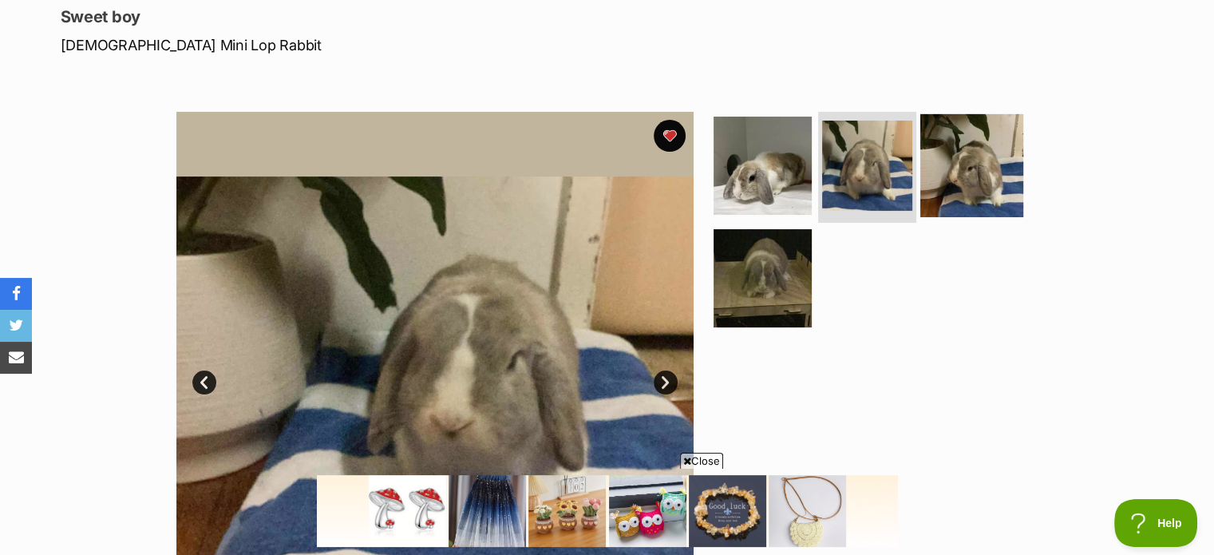
click at [971, 162] on img at bounding box center [971, 164] width 103 height 103
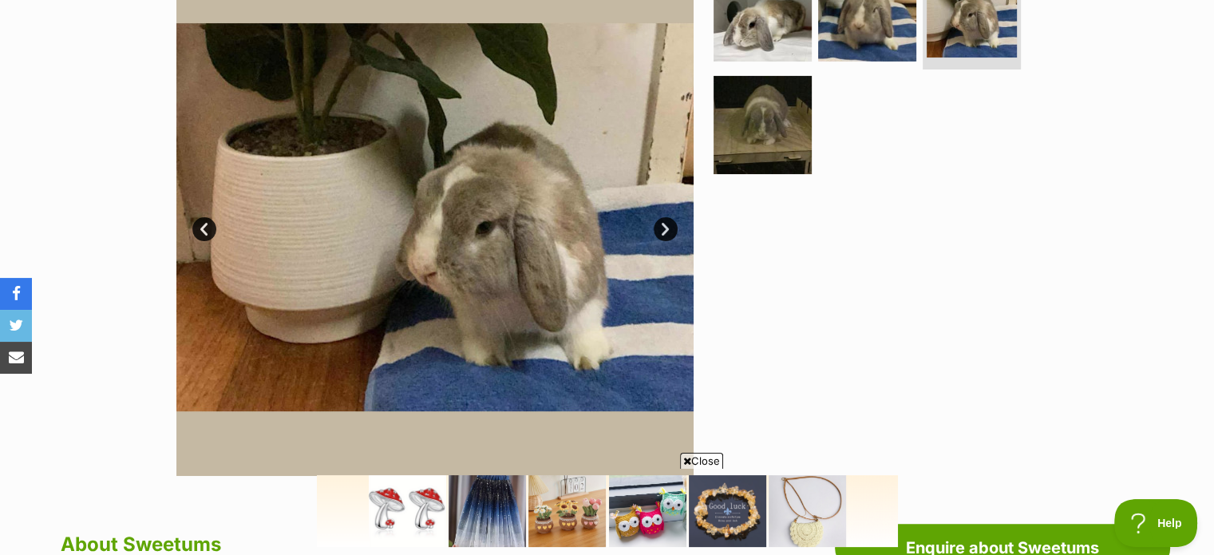
scroll to position [377, 0]
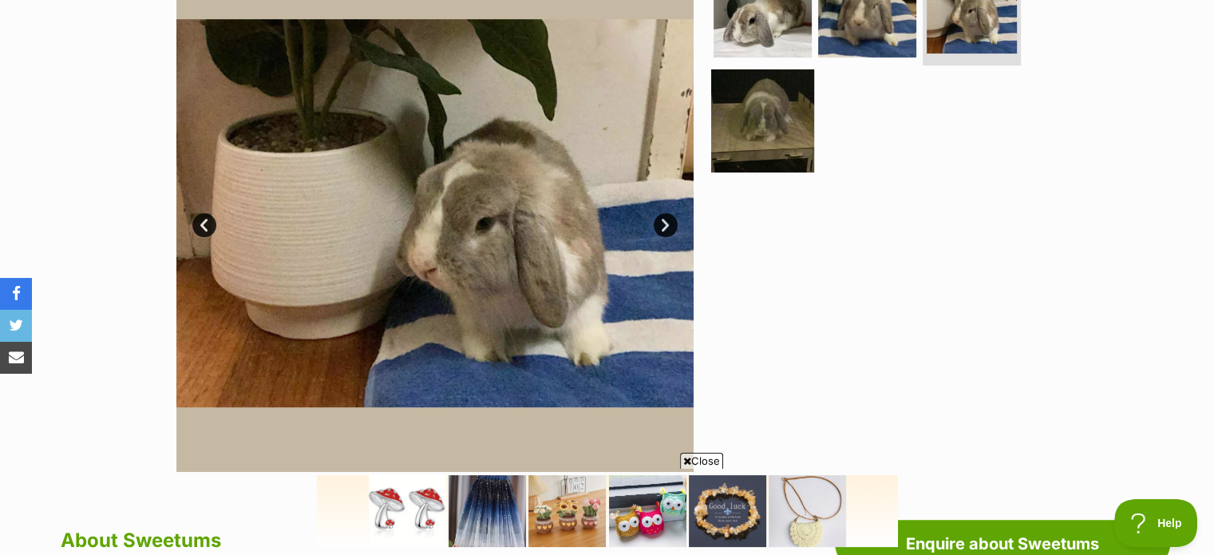
click at [788, 133] on img at bounding box center [762, 120] width 103 height 103
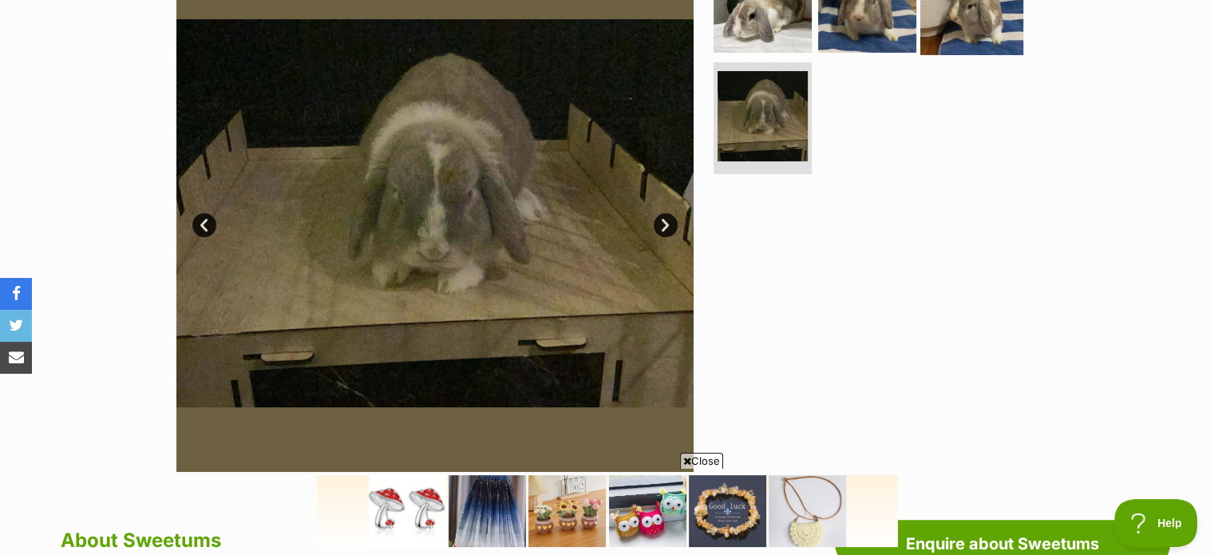
click at [954, 26] on img at bounding box center [971, 2] width 103 height 103
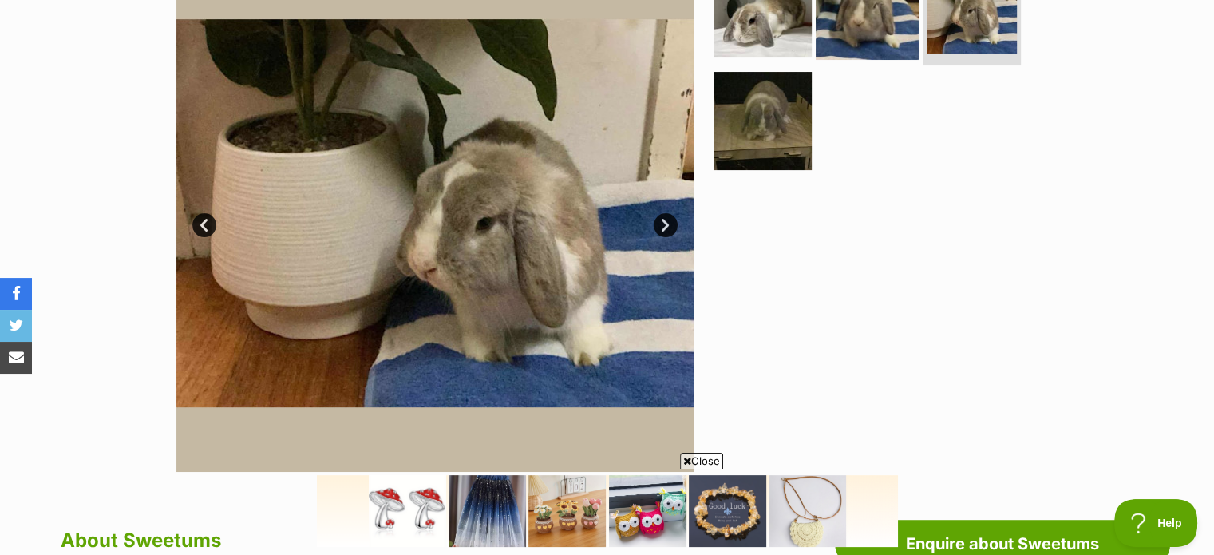
click at [870, 19] on img at bounding box center [866, 7] width 103 height 103
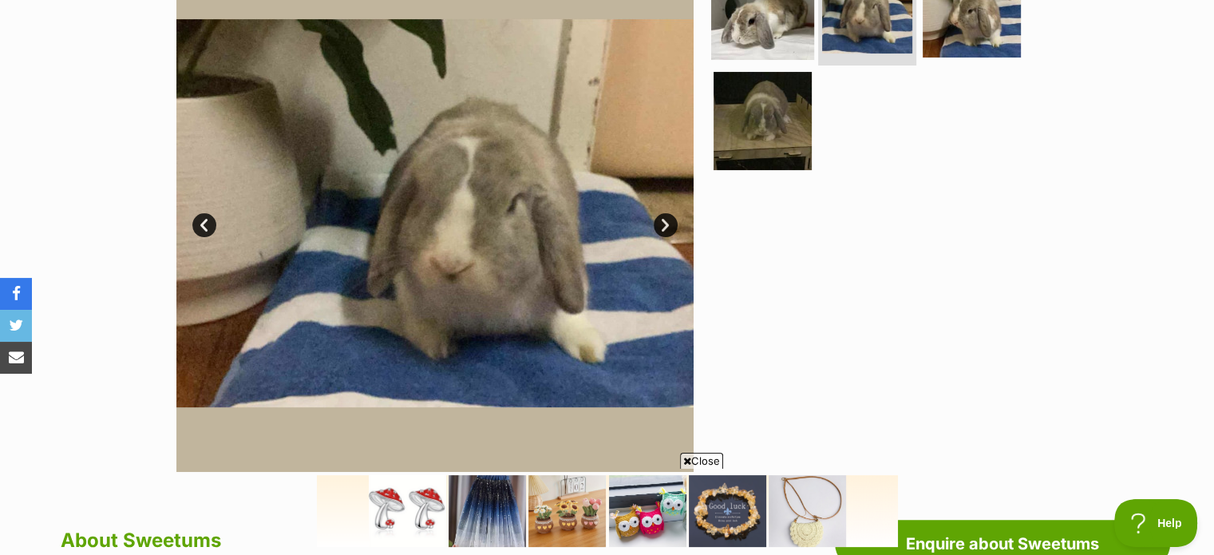
click at [753, 25] on img at bounding box center [762, 7] width 103 height 103
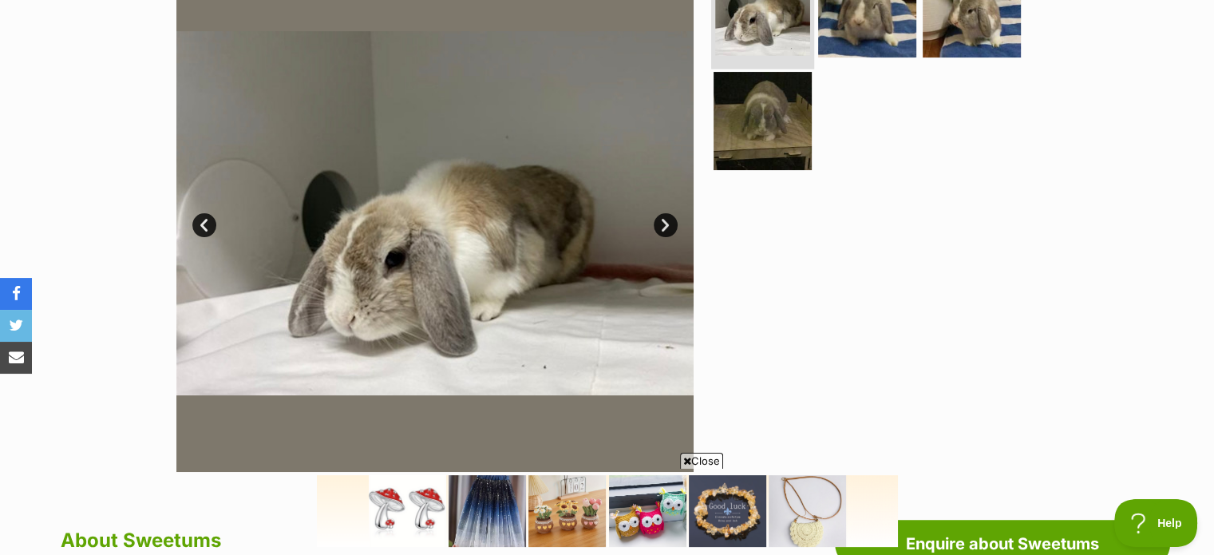
click at [753, 25] on img at bounding box center [762, 8] width 95 height 95
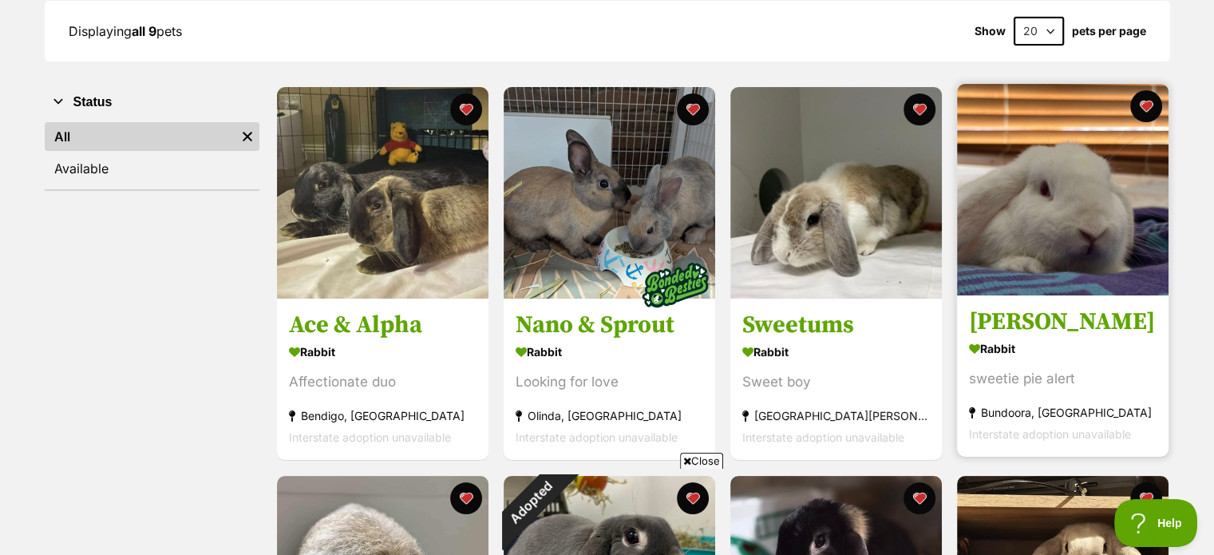
click at [1131, 189] on img at bounding box center [1062, 189] width 211 height 211
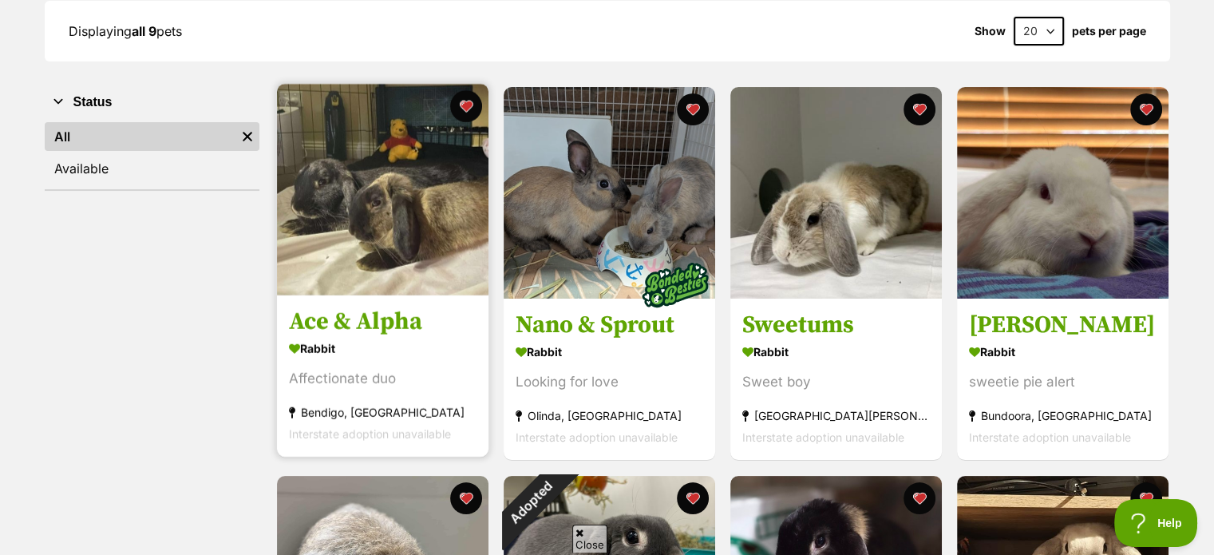
click at [386, 203] on img at bounding box center [382, 189] width 211 height 211
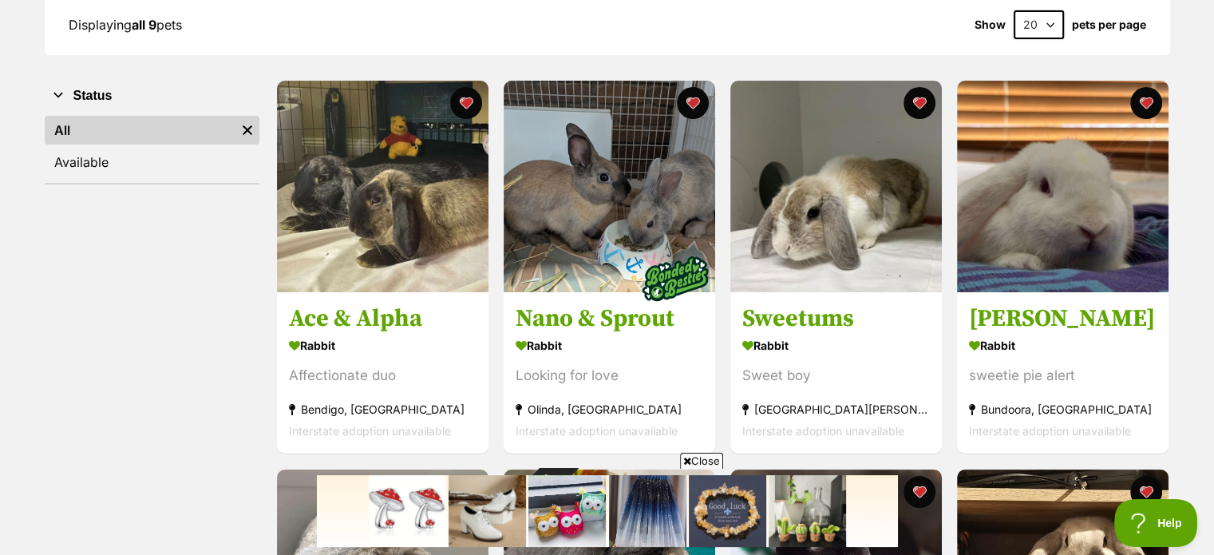
scroll to position [252, 0]
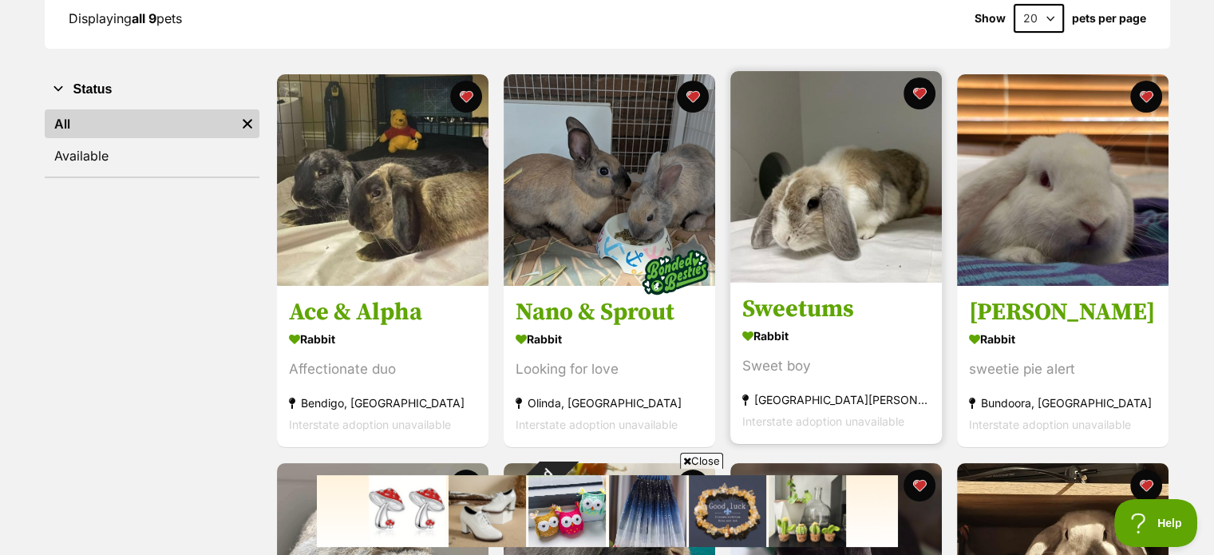
click at [880, 234] on img at bounding box center [835, 176] width 211 height 211
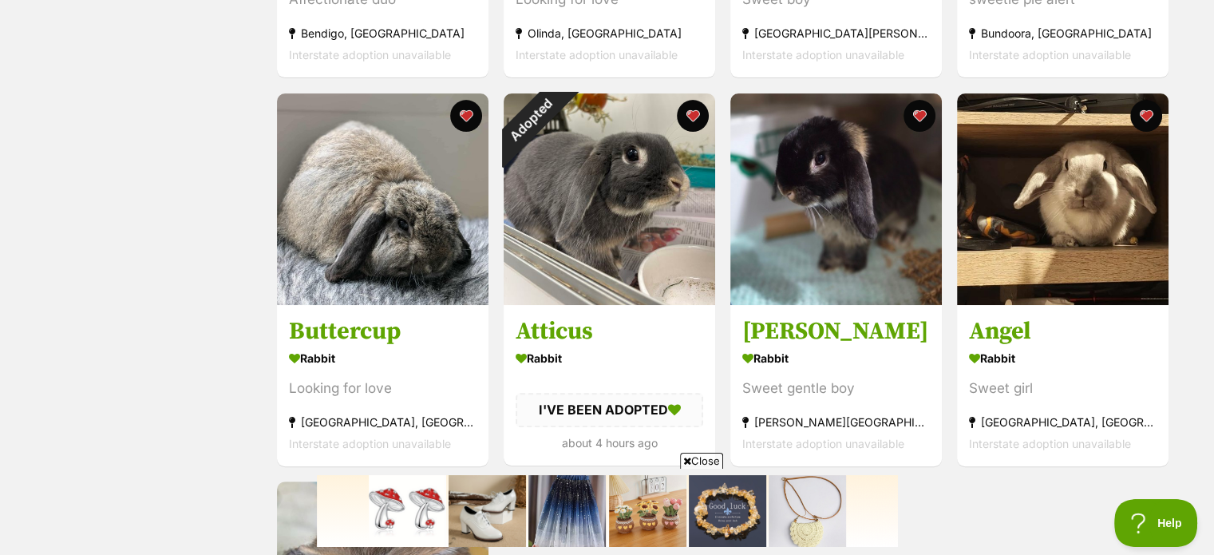
scroll to position [637, 0]
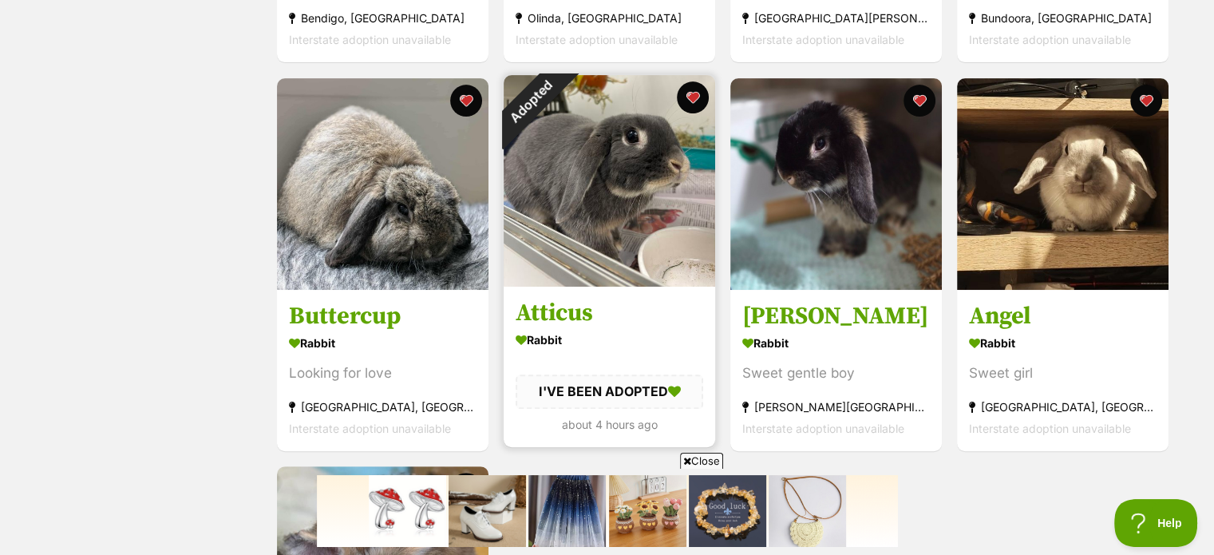
click at [642, 226] on img at bounding box center [608, 180] width 211 height 211
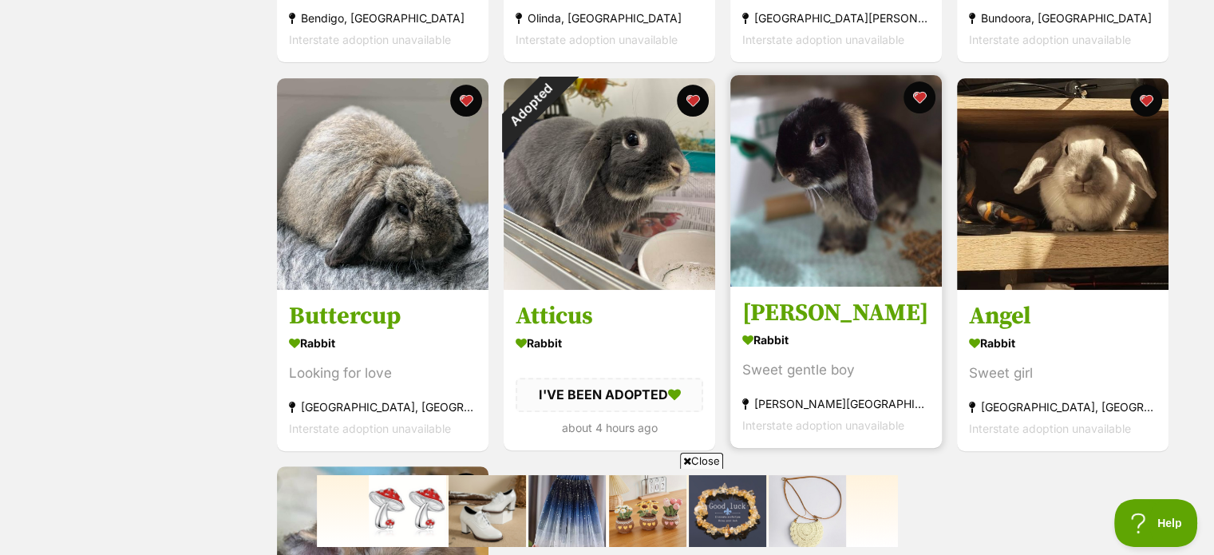
click at [839, 190] on img at bounding box center [835, 180] width 211 height 211
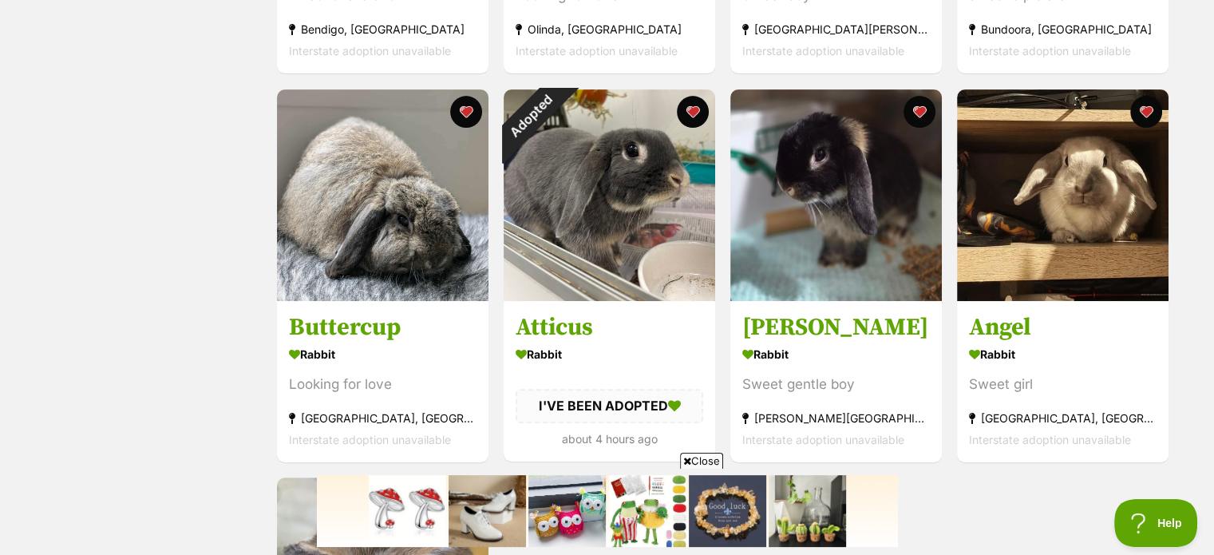
scroll to position [622, 0]
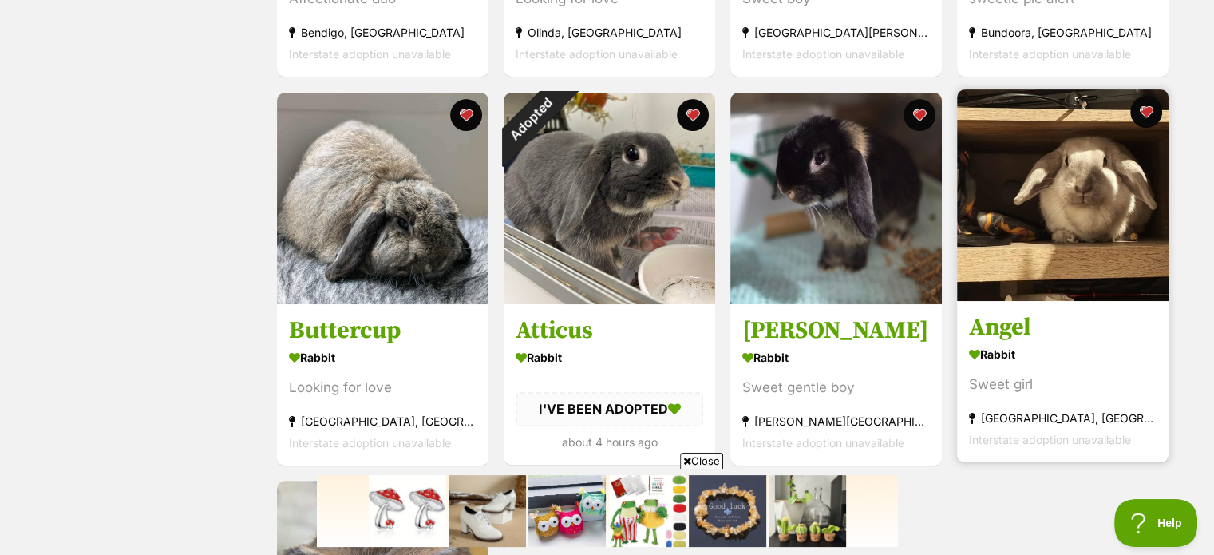
click at [1110, 197] on img at bounding box center [1062, 194] width 211 height 211
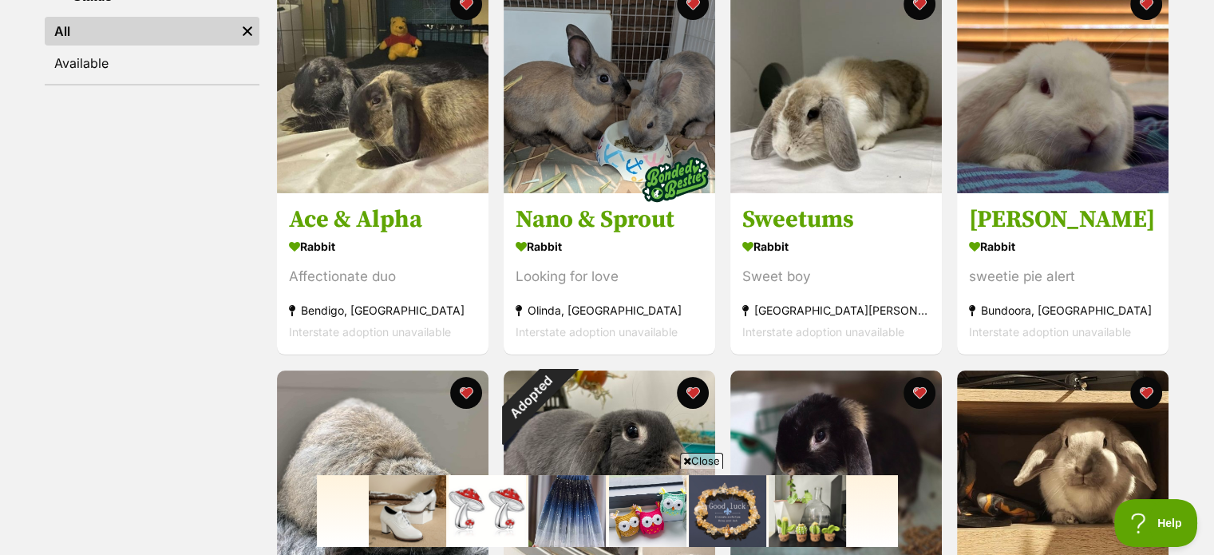
scroll to position [348, 0]
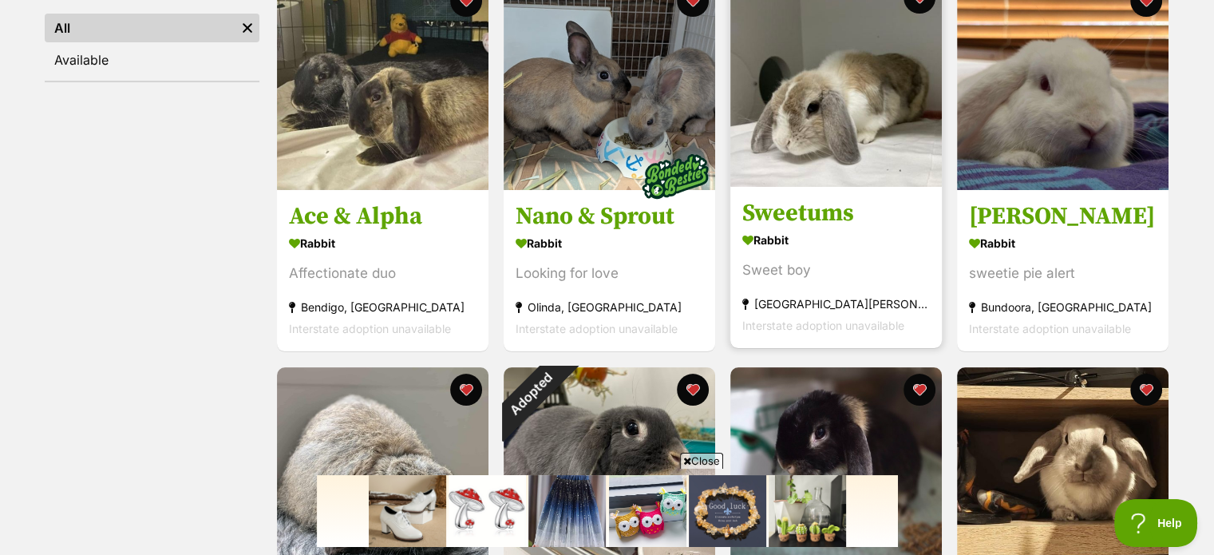
click at [920, 108] on img at bounding box center [835, 80] width 211 height 211
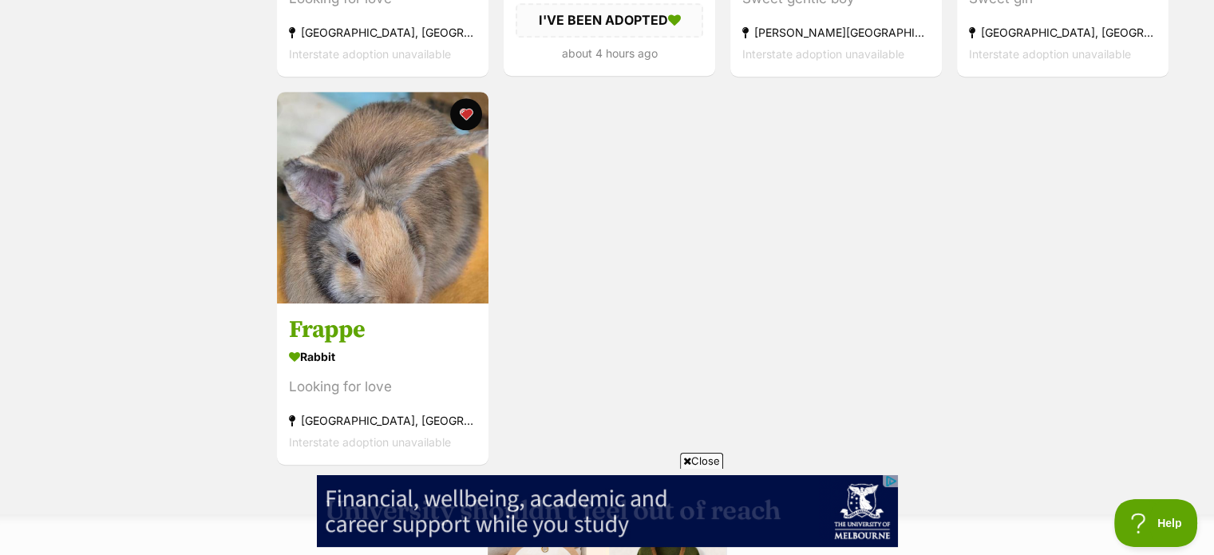
scroll to position [995, 0]
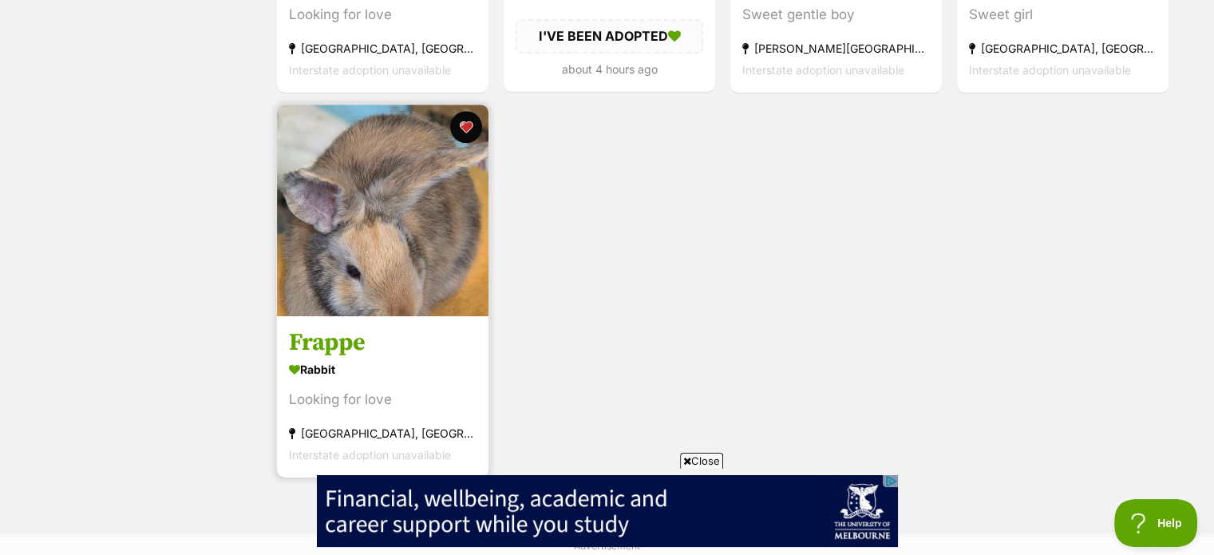
click at [436, 247] on img at bounding box center [382, 210] width 211 height 211
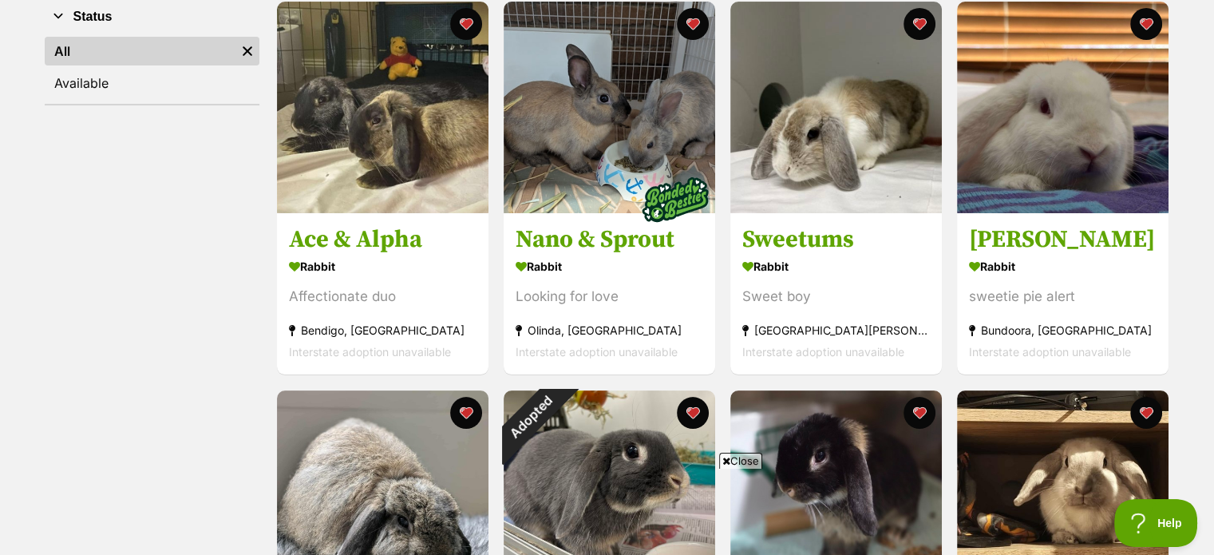
scroll to position [310, 0]
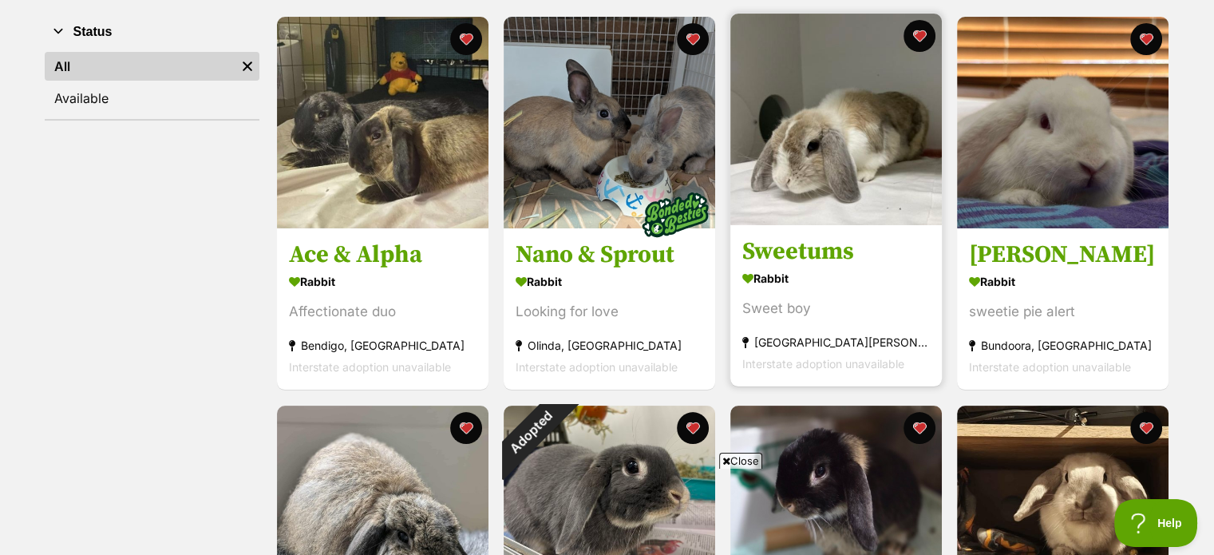
click at [875, 160] on img at bounding box center [835, 119] width 211 height 211
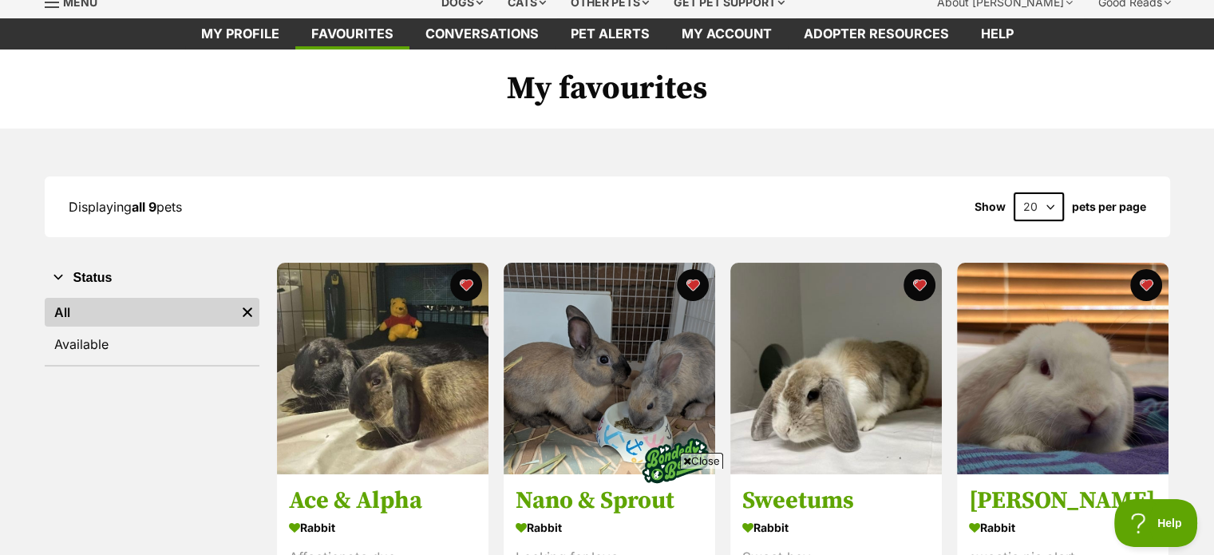
scroll to position [0, 0]
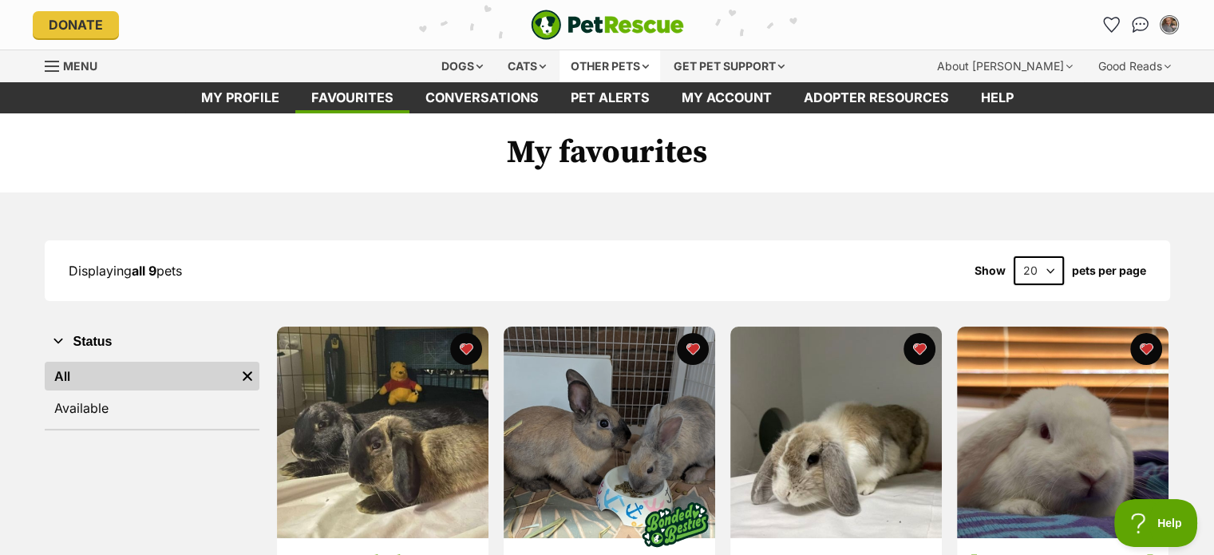
click at [612, 63] on div "Other pets" at bounding box center [609, 66] width 101 height 32
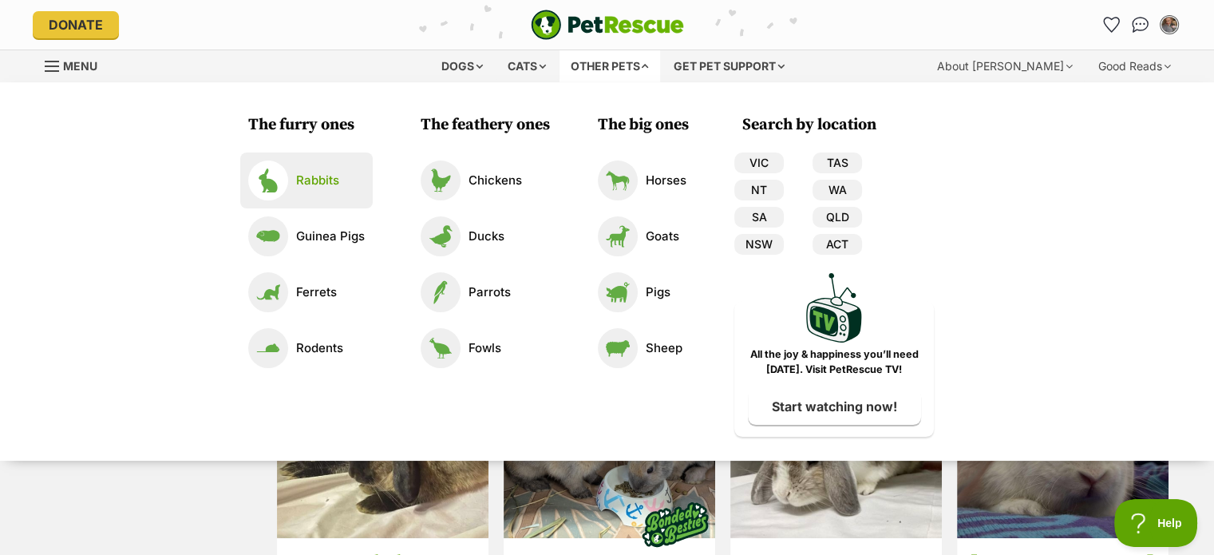
click at [312, 180] on p "Rabbits" at bounding box center [317, 181] width 43 height 18
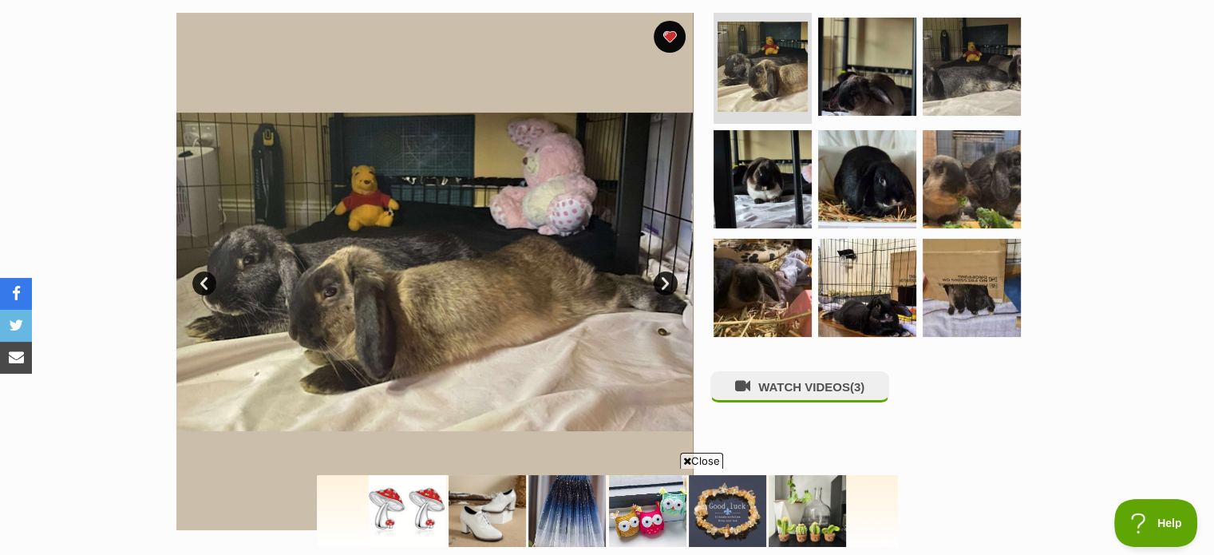
scroll to position [323, 0]
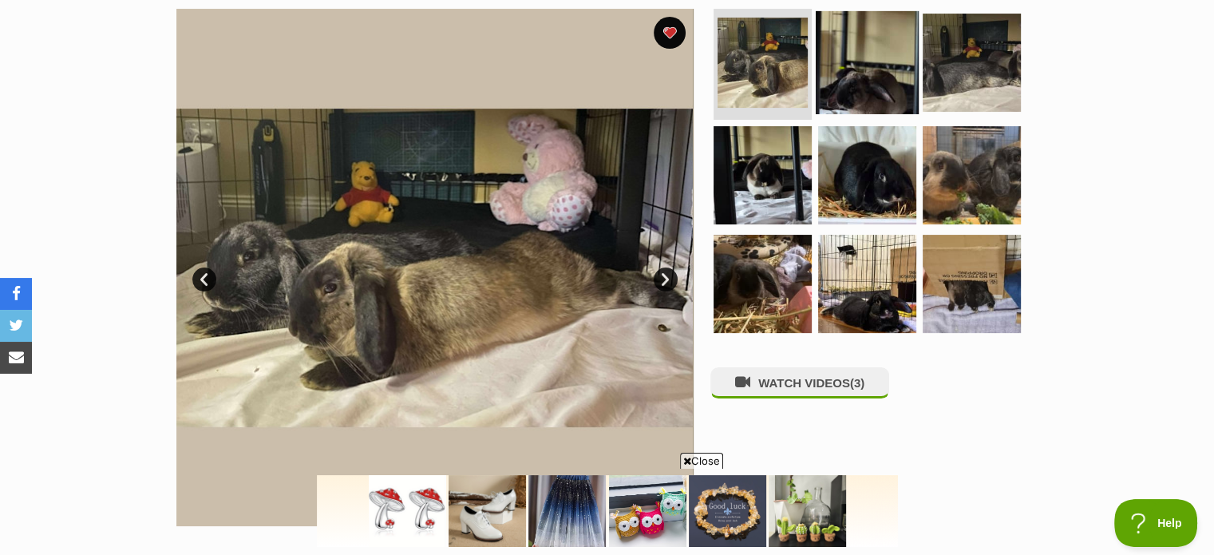
click at [867, 90] on img at bounding box center [866, 61] width 103 height 103
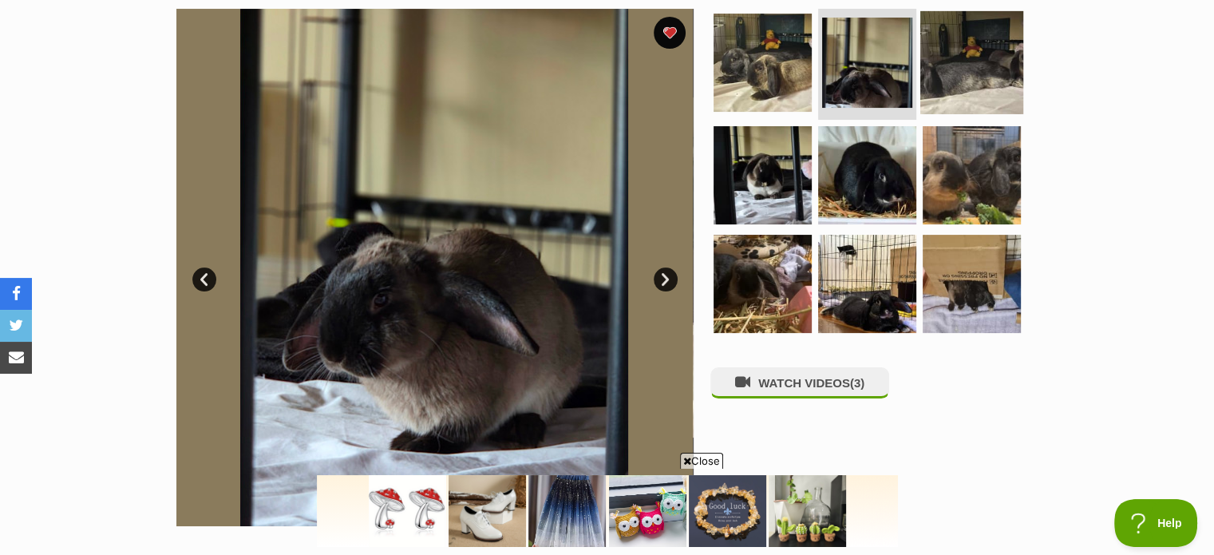
click at [971, 81] on img at bounding box center [971, 61] width 103 height 103
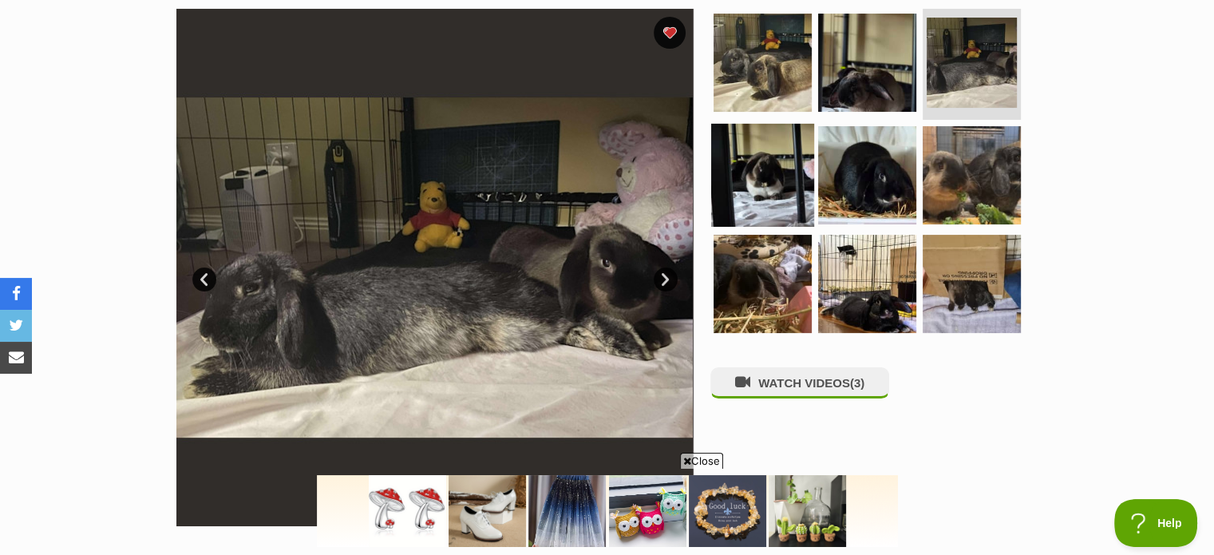
click at [761, 176] on img at bounding box center [762, 175] width 103 height 103
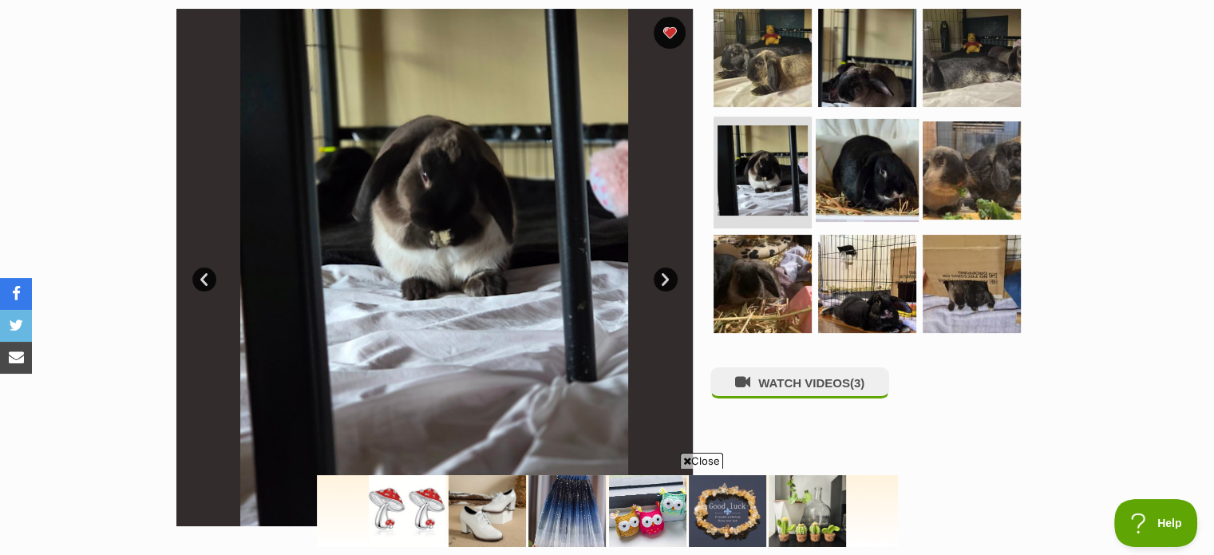
click at [878, 172] on img at bounding box center [866, 170] width 103 height 103
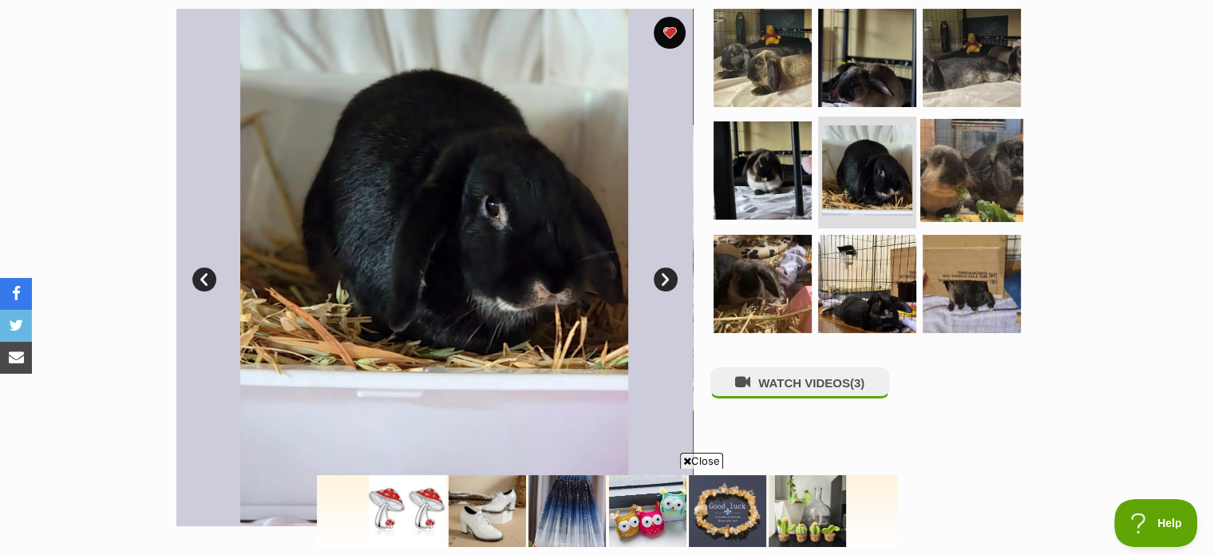
click at [980, 176] on img at bounding box center [971, 170] width 103 height 103
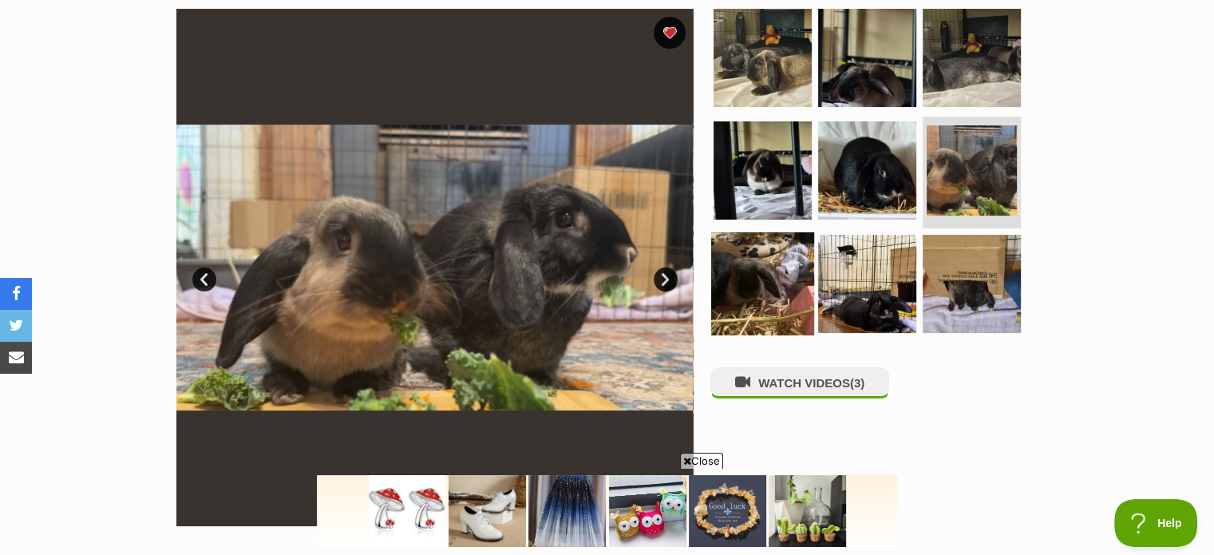
click at [763, 270] on img at bounding box center [762, 283] width 103 height 103
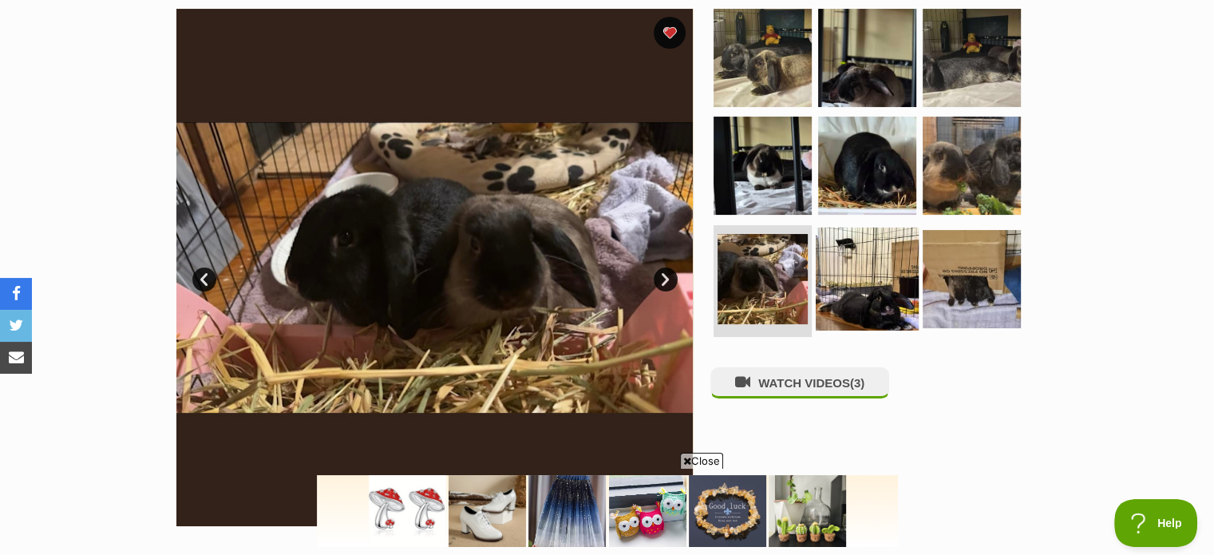
click at [871, 272] on img at bounding box center [866, 278] width 103 height 103
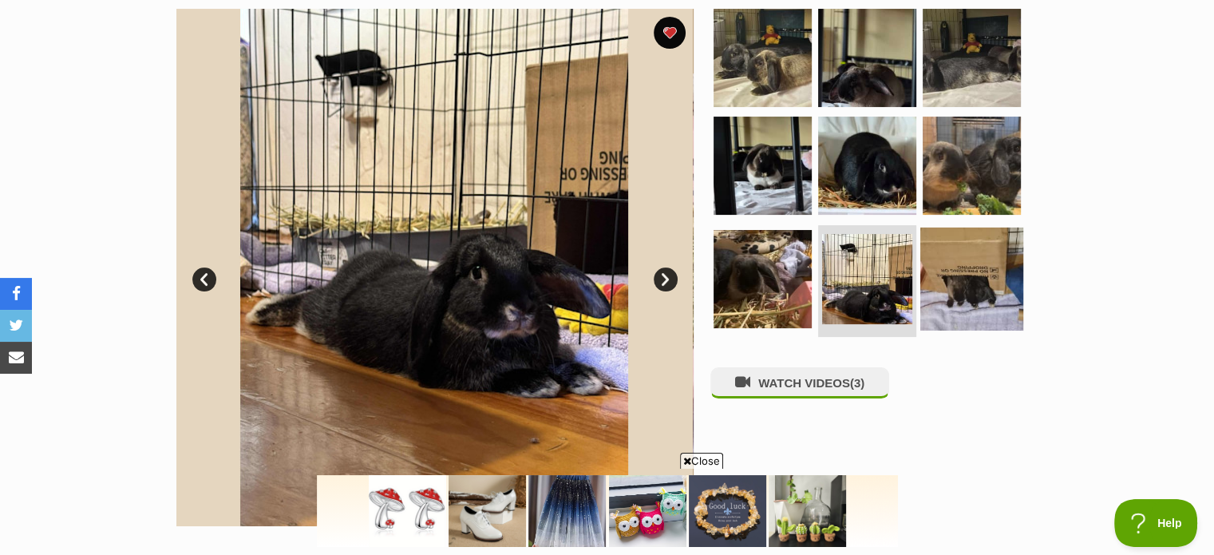
click at [959, 277] on img at bounding box center [971, 278] width 103 height 103
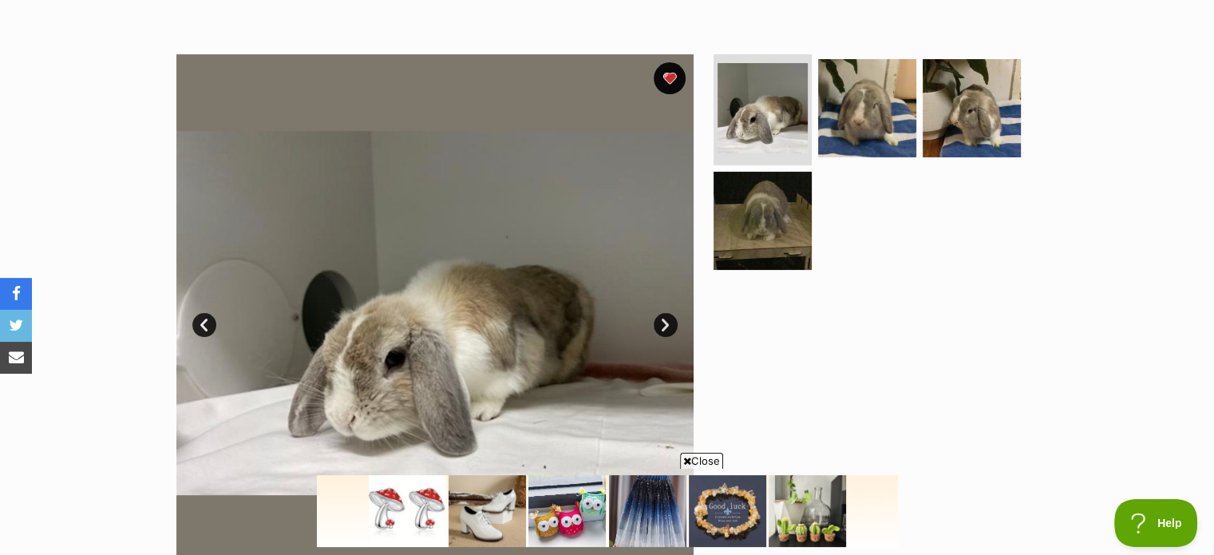
scroll to position [238, 0]
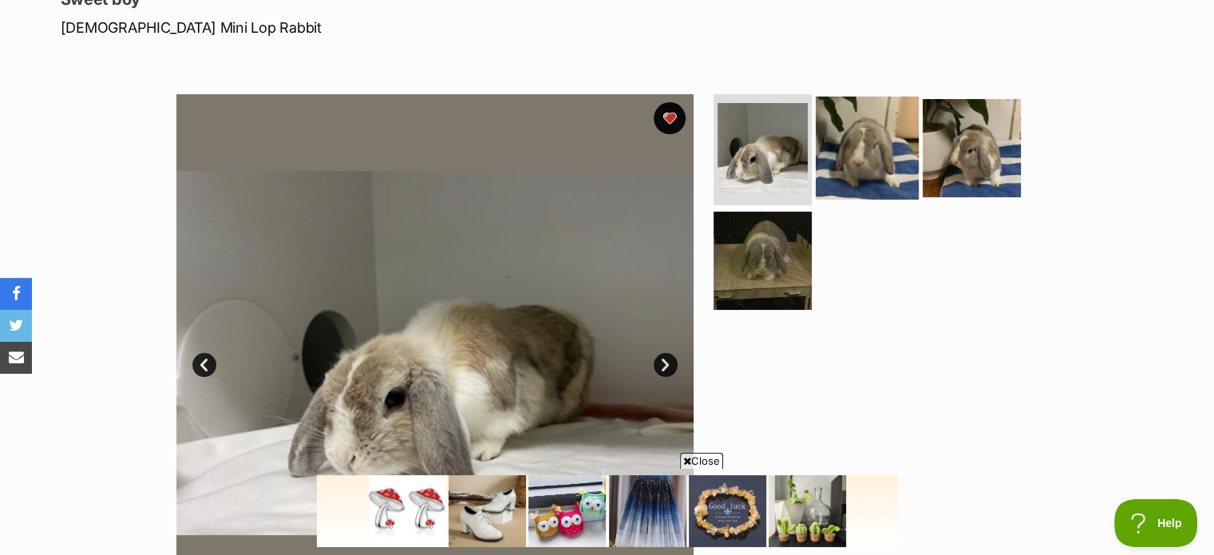
click at [855, 159] on img at bounding box center [866, 147] width 103 height 103
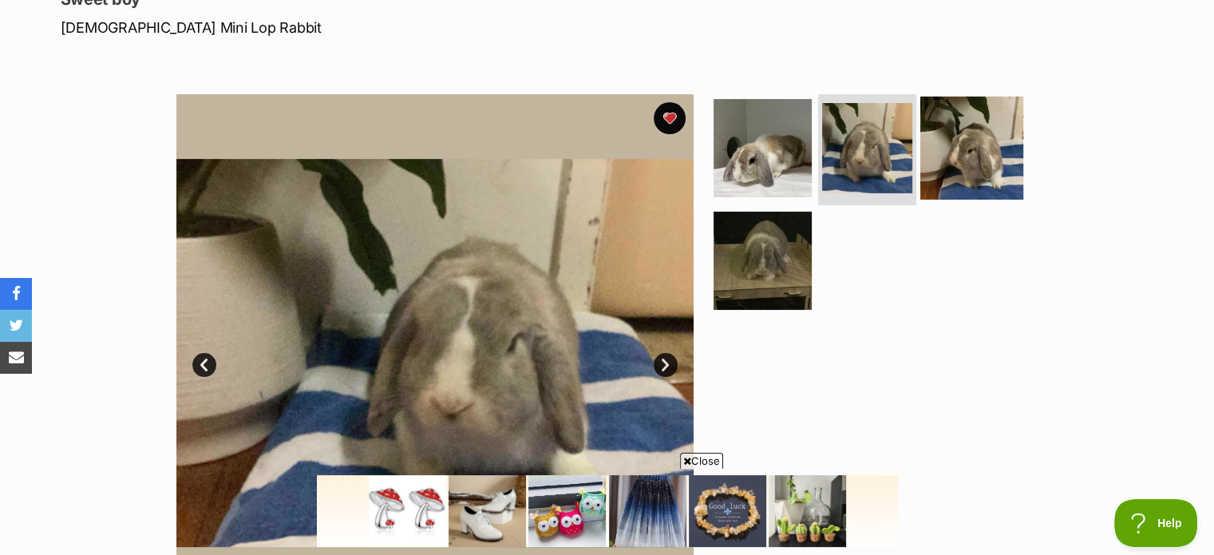
click at [986, 156] on img at bounding box center [971, 147] width 103 height 103
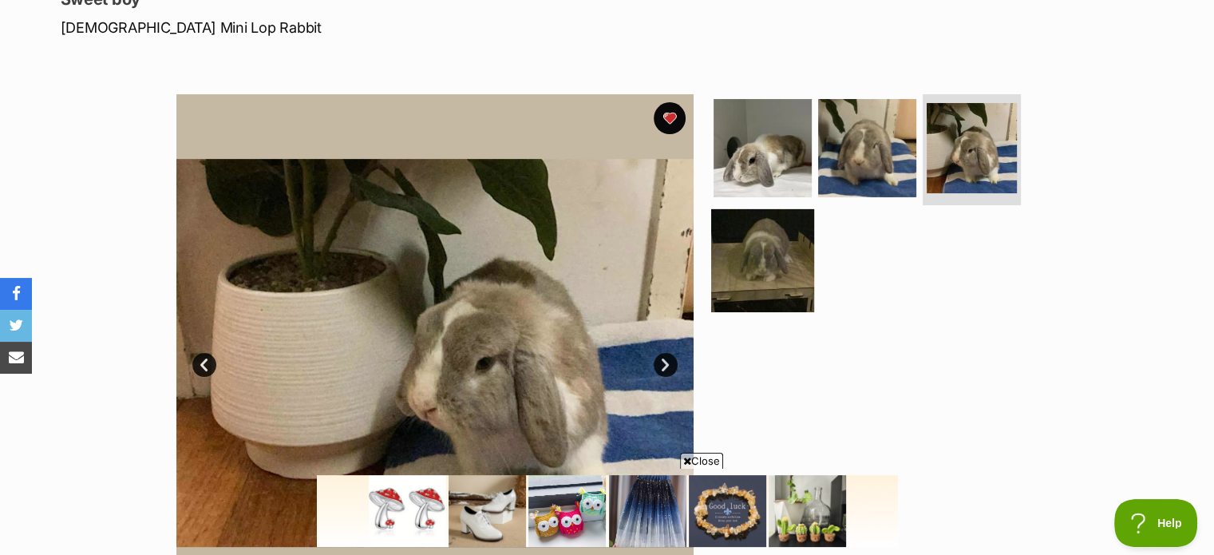
click at [766, 259] on img at bounding box center [762, 260] width 103 height 103
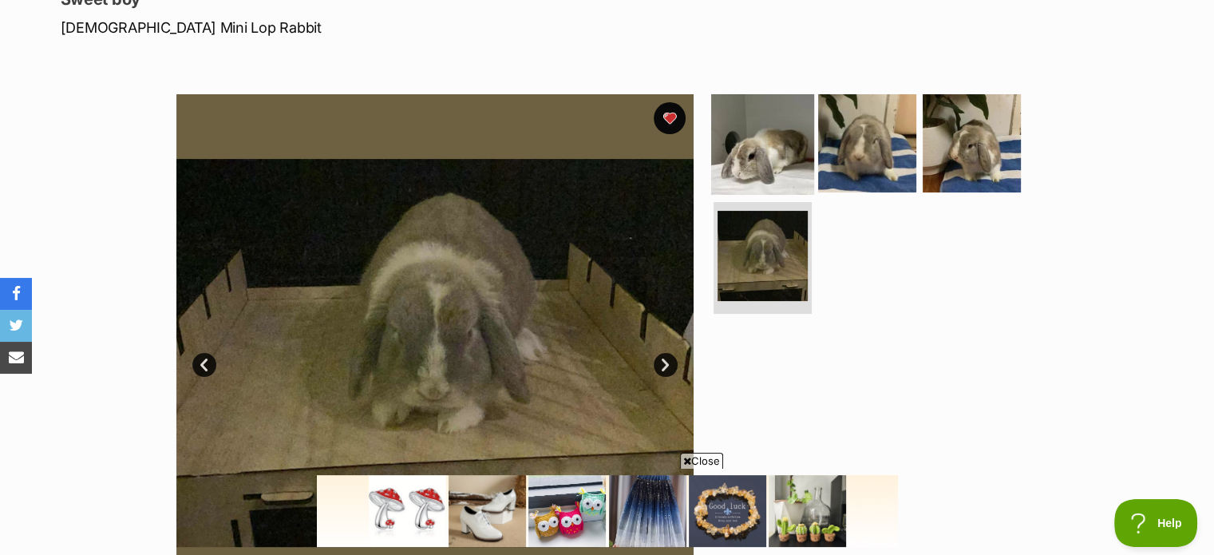
click at [776, 146] on img at bounding box center [762, 142] width 103 height 103
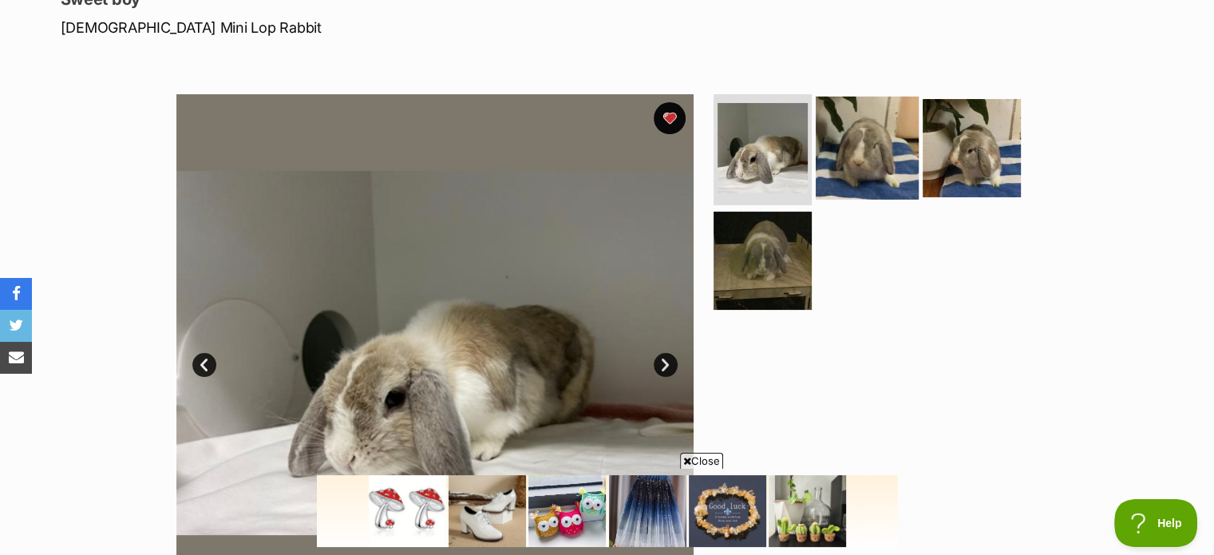
click at [850, 140] on img at bounding box center [866, 147] width 103 height 103
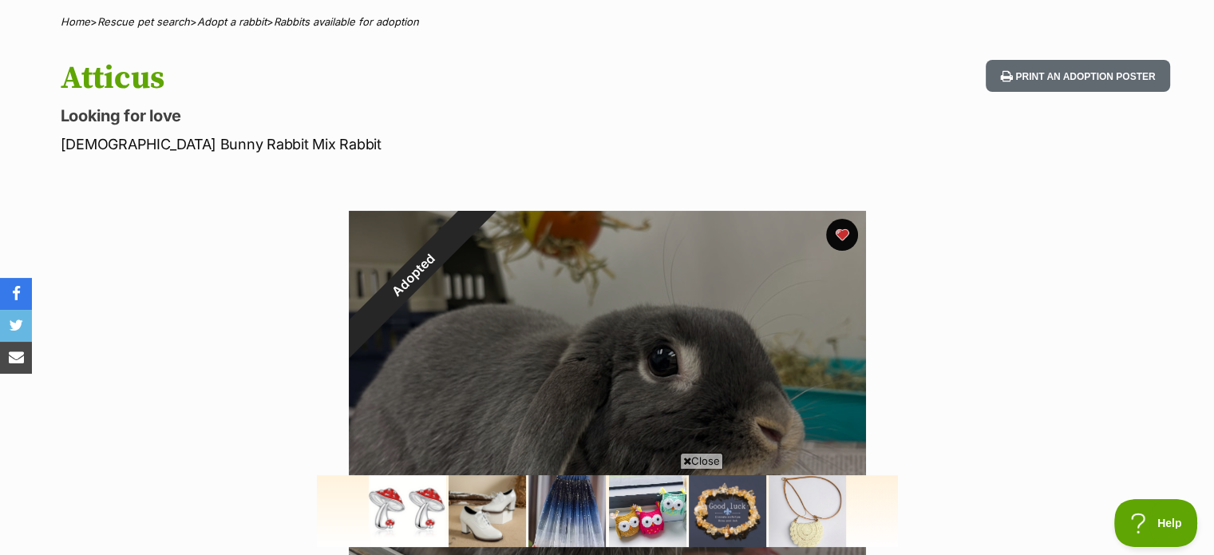
scroll to position [134, 0]
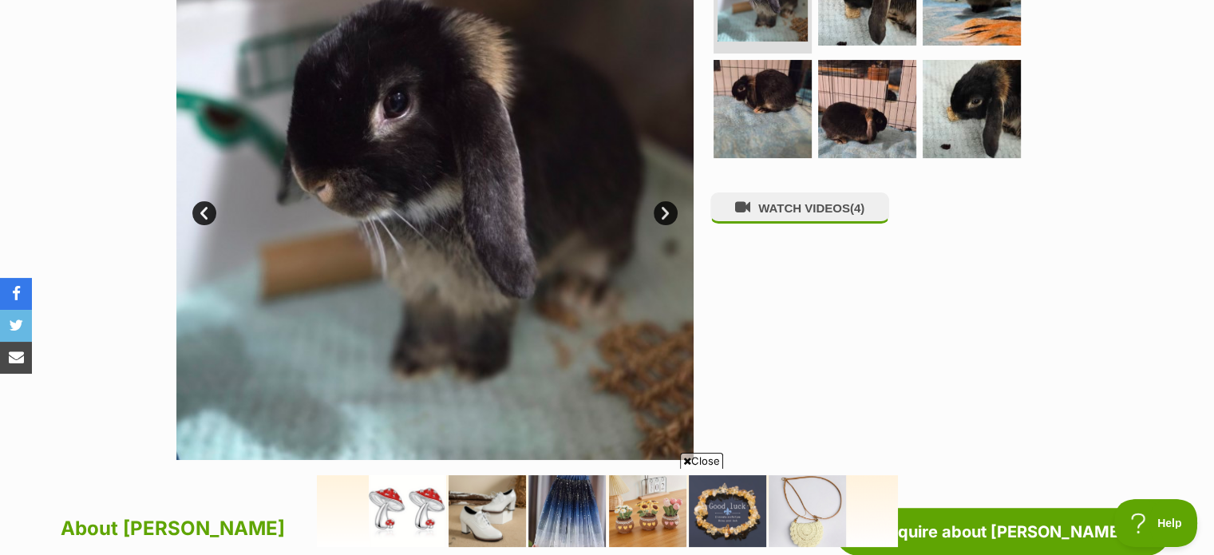
scroll to position [282, 0]
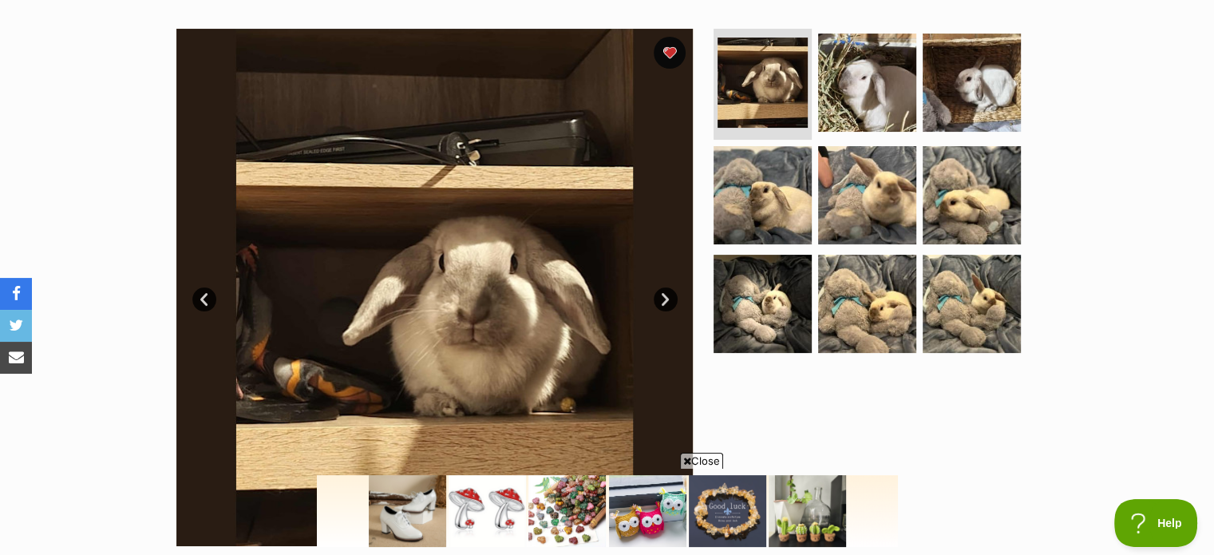
click link "Next"
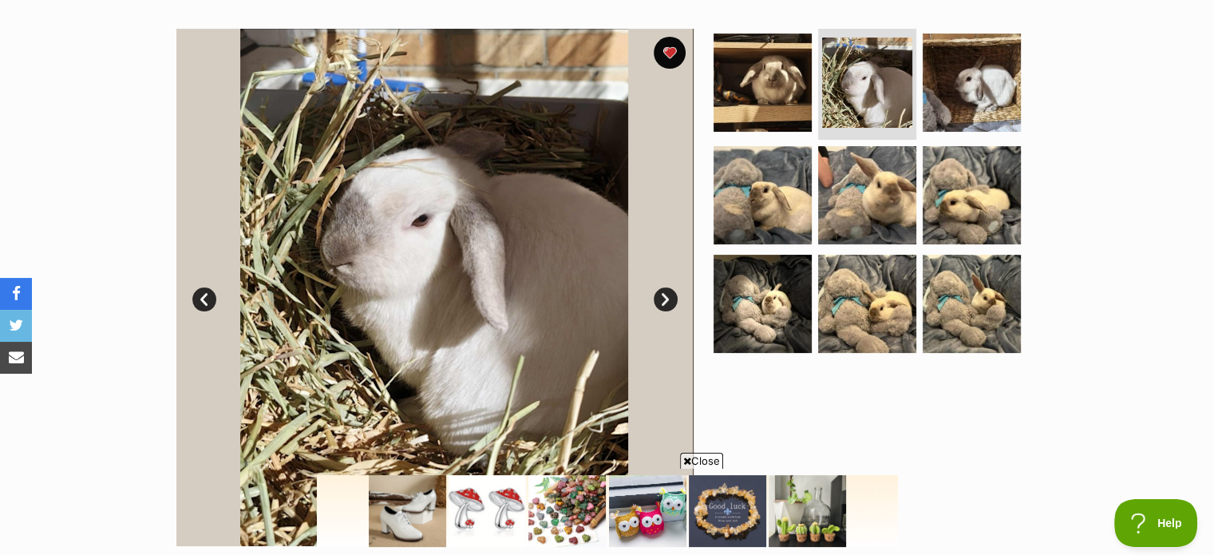
click link "Next"
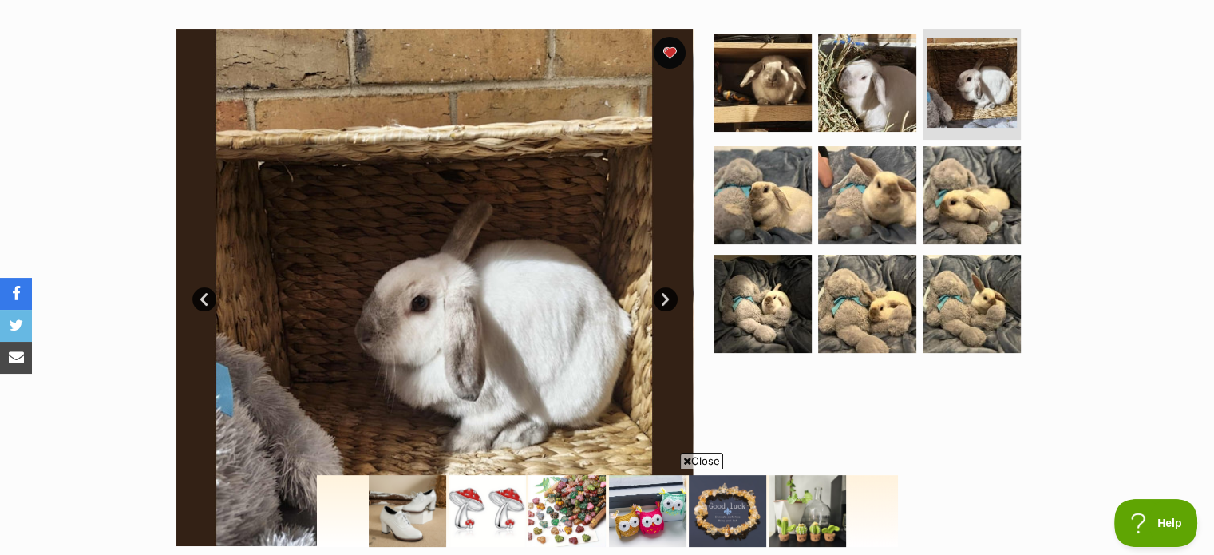
click link "Next"
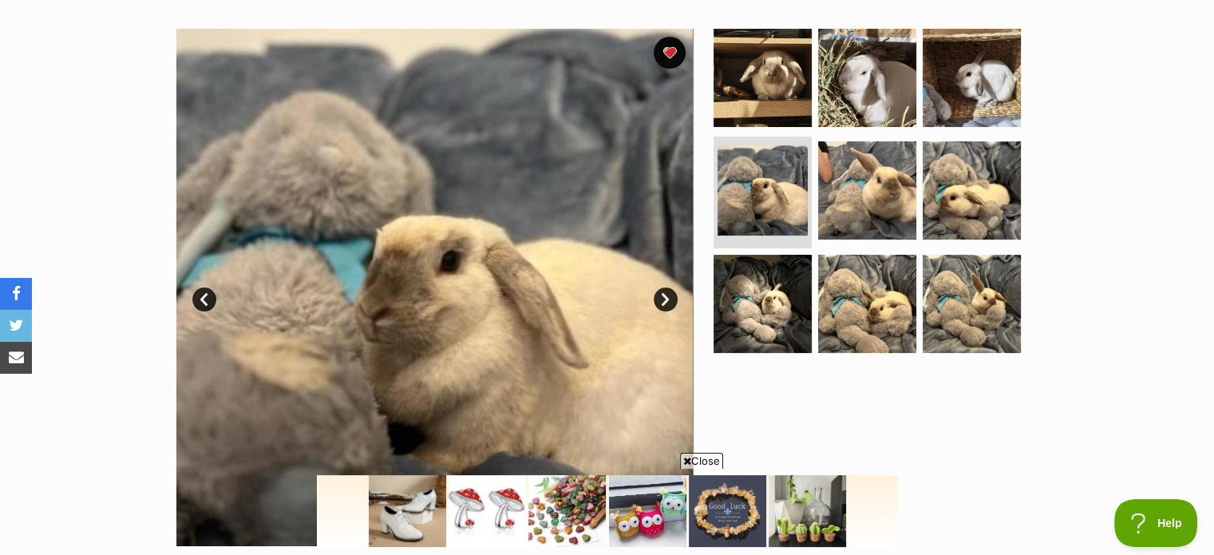
click link "Next"
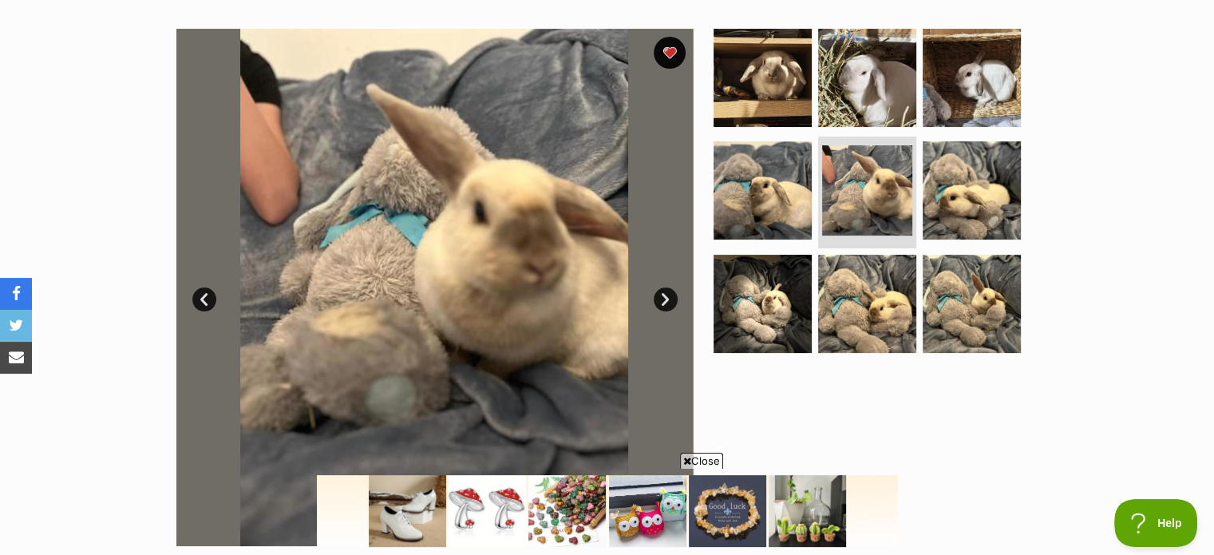
click link "Next"
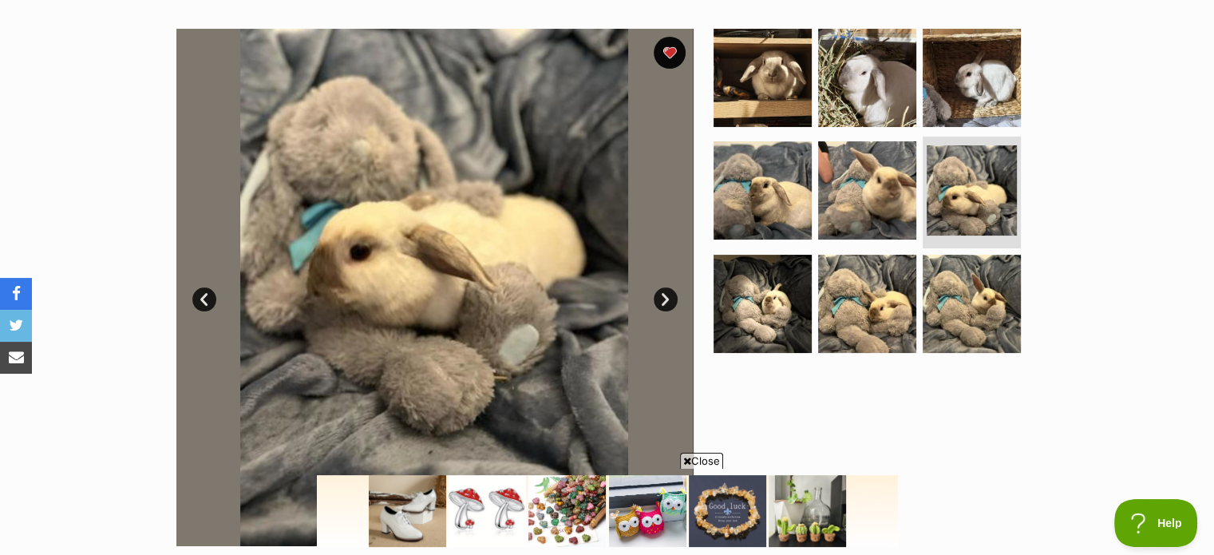
click link "Next"
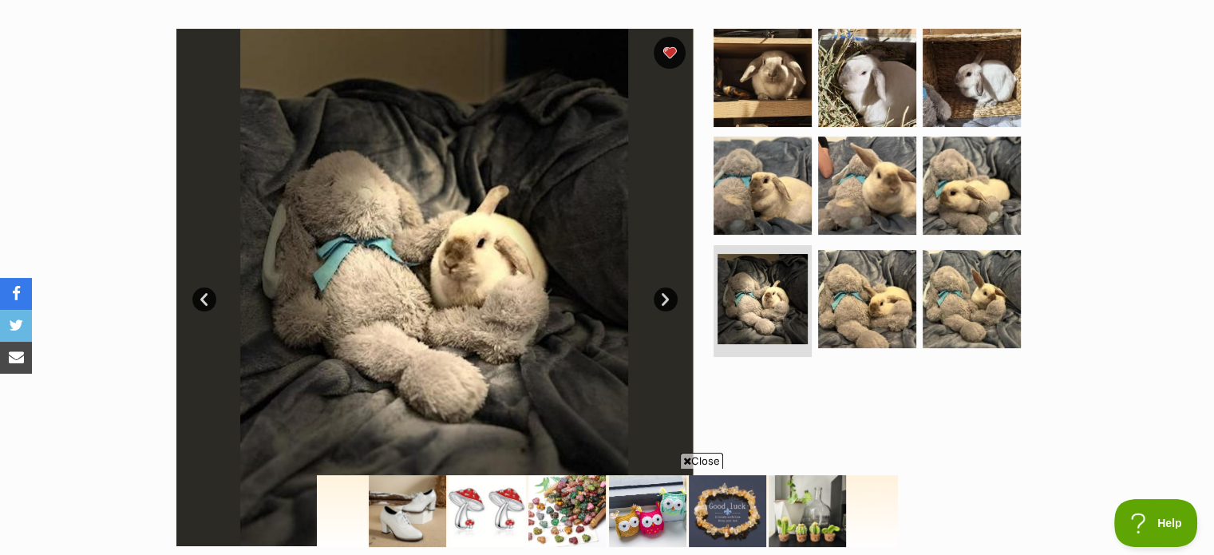
click link "Next"
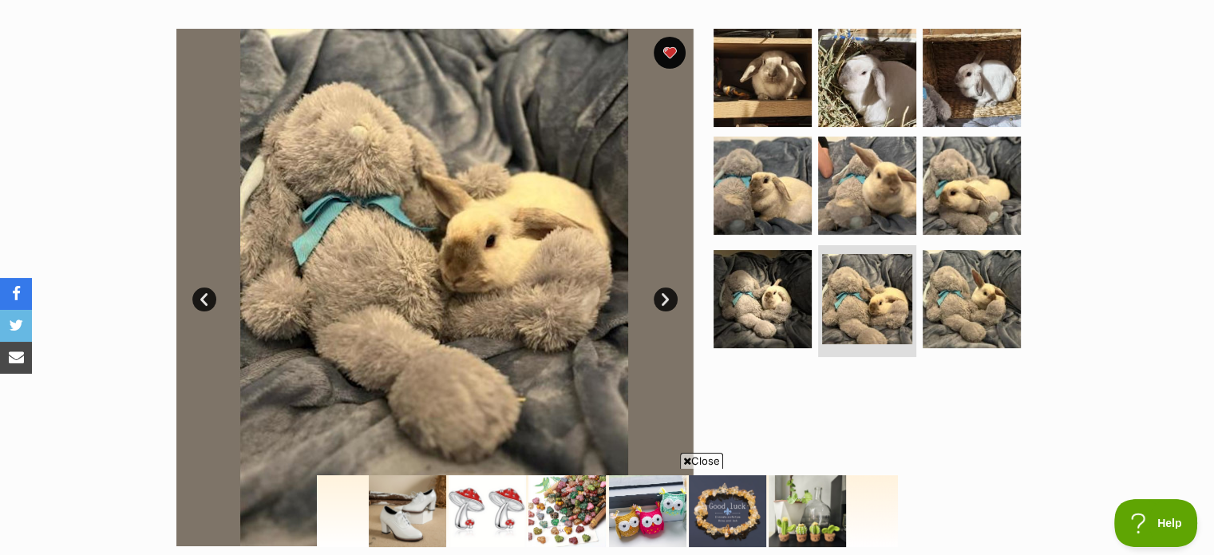
click link "Next"
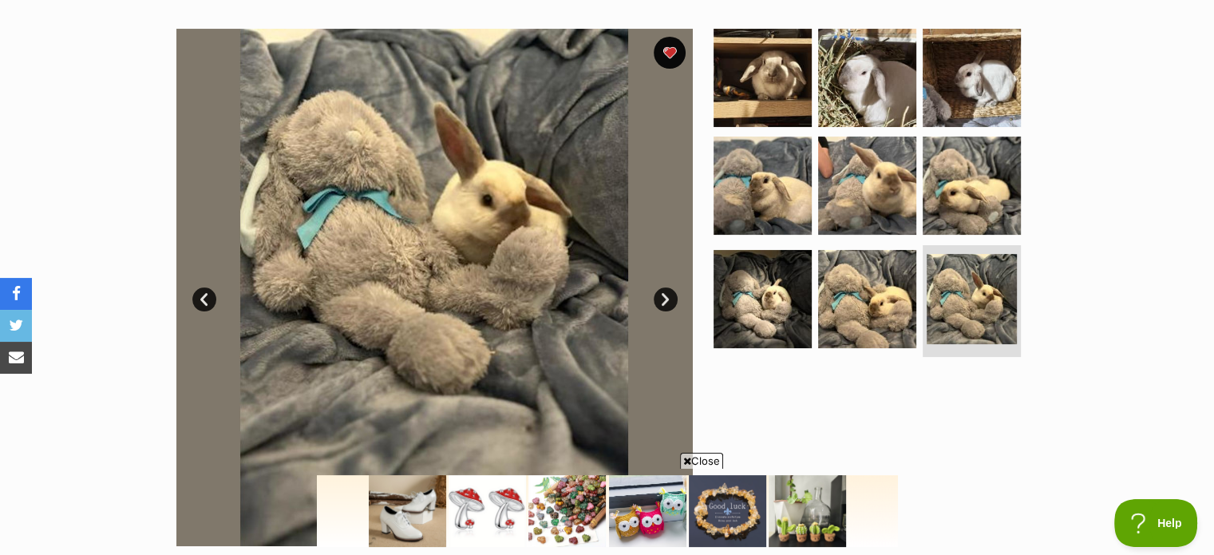
click link "Next"
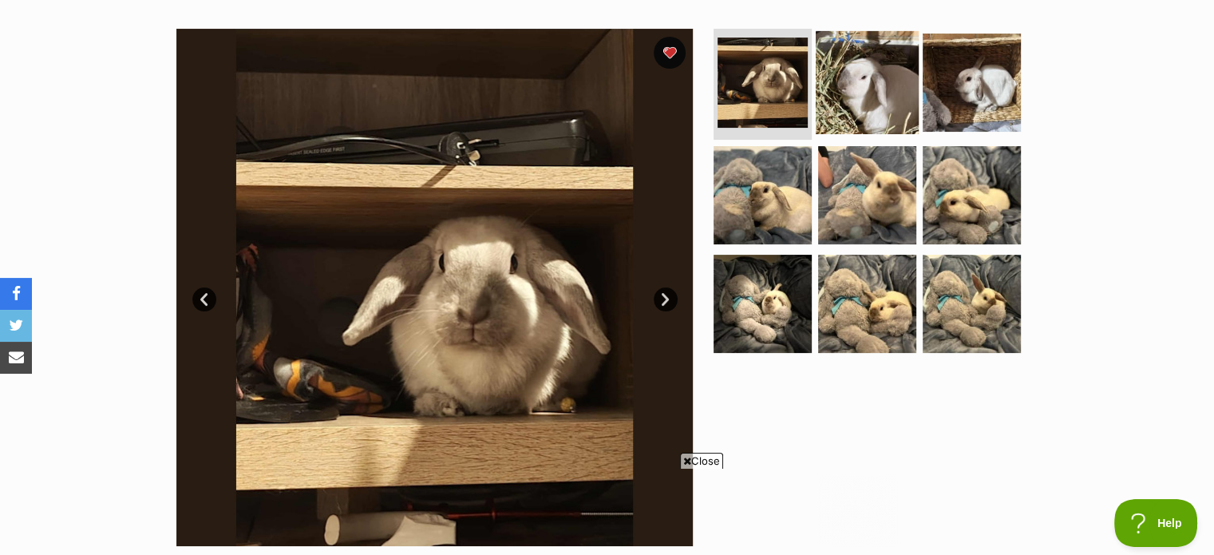
click img
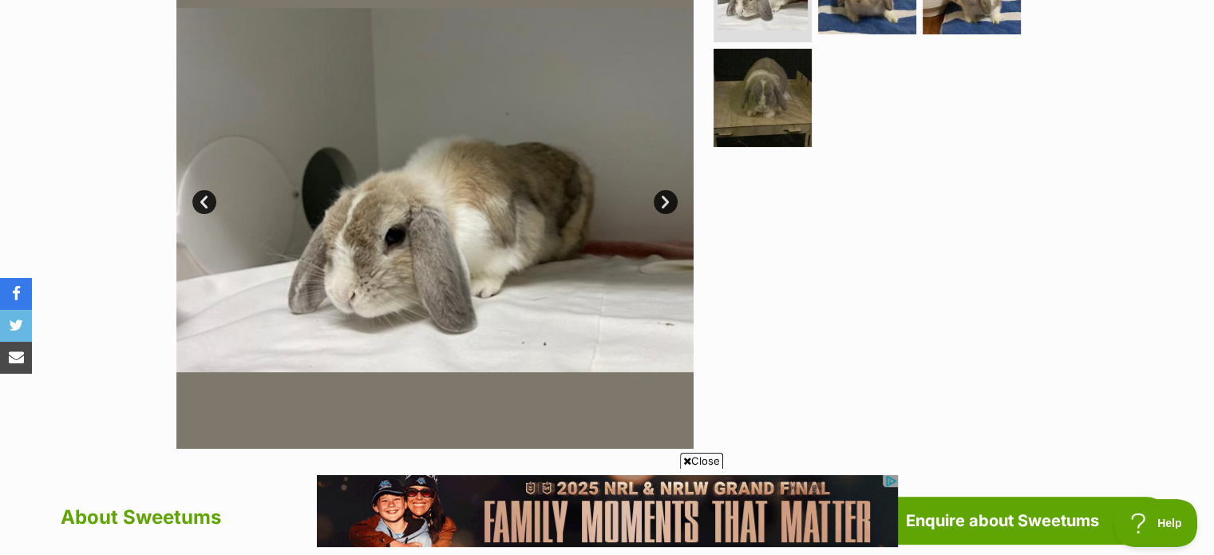
scroll to position [397, 0]
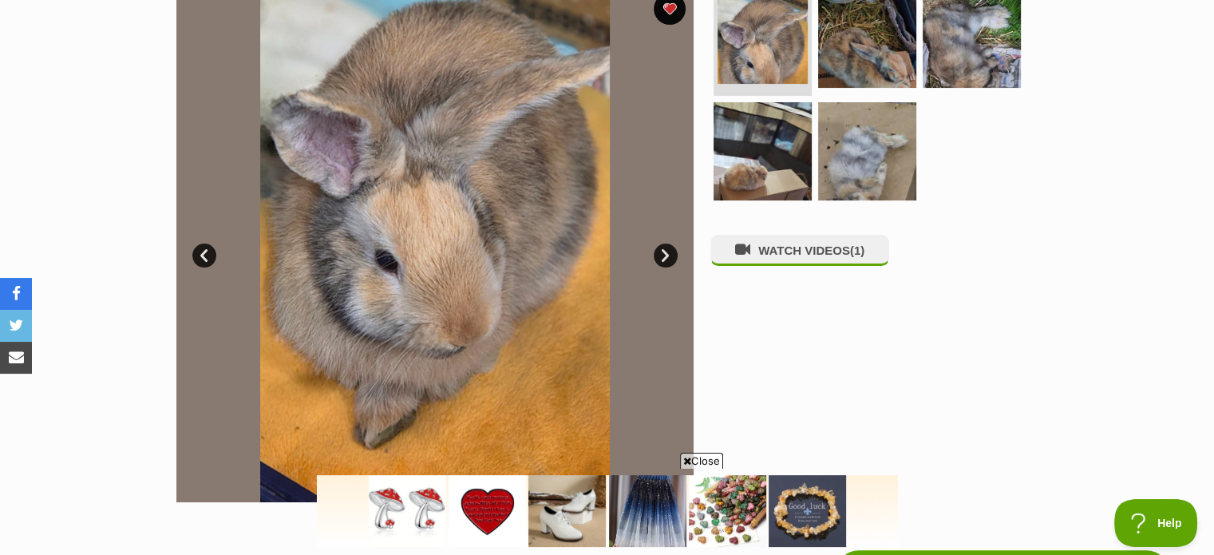
click at [667, 261] on link "Next" at bounding box center [665, 255] width 24 height 24
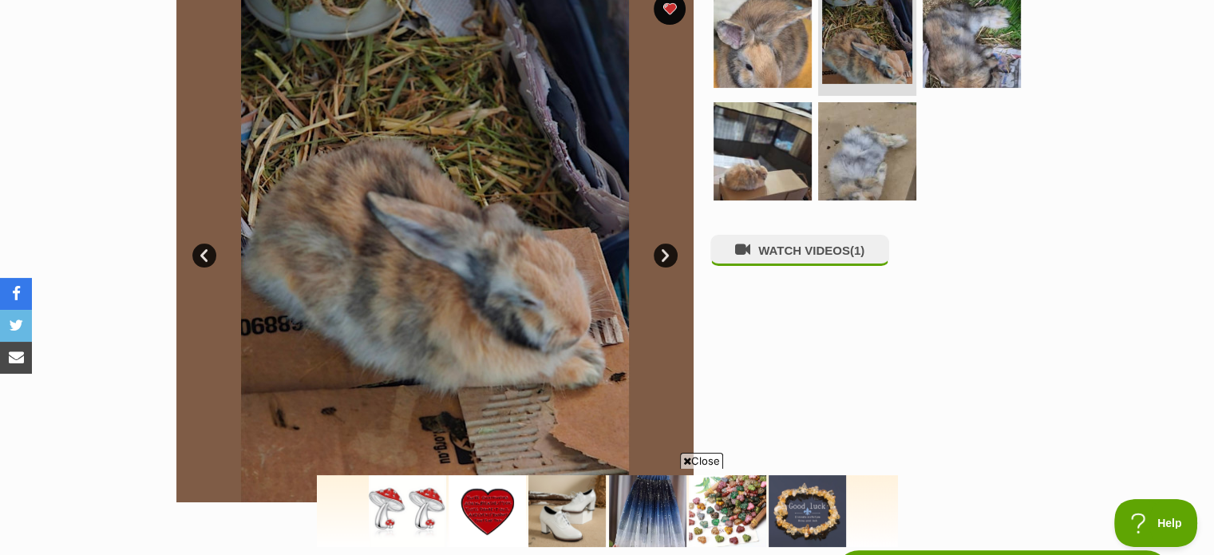
click at [667, 261] on link "Next" at bounding box center [665, 255] width 24 height 24
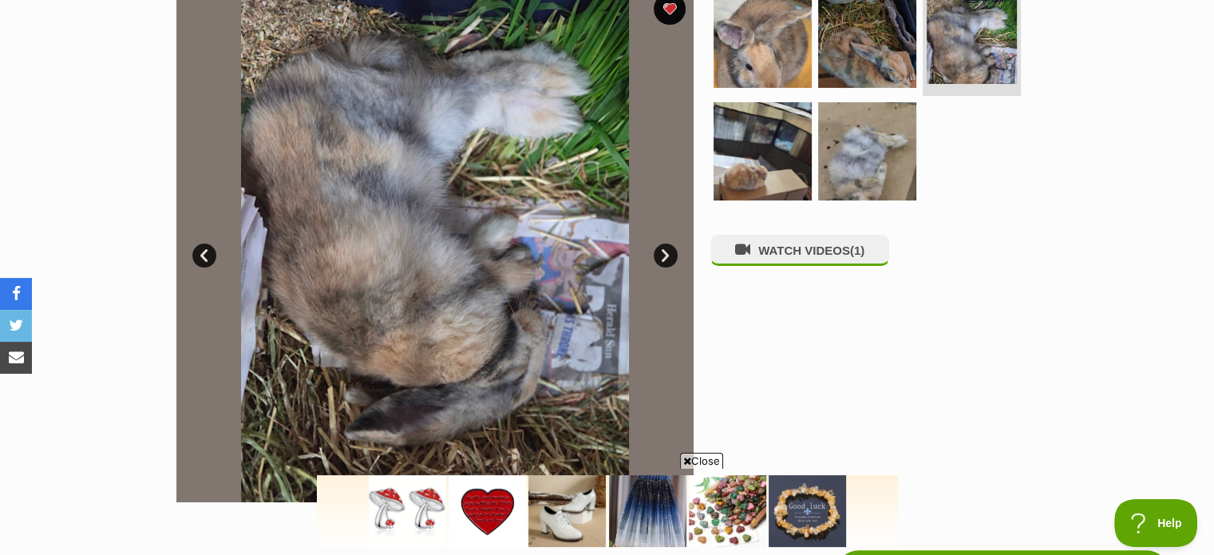
click at [667, 261] on link "Next" at bounding box center [665, 255] width 24 height 24
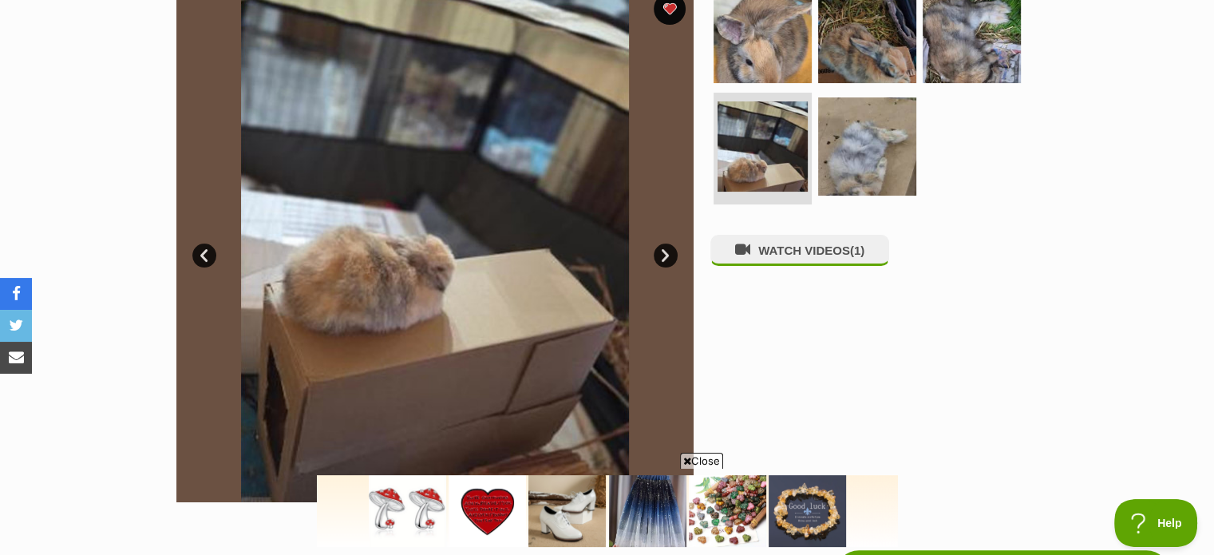
click at [667, 261] on link "Next" at bounding box center [665, 255] width 24 height 24
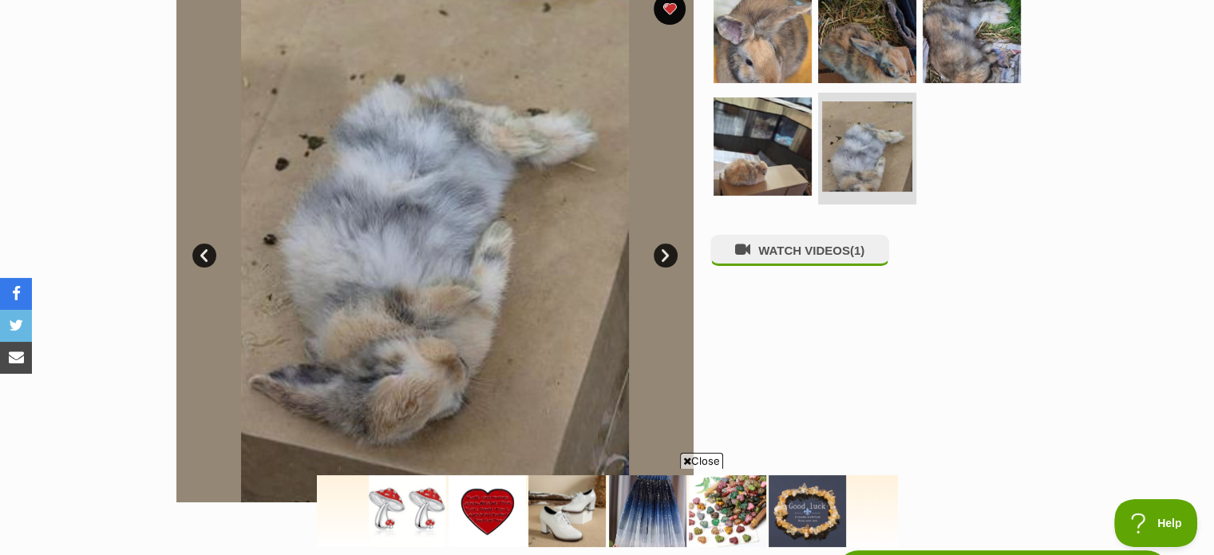
click at [667, 261] on link "Next" at bounding box center [665, 255] width 24 height 24
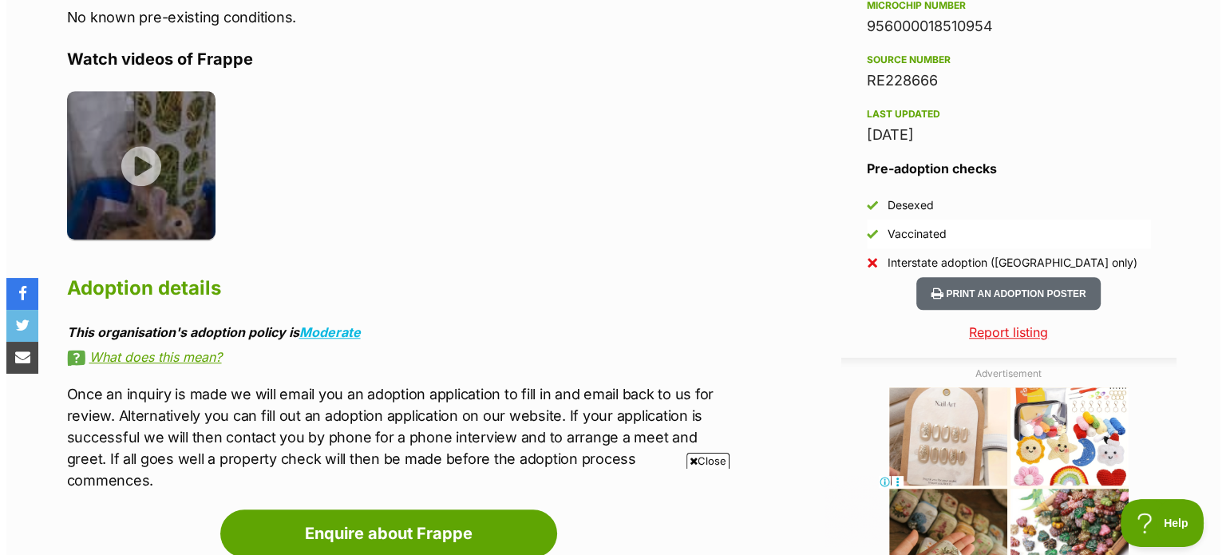
scroll to position [1357, 0]
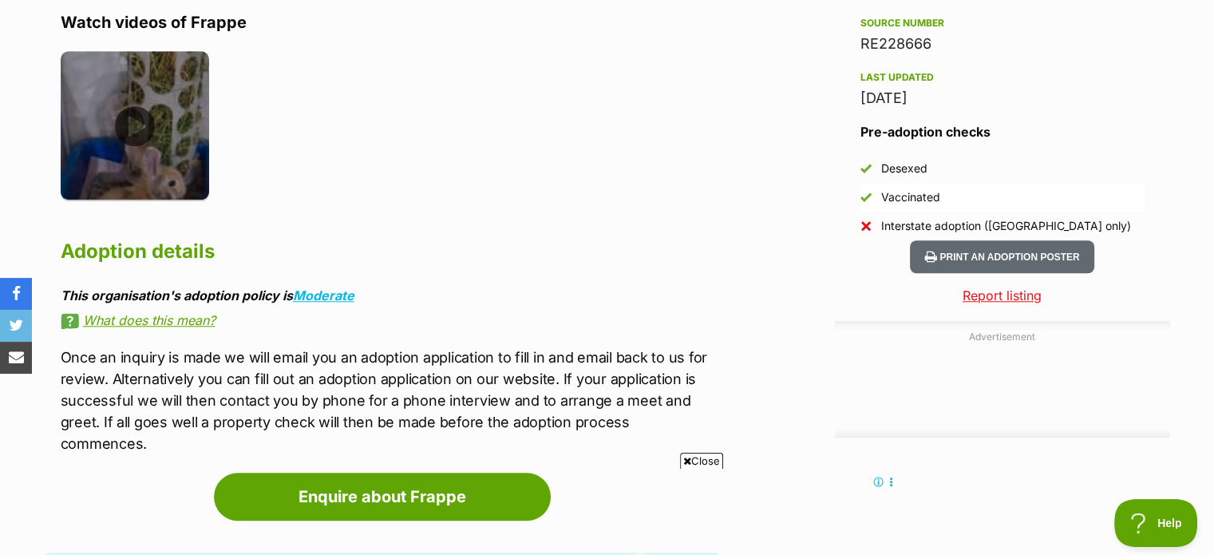
click at [127, 127] on img at bounding box center [135, 125] width 149 height 149
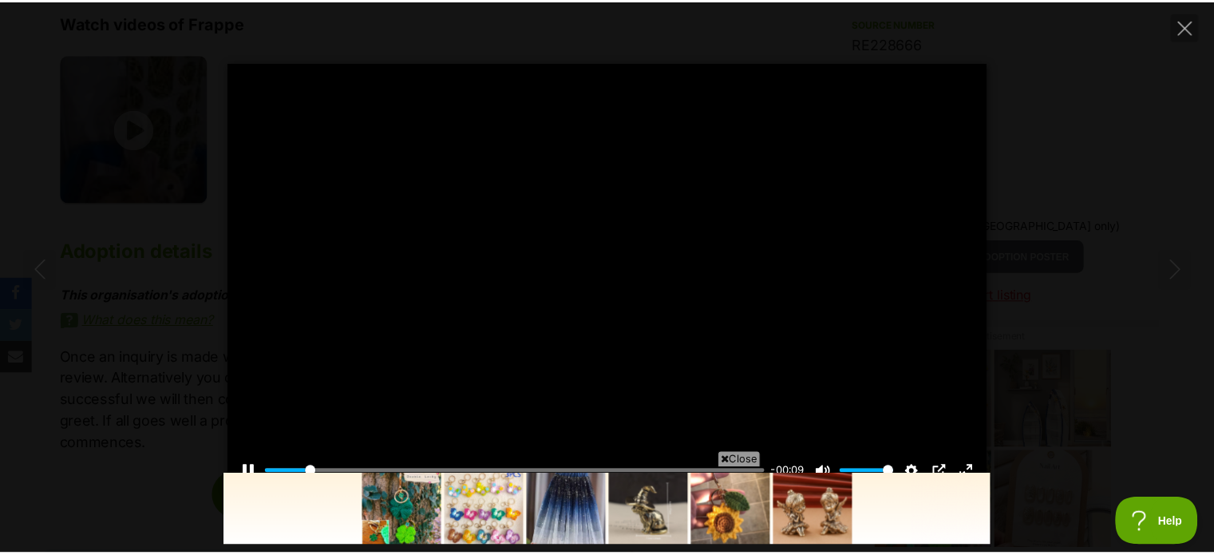
scroll to position [0, 0]
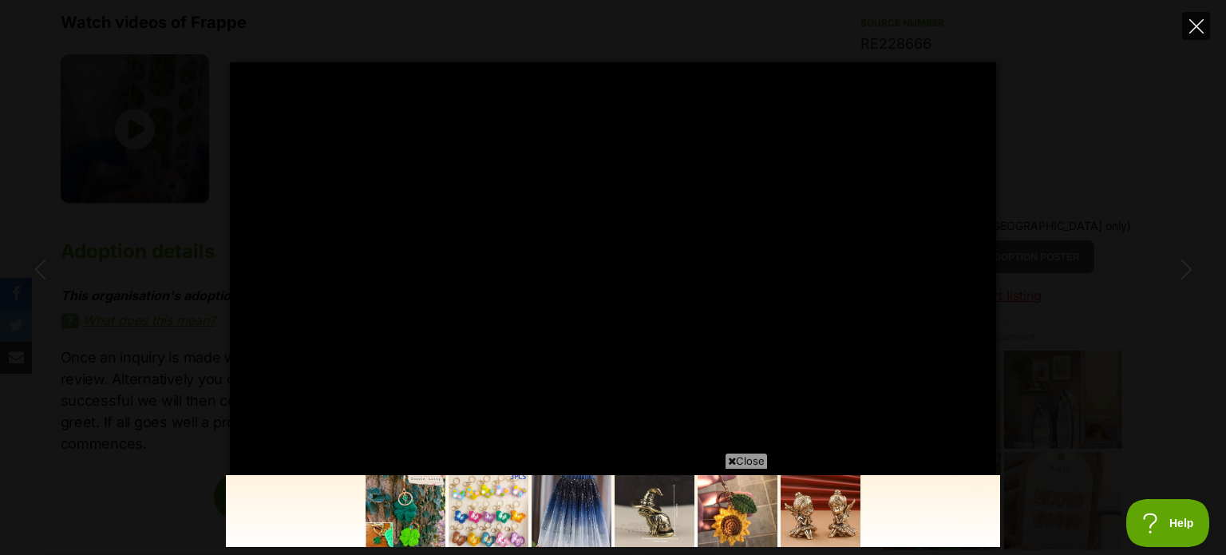
click at [1197, 24] on icon "Close" at bounding box center [1196, 26] width 14 height 14
type input "99.5"
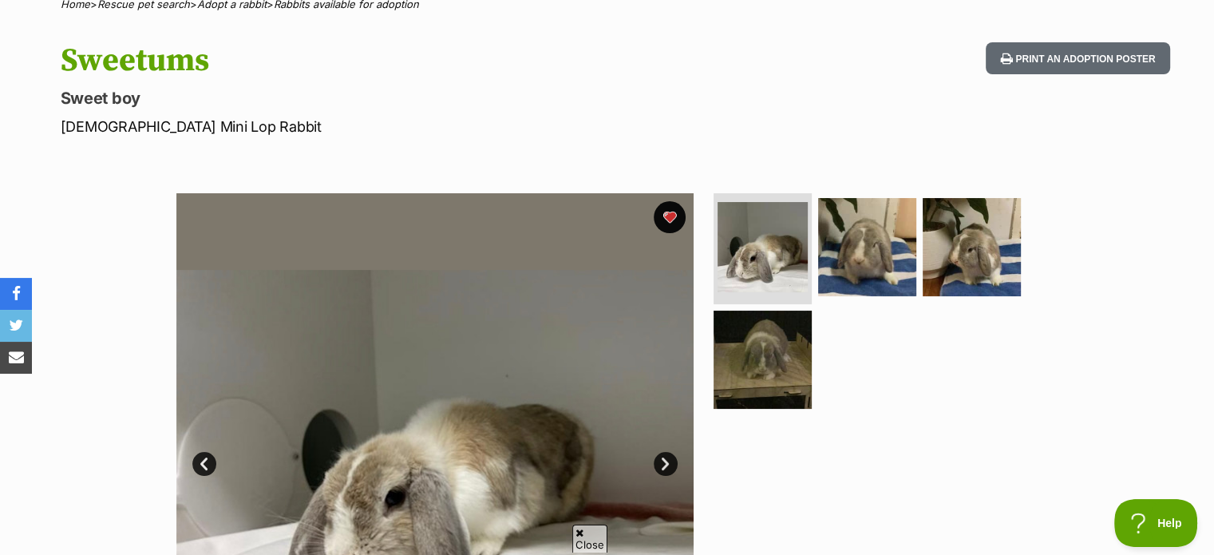
scroll to position [267, 0]
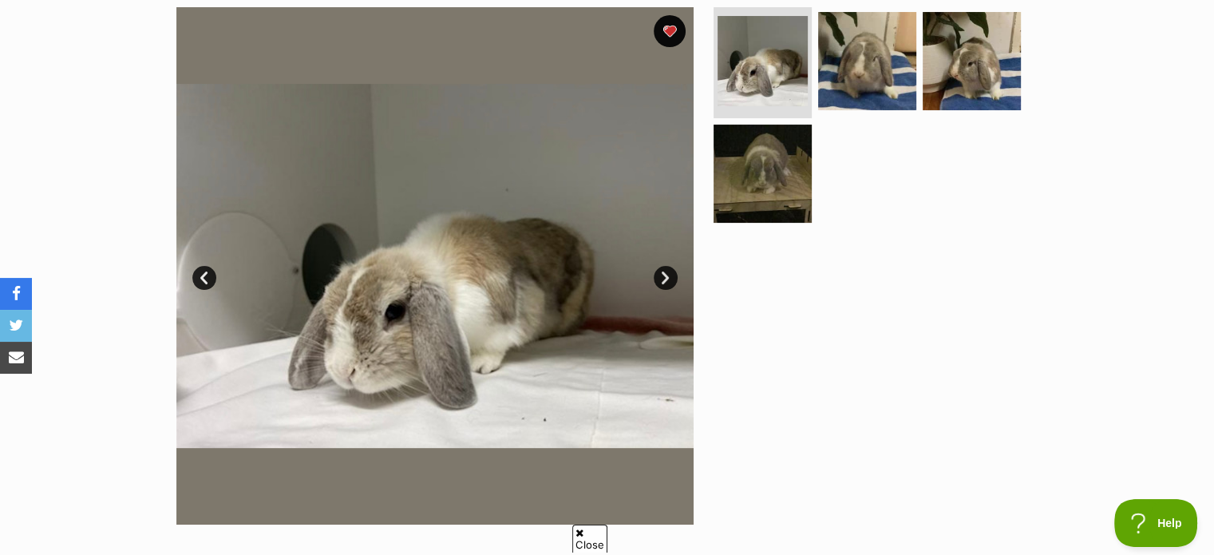
drag, startPoint x: 1223, startPoint y: 49, endPoint x: 1224, endPoint y: 114, distance: 65.4
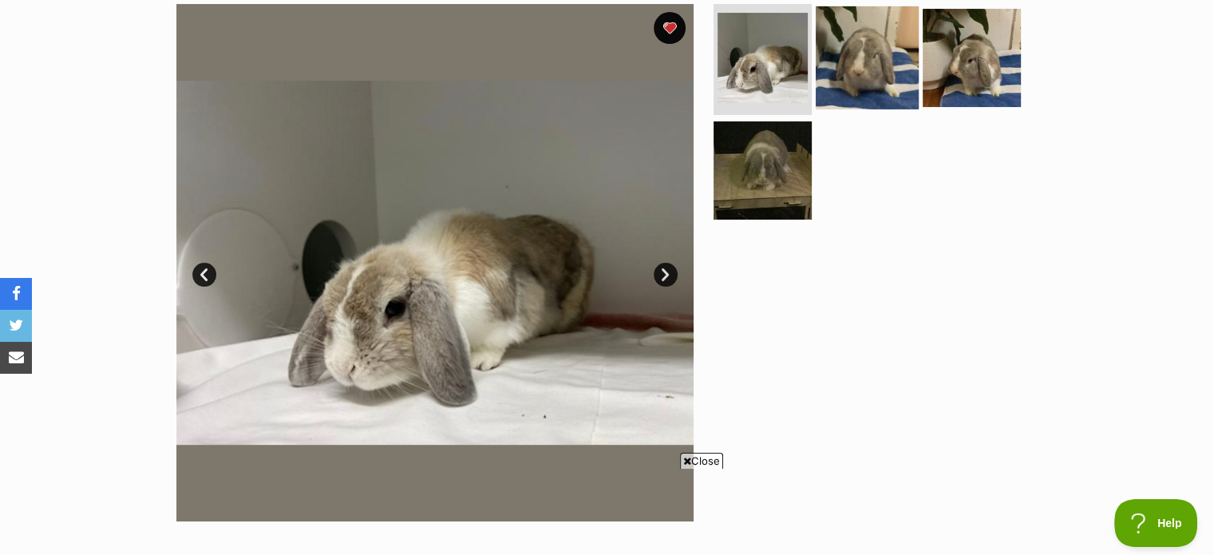
scroll to position [0, 0]
click at [878, 72] on img at bounding box center [866, 57] width 103 height 103
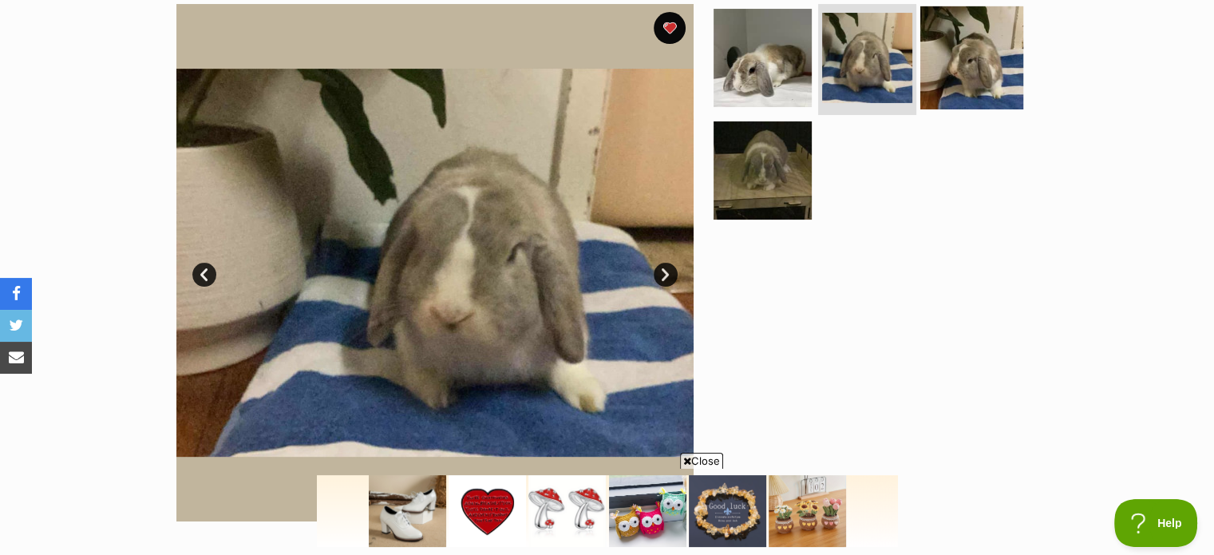
click at [973, 63] on img at bounding box center [971, 57] width 103 height 103
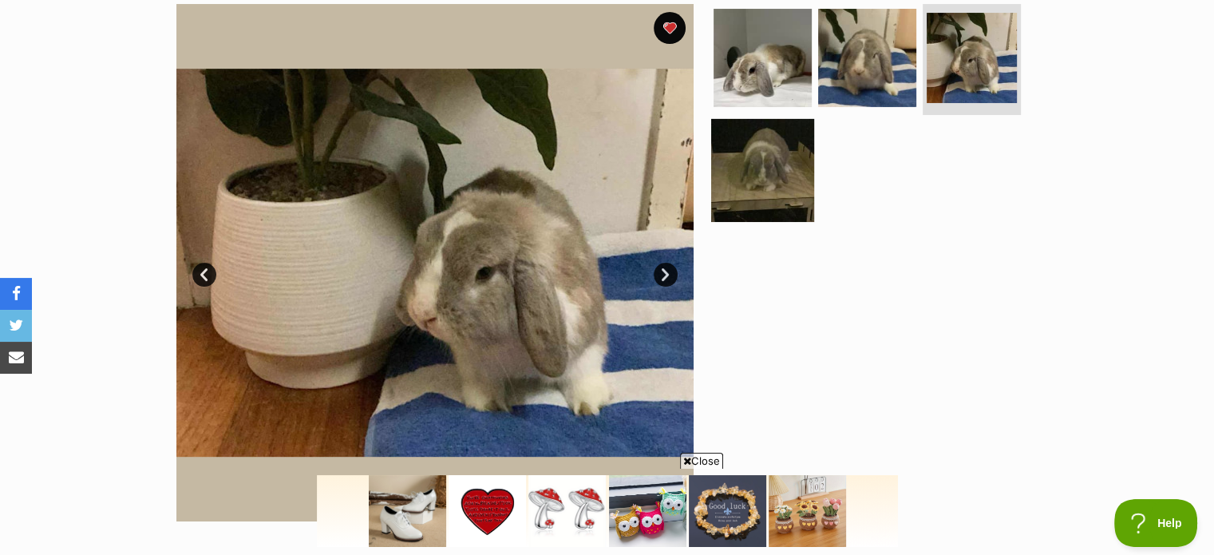
click at [763, 167] on img at bounding box center [762, 170] width 103 height 103
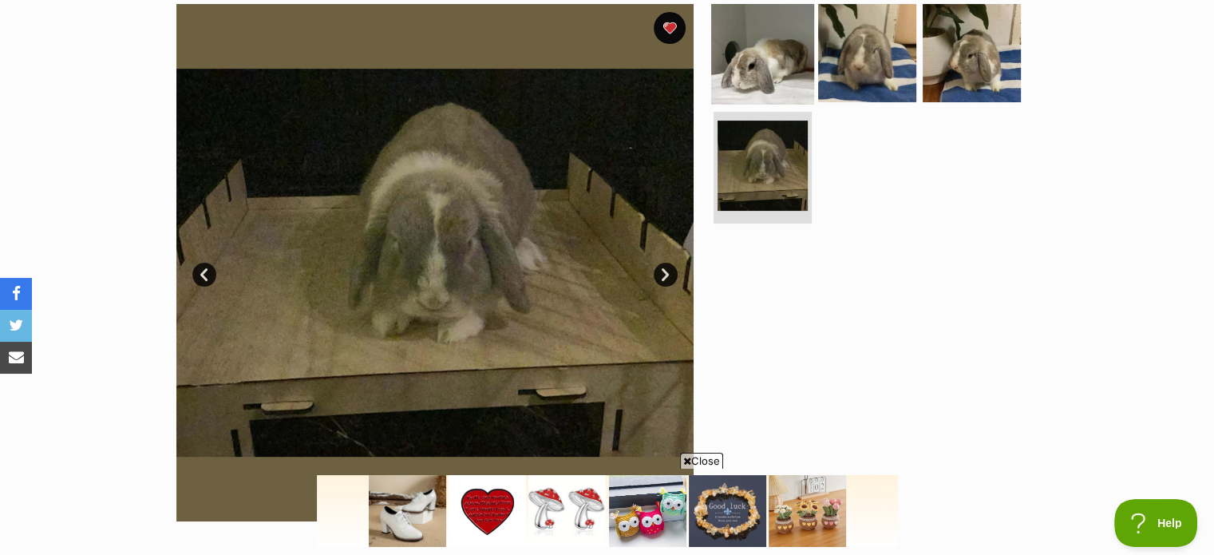
click at [769, 62] on img at bounding box center [762, 52] width 103 height 103
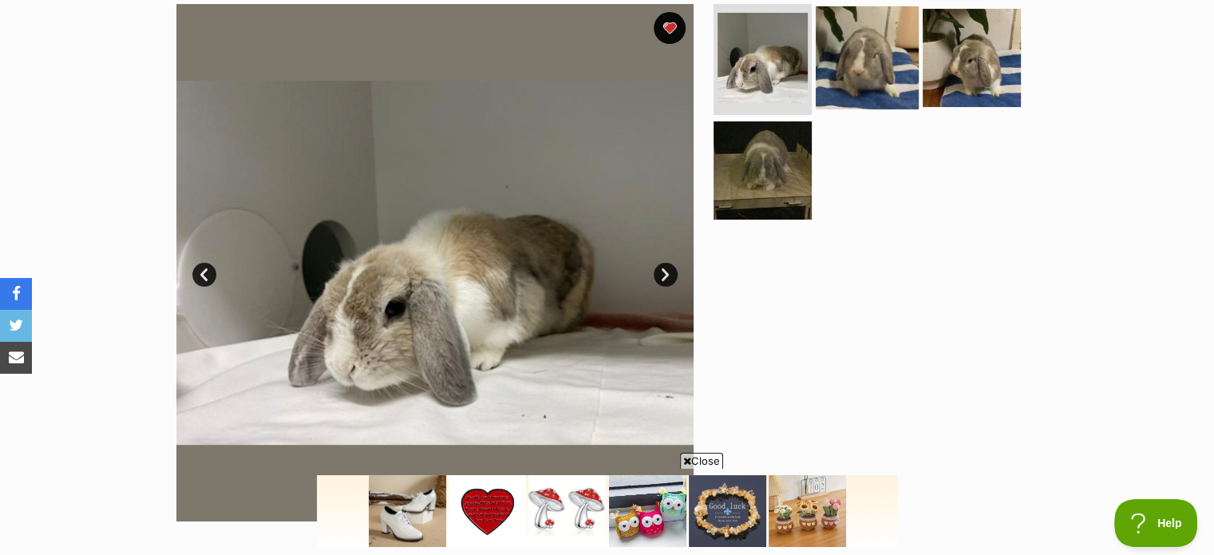
click at [853, 60] on img at bounding box center [866, 57] width 103 height 103
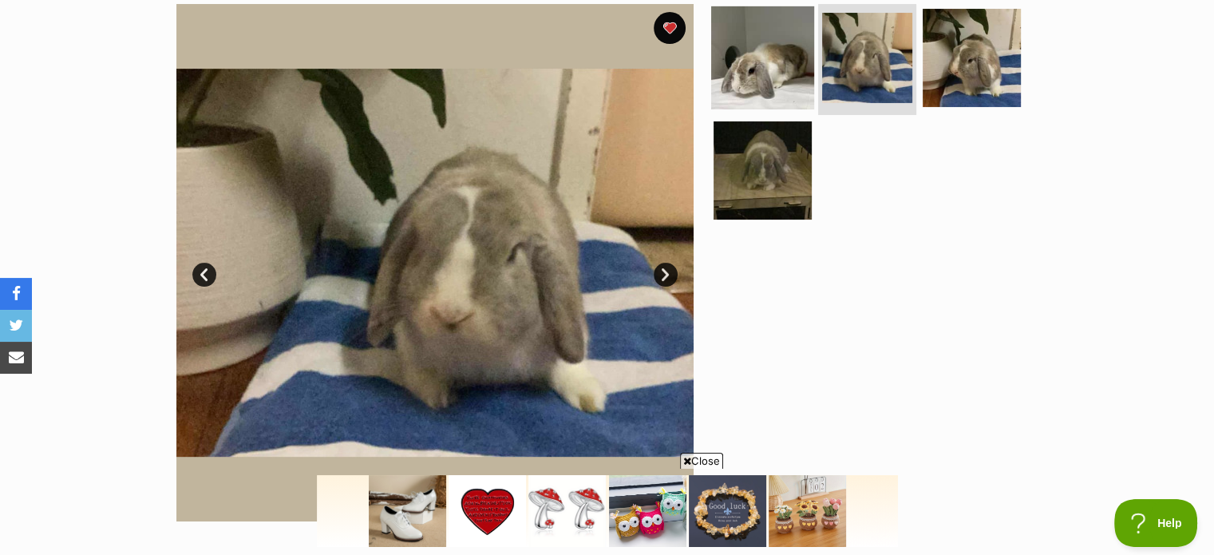
click at [752, 61] on img at bounding box center [762, 57] width 103 height 103
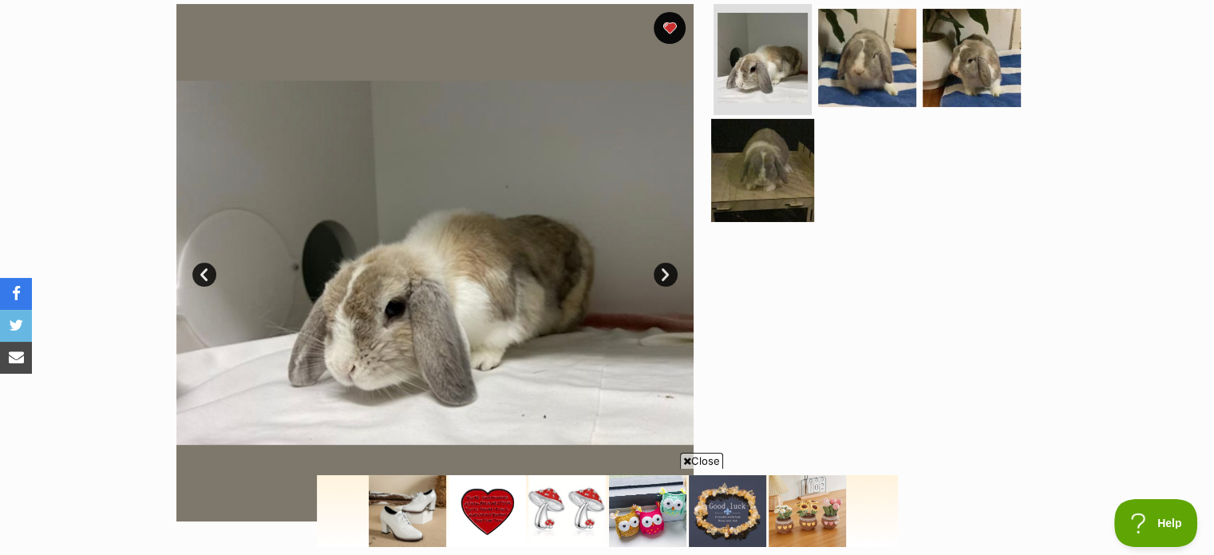
click at [746, 172] on img at bounding box center [762, 170] width 103 height 103
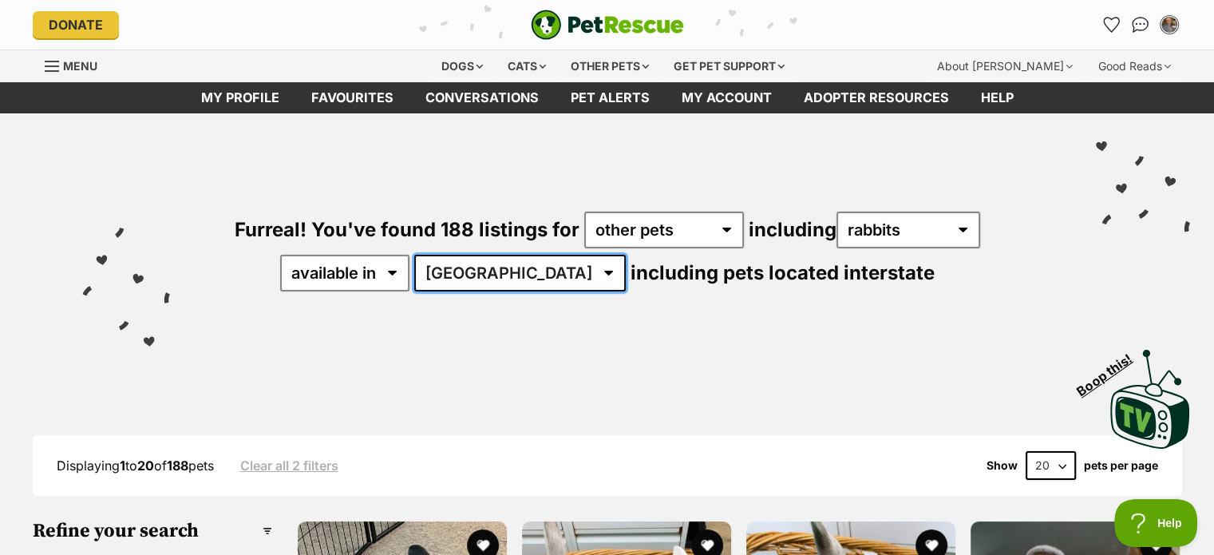
click at [547, 269] on select "[GEOGRAPHIC_DATA] [GEOGRAPHIC_DATA] [GEOGRAPHIC_DATA] [GEOGRAPHIC_DATA] SA [GEO…" at bounding box center [519, 273] width 211 height 37
select select "VIC"
click at [464, 255] on select "[GEOGRAPHIC_DATA] [GEOGRAPHIC_DATA] [GEOGRAPHIC_DATA] [GEOGRAPHIC_DATA] SA [GEO…" at bounding box center [519, 273] width 211 height 37
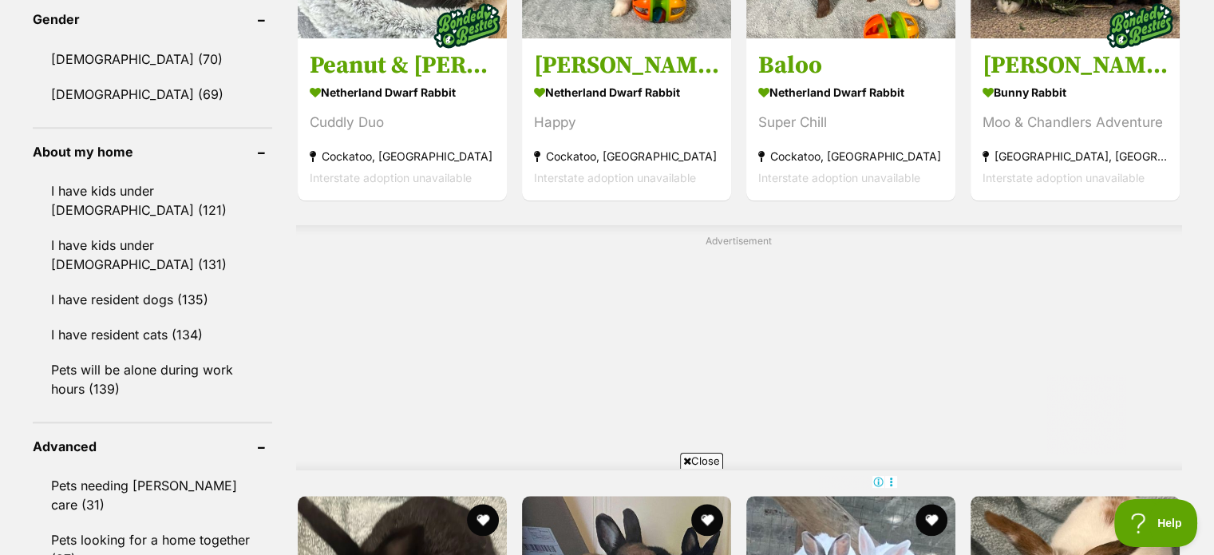
scroll to position [1696, 0]
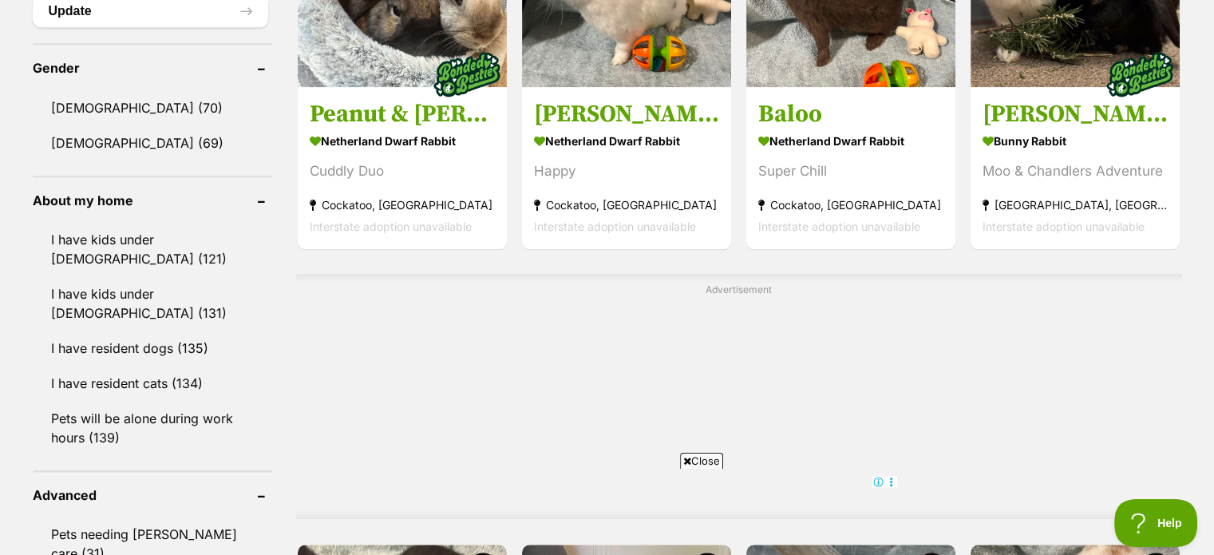
click at [1213, 251] on html "Skip to main content Log in to favourite this pet Log in Or sign up Search PetR…" at bounding box center [607, 536] width 1214 height 4465
click at [105, 144] on link "[DEMOGRAPHIC_DATA] (69)" at bounding box center [152, 143] width 239 height 34
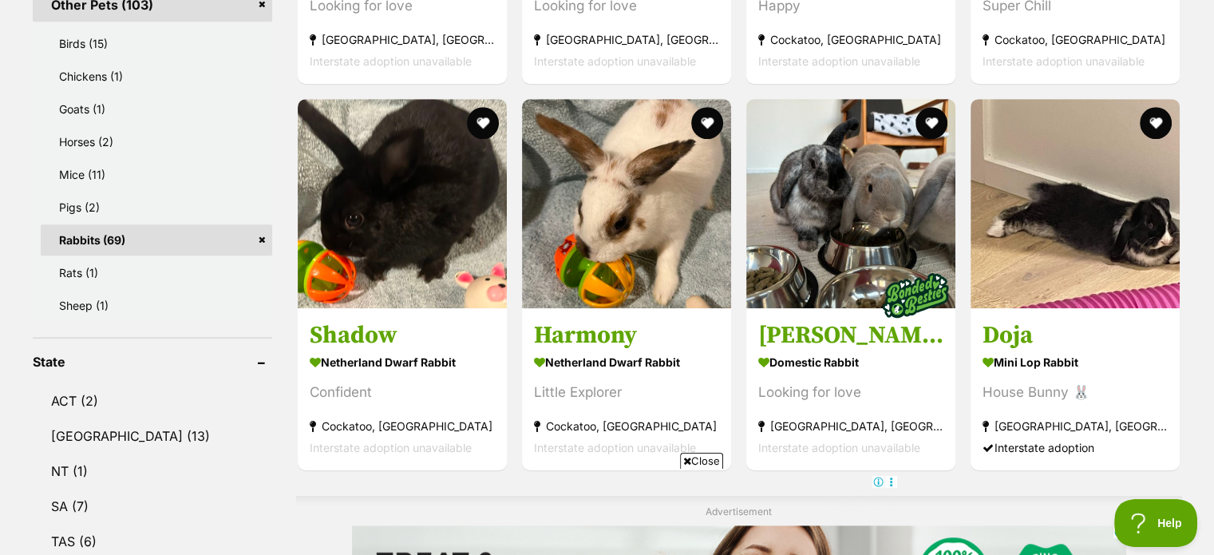
scroll to position [839, 0]
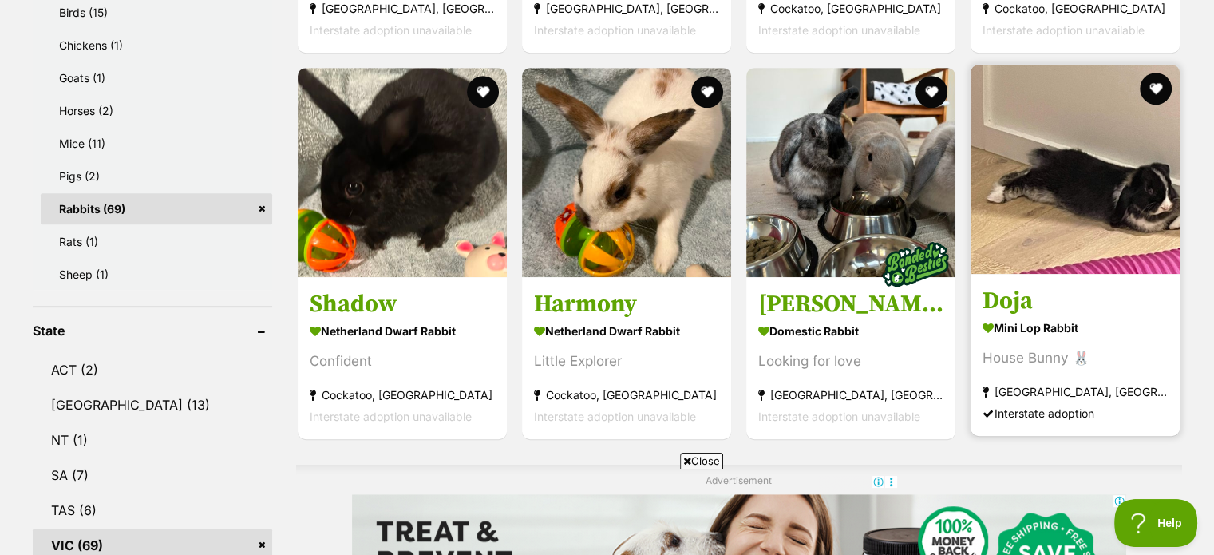
click at [1085, 173] on img at bounding box center [1074, 169] width 209 height 209
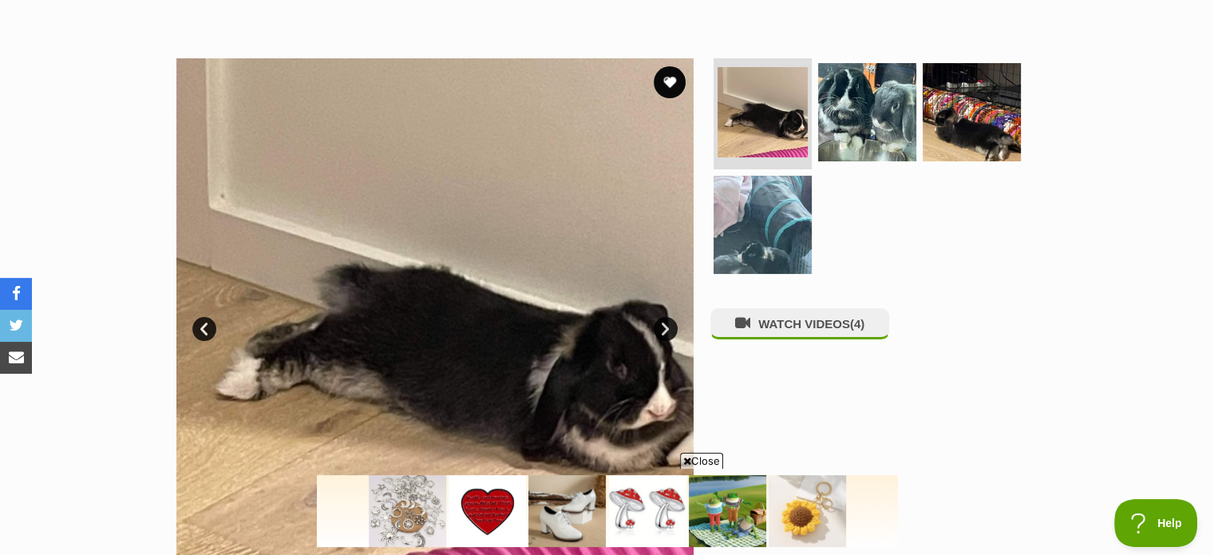
scroll to position [261, 0]
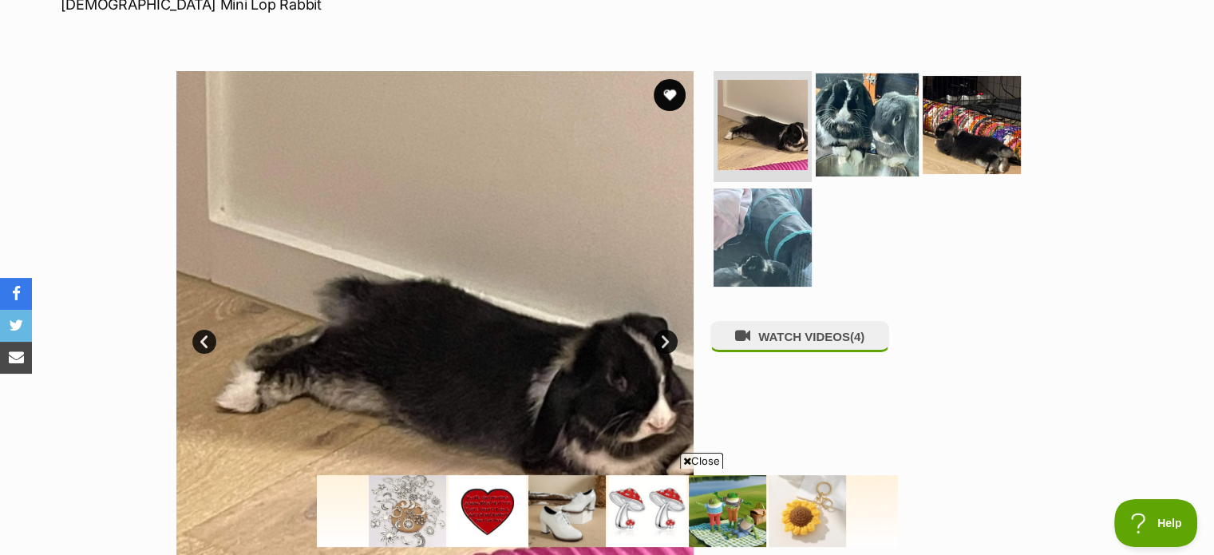
click at [858, 105] on img at bounding box center [866, 124] width 103 height 103
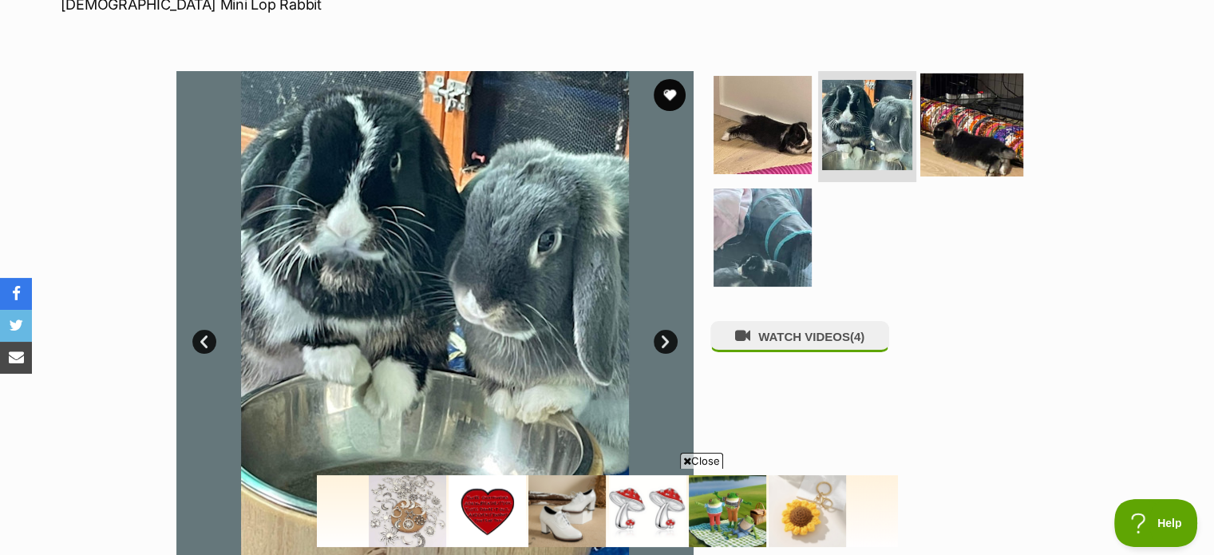
click at [938, 120] on img at bounding box center [971, 124] width 103 height 103
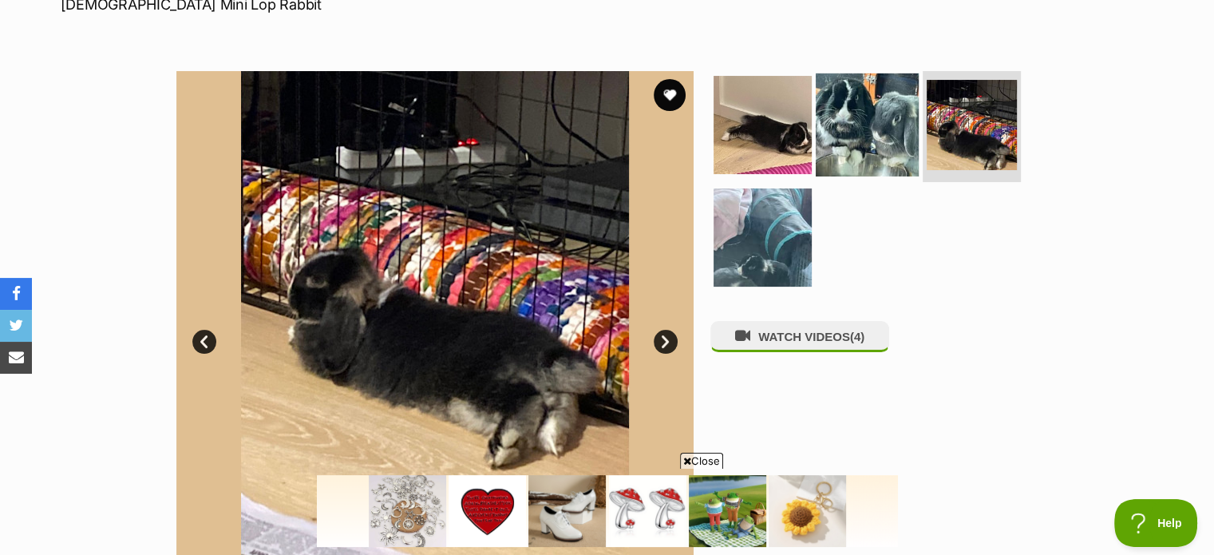
click at [846, 126] on img at bounding box center [866, 124] width 103 height 103
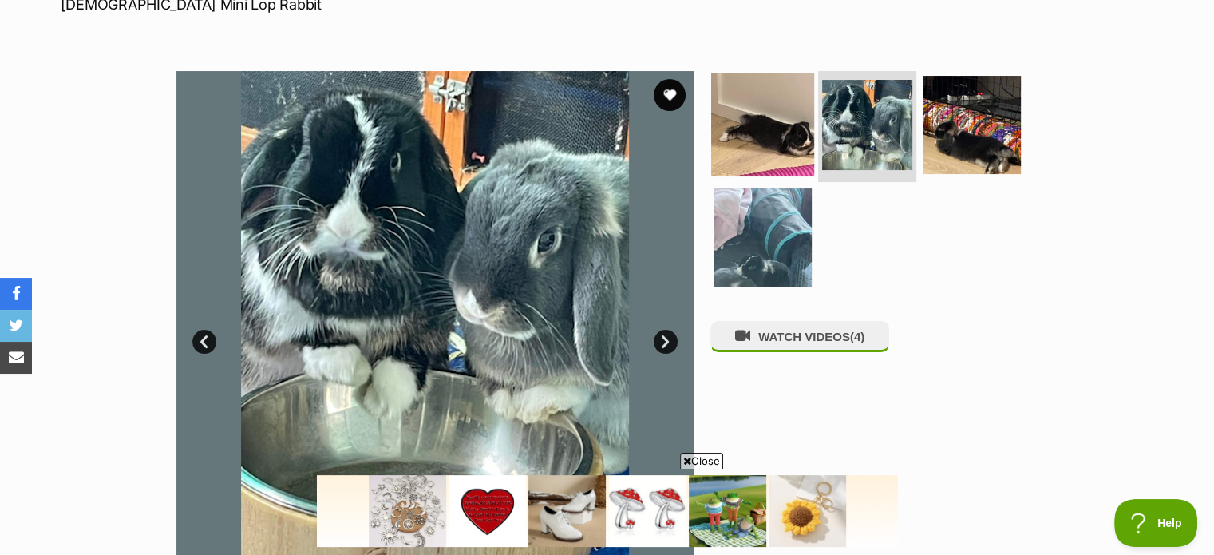
click at [783, 118] on img at bounding box center [762, 124] width 103 height 103
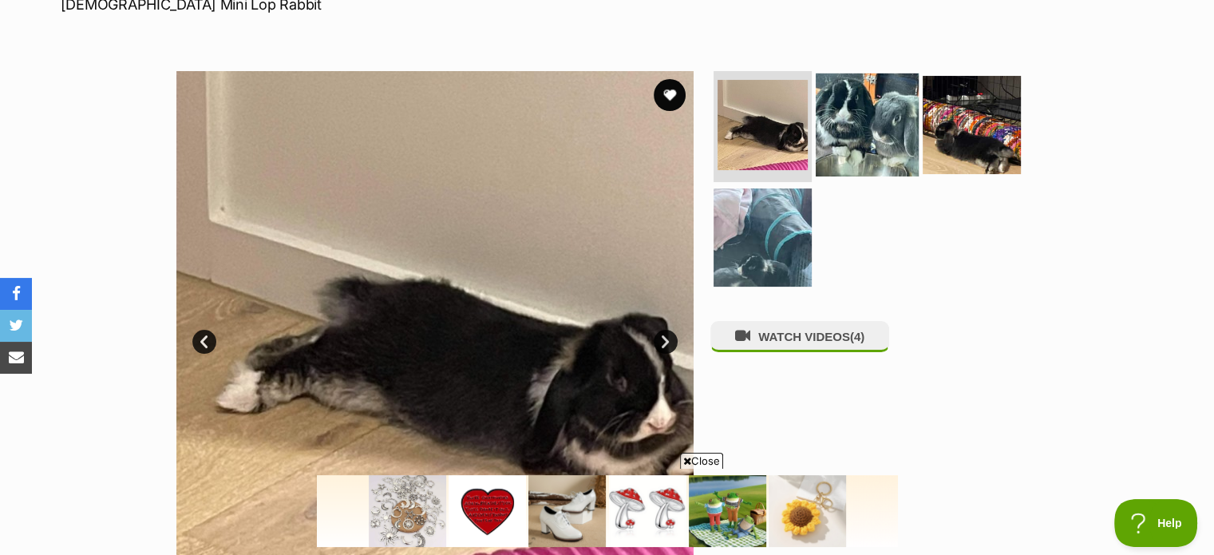
click at [851, 136] on img at bounding box center [866, 124] width 103 height 103
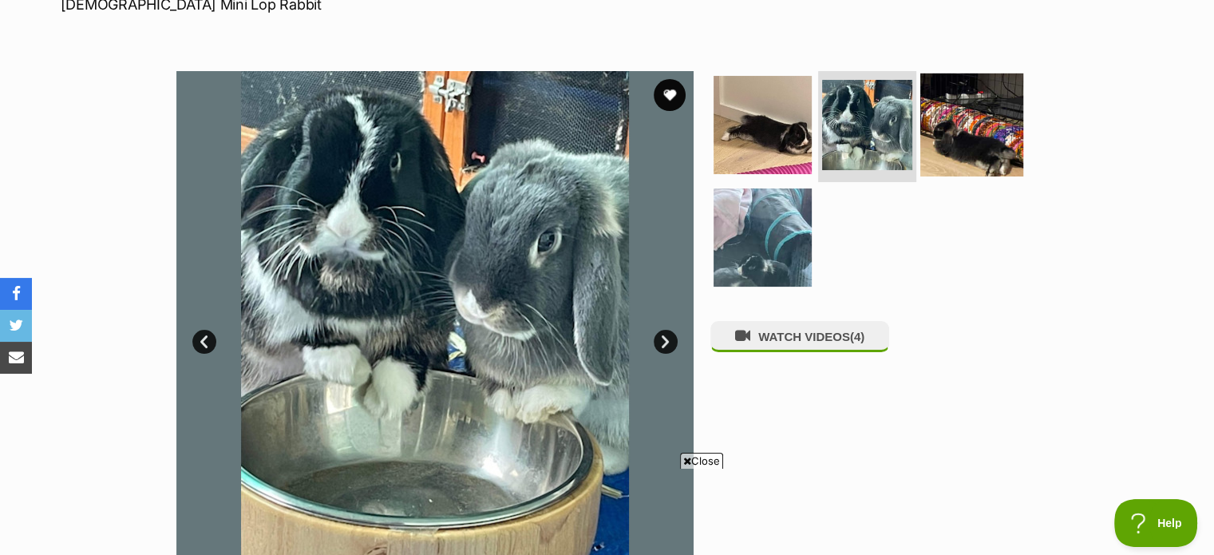
click at [980, 125] on img at bounding box center [971, 124] width 103 height 103
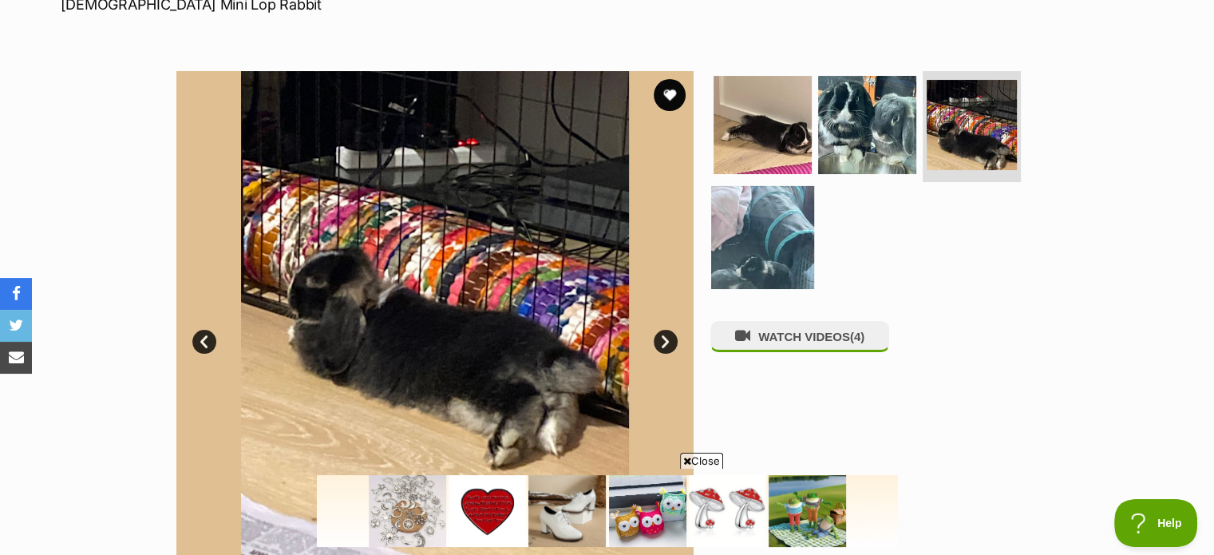
click at [760, 239] on img at bounding box center [762, 237] width 103 height 103
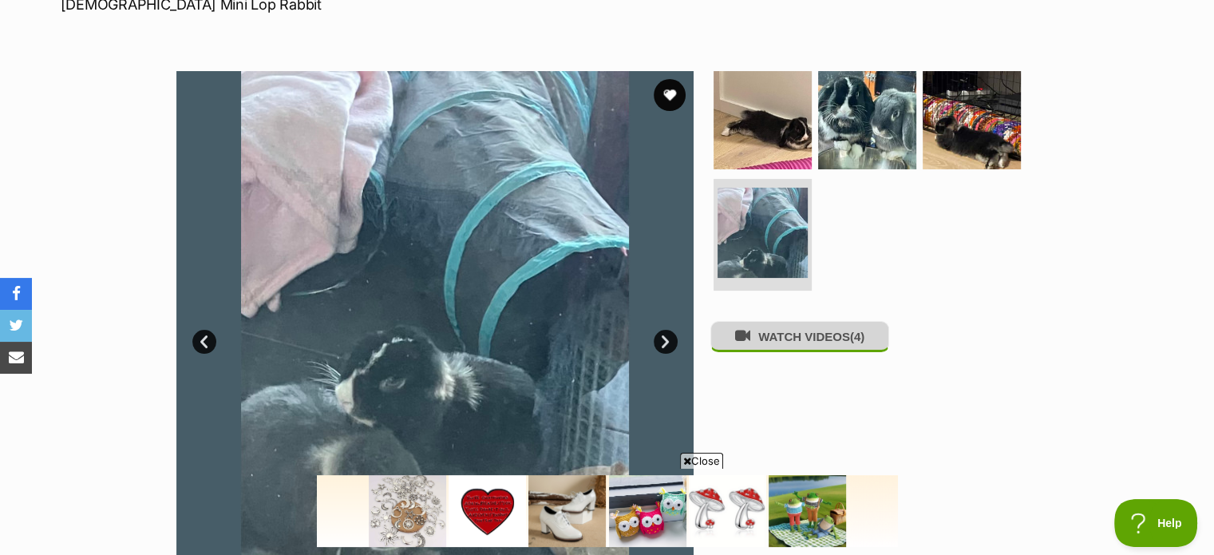
click at [837, 350] on button "WATCH VIDEOS (4)" at bounding box center [799, 336] width 179 height 31
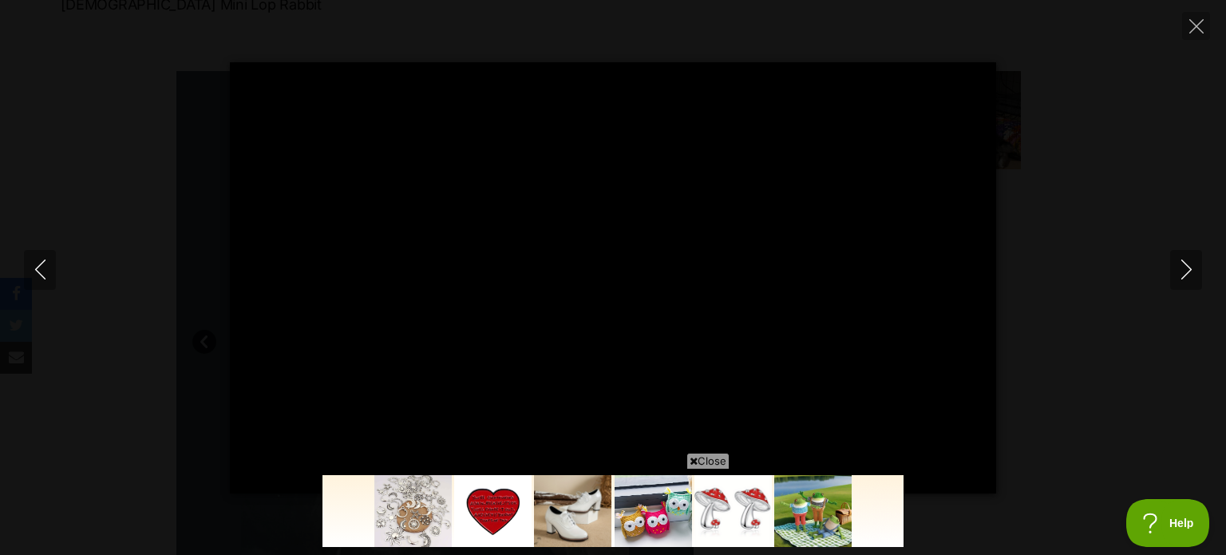
click at [716, 460] on span "Close" at bounding box center [707, 460] width 43 height 16
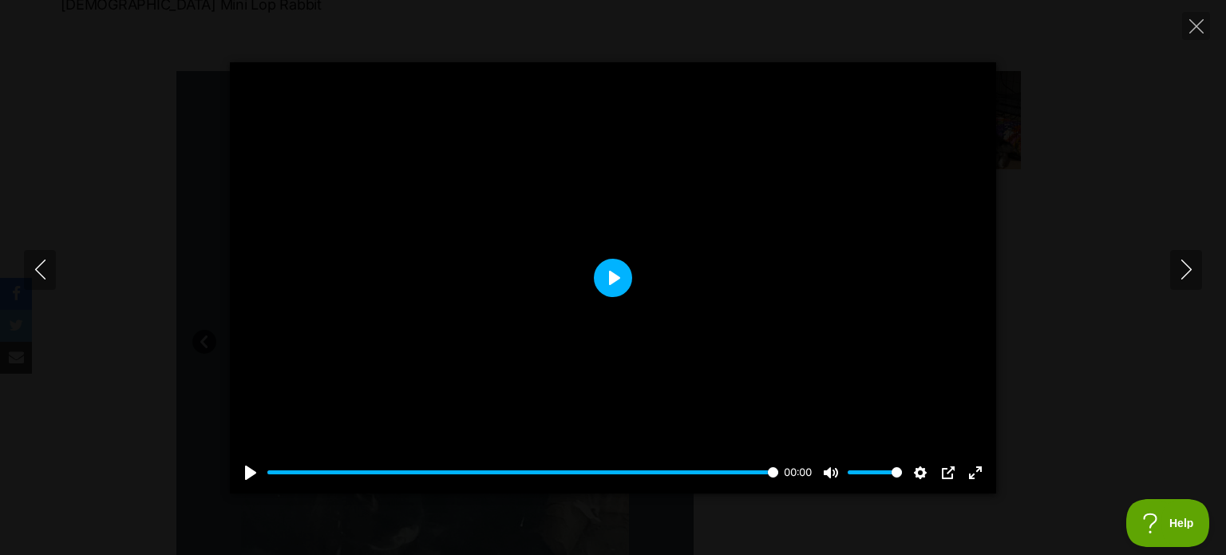
click at [602, 278] on button "Play" at bounding box center [613, 278] width 38 height 38
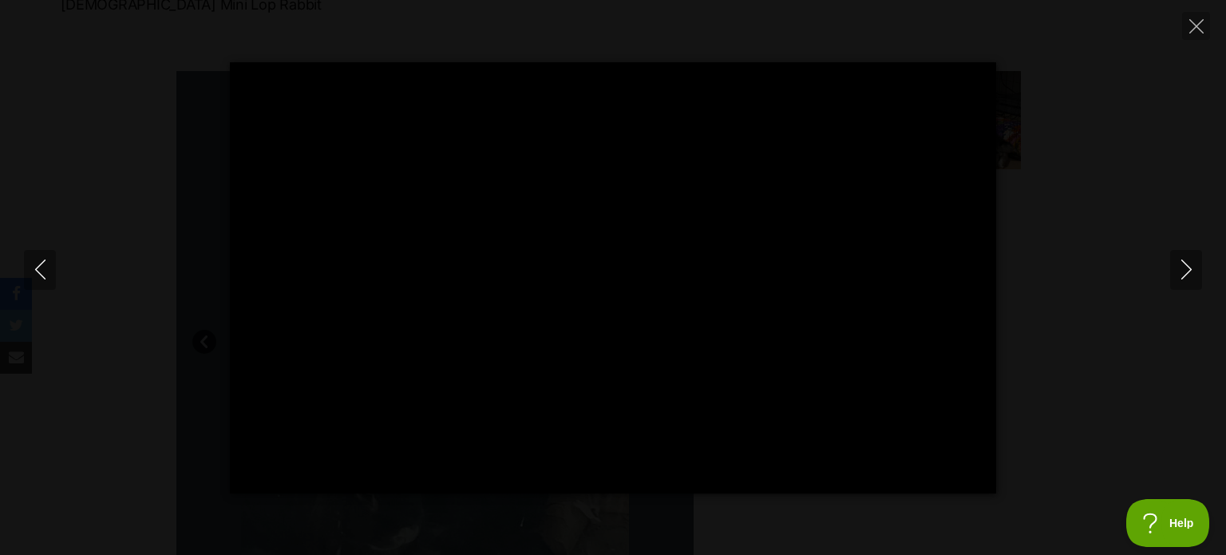
type input "100"
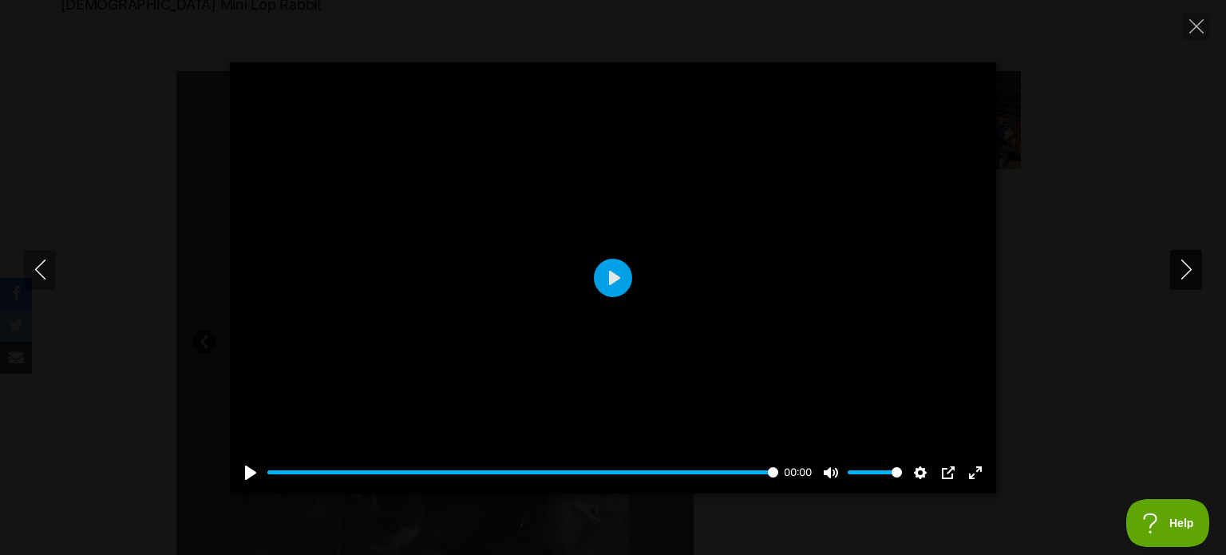
click at [1181, 270] on icon "Next" at bounding box center [1186, 269] width 20 height 20
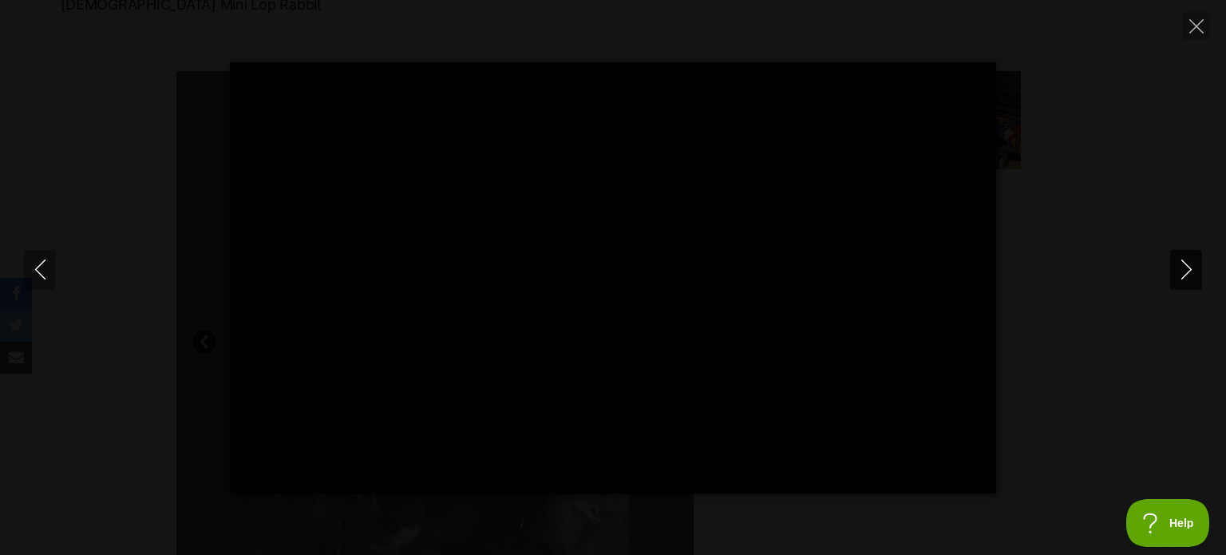
type input "100"
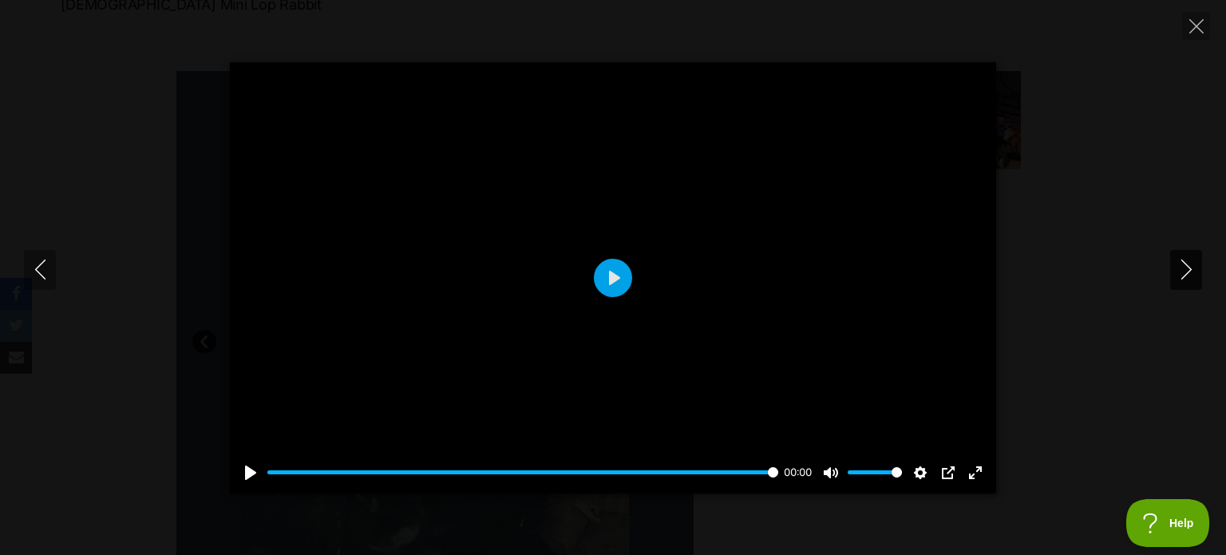
click at [1181, 270] on icon "Next" at bounding box center [1186, 269] width 20 height 20
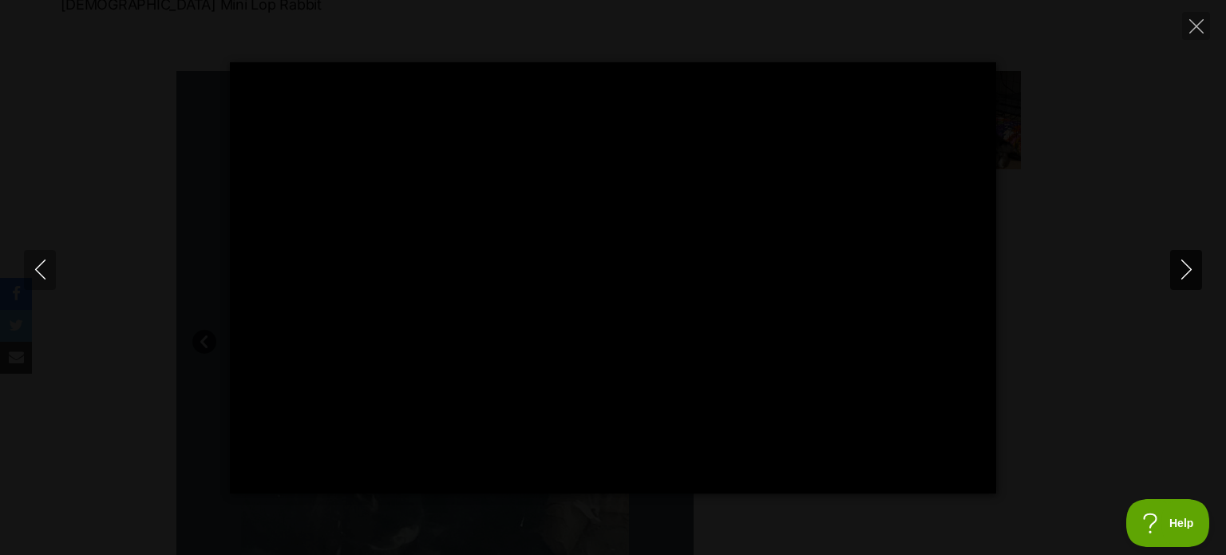
type input "100"
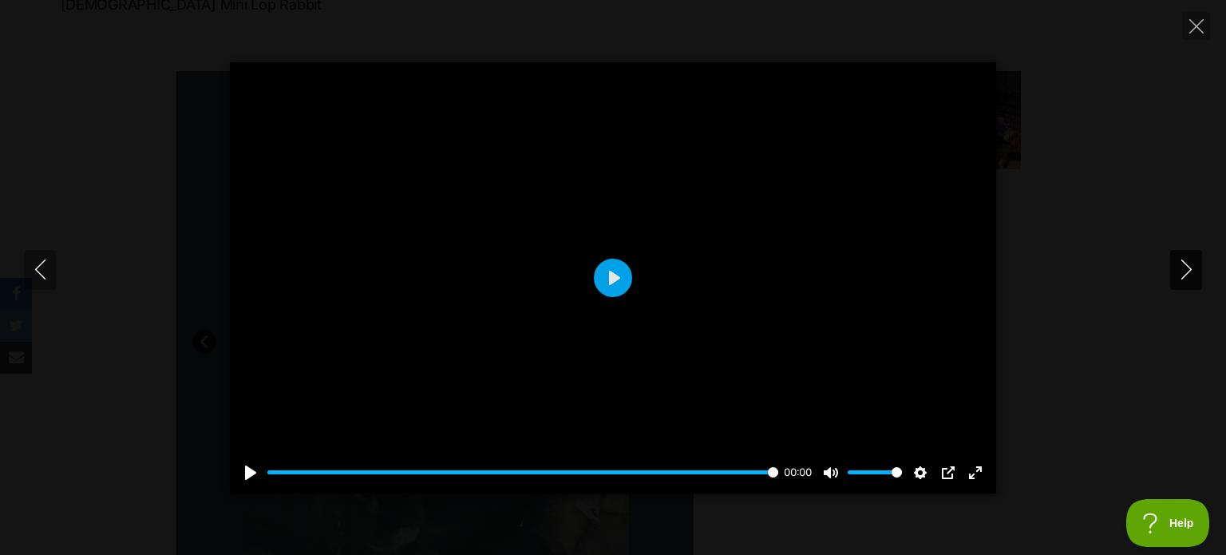
click at [1181, 270] on icon "Next" at bounding box center [1186, 269] width 20 height 20
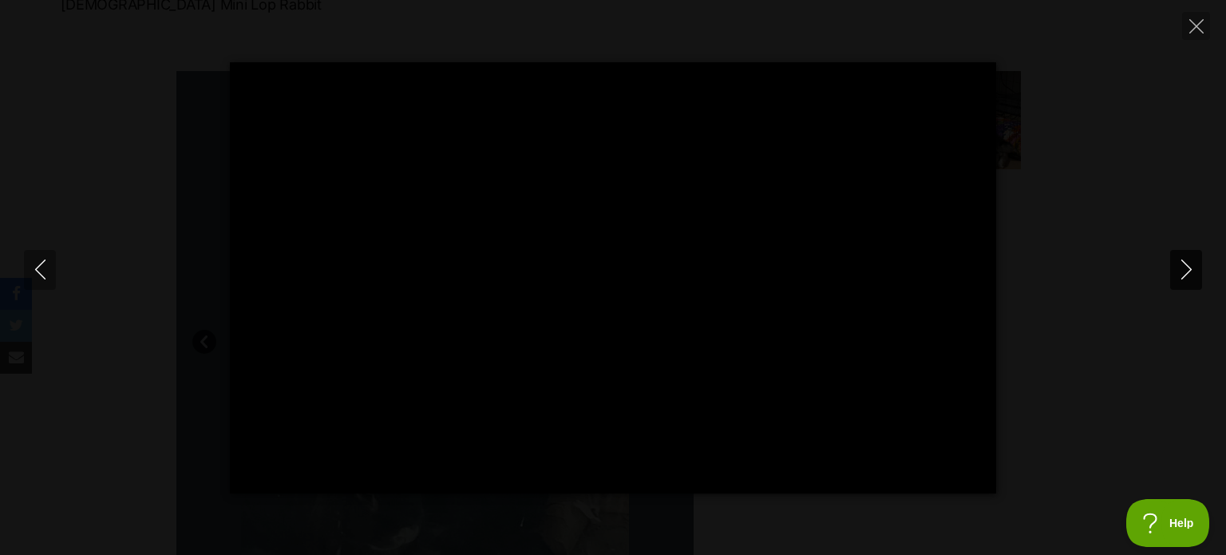
type input "100"
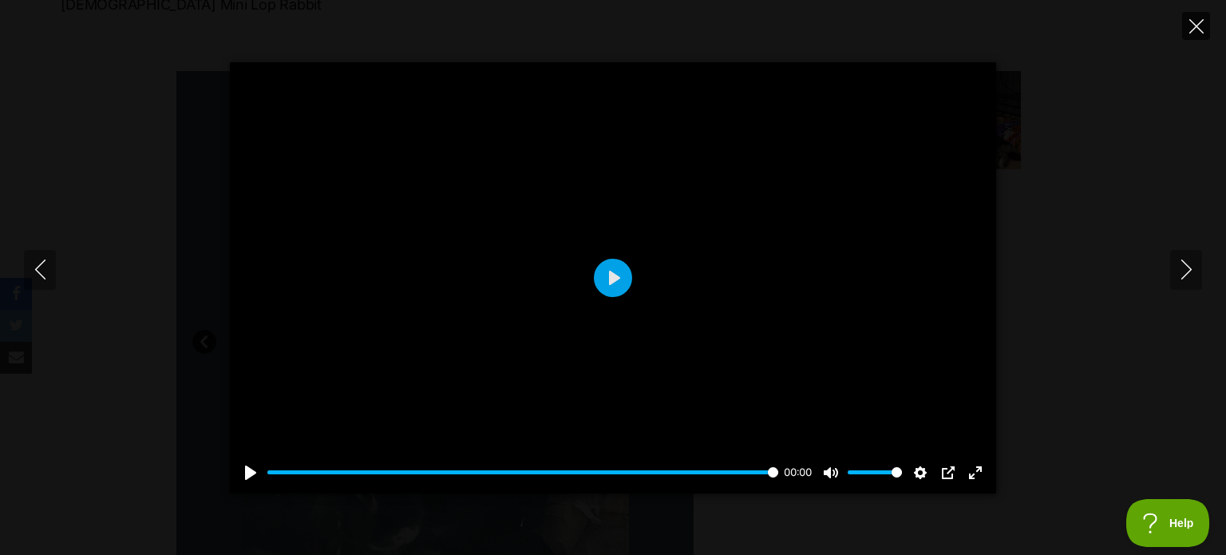
click at [1196, 24] on icon "Close" at bounding box center [1196, 26] width 14 height 14
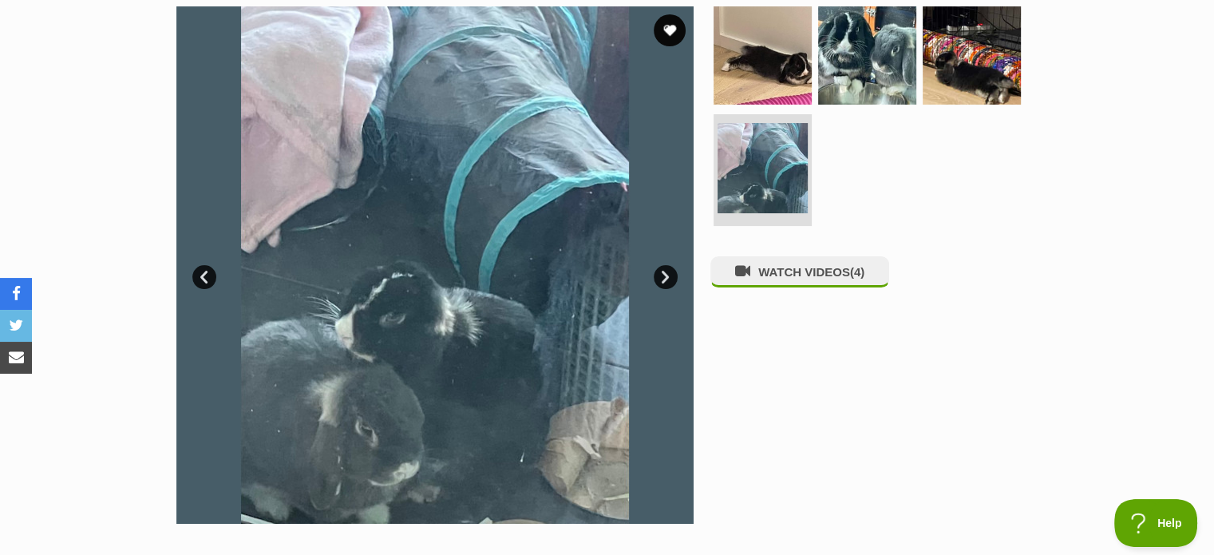
scroll to position [322, 0]
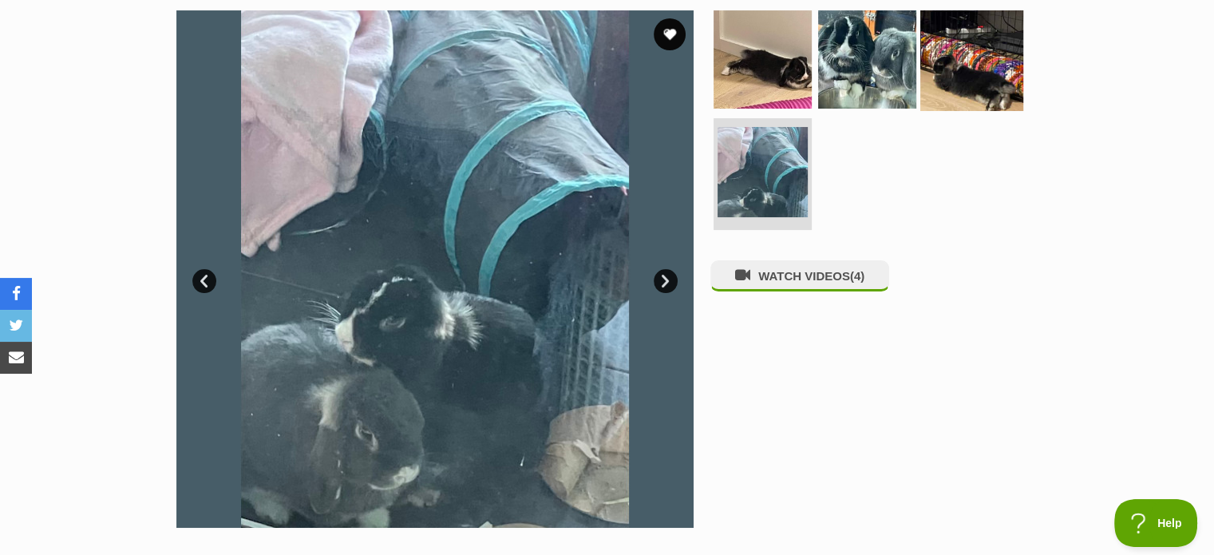
click at [964, 76] on img at bounding box center [971, 58] width 103 height 103
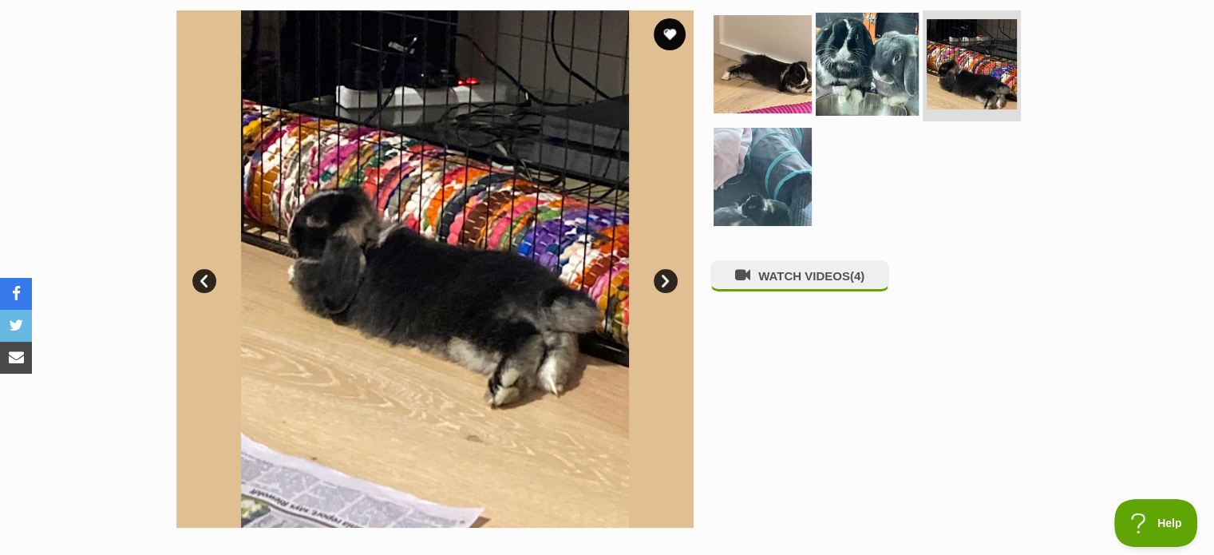
click at [863, 64] on img at bounding box center [866, 63] width 103 height 103
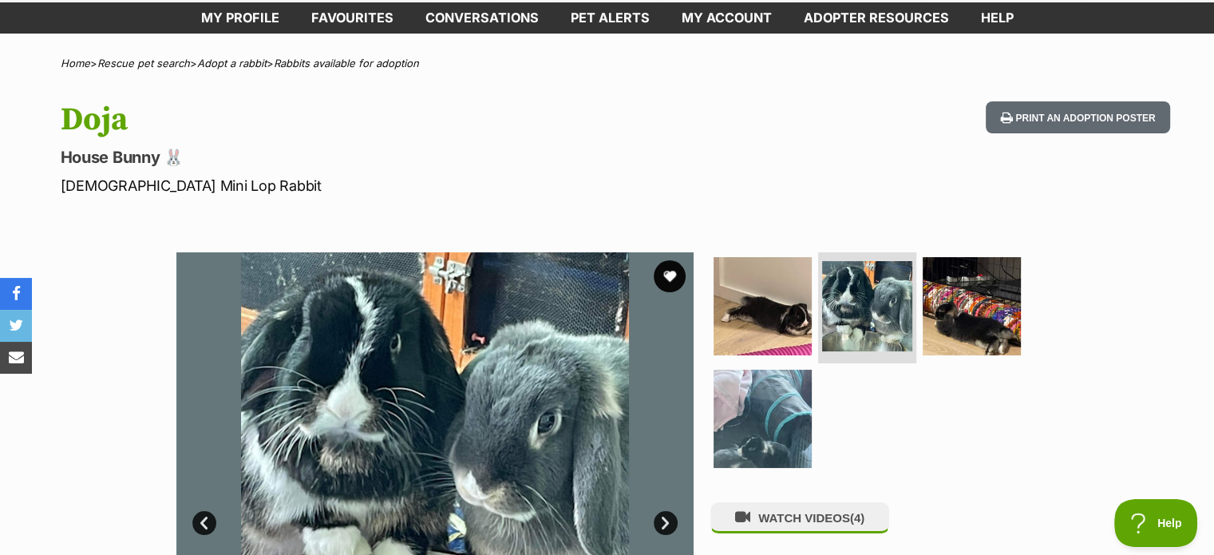
scroll to position [0, 0]
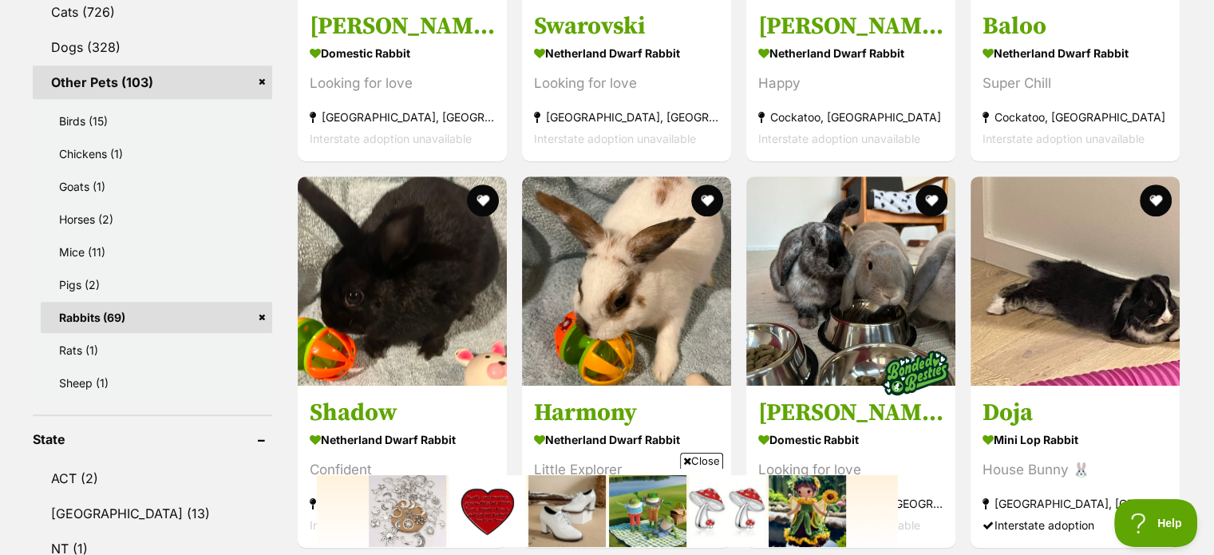
scroll to position [747, 0]
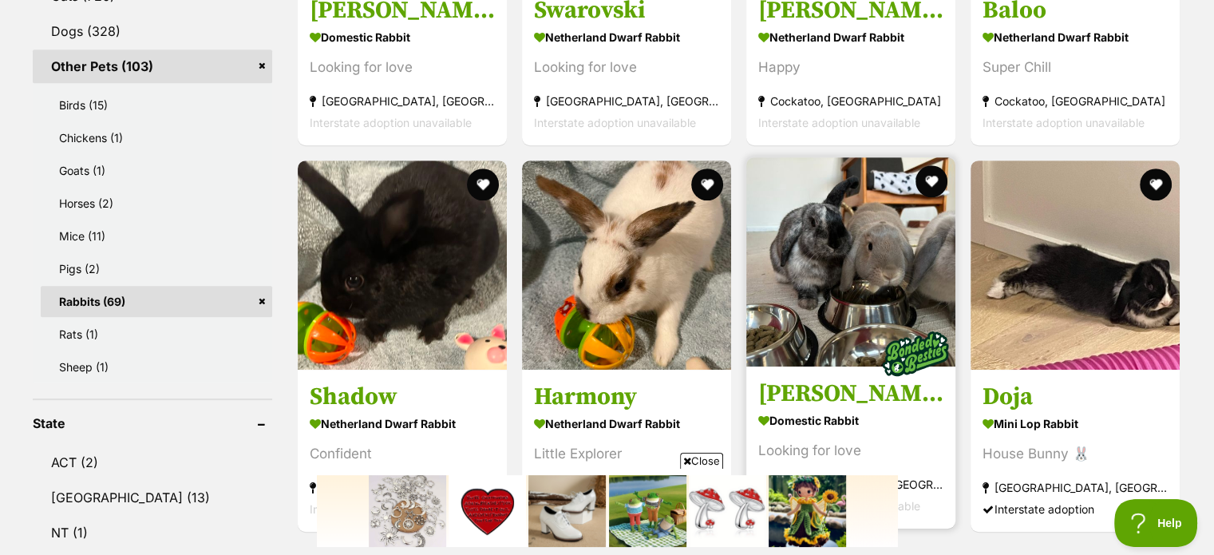
click at [882, 286] on img at bounding box center [850, 261] width 209 height 209
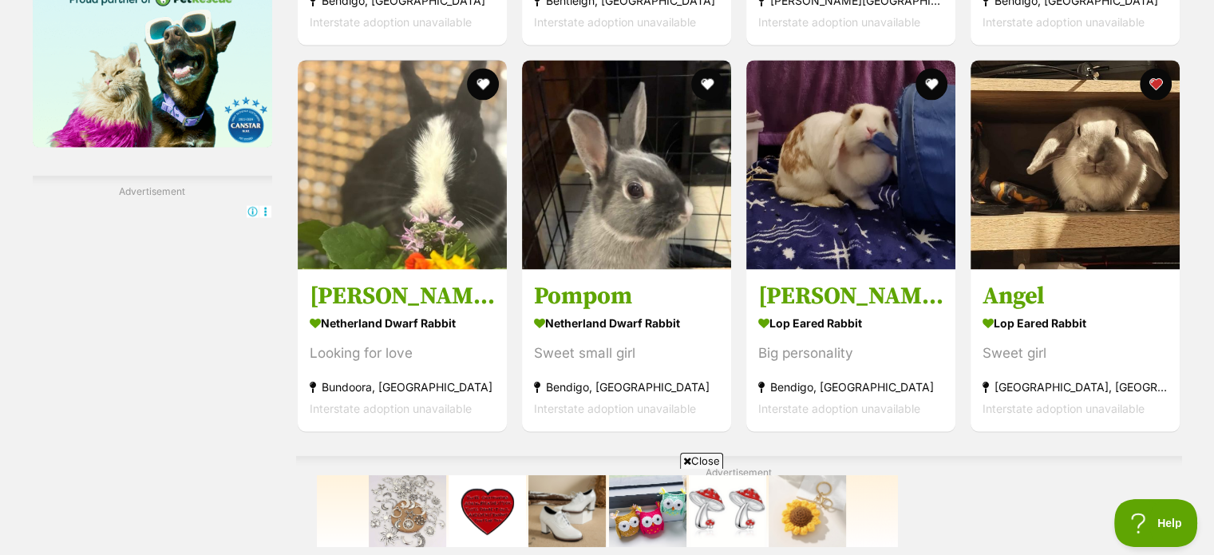
scroll to position [2562, 0]
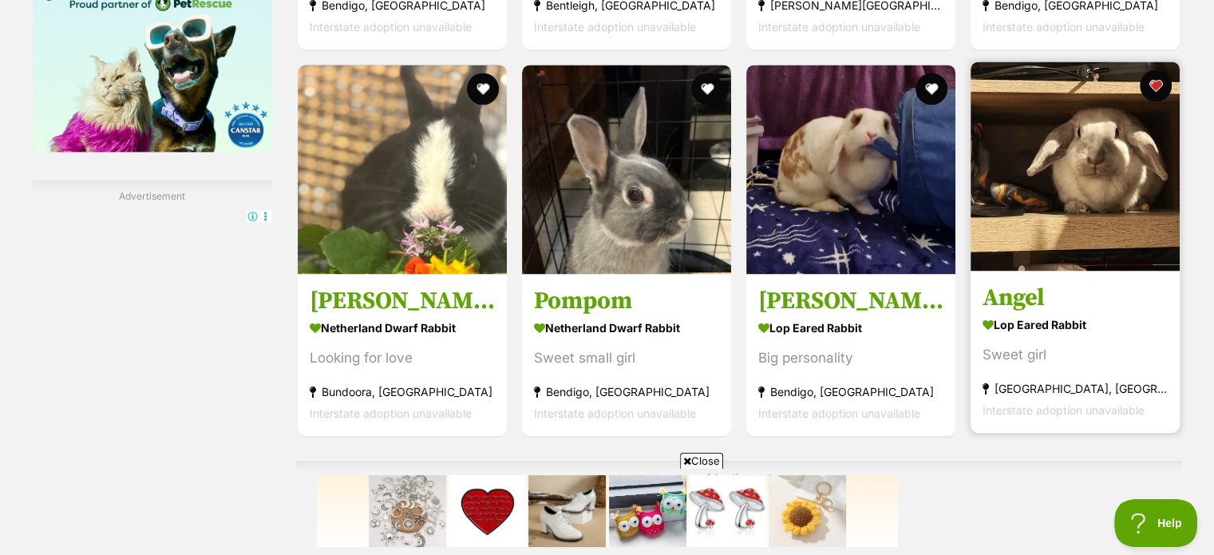
click at [1116, 251] on img at bounding box center [1074, 165] width 209 height 209
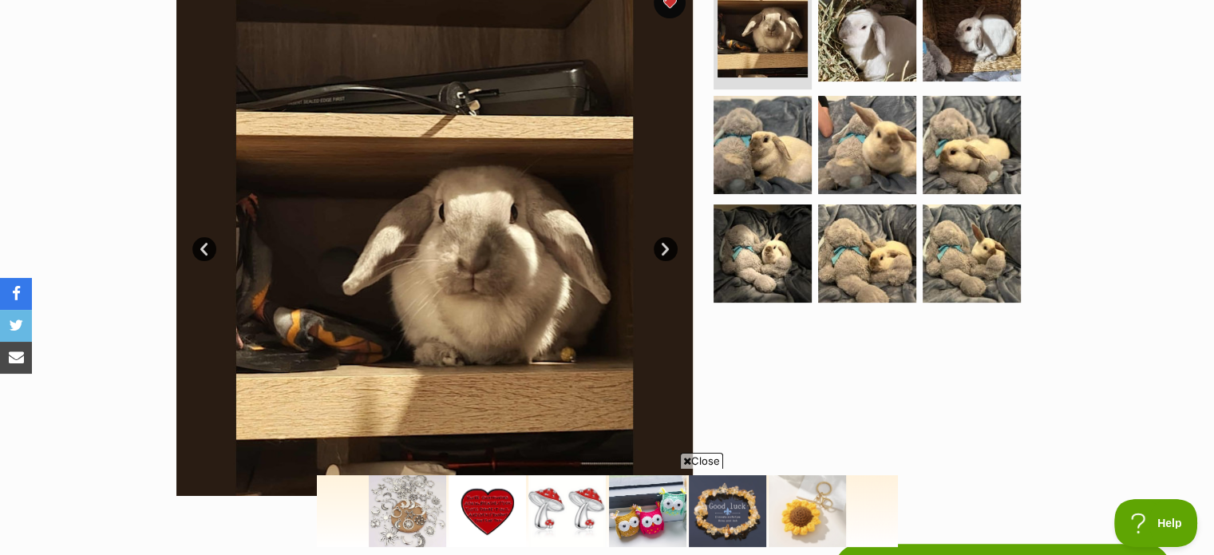
click at [664, 242] on link "Next" at bounding box center [665, 249] width 24 height 24
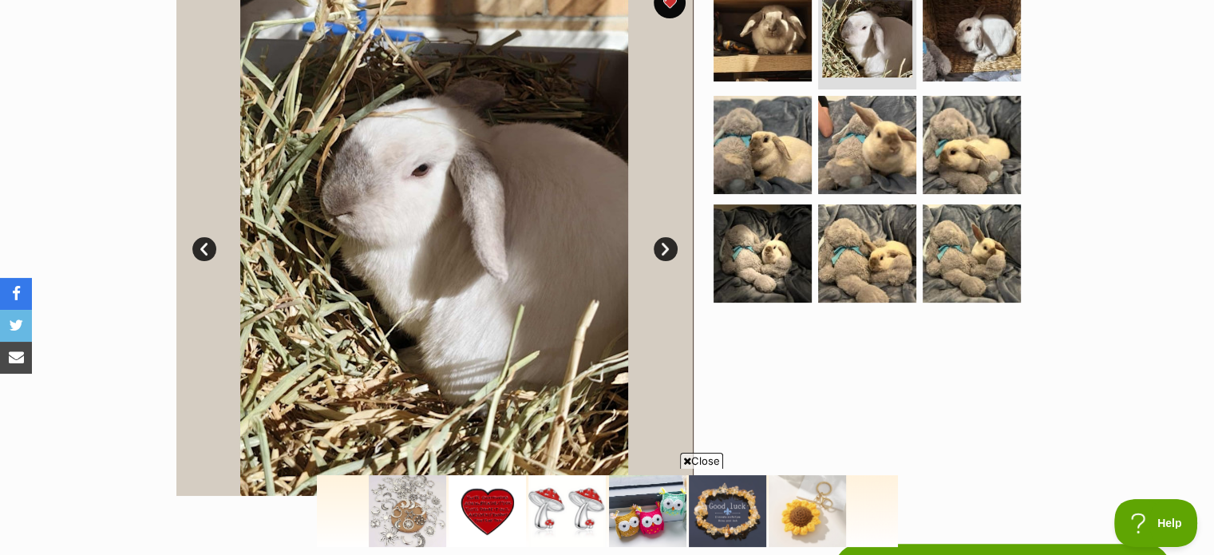
click at [664, 242] on link "Next" at bounding box center [665, 249] width 24 height 24
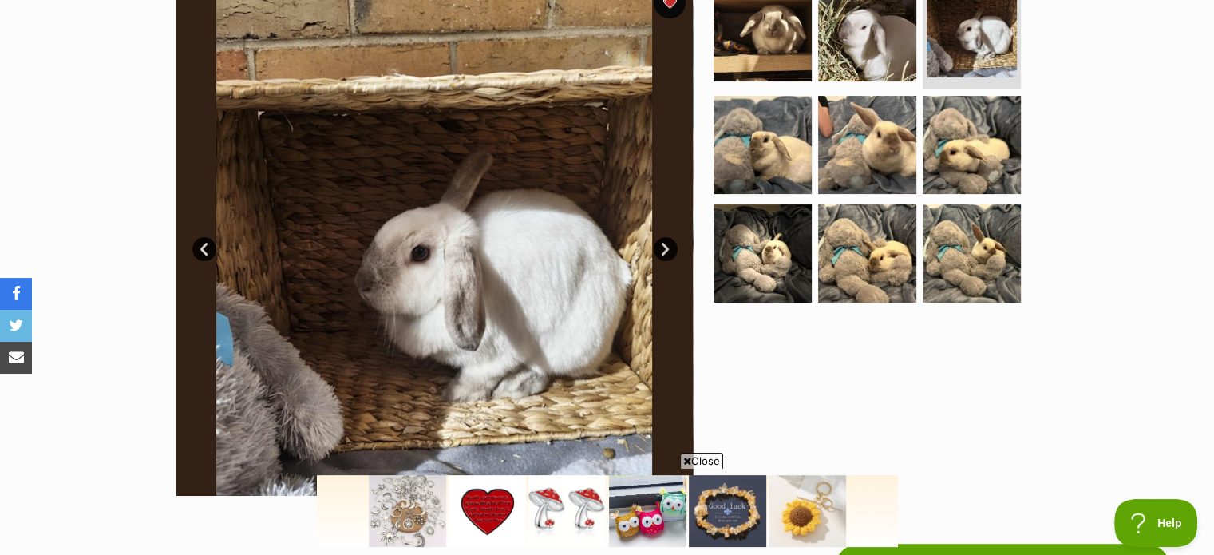
click at [664, 242] on link "Next" at bounding box center [665, 249] width 24 height 24
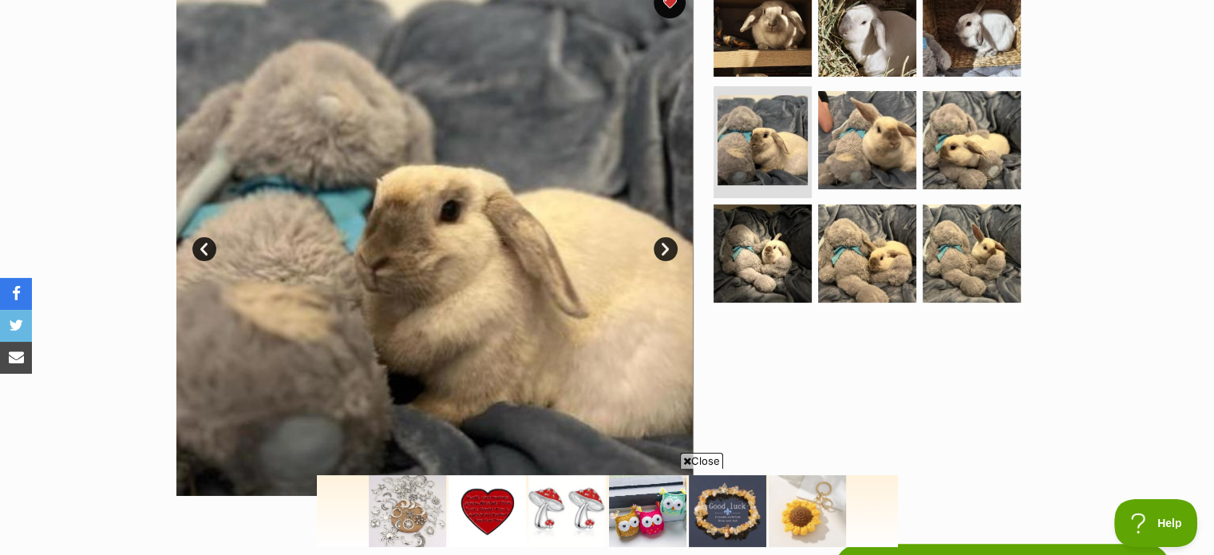
click at [664, 242] on link "Next" at bounding box center [665, 249] width 24 height 24
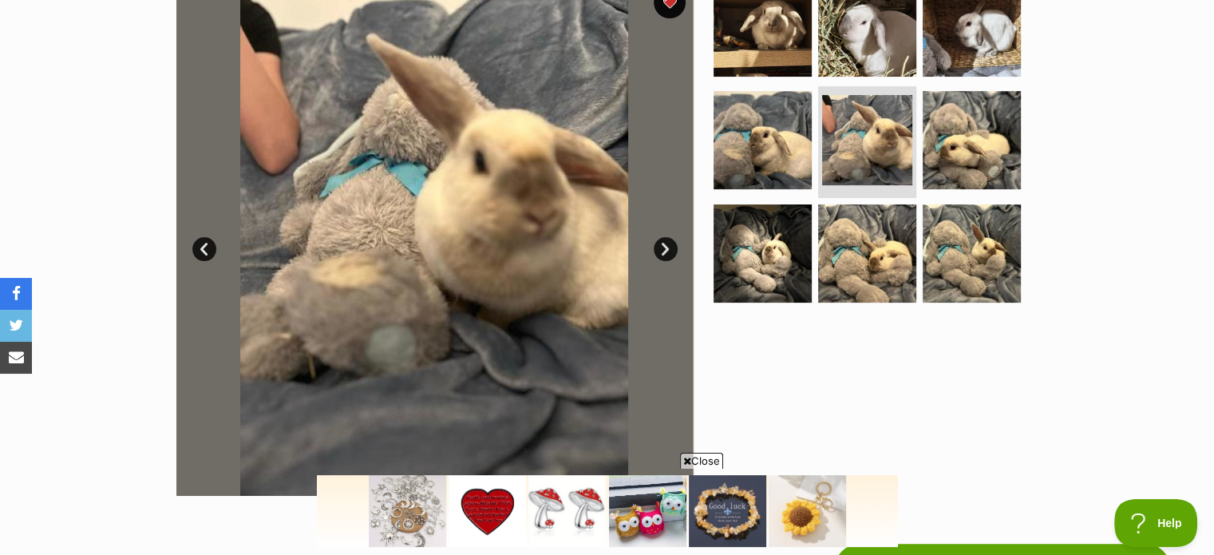
click at [664, 242] on link "Next" at bounding box center [665, 249] width 24 height 24
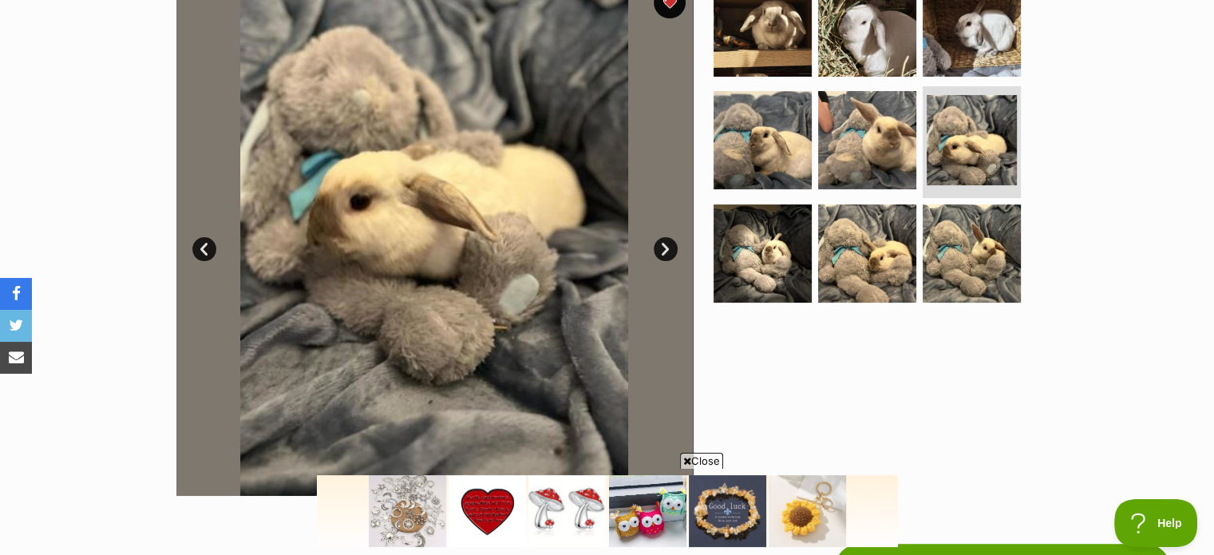
click at [664, 242] on link "Next" at bounding box center [665, 249] width 24 height 24
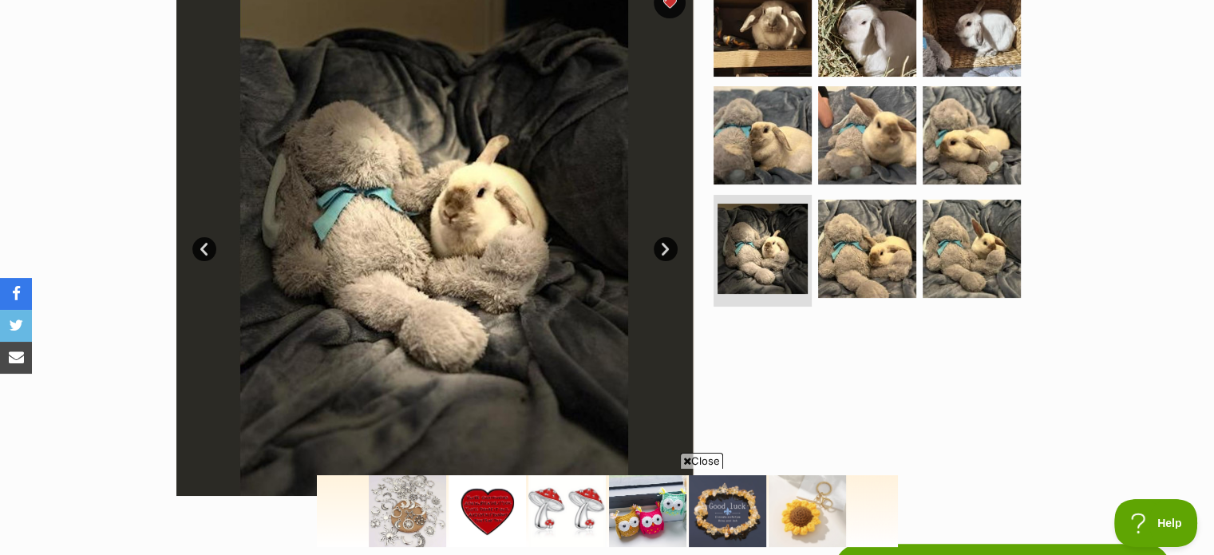
click at [664, 242] on link "Next" at bounding box center [665, 249] width 24 height 24
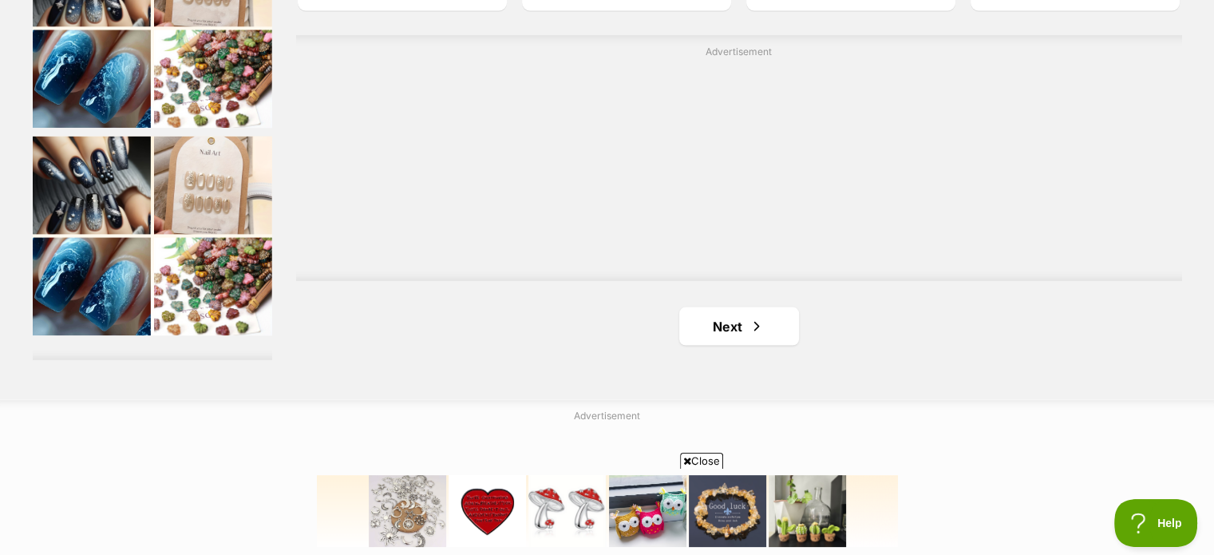
scroll to position [3053, 0]
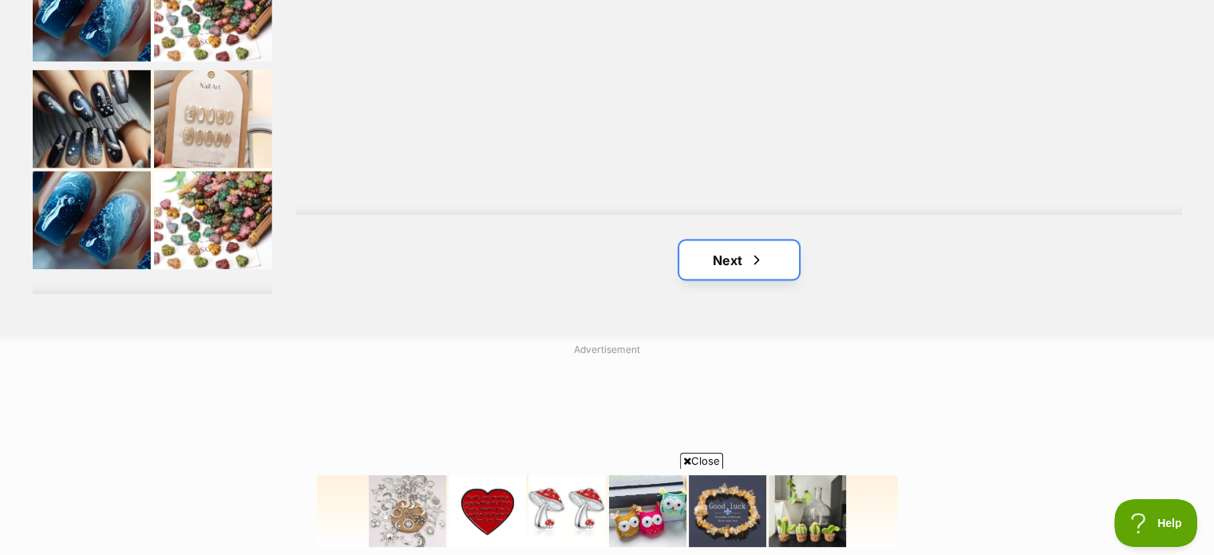
click at [750, 263] on span "Next page" at bounding box center [756, 260] width 16 height 19
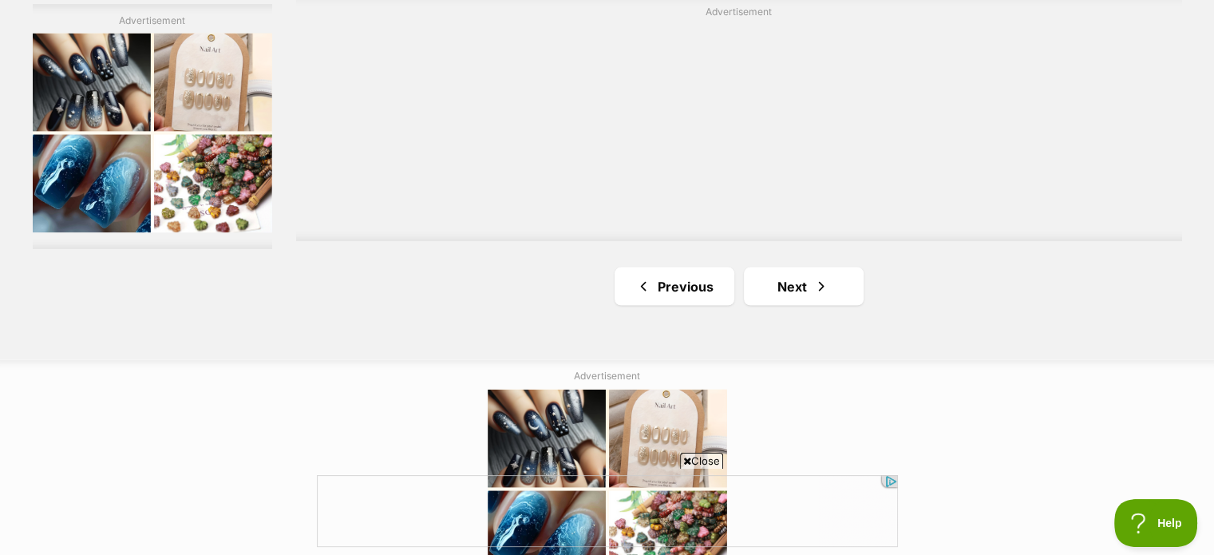
scroll to position [3038, 0]
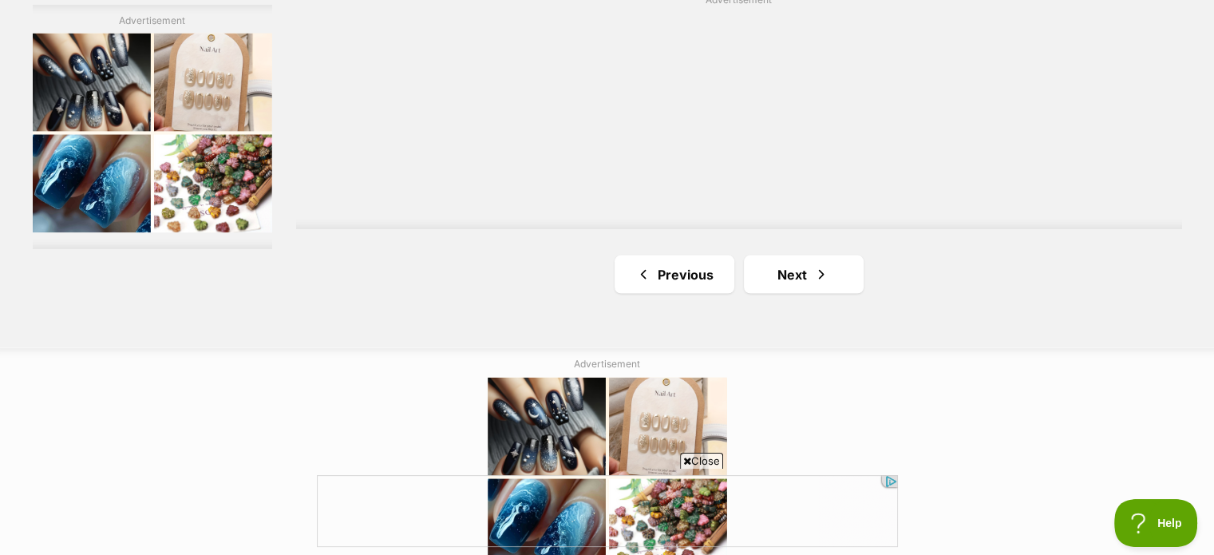
drag, startPoint x: 0, startPoint y: 0, endPoint x: 1222, endPoint y: 420, distance: 1291.7
click at [803, 282] on link "Next" at bounding box center [804, 274] width 120 height 38
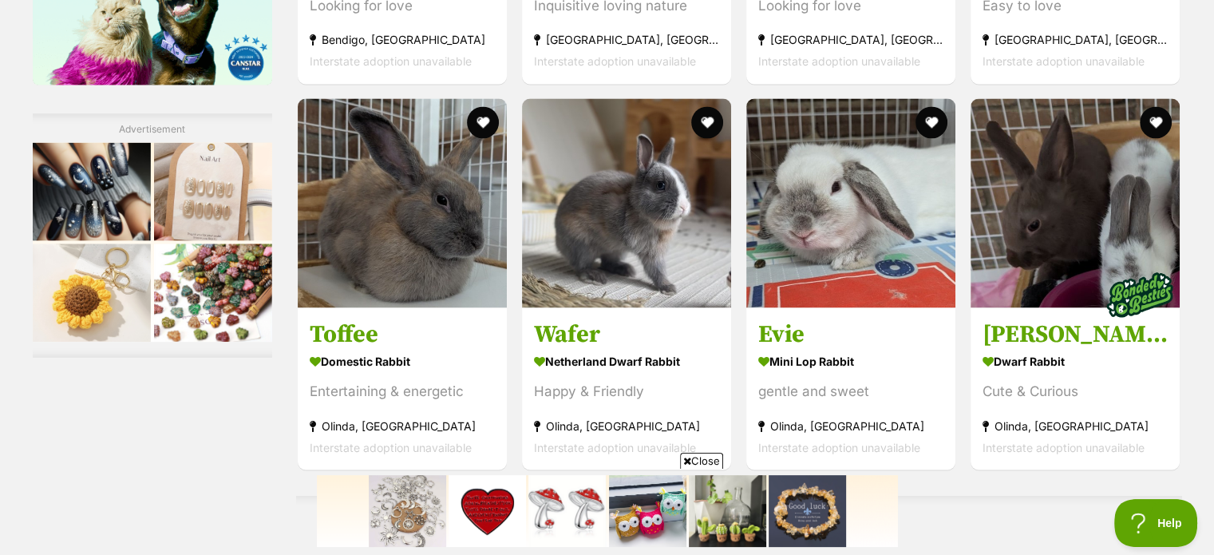
scroll to position [2634, 0]
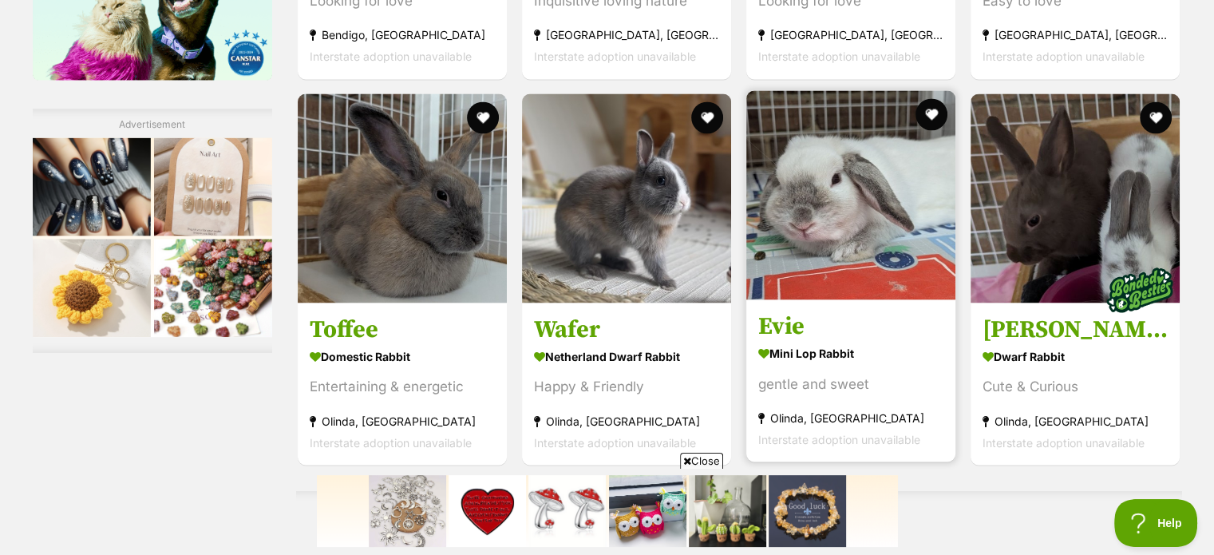
click at [815, 172] on img at bounding box center [850, 194] width 209 height 209
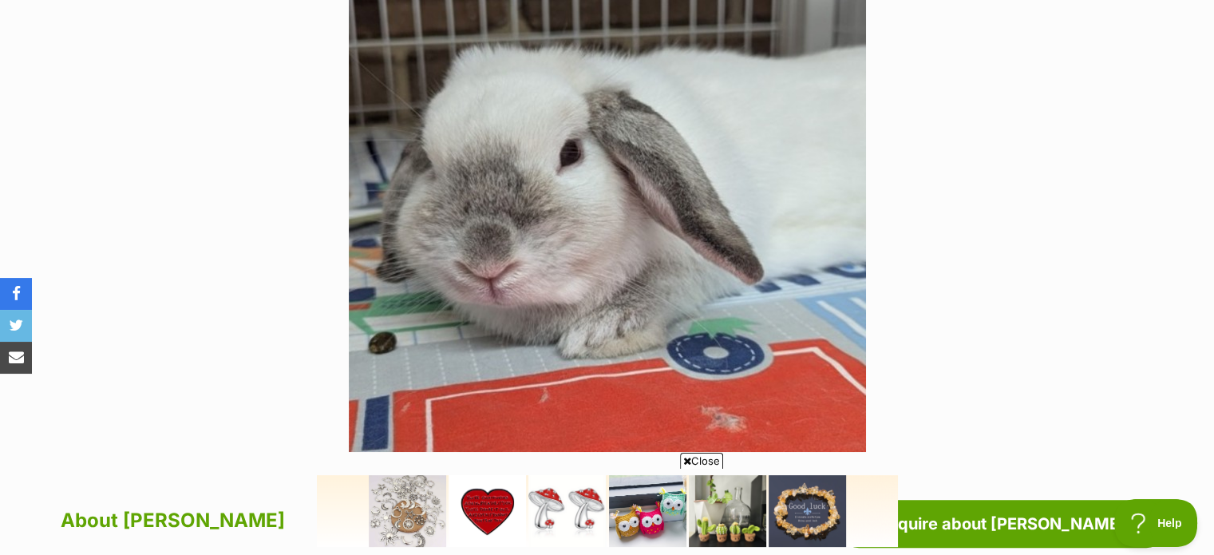
scroll to position [397, 0]
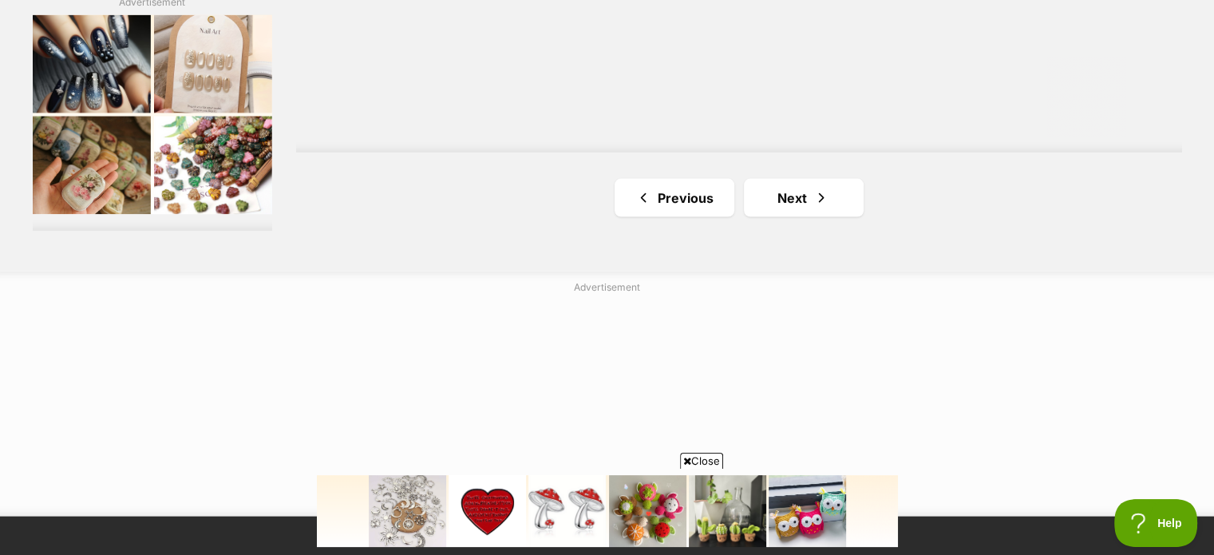
scroll to position [3233, 0]
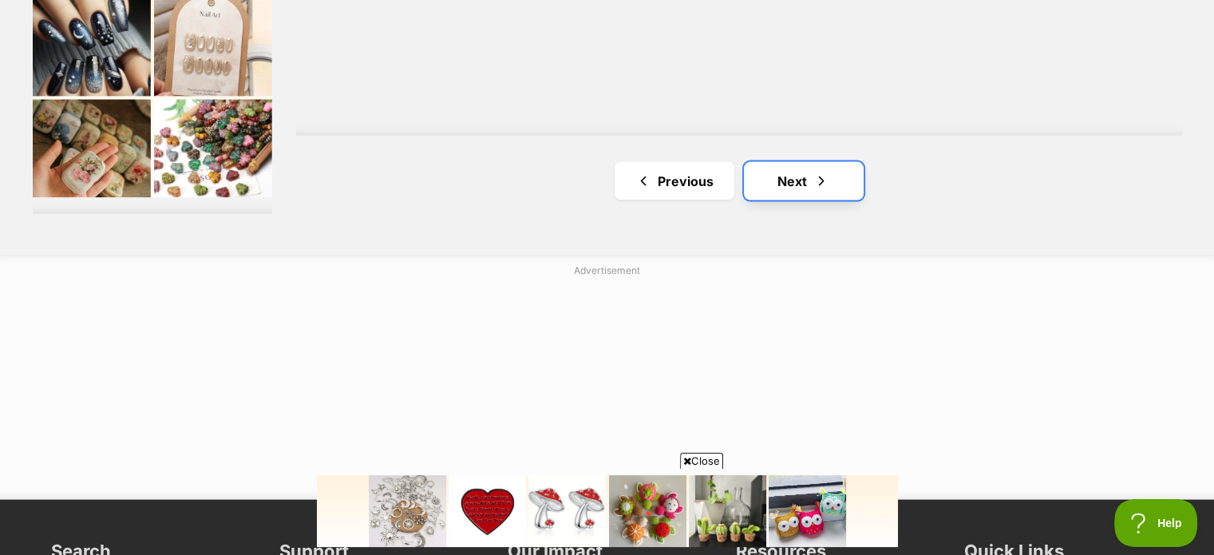
click at [792, 179] on link "Next" at bounding box center [804, 181] width 120 height 38
